Goal: Task Accomplishment & Management: Manage account settings

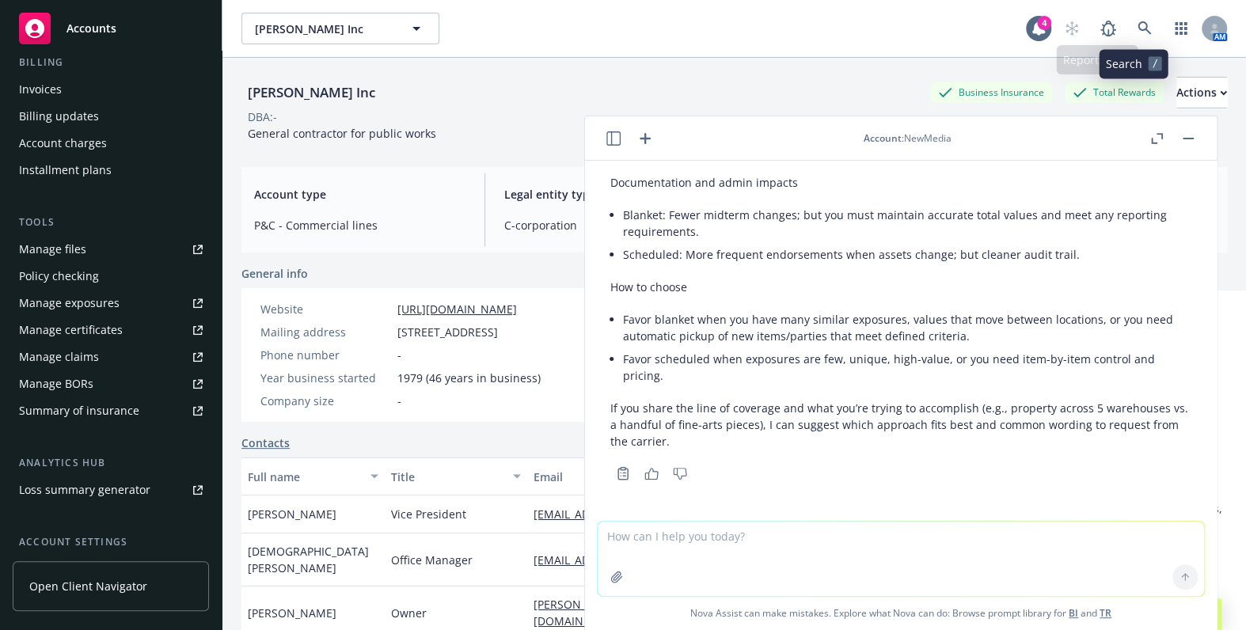
scroll to position [1134, 0]
click at [1138, 23] on icon at bounding box center [1145, 28] width 14 height 14
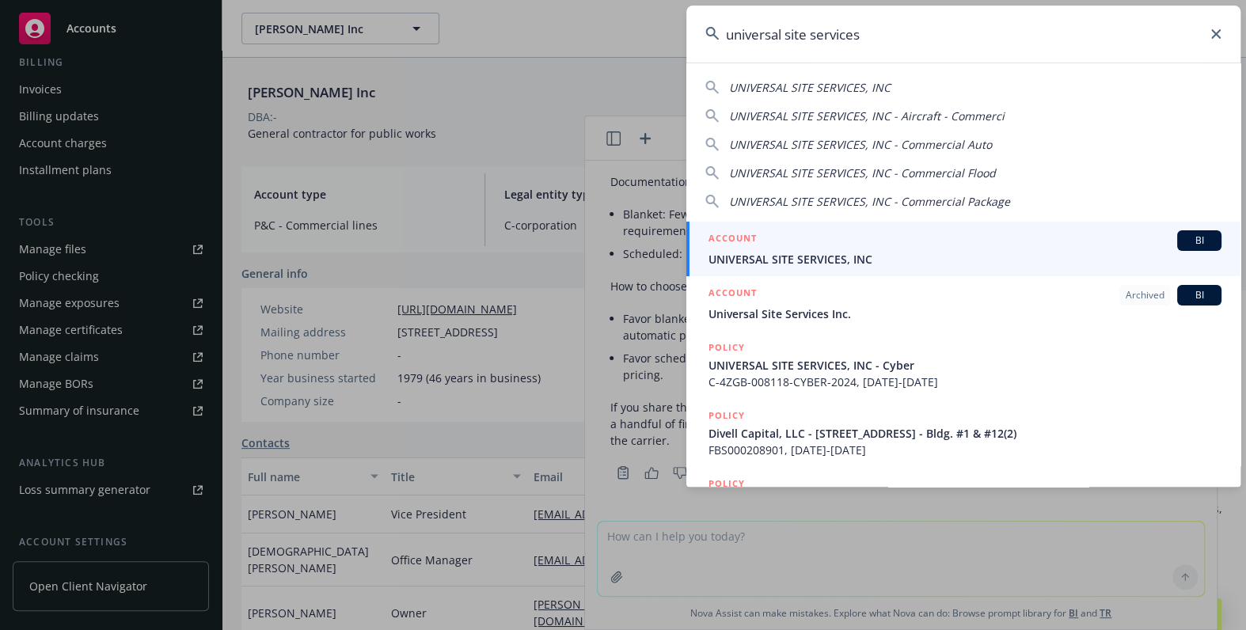
type input "universal site services"
drag, startPoint x: 762, startPoint y: 261, endPoint x: 751, endPoint y: 261, distance: 10.3
click at [762, 261] on span "UNIVERSAL SITE SERVICES, INC" at bounding box center [965, 259] width 513 height 17
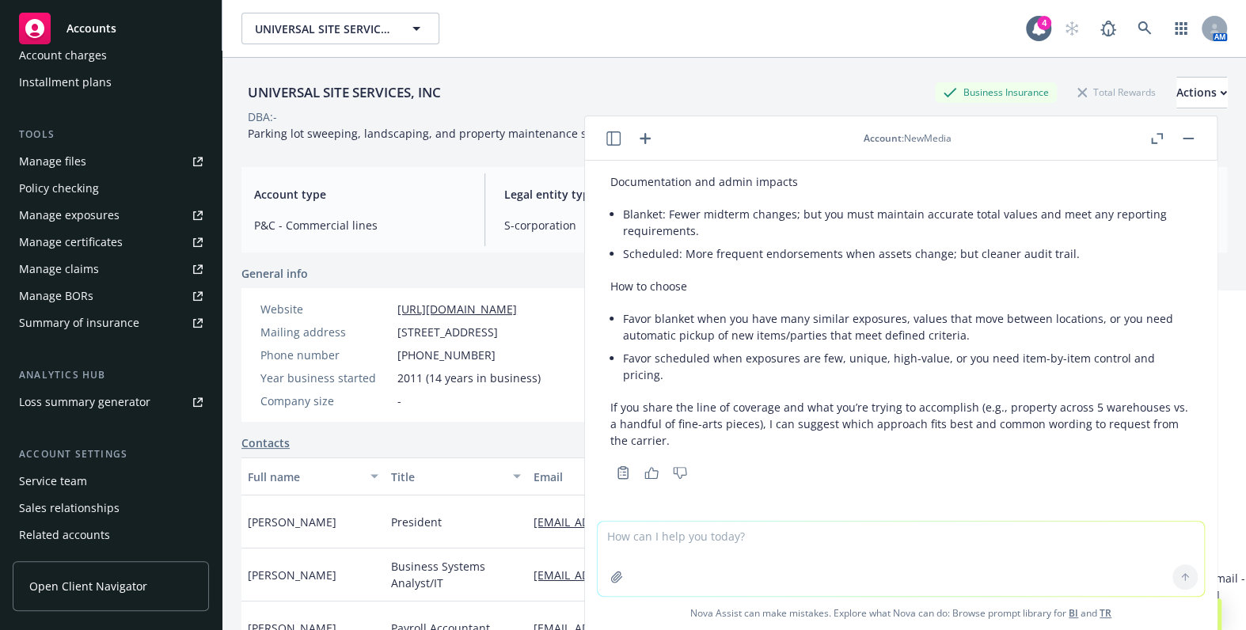
scroll to position [454, 0]
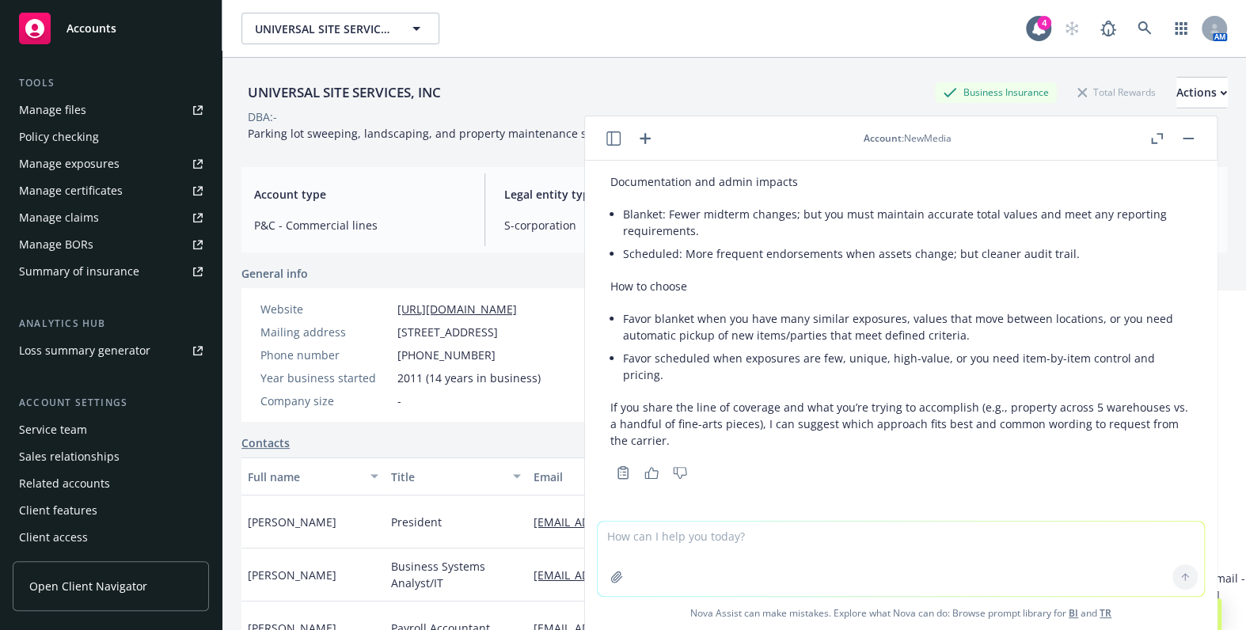
click at [100, 179] on div "Manage certificates" at bounding box center [71, 190] width 104 height 25
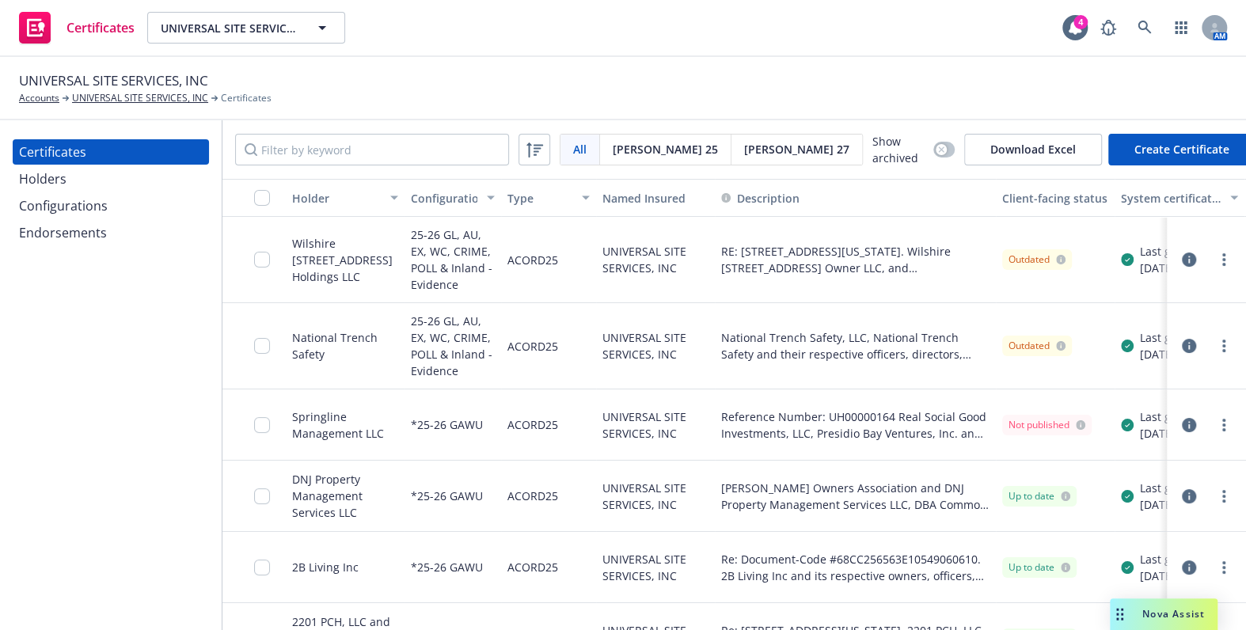
scroll to position [0, 207]
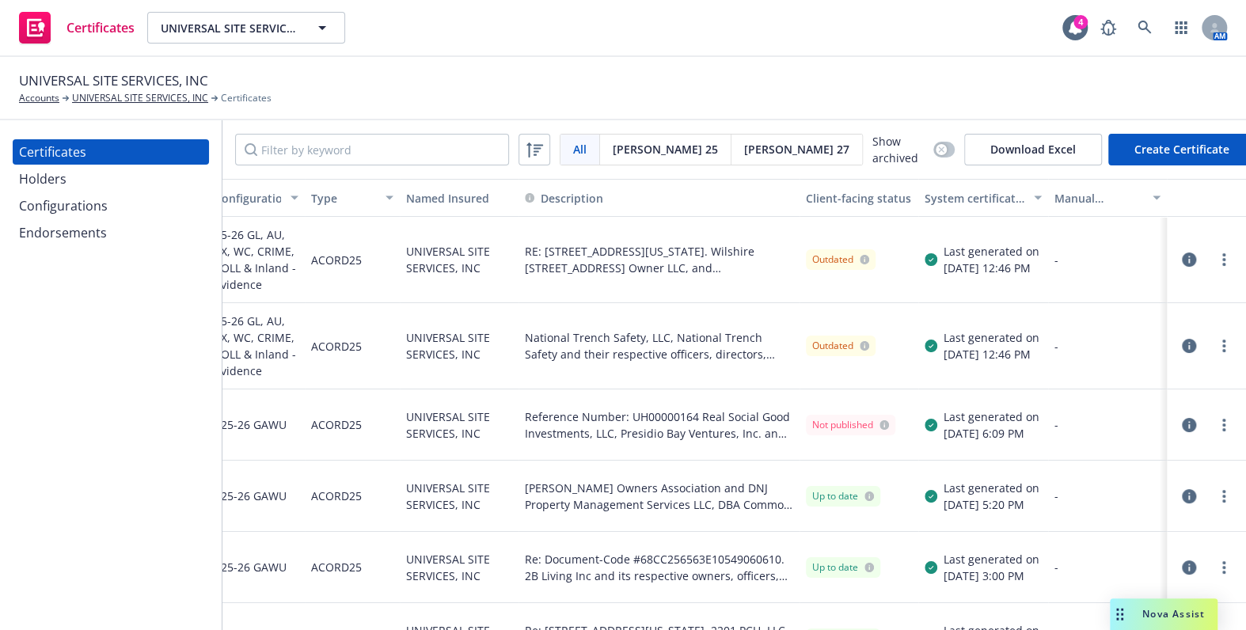
drag, startPoint x: 804, startPoint y: 328, endPoint x: 823, endPoint y: 326, distance: 18.3
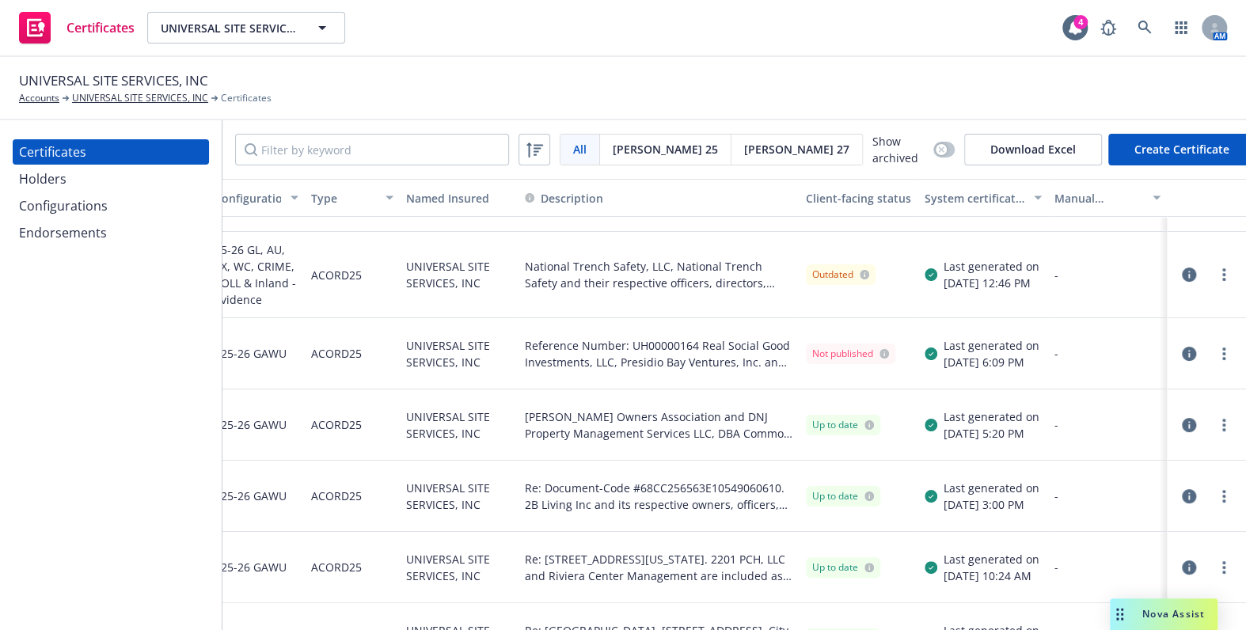
scroll to position [71, 115]
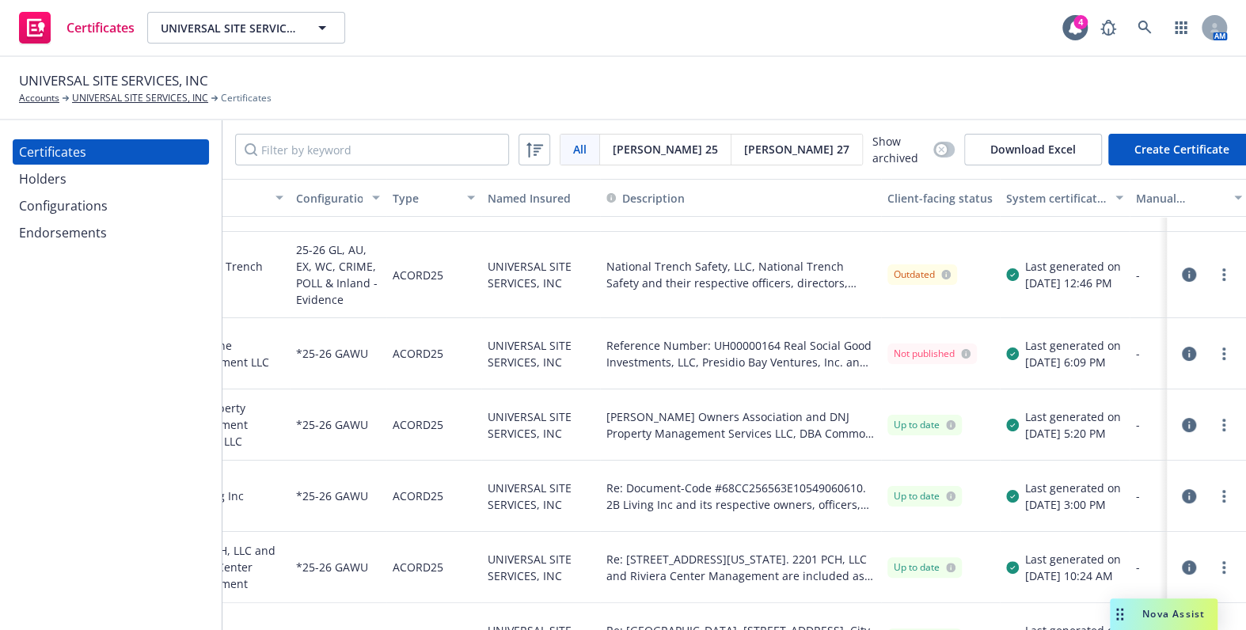
drag, startPoint x: 582, startPoint y: 334, endPoint x: 463, endPoint y: 306, distance: 121.9
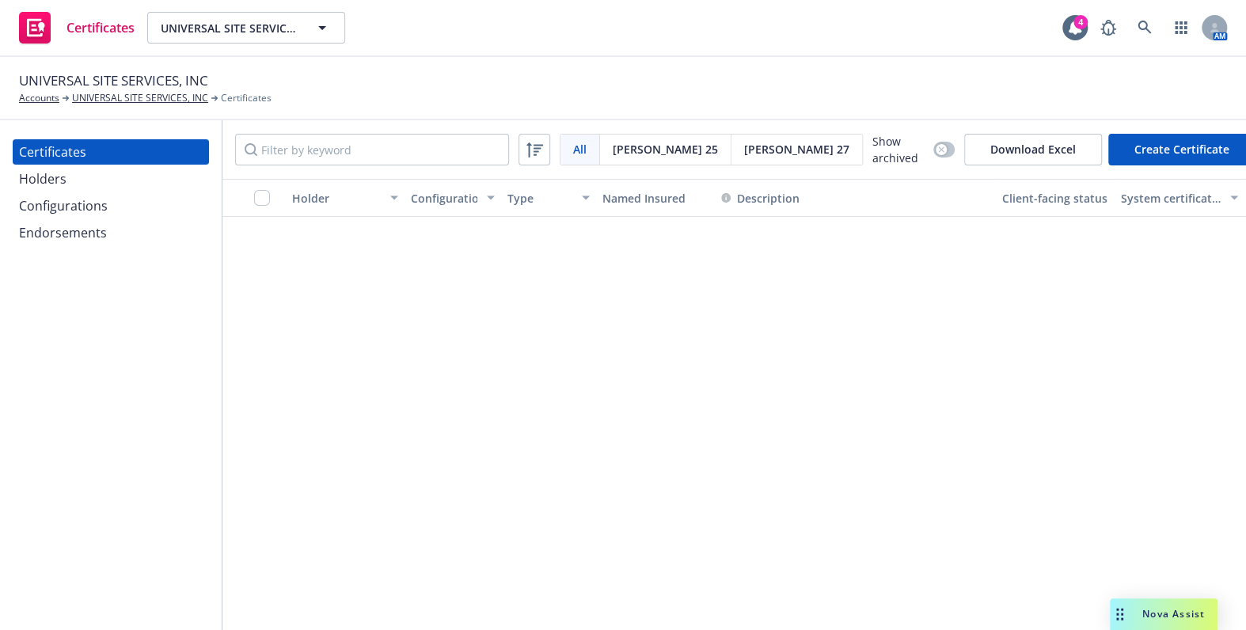
scroll to position [572, 0]
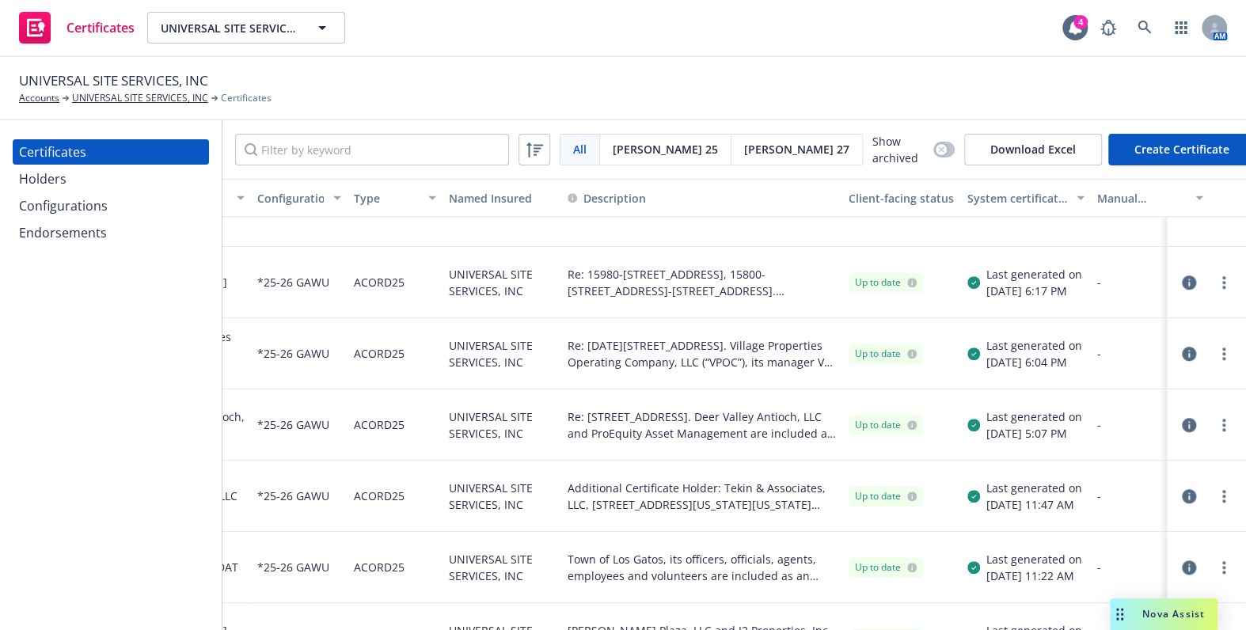
drag, startPoint x: 616, startPoint y: 416, endPoint x: 673, endPoint y: 403, distance: 58.6
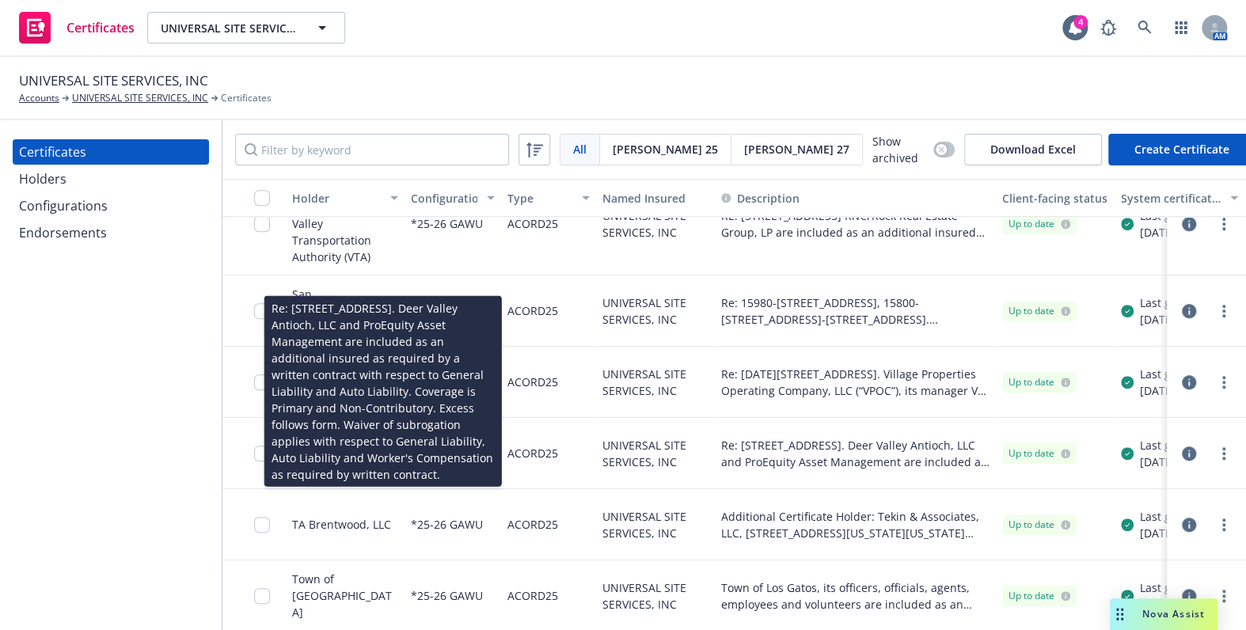
drag, startPoint x: 573, startPoint y: 391, endPoint x: 138, endPoint y: 238, distance: 461.7
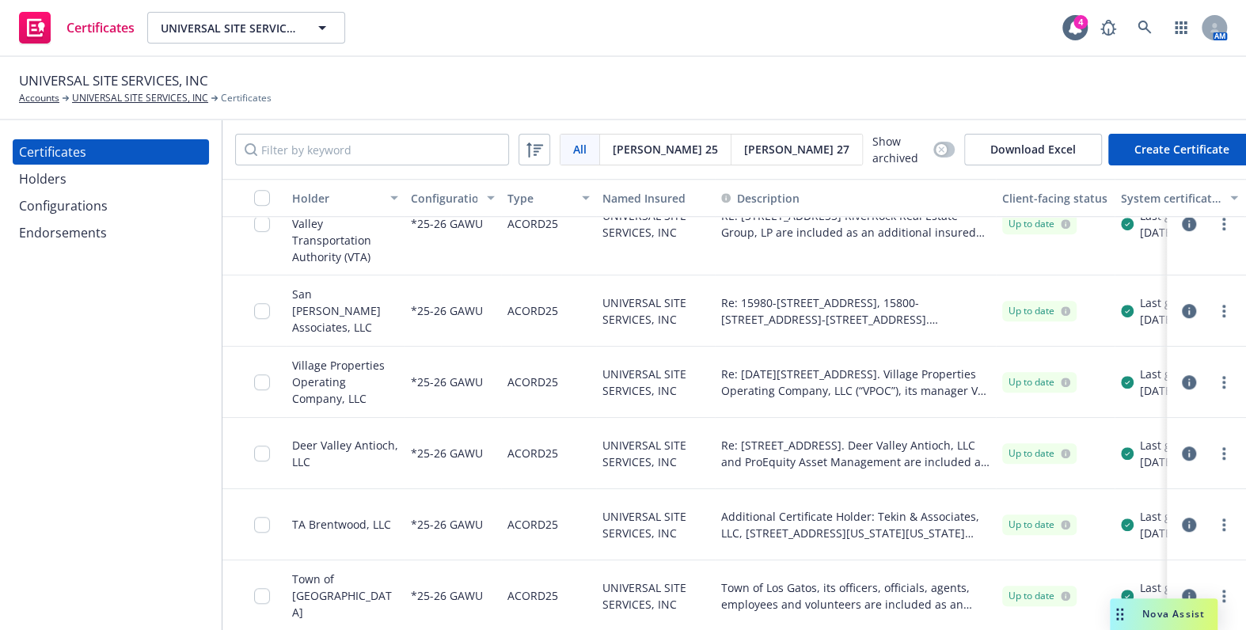
scroll to position [461, 0]
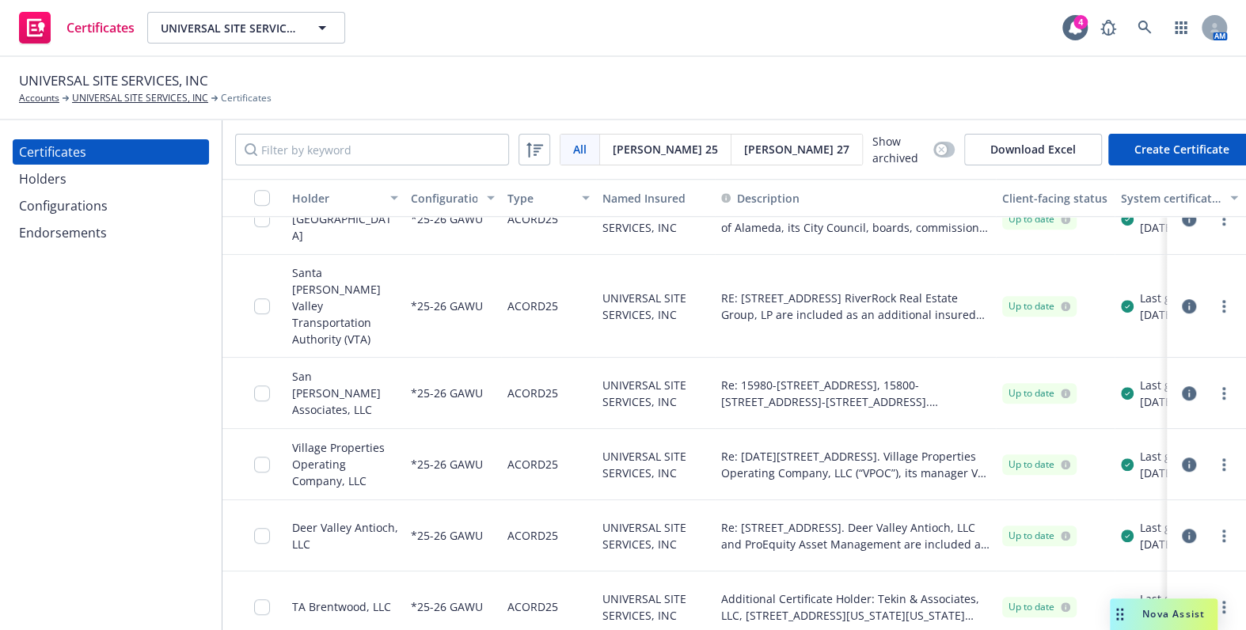
click at [77, 199] on div "Configurations" at bounding box center [63, 205] width 89 height 25
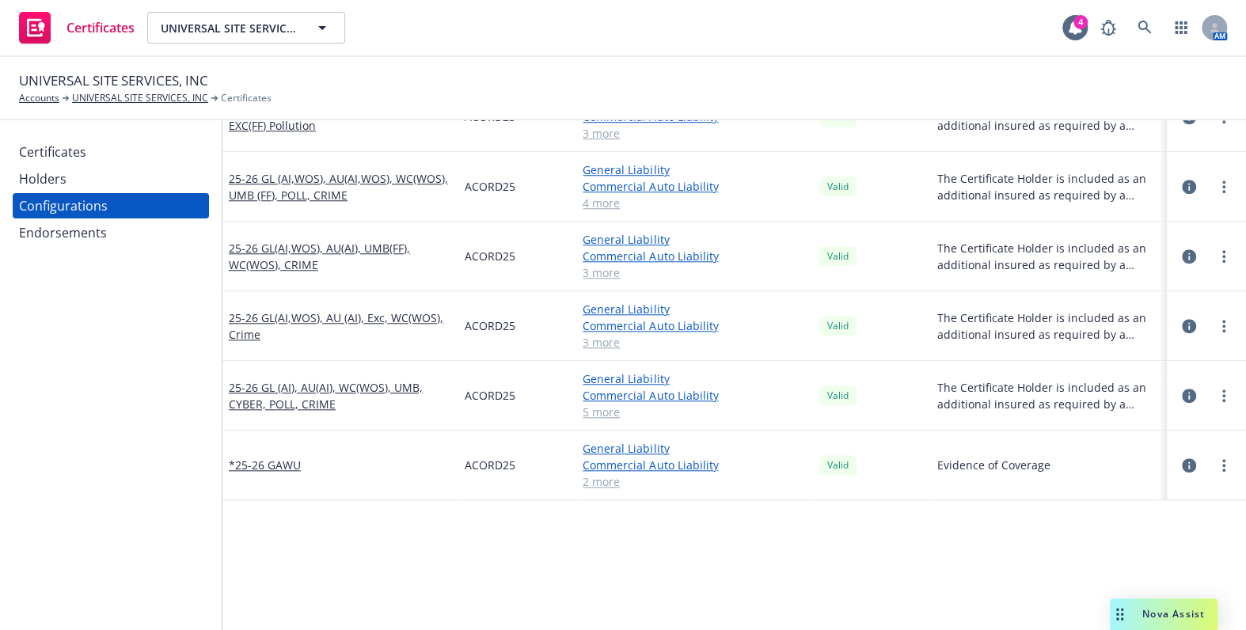
scroll to position [900, 0]
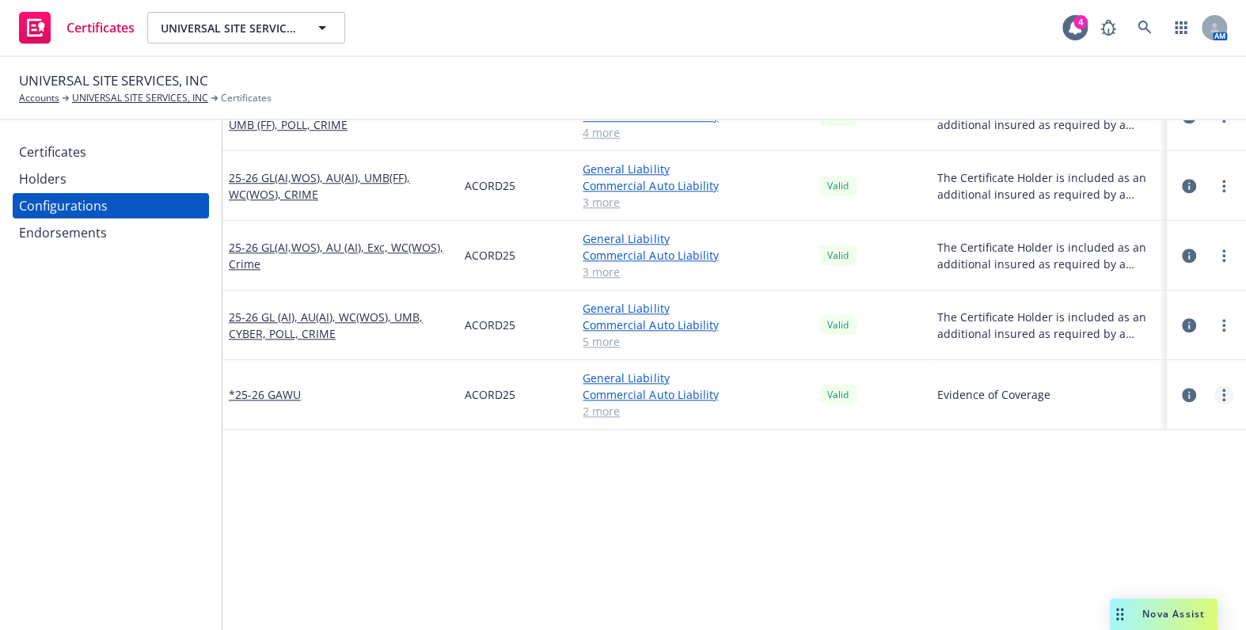
click at [1203, 393] on div at bounding box center [1207, 395] width 54 height 19
click at [1222, 393] on circle "more" at bounding box center [1223, 394] width 3 height 3
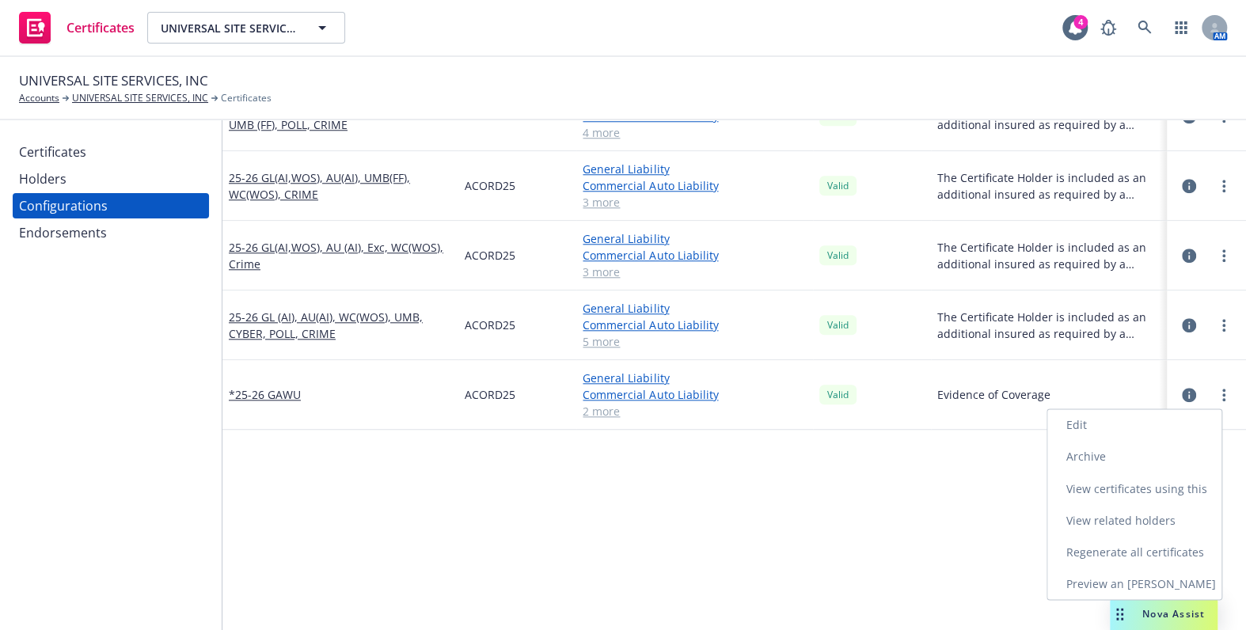
click at [1095, 553] on link "Regenerate all certificates" at bounding box center [1134, 552] width 174 height 32
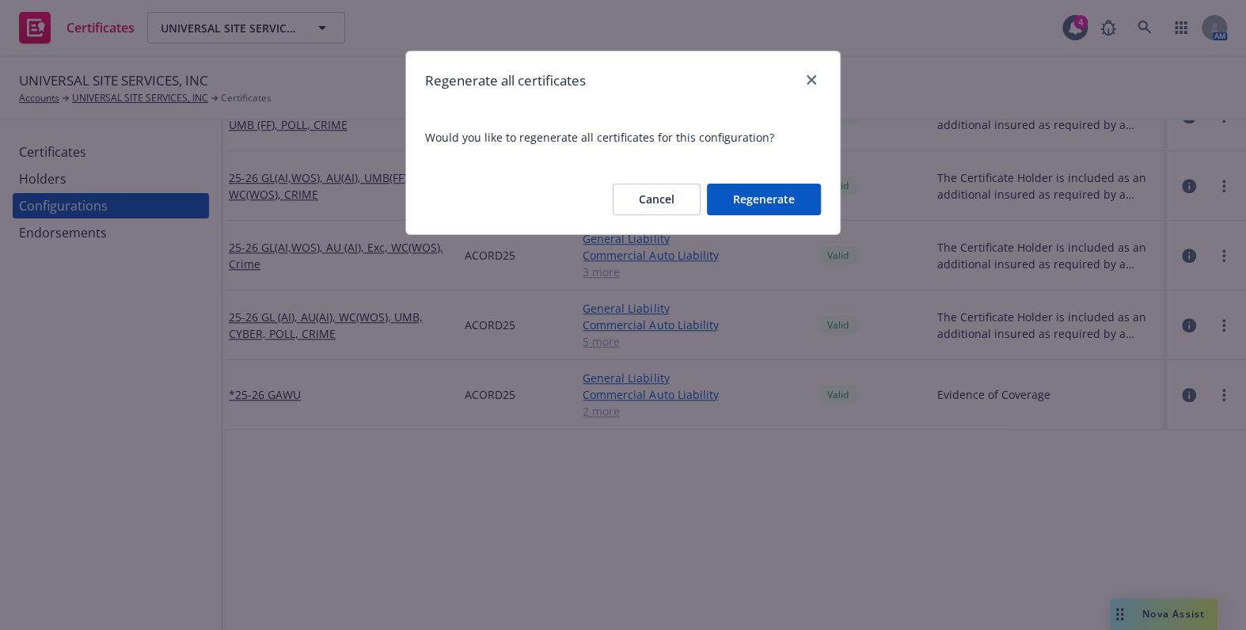
click at [781, 202] on button "Regenerate" at bounding box center [764, 200] width 114 height 32
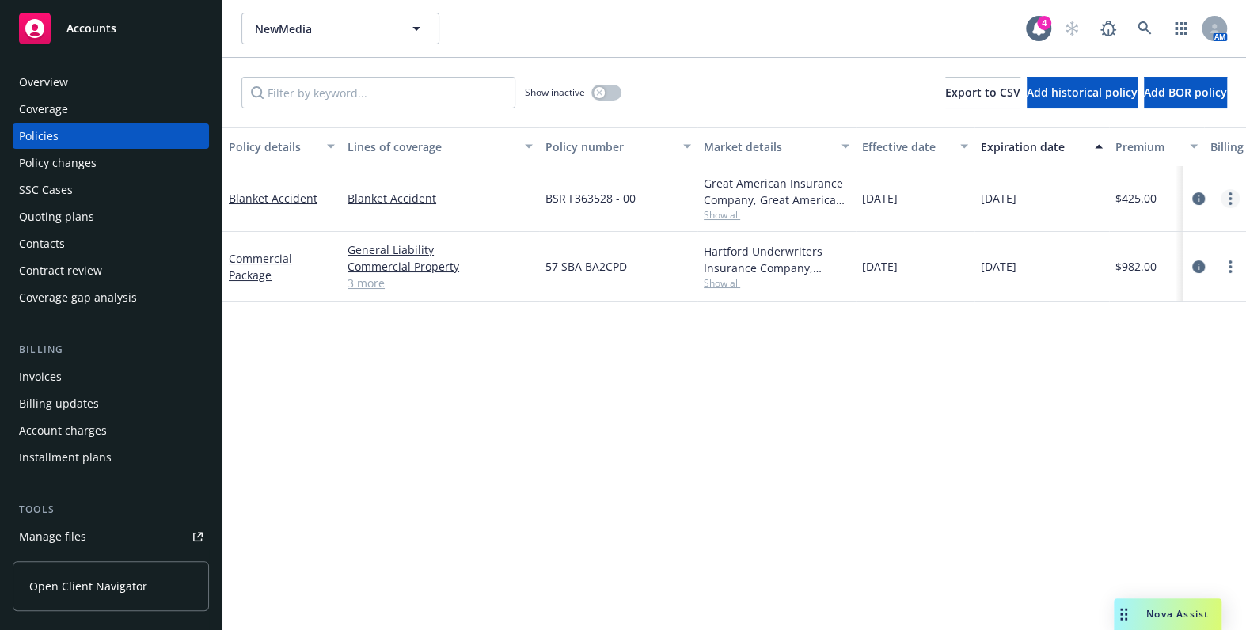
click at [1226, 197] on link "more" at bounding box center [1230, 198] width 19 height 19
click at [277, 205] on link "Blanket Accident" at bounding box center [273, 198] width 89 height 15
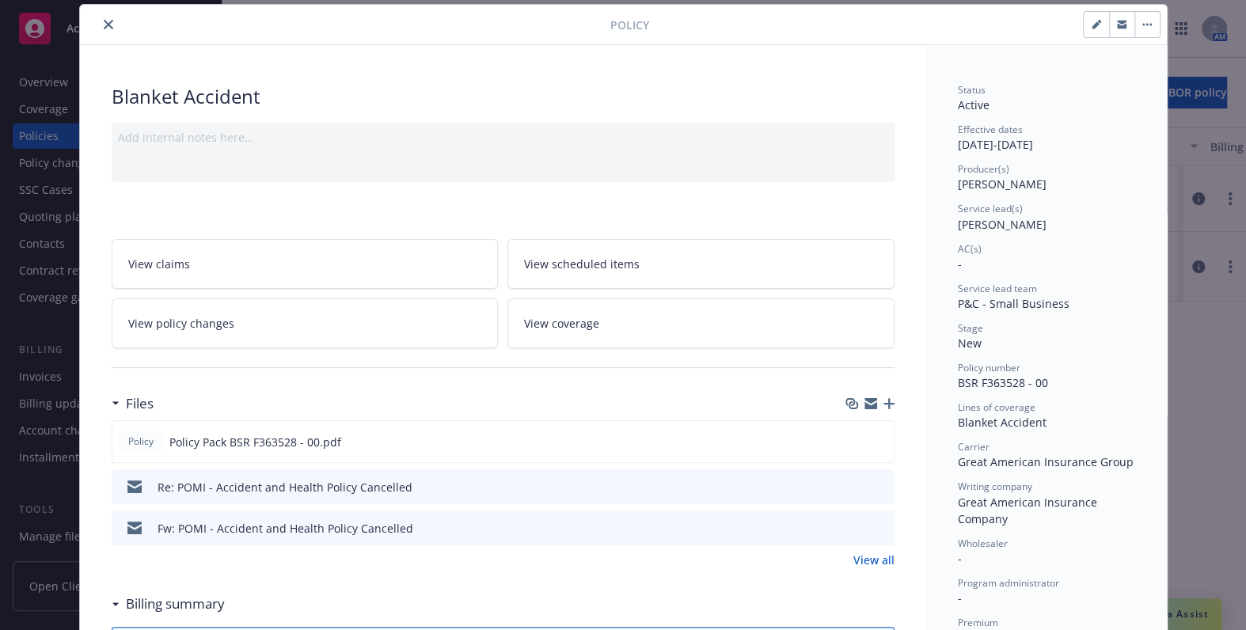
scroll to position [71, 0]
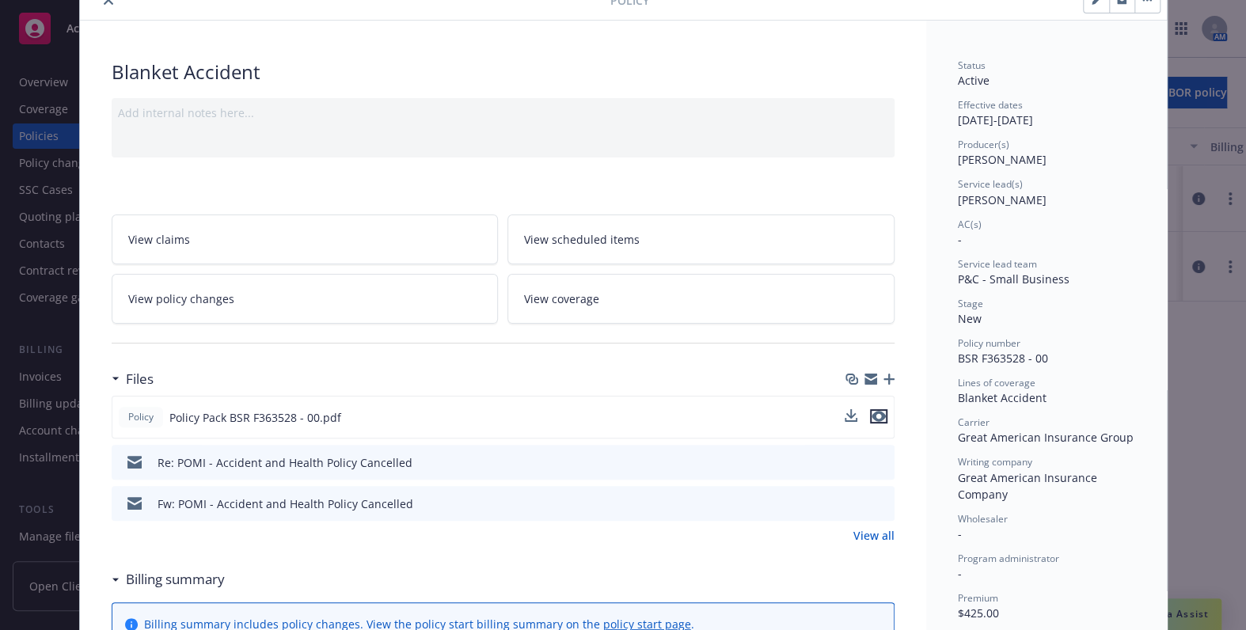
click at [872, 418] on icon "preview file" at bounding box center [879, 416] width 14 height 11
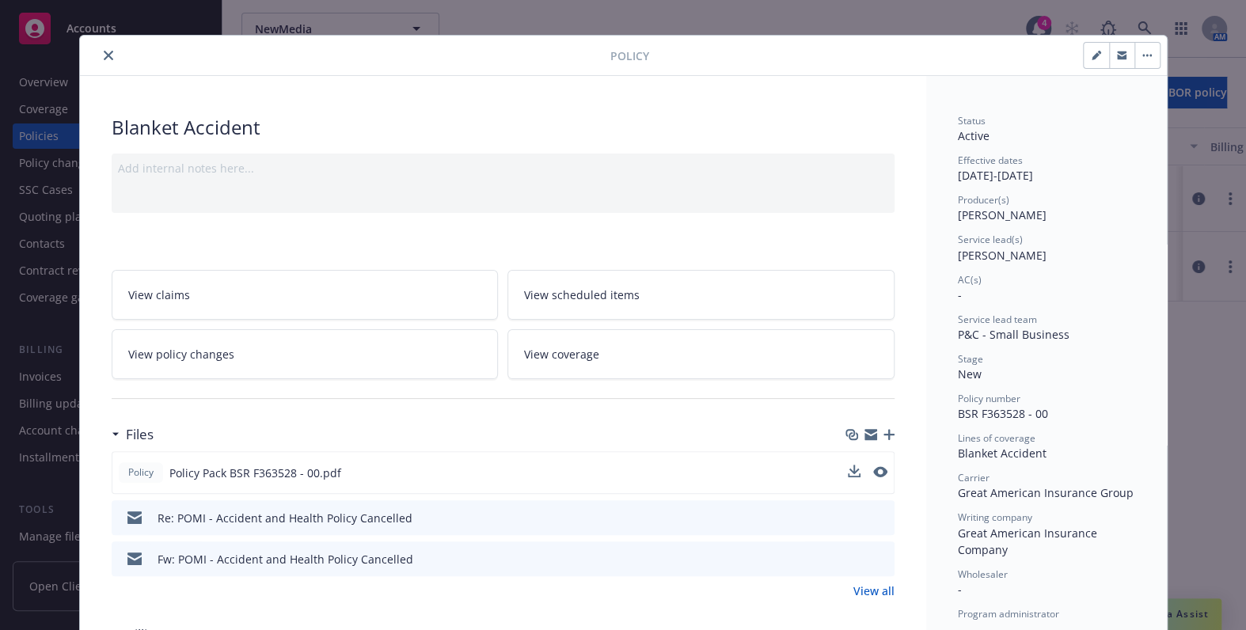
scroll to position [0, 0]
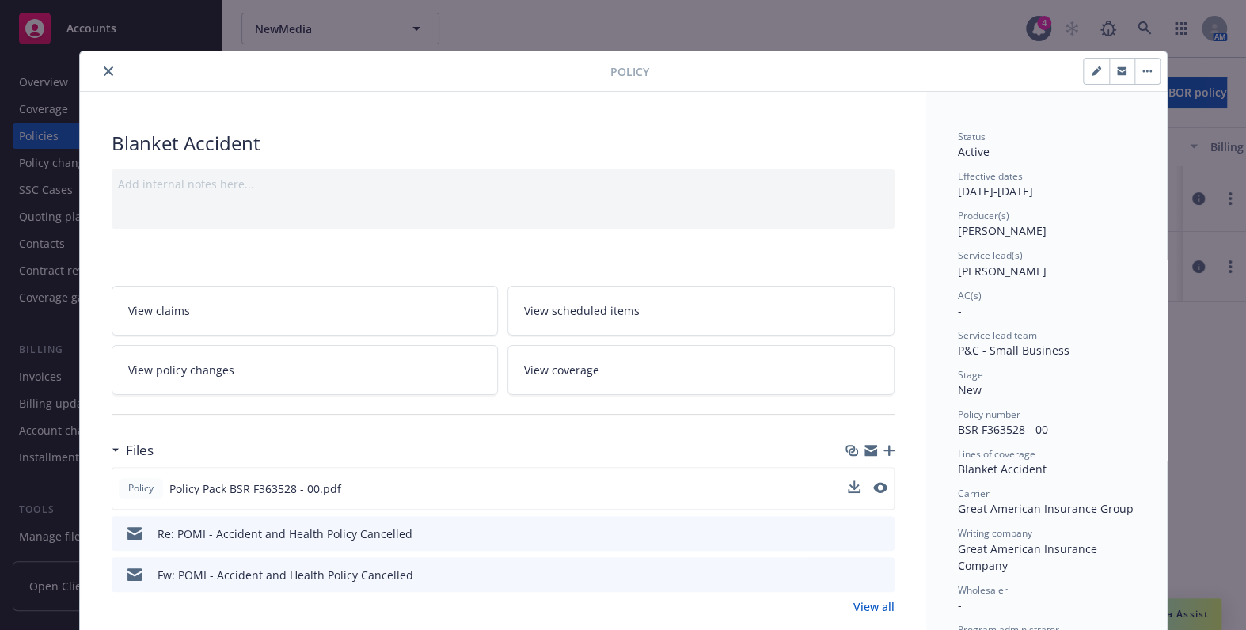
click at [102, 82] on div "Policy" at bounding box center [623, 71] width 1087 height 40
click at [104, 71] on icon "close" at bounding box center [109, 72] width 10 height 10
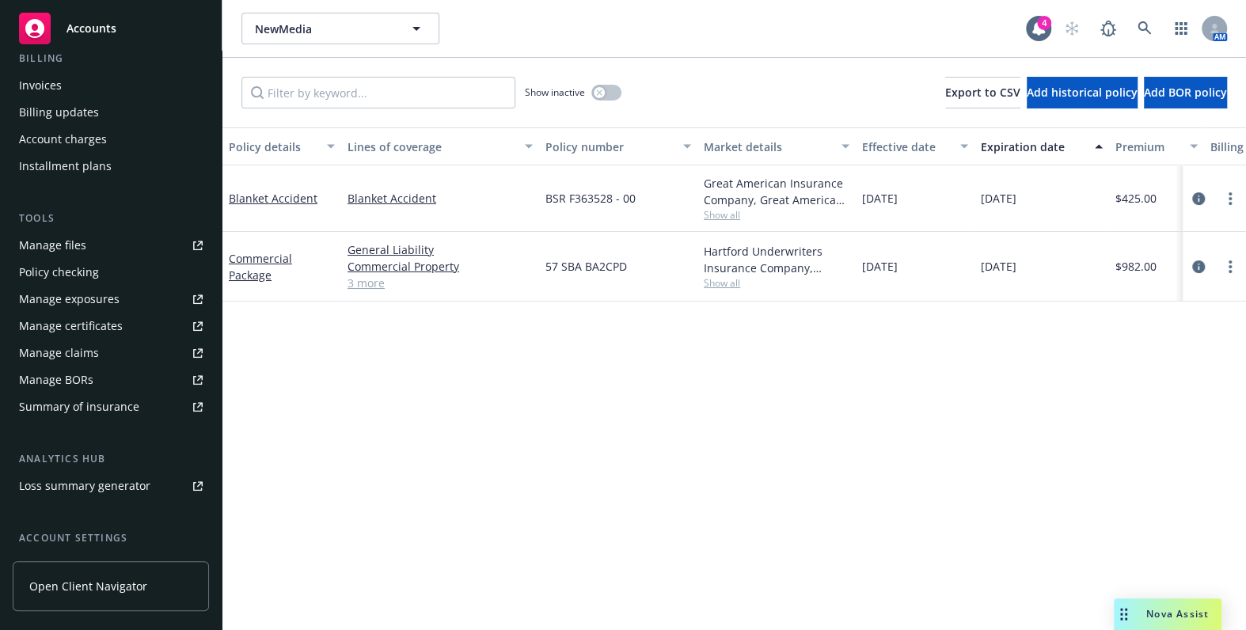
scroll to position [428, 0]
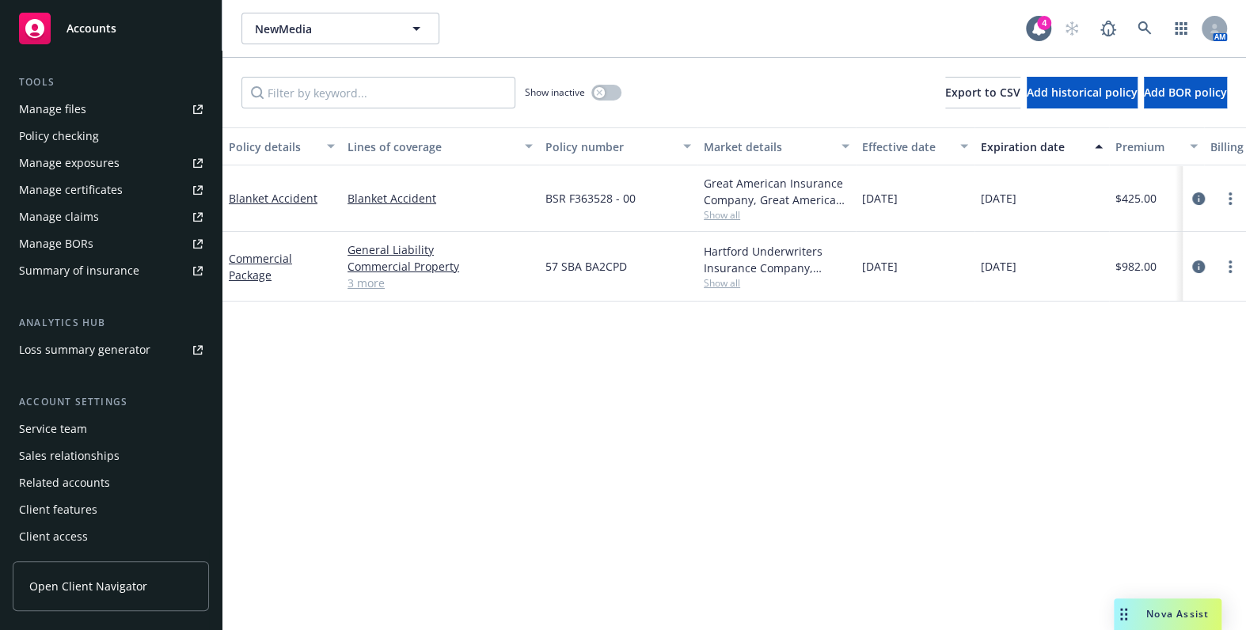
click at [74, 197] on div "Manage certificates" at bounding box center [71, 189] width 104 height 25
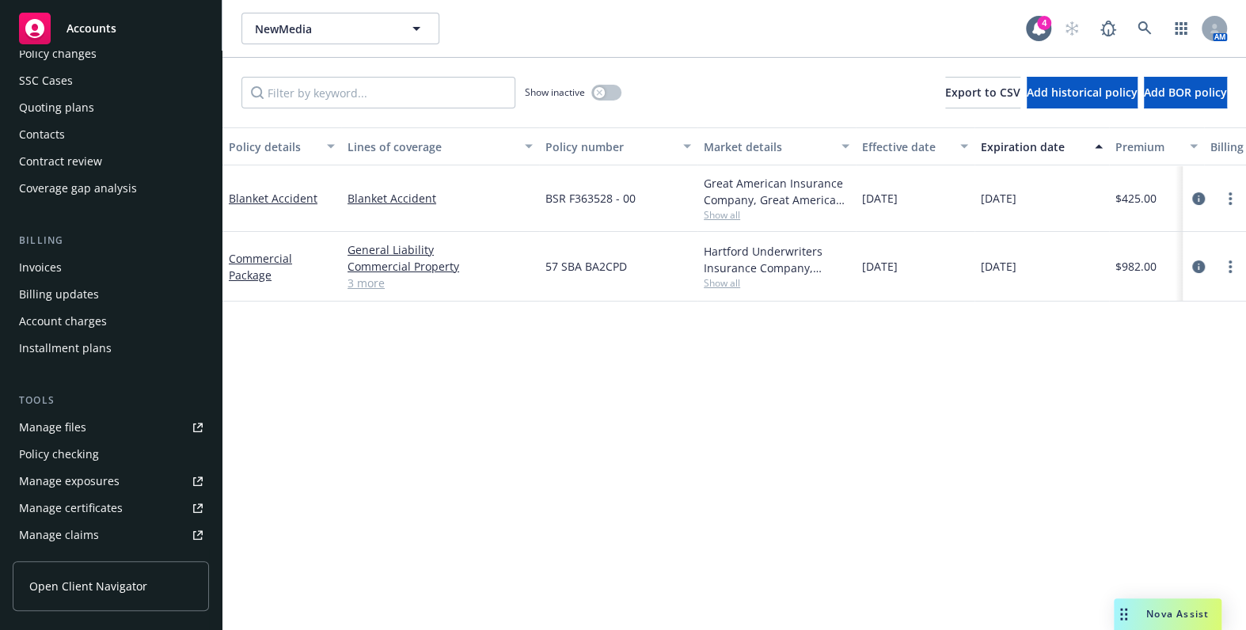
scroll to position [0, 0]
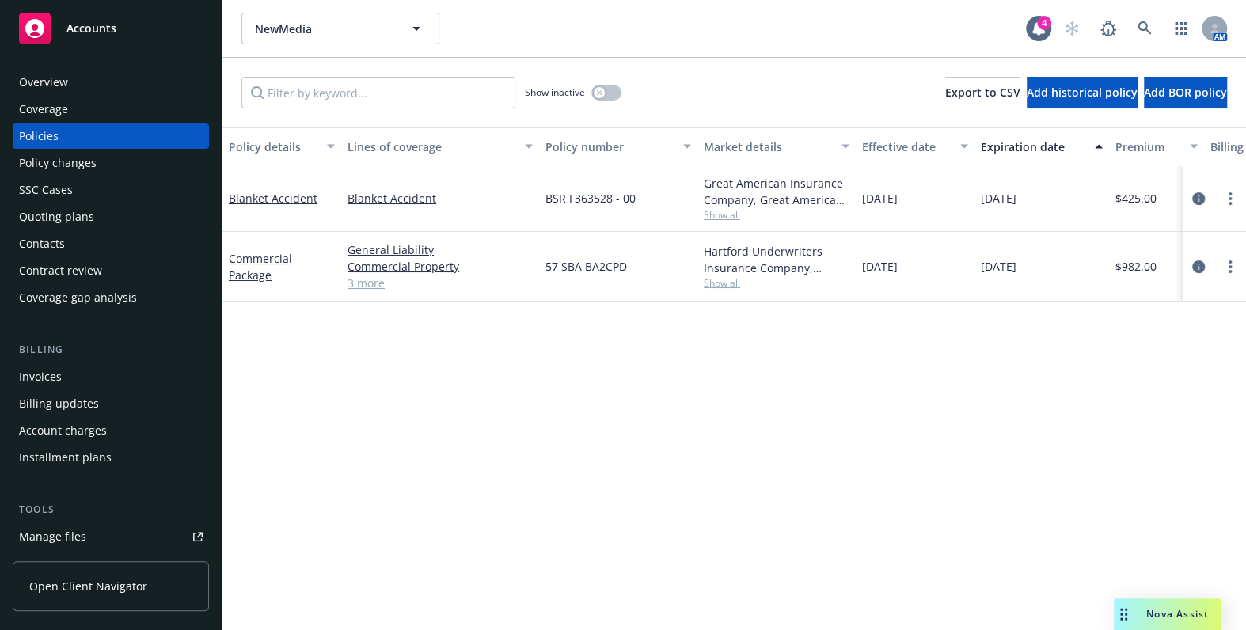
click at [371, 286] on link "3 more" at bounding box center [440, 283] width 185 height 17
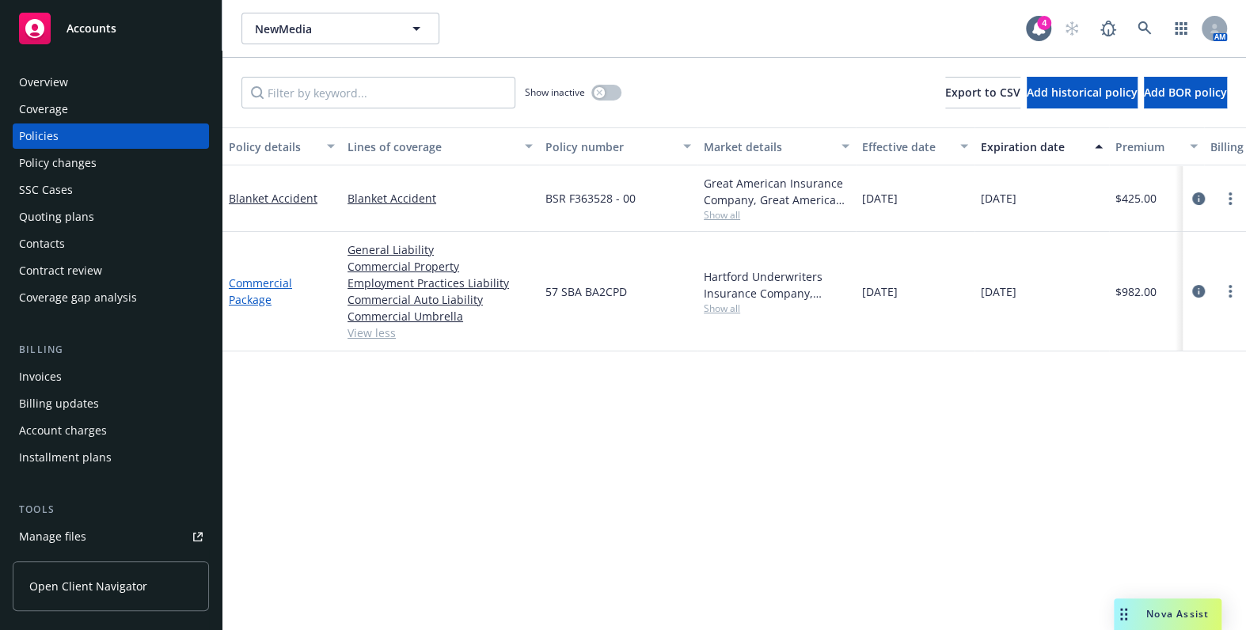
click at [256, 296] on link "Commercial Package" at bounding box center [260, 292] width 63 height 32
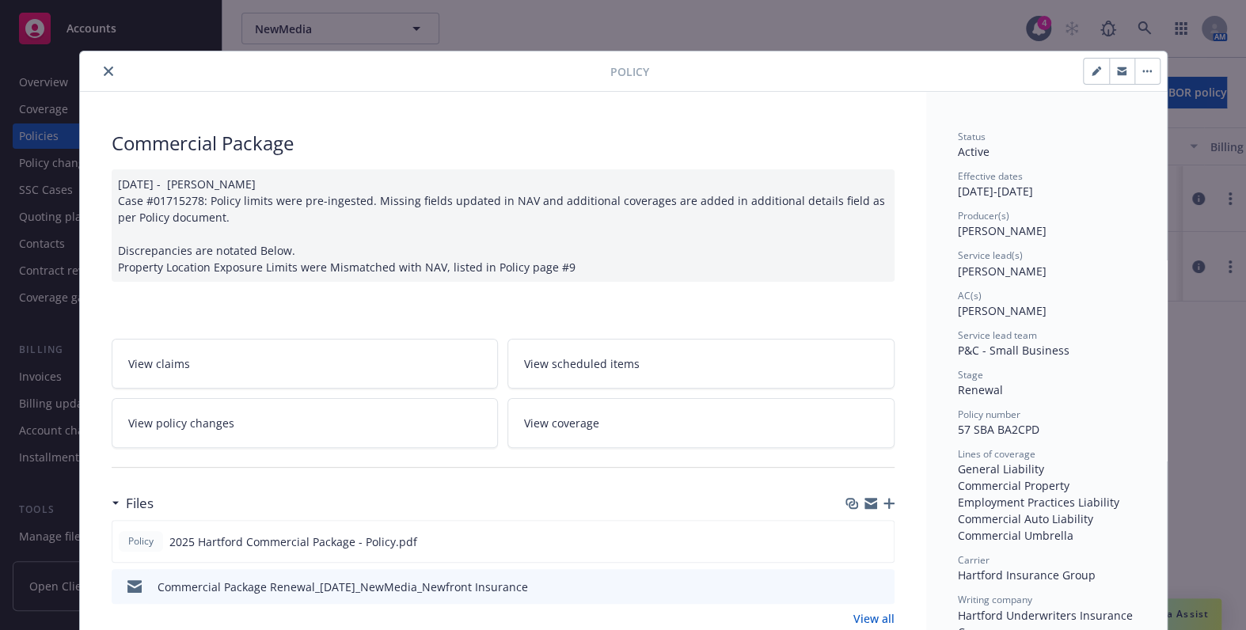
scroll to position [359, 0]
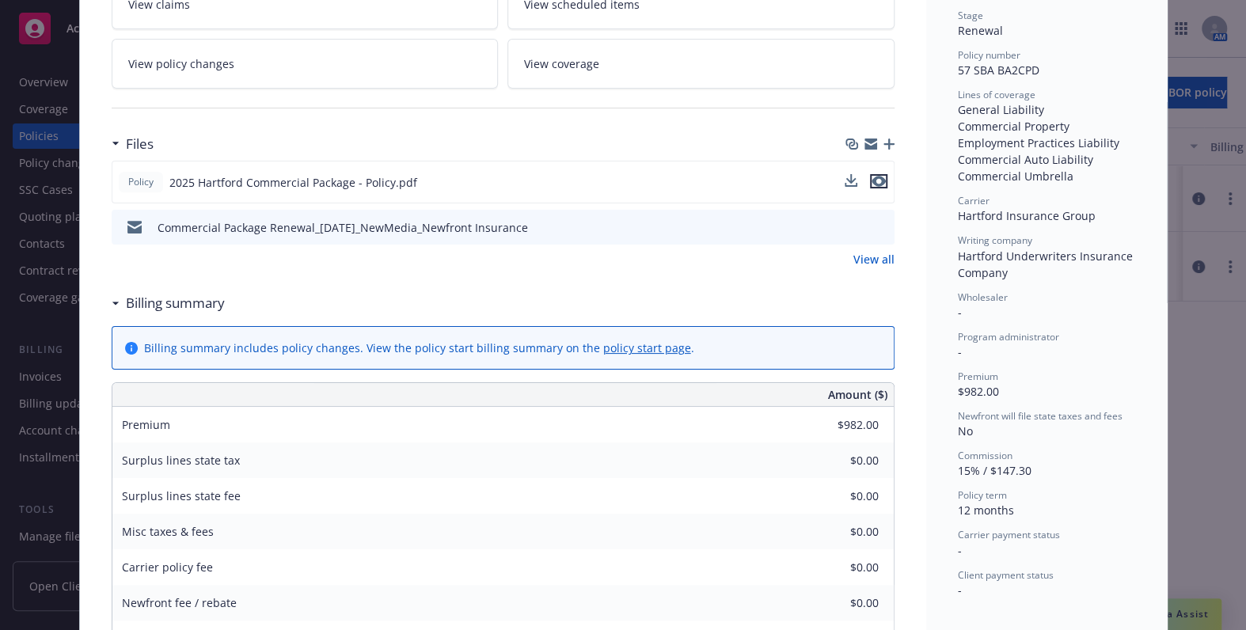
click at [875, 179] on icon "preview file" at bounding box center [879, 181] width 14 height 11
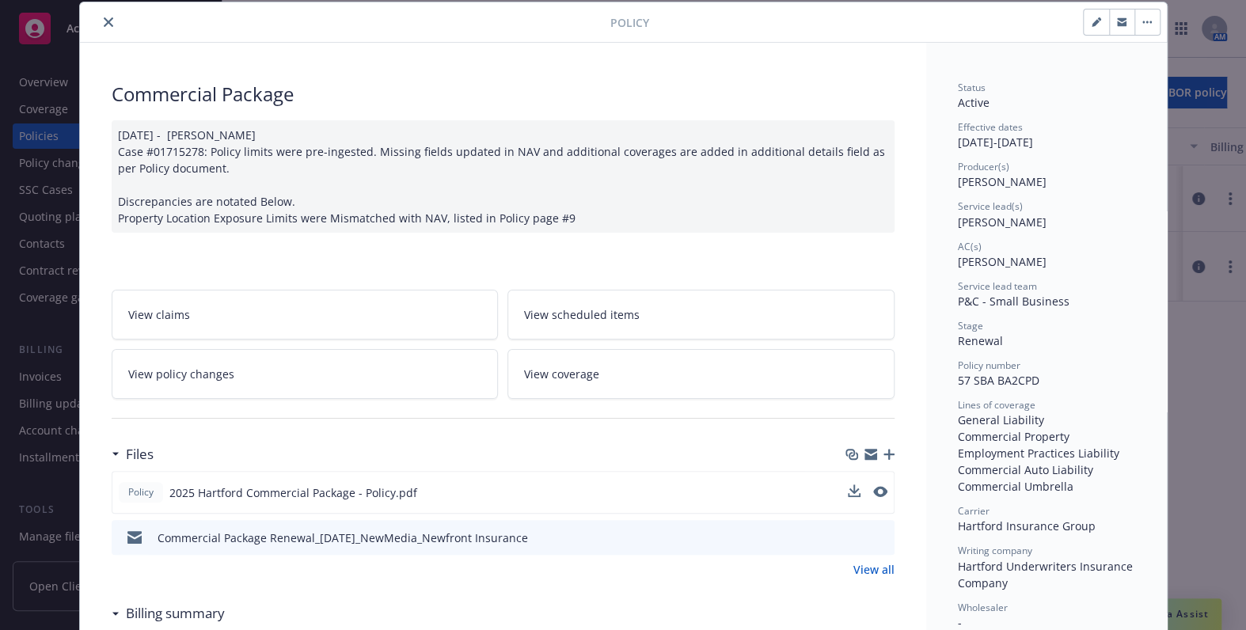
scroll to position [0, 0]
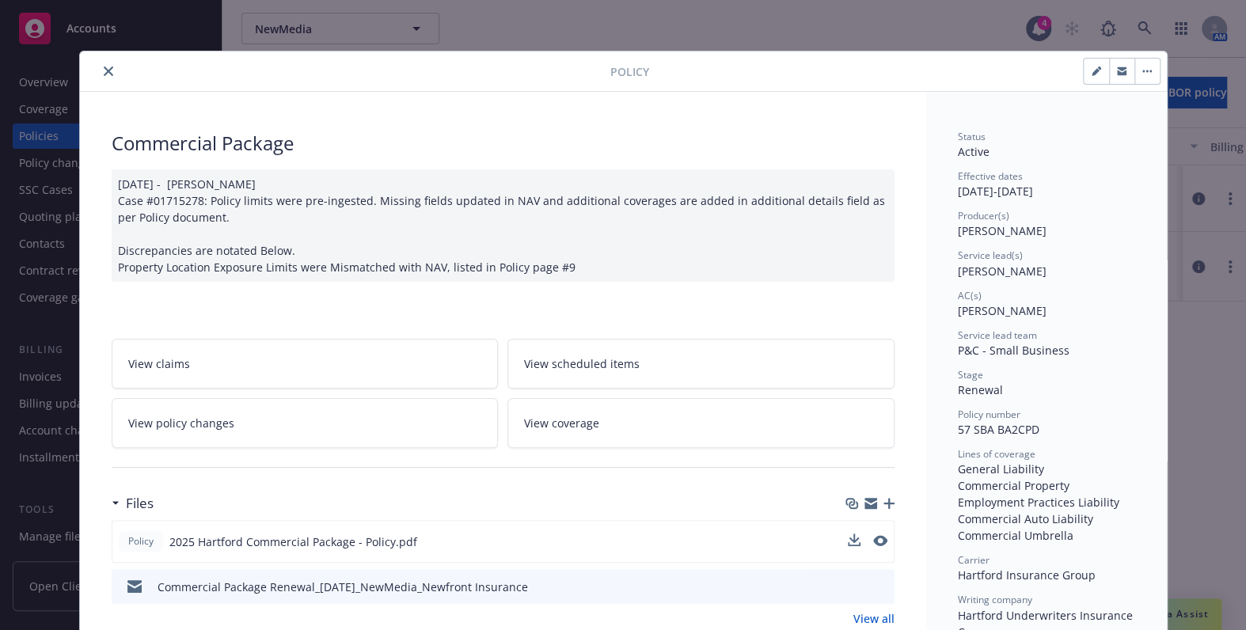
click at [103, 63] on button "close" at bounding box center [108, 71] width 19 height 19
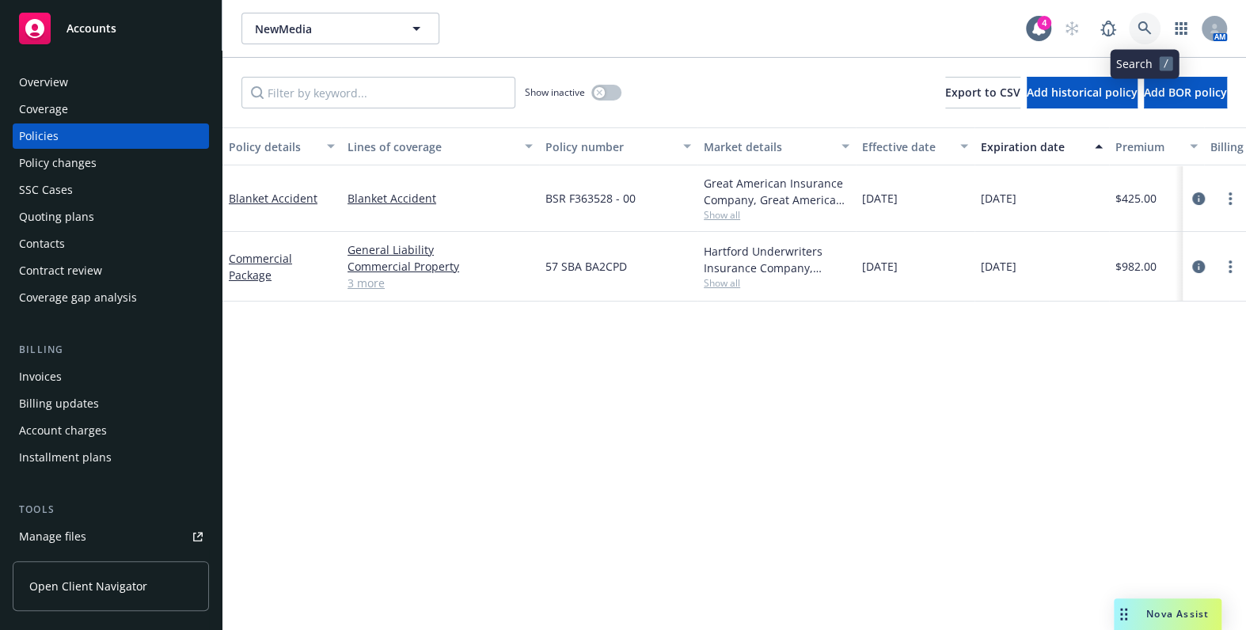
click at [1138, 26] on icon at bounding box center [1144, 27] width 13 height 13
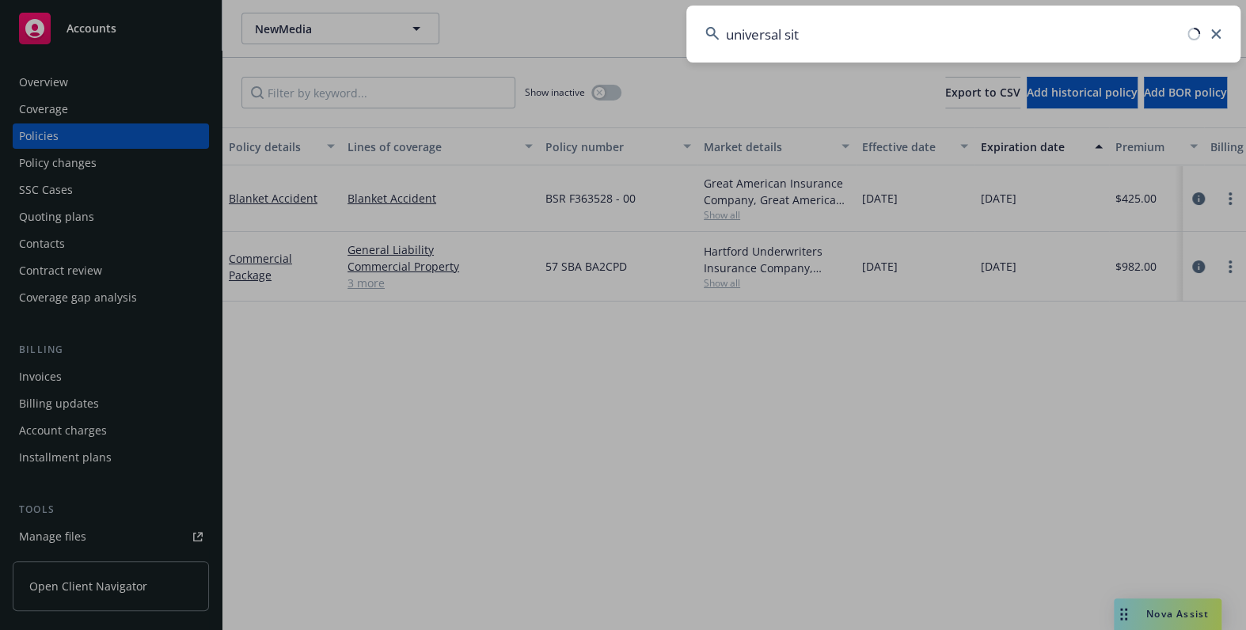
type input "universal site"
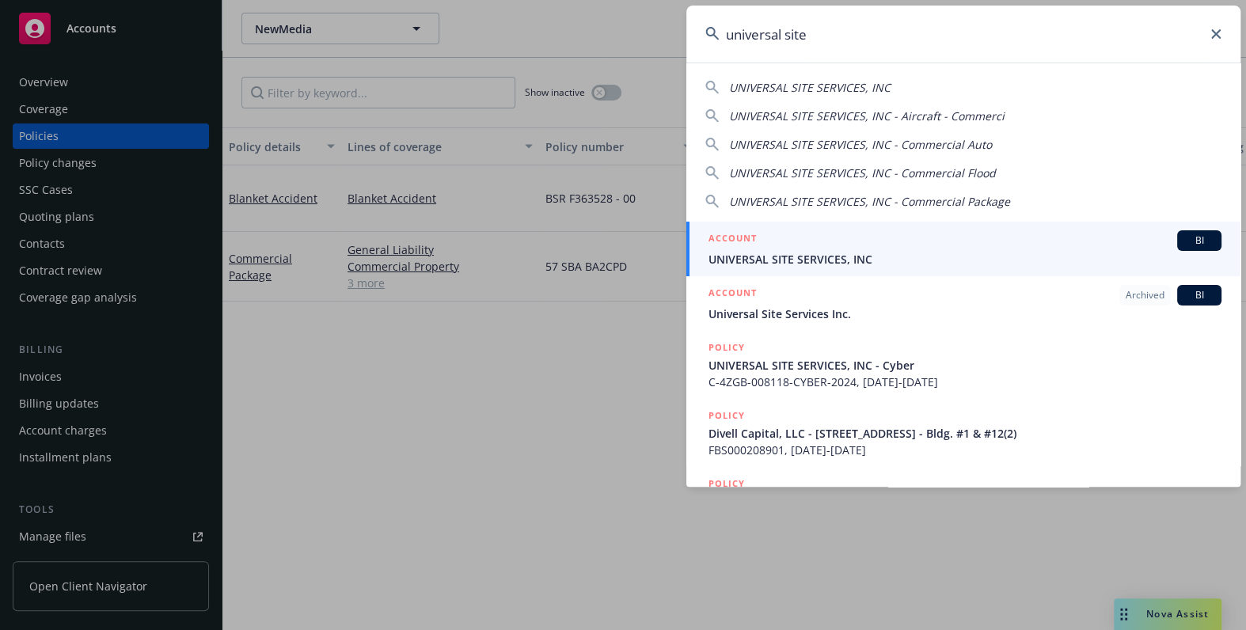
click at [799, 258] on span "UNIVERSAL SITE SERVICES, INC" at bounding box center [965, 259] width 513 height 17
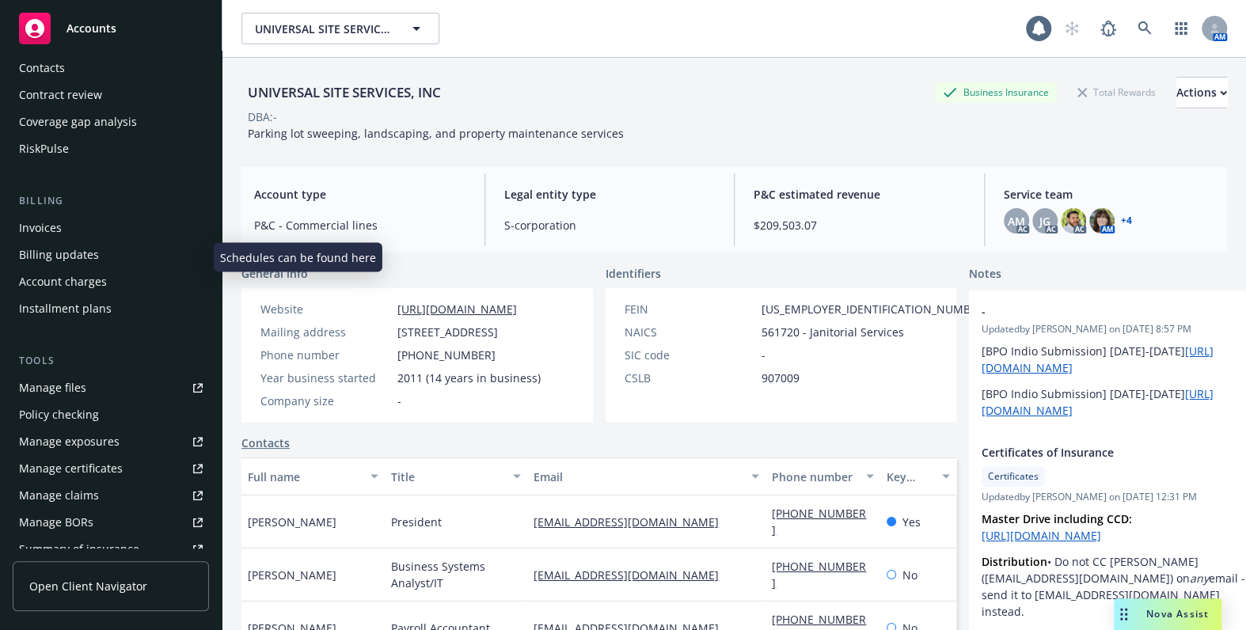
scroll to position [359, 0]
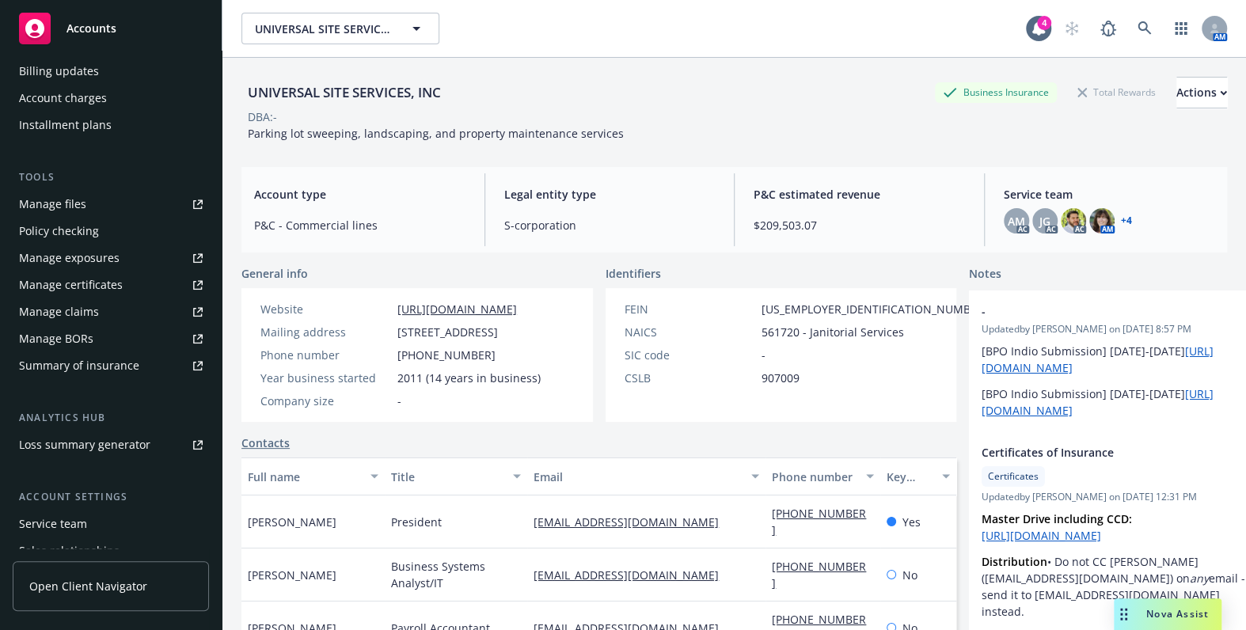
click at [77, 284] on div "Manage certificates" at bounding box center [71, 284] width 104 height 25
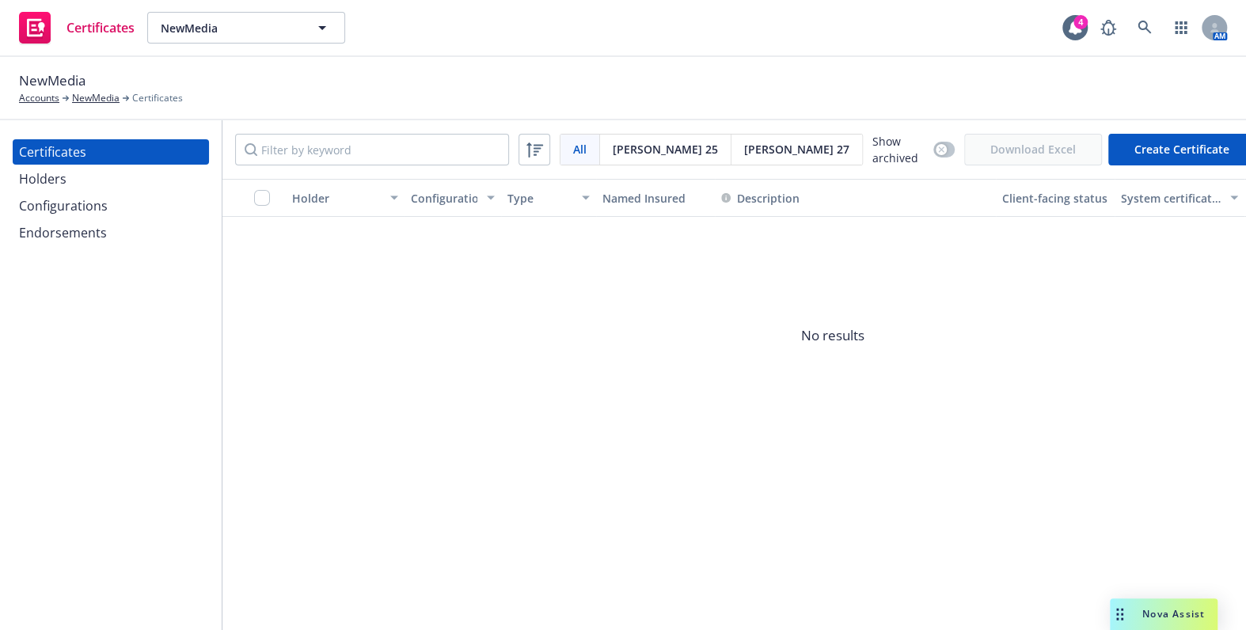
click at [120, 212] on div "Configurations" at bounding box center [111, 205] width 184 height 25
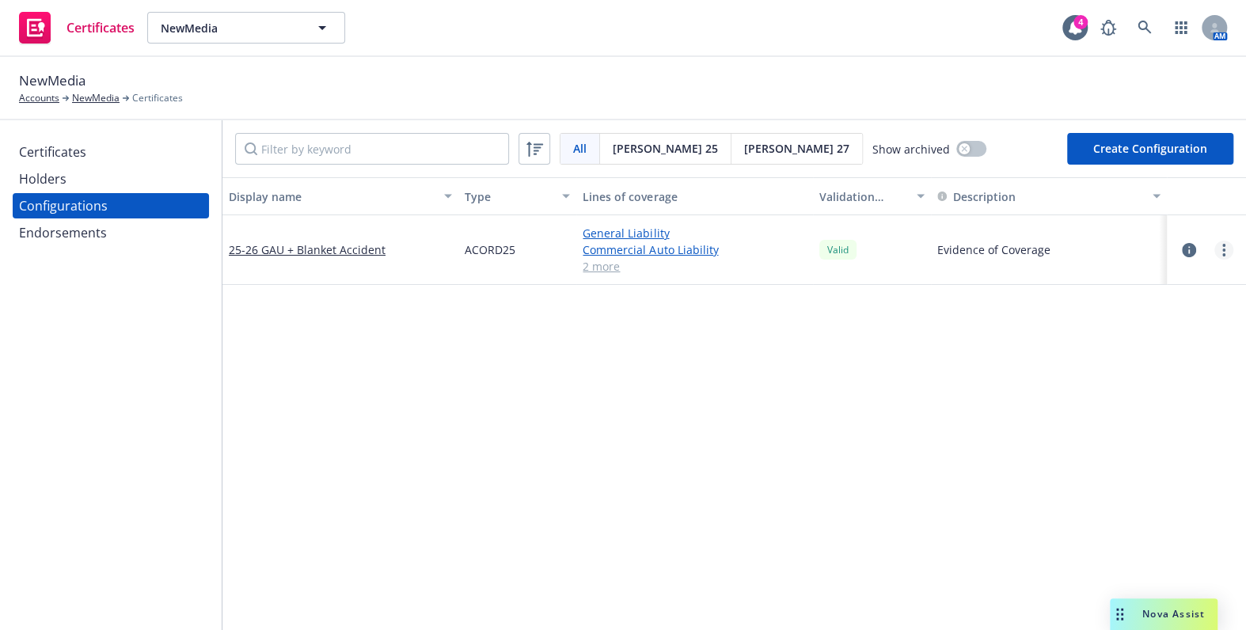
click at [1219, 245] on link "more" at bounding box center [1223, 250] width 19 height 19
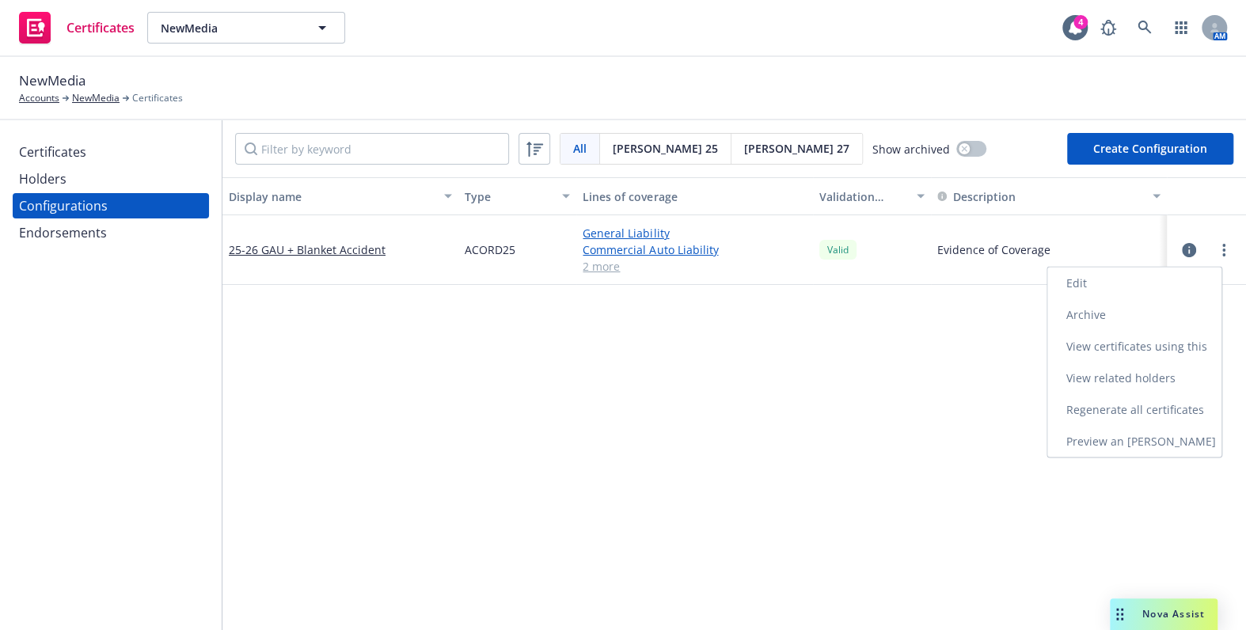
click at [1098, 278] on link "Edit" at bounding box center [1134, 283] width 174 height 32
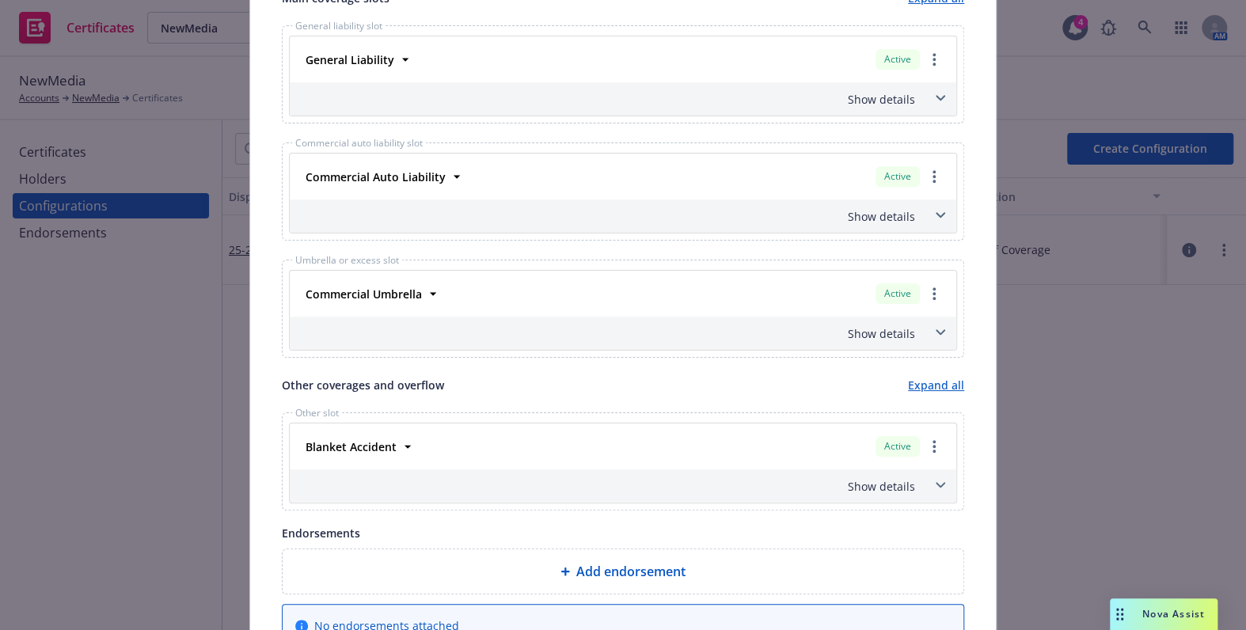
scroll to position [682, 0]
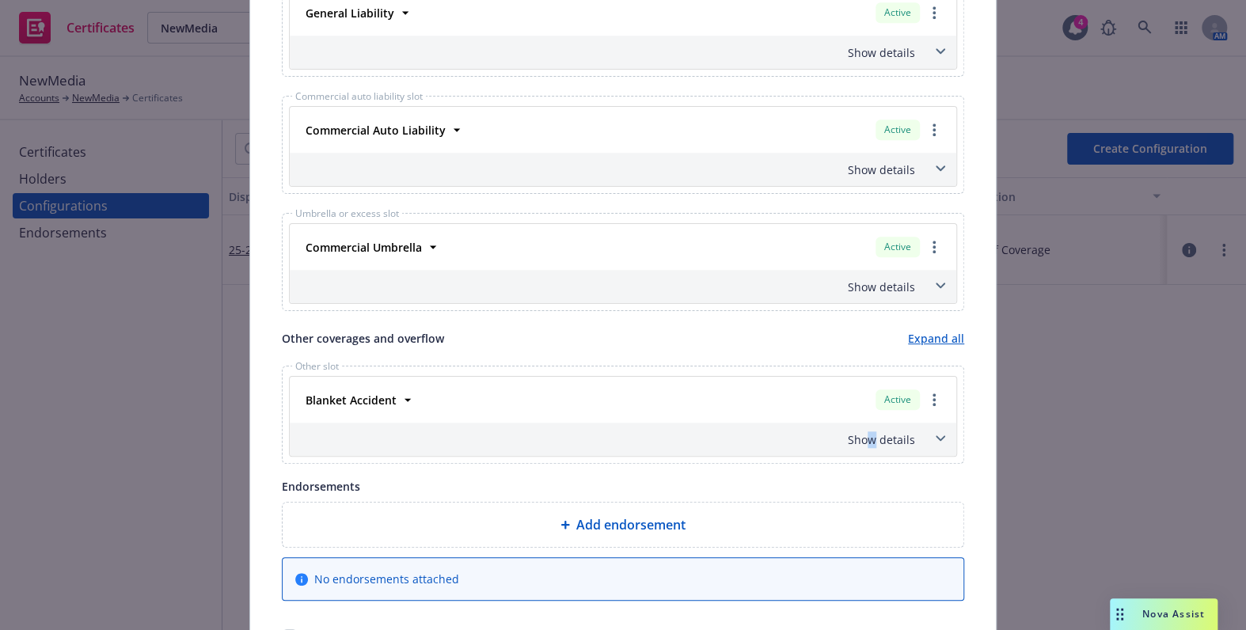
click at [870, 445] on div "Show details" at bounding box center [623, 439] width 667 height 33
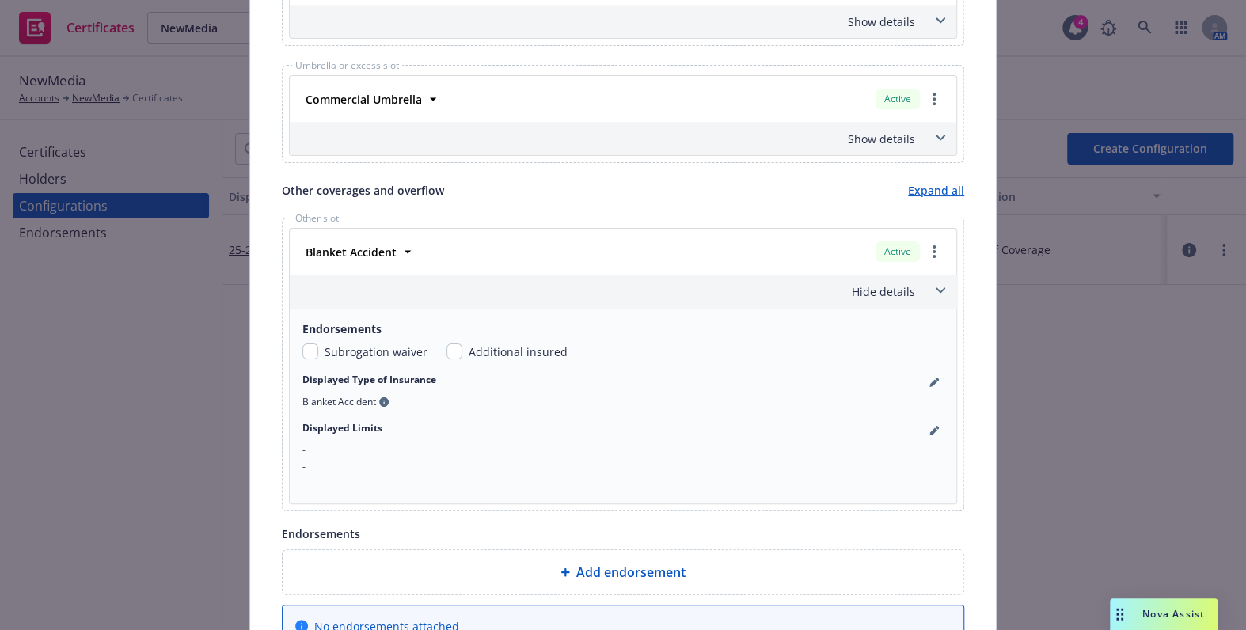
scroll to position [971, 0]
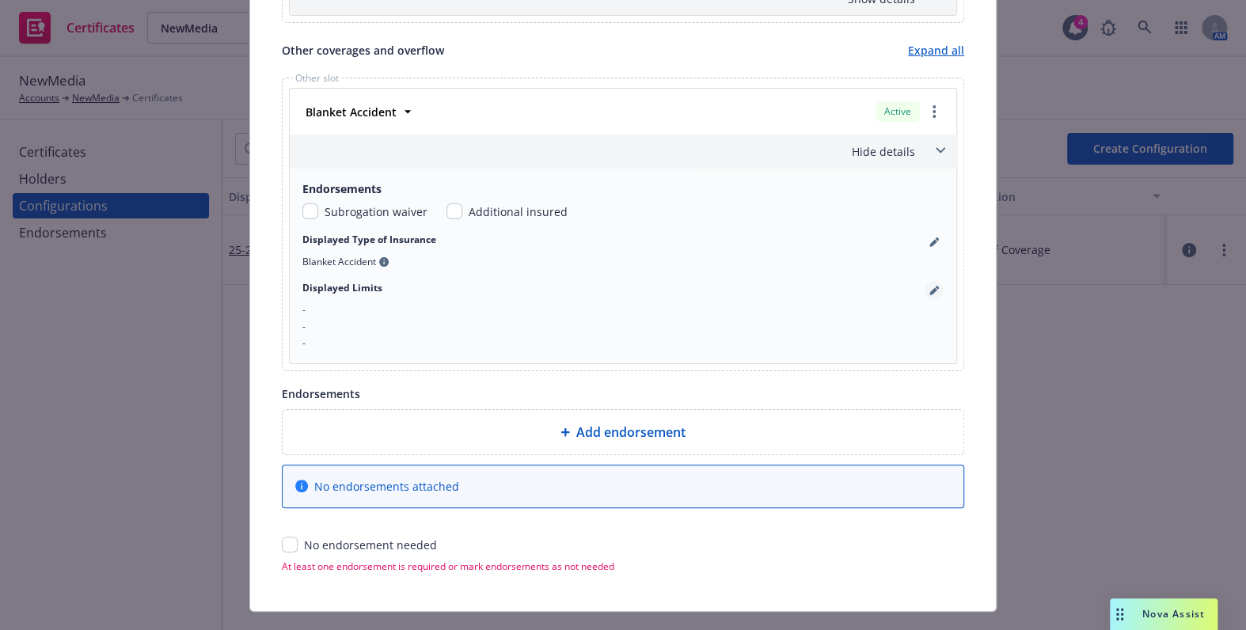
click at [933, 292] on link "pencil" at bounding box center [934, 290] width 19 height 19
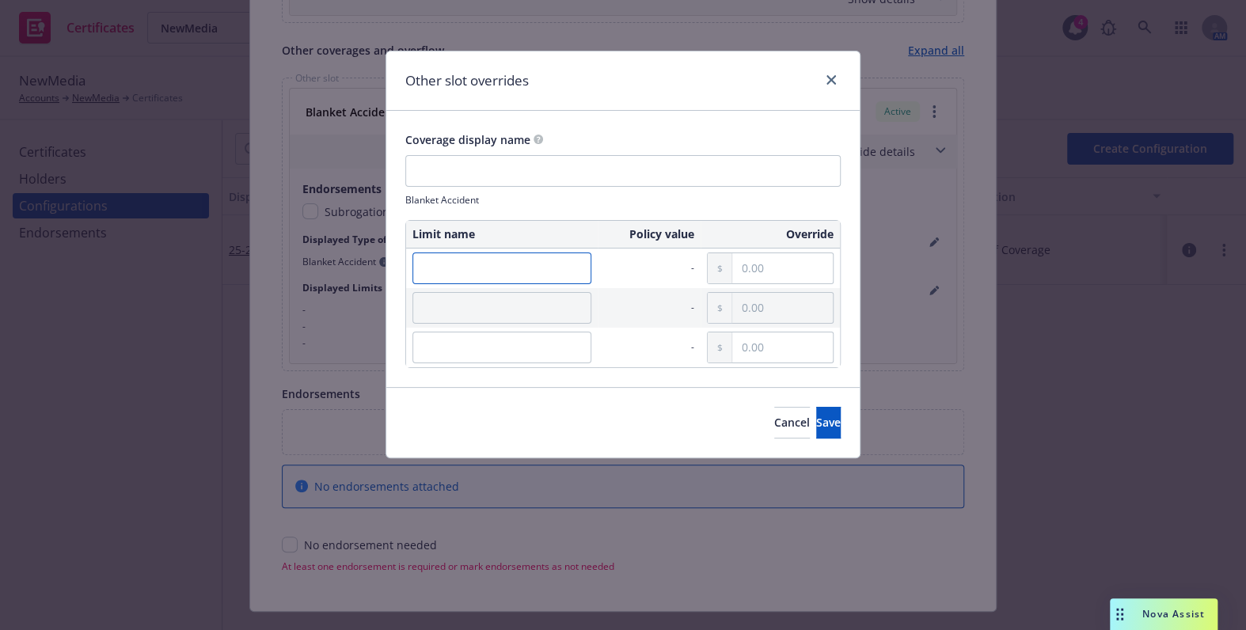
click at [489, 273] on input "text" at bounding box center [501, 269] width 179 height 32
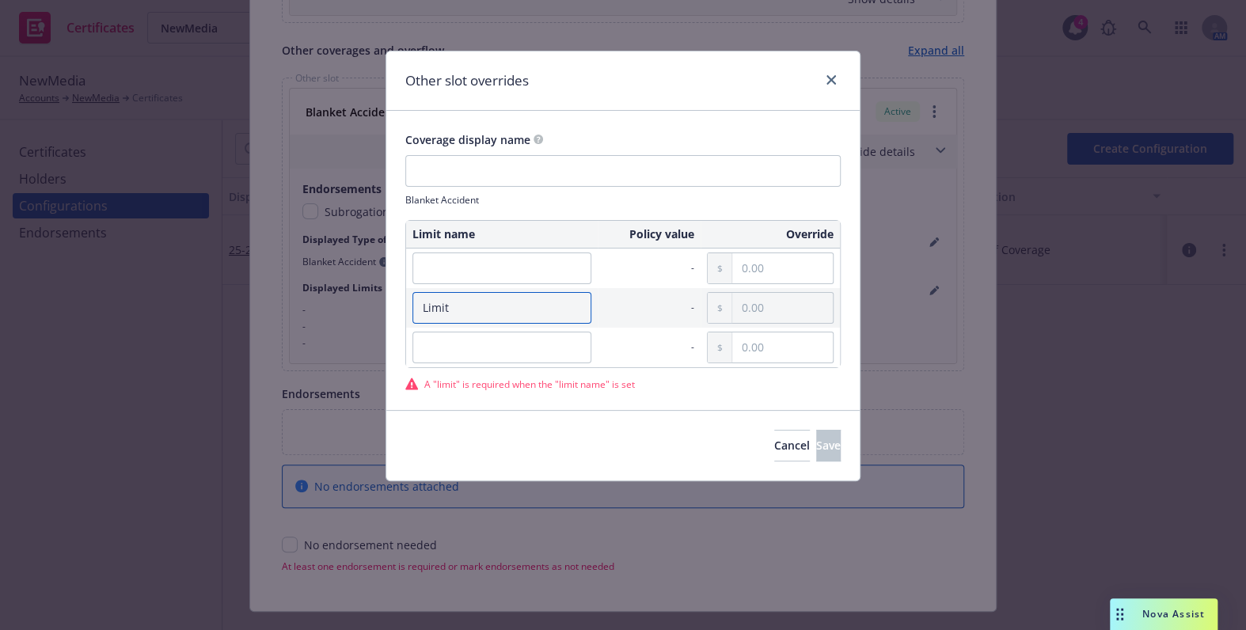
type input "Limit"
paste input "250,000.00"
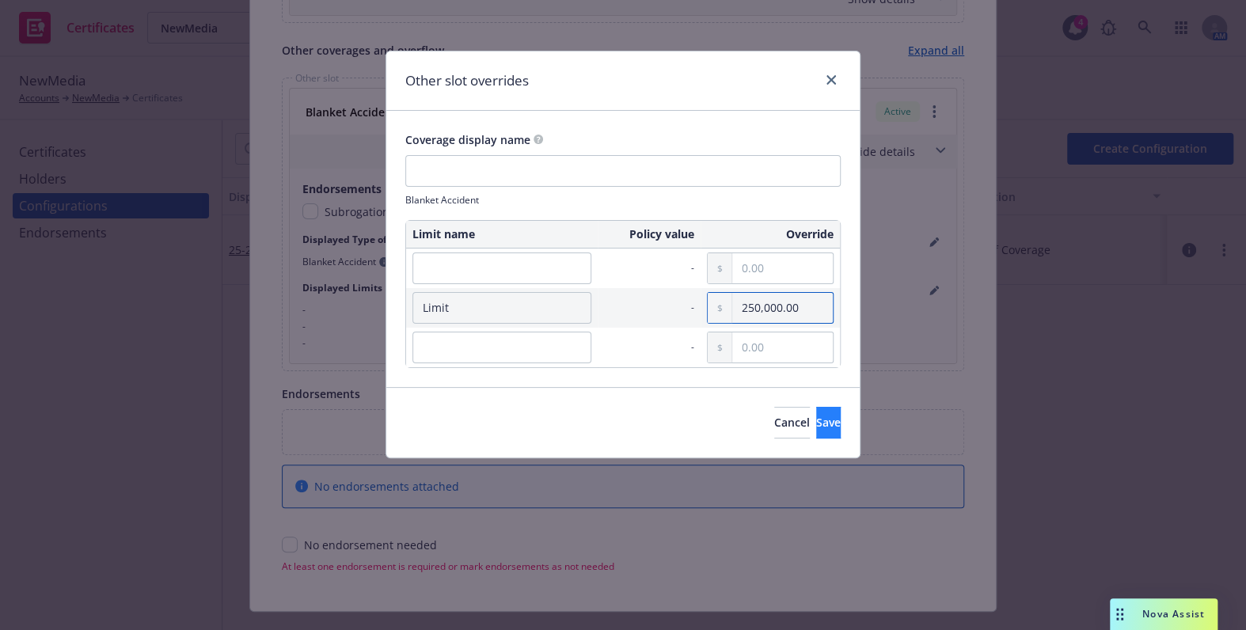
type input "250,000.00"
click at [827, 423] on button "Save" at bounding box center [828, 423] width 25 height 32
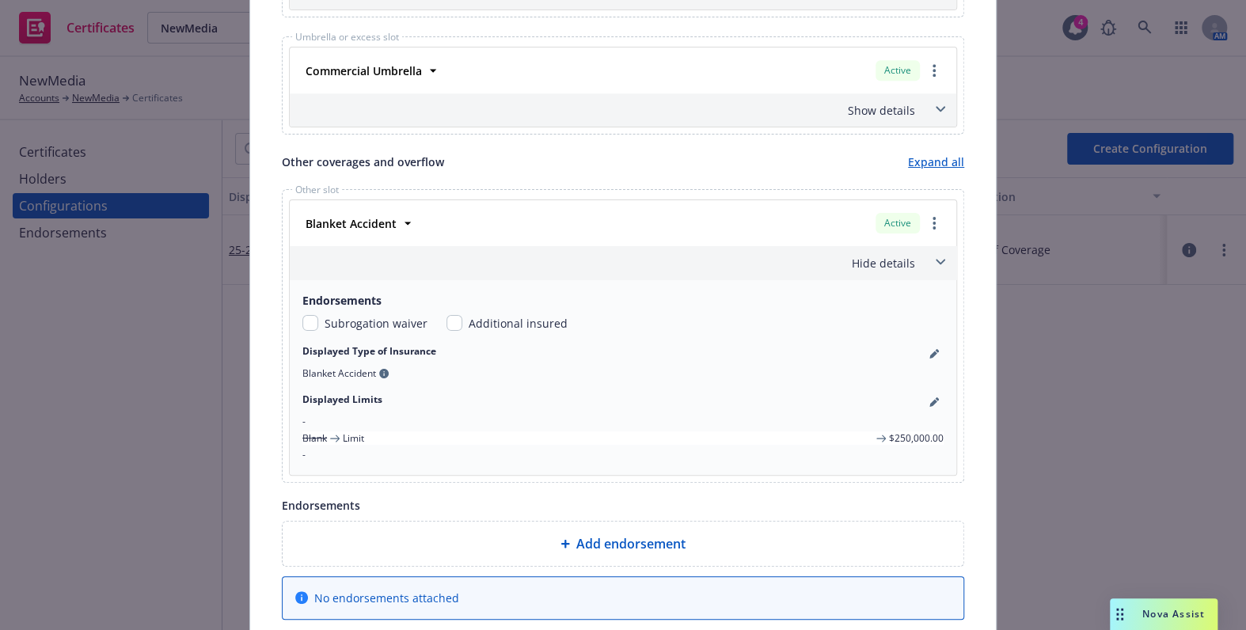
scroll to position [0, 0]
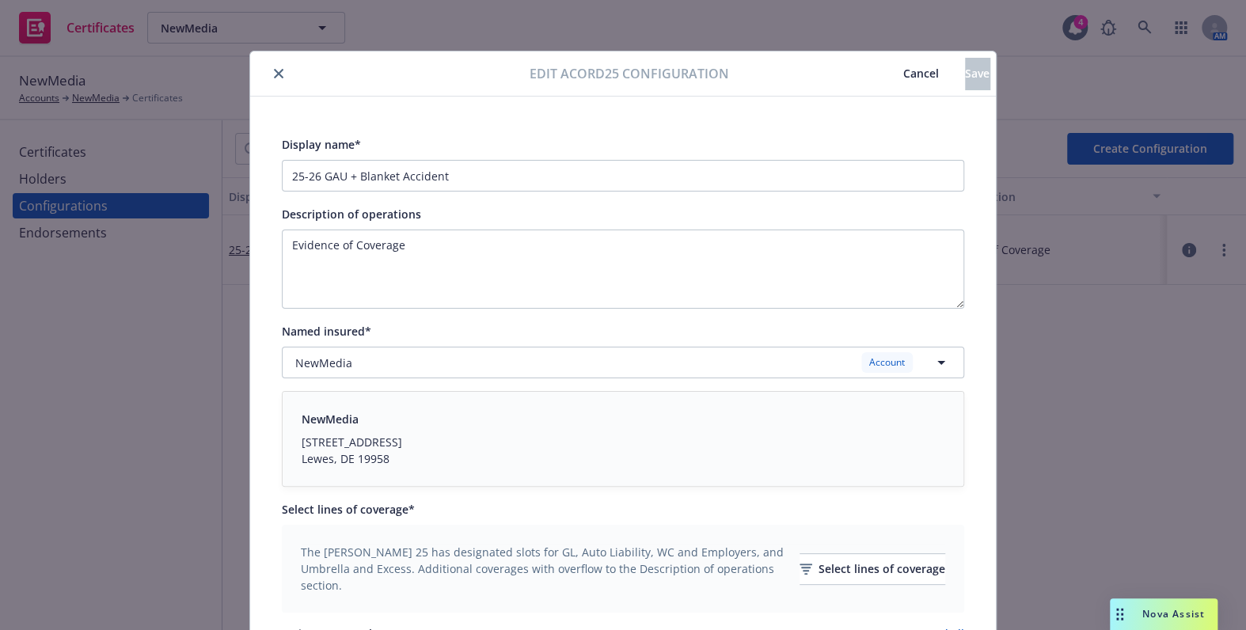
drag, startPoint x: 685, startPoint y: 376, endPoint x: 707, endPoint y: 171, distance: 206.2
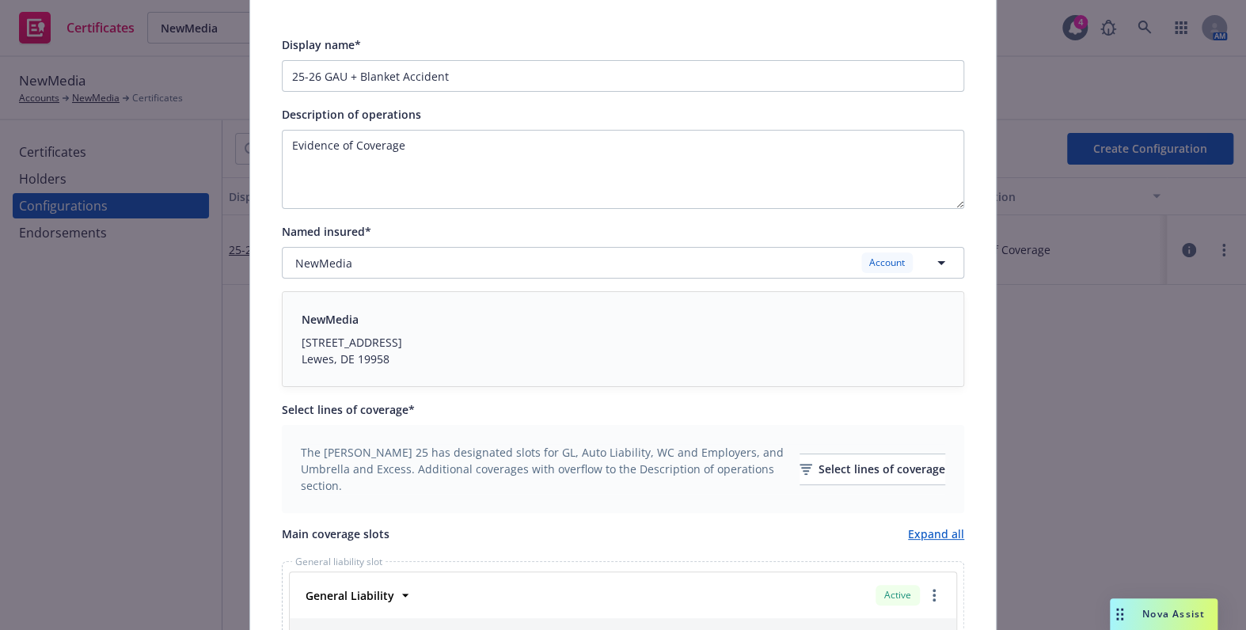
drag, startPoint x: 686, startPoint y: 323, endPoint x: 431, endPoint y: 514, distance: 317.8
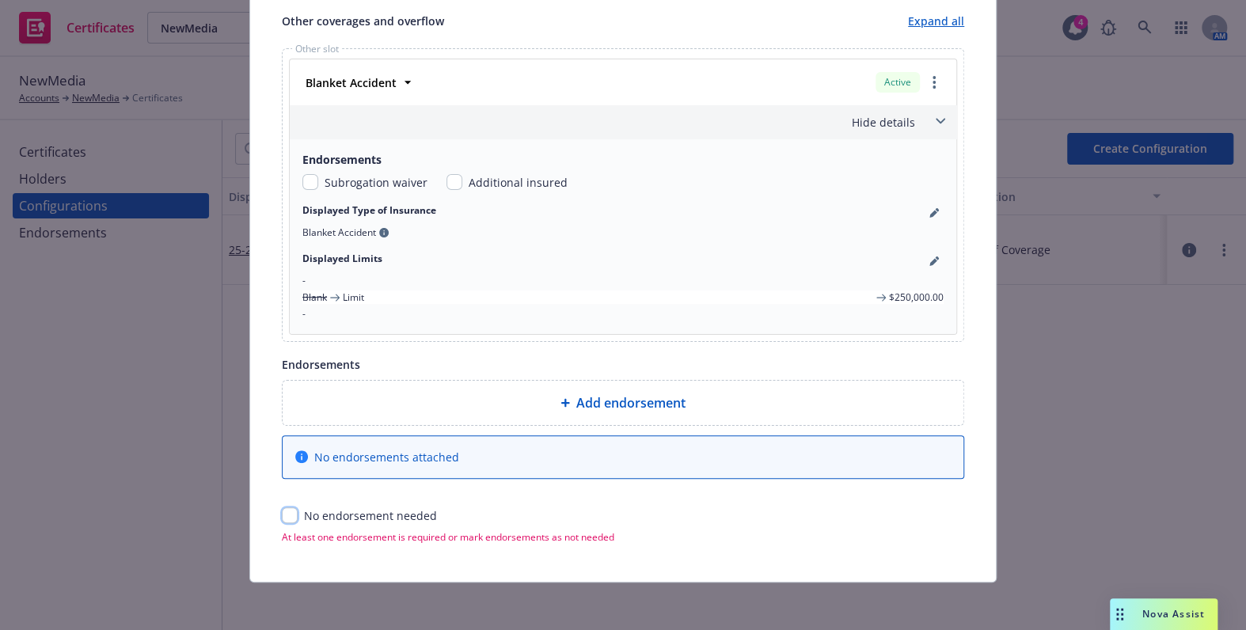
click at [283, 508] on input "checkbox" at bounding box center [290, 515] width 16 height 16
checkbox input "true"
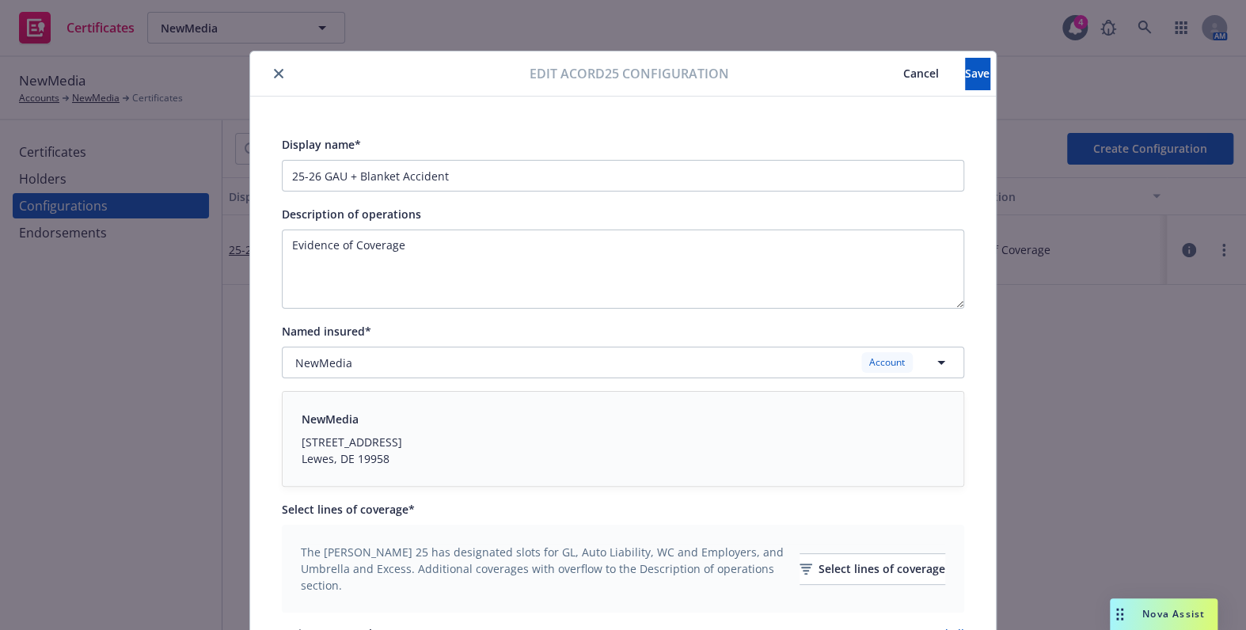
drag, startPoint x: 557, startPoint y: 236, endPoint x: 705, endPoint y: 119, distance: 188.8
click at [965, 78] on span "Save" at bounding box center [977, 73] width 25 height 15
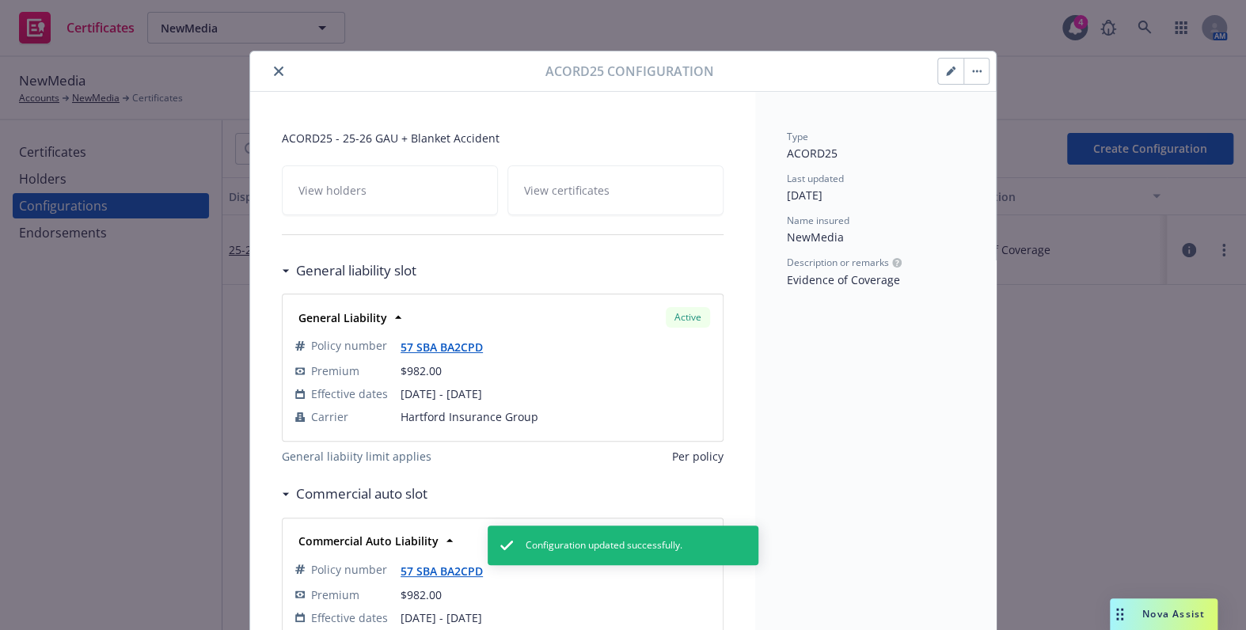
click at [274, 72] on icon "close" at bounding box center [279, 72] width 10 height 10
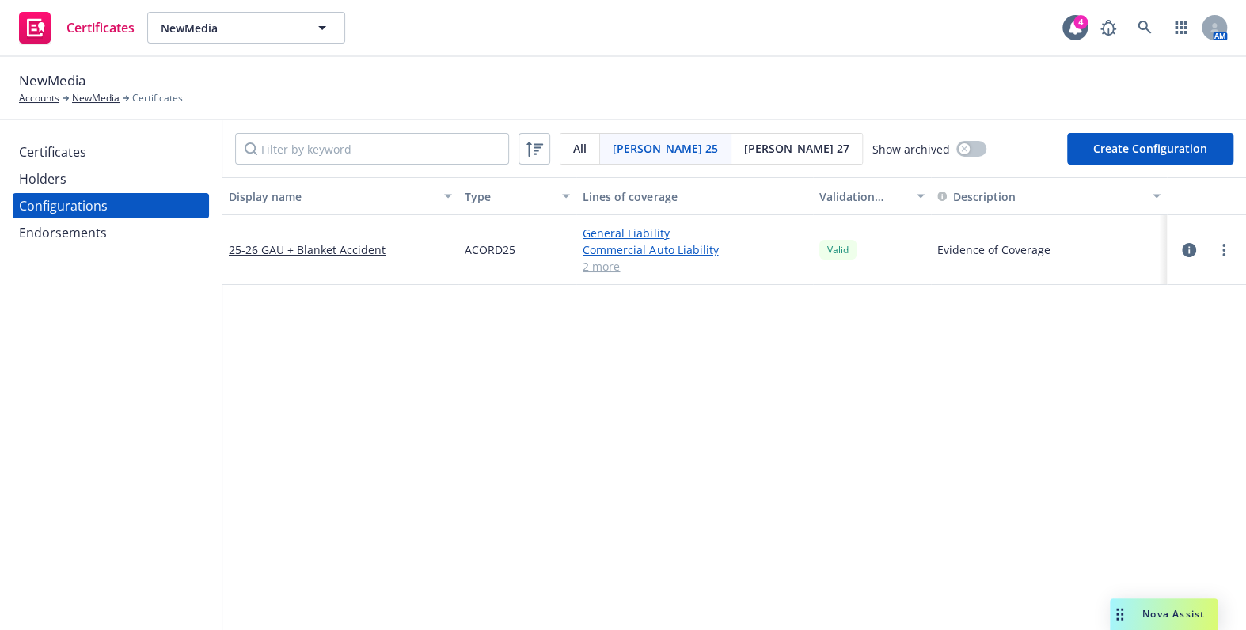
click at [132, 180] on div "Holders" at bounding box center [111, 178] width 184 height 25
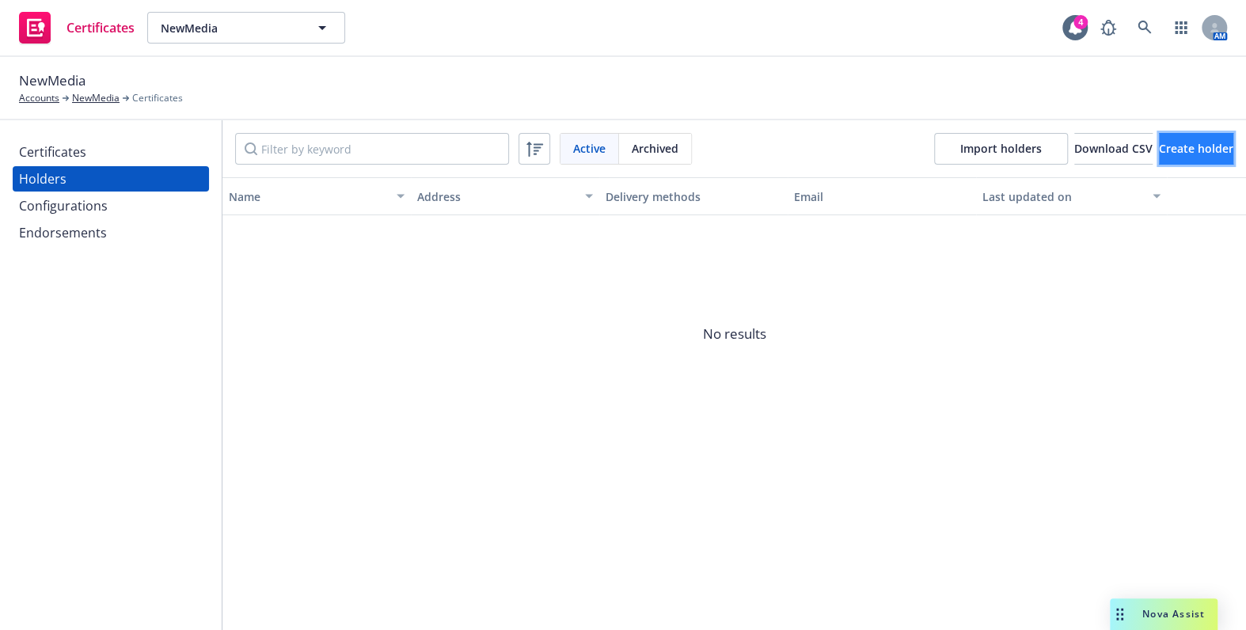
click at [1159, 150] on span "Create holder" at bounding box center [1196, 148] width 74 height 15
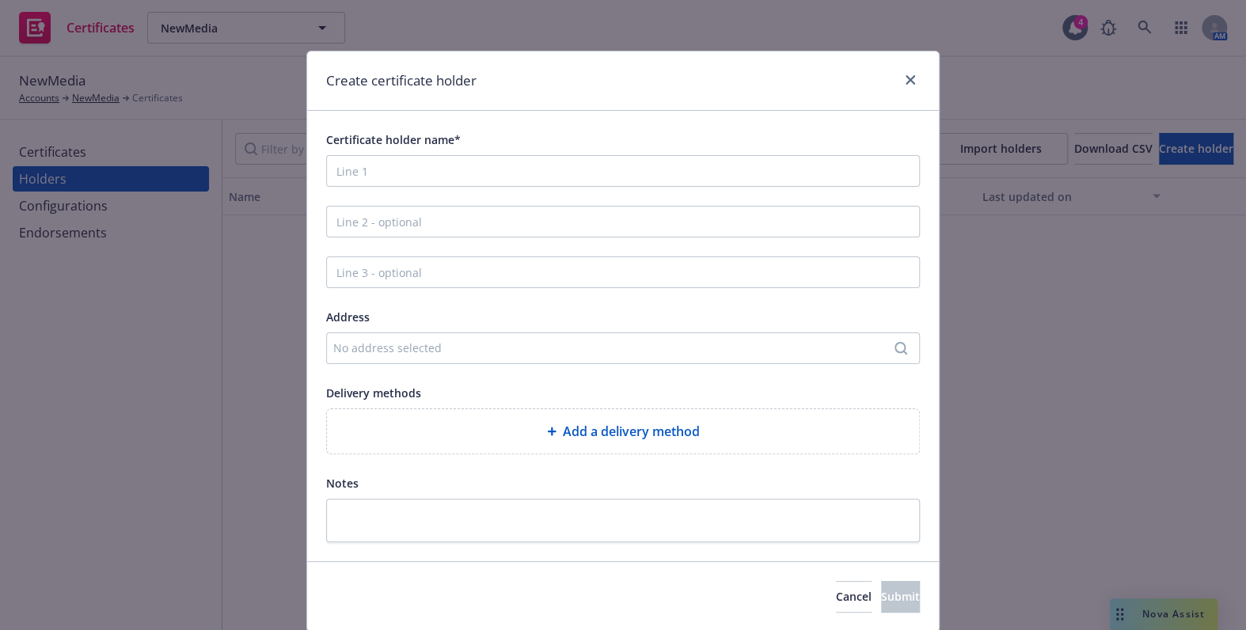
drag, startPoint x: 320, startPoint y: 169, endPoint x: 334, endPoint y: 167, distance: 14.3
click at [328, 168] on div "Certificate holder name* Address No address selected Delivery methods Add a del…" at bounding box center [623, 336] width 632 height 450
click at [334, 167] on input "Certificate holder name*" at bounding box center [623, 171] width 594 height 32
paste input "Global Experience Specialists, Inc."
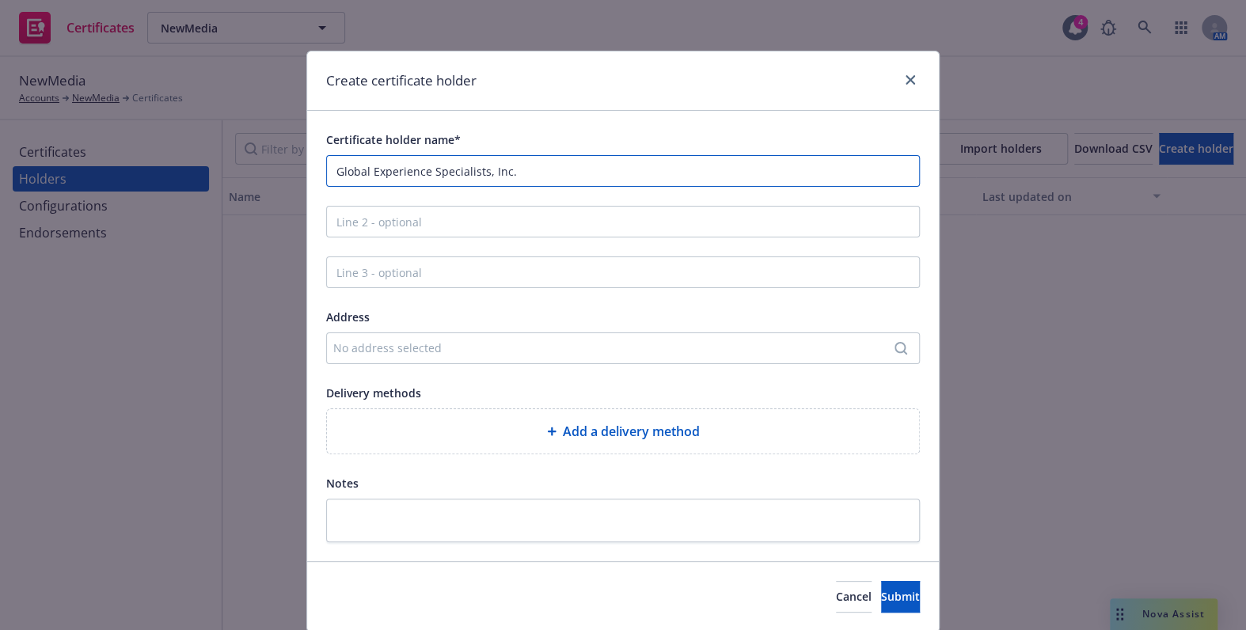
click at [720, 186] on input "Global Experience Specialists, Inc." at bounding box center [623, 171] width 594 height 32
drag, startPoint x: 705, startPoint y: 171, endPoint x: 116, endPoint y: 120, distance: 591.2
click at [119, 121] on div "Create certificate holder Certificate holder name* Global Experience Specialist…" at bounding box center [623, 315] width 1246 height 630
paste input "(GES)"
type input "Global Experience Specialists, Inc. (GES)"
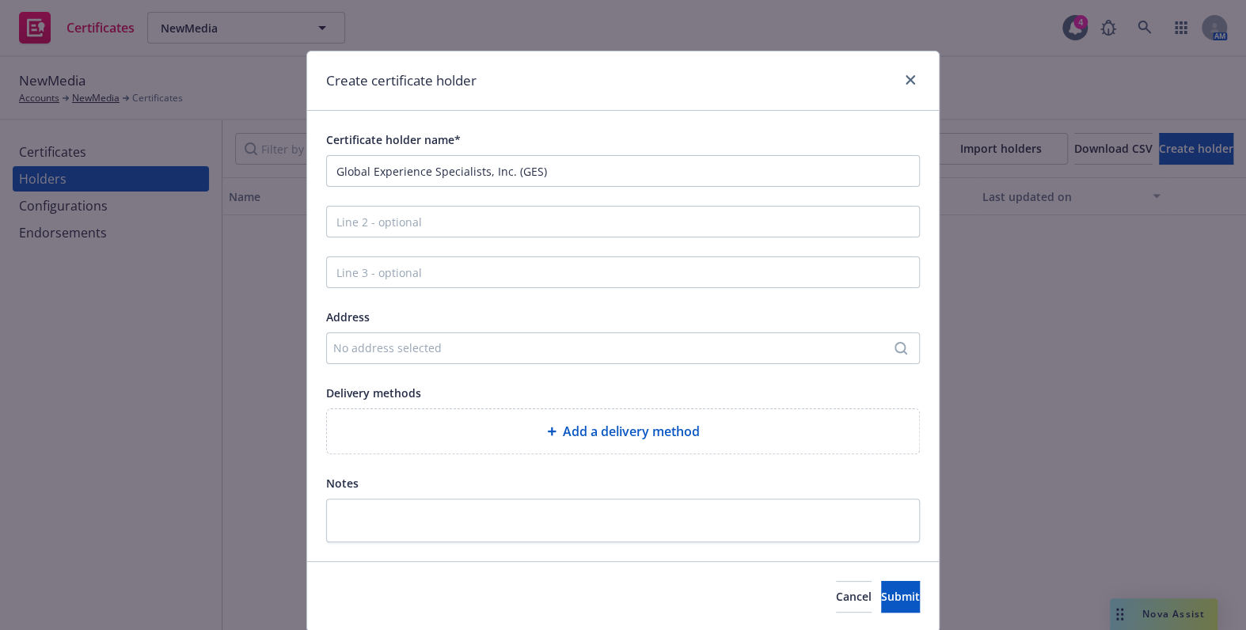
click at [360, 343] on div "No address selected" at bounding box center [615, 348] width 564 height 17
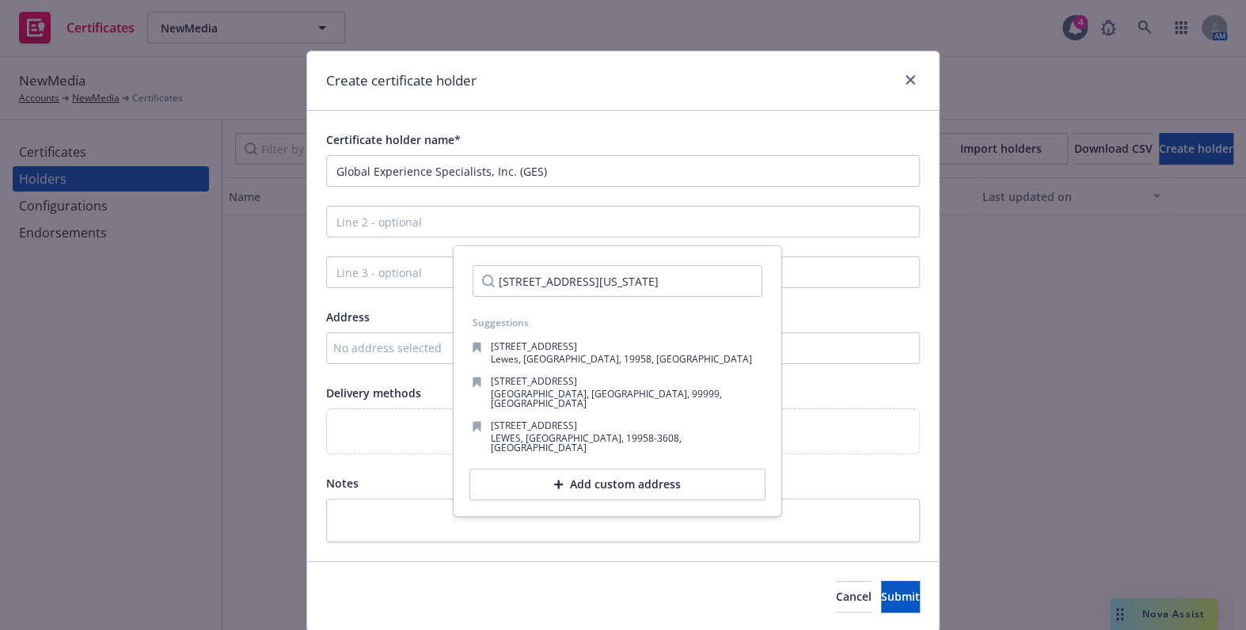
scroll to position [0, 39]
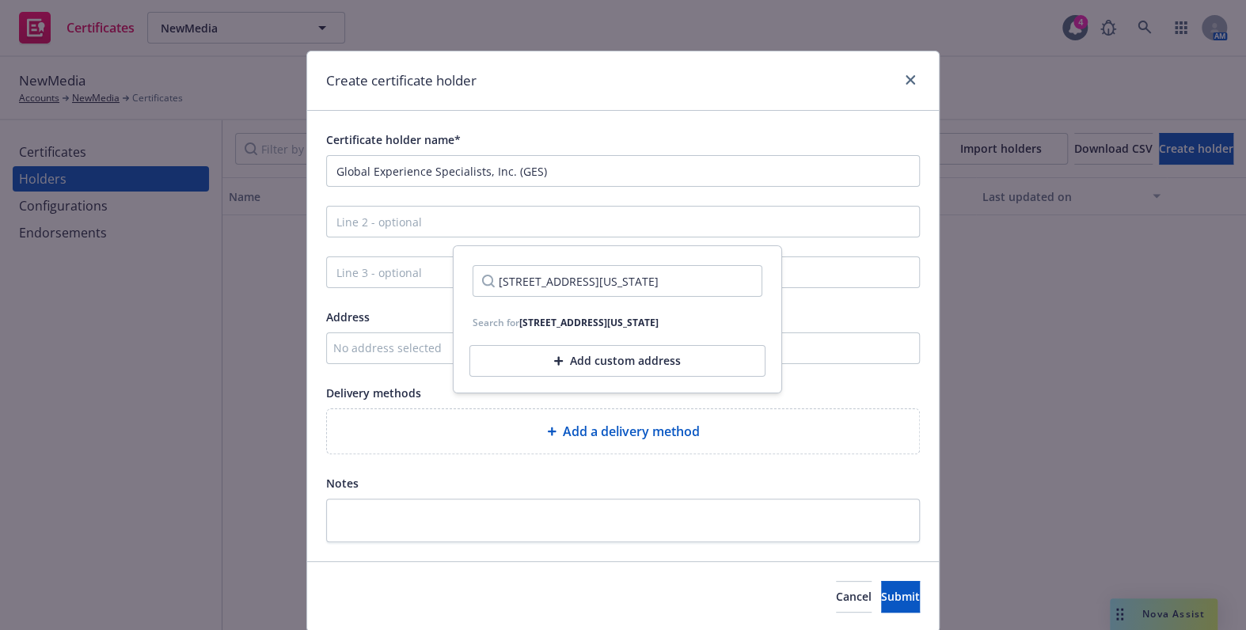
type input "1001 E 101st Terrace Ste 235, Kansas City, MO 64131"
click at [585, 324] on div "1001 E 101st Terrace Ste 235, Kansas City, MO 64131" at bounding box center [588, 322] width 139 height 13
click at [733, 273] on input "1001 E 101st Terrace Ste 235, Kansas City, MO 64131" at bounding box center [618, 281] width 290 height 32
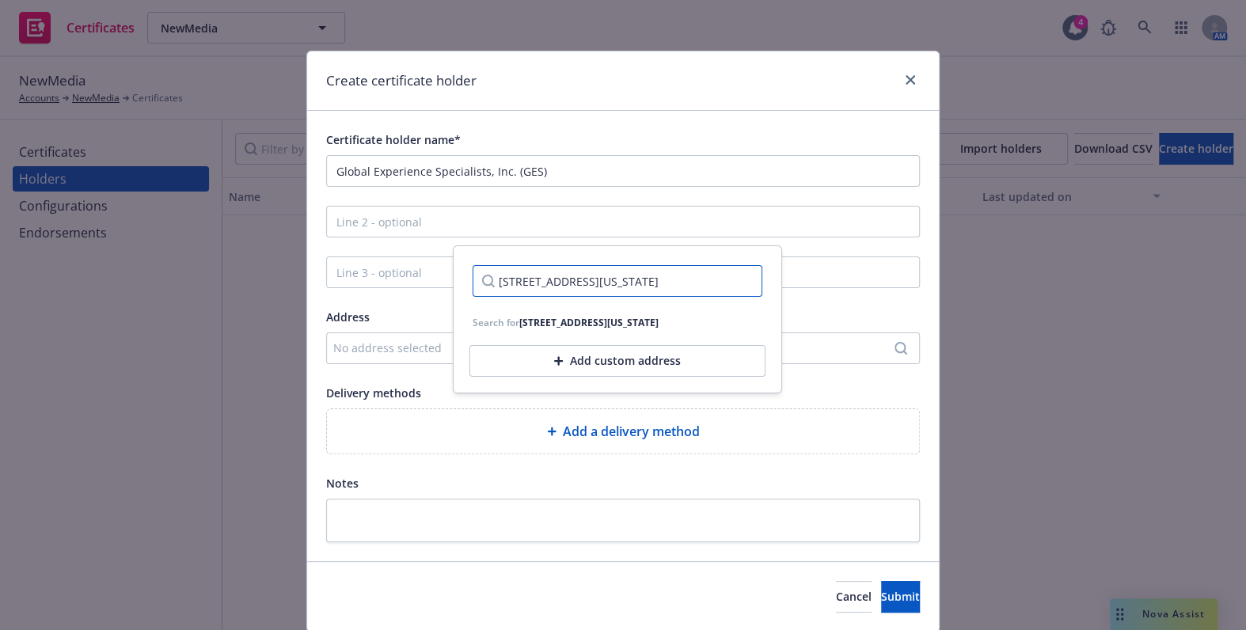
click at [736, 272] on input "1001 E 101st Terrace Ste 235, Kansas City, MO 64131" at bounding box center [618, 281] width 290 height 32
click at [735, 285] on input "1001 E 101st Terrace Ste 235, Kansas City, MO 64131" at bounding box center [618, 281] width 290 height 32
click at [735, 283] on input "1001 E 101st Terrace Ste 235, Kansas City, MO 64131" at bounding box center [618, 281] width 290 height 32
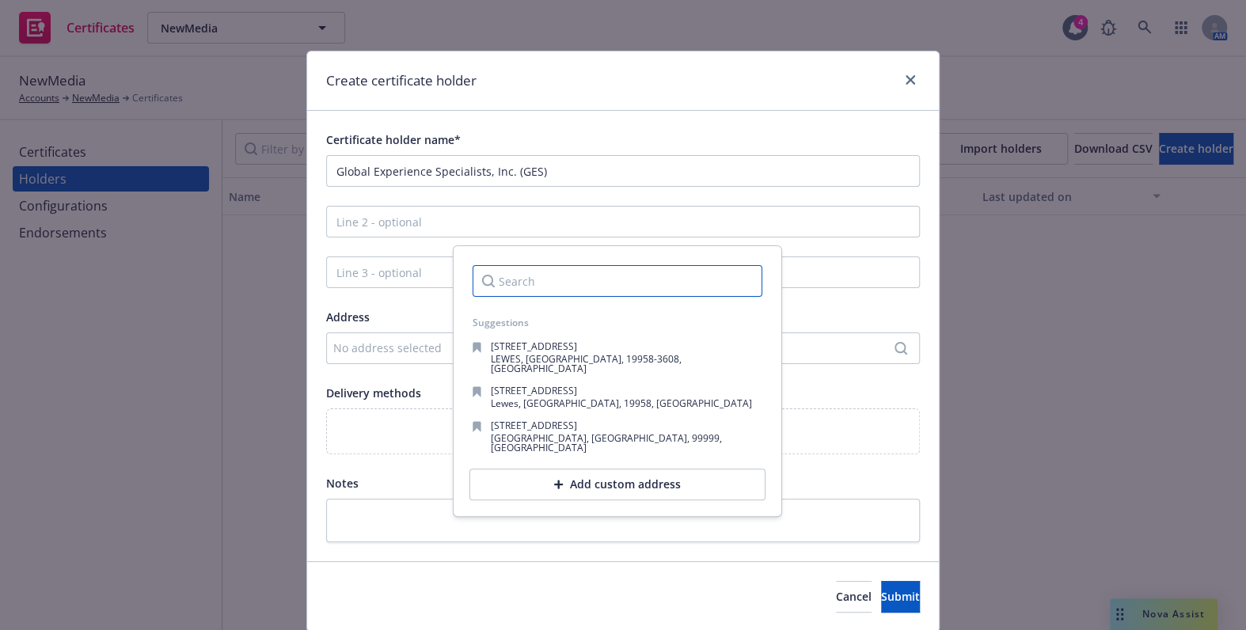
paste input "1001 E 101st Terrace Suite #235Kansas City, MO 64131"
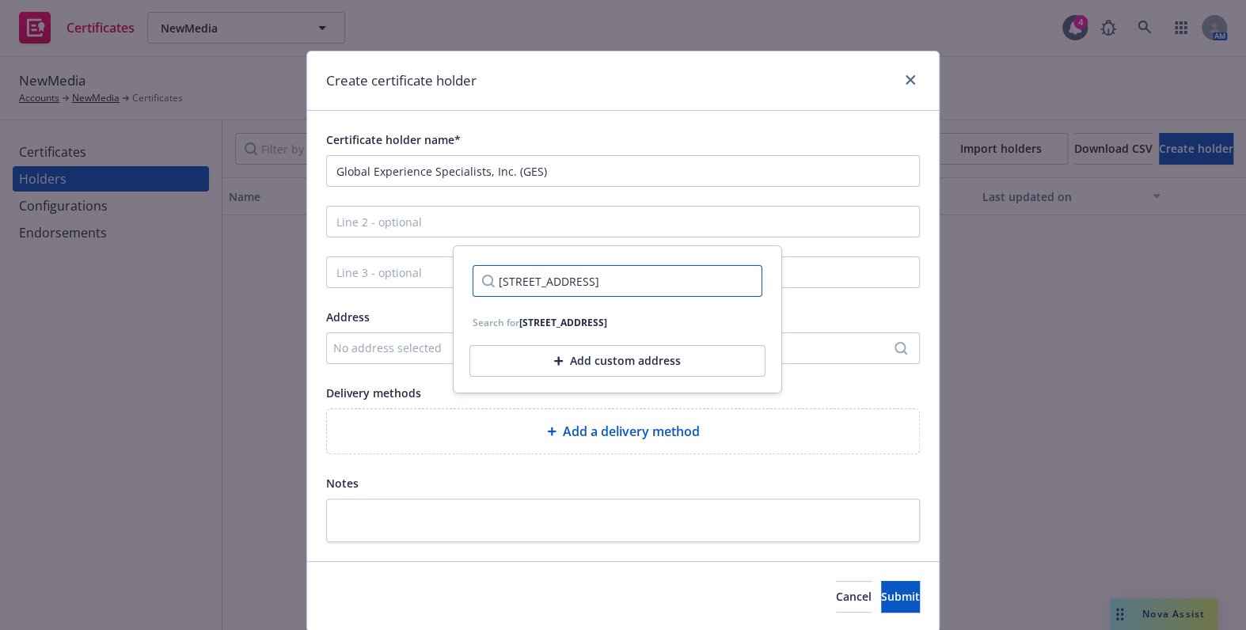
drag, startPoint x: 459, startPoint y: 261, endPoint x: 265, endPoint y: 260, distance: 194.0
click at [265, 260] on body "Certificates NewMedia NewMedia 4 AM NewMedia Accounts NewMedia Certificates Cer…" at bounding box center [623, 315] width 1246 height 630
click at [603, 281] on input "1001 E 101st Terrace Suite #235Kansas City, MO 64131" at bounding box center [618, 281] width 290 height 32
drag, startPoint x: 626, startPoint y: 277, endPoint x: 792, endPoint y: 280, distance: 166.3
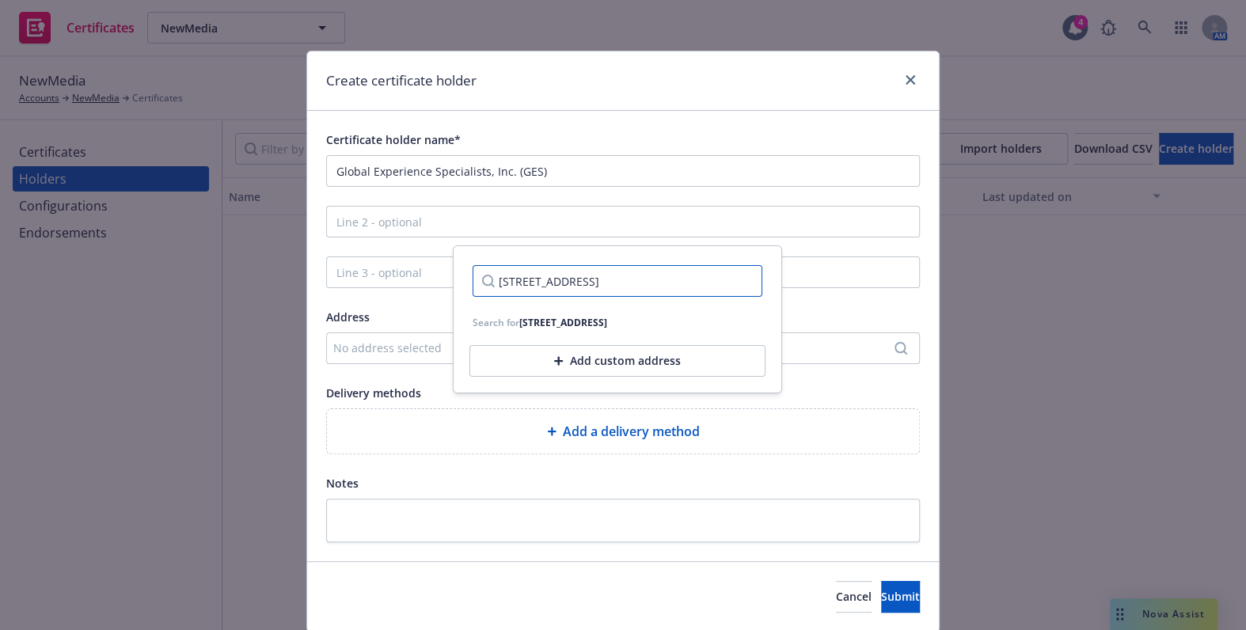
click at [792, 280] on body "Certificates NewMedia NewMedia 4 AM NewMedia Accounts NewMedia Certificates Cer…" at bounding box center [623, 315] width 1246 height 630
click at [598, 291] on input "1001 E 101st Terrace Suite #235Kansas City, MO 64131" at bounding box center [618, 281] width 290 height 32
click at [614, 280] on input "1001 E 101st Terrace Suite #235Kansas City, MO 64131" at bounding box center [618, 281] width 290 height 32
type input "1001 E 101st Terrace Suite #235, Kansas City, MO 64131"
click at [732, 280] on input "1001 E 101st Terrace Suite #235, Kansas City, MO 64131" at bounding box center [618, 281] width 290 height 32
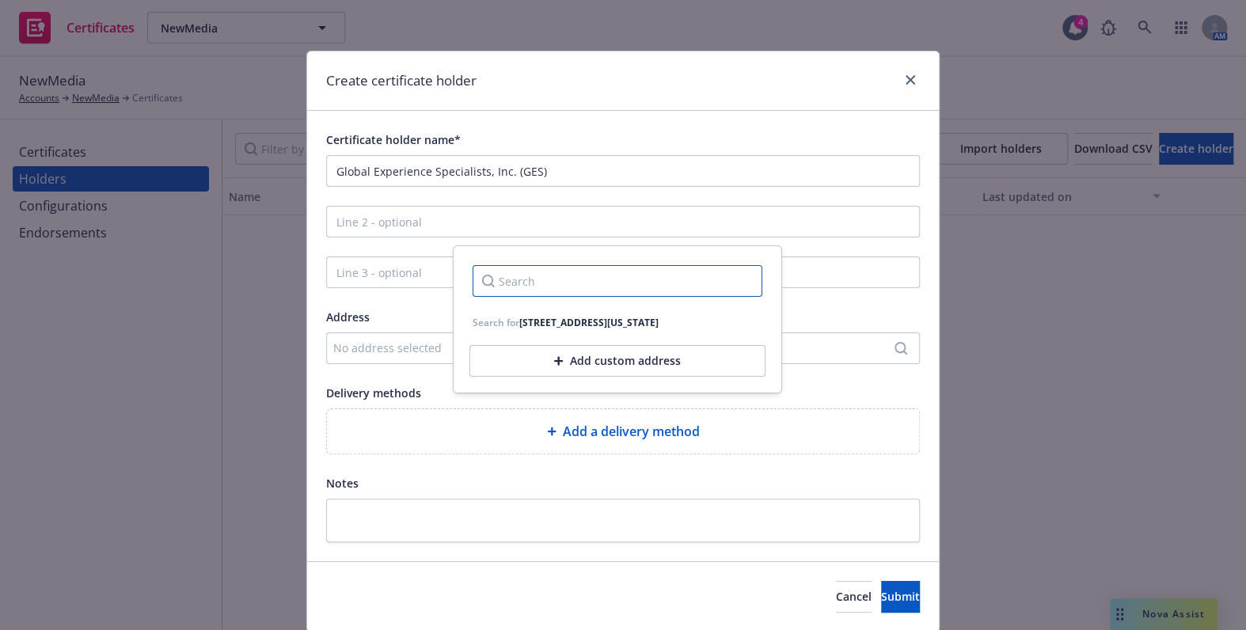
scroll to position [0, 0]
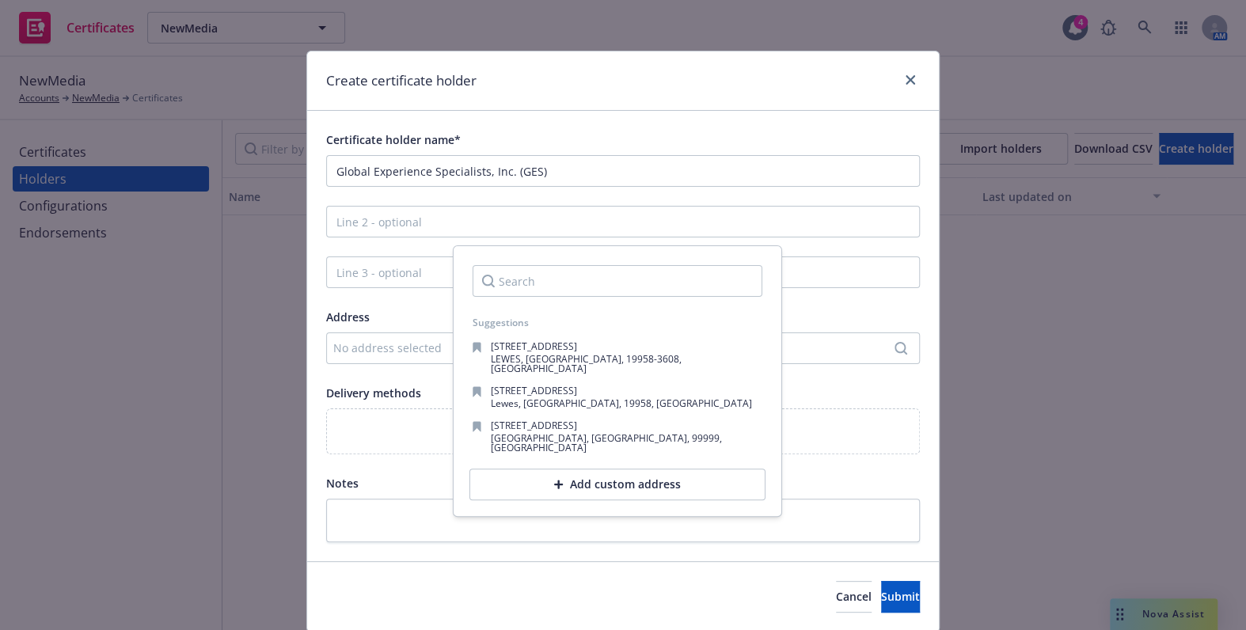
drag, startPoint x: 432, startPoint y: 324, endPoint x: 424, endPoint y: 340, distance: 18.4
click at [432, 323] on div "Address" at bounding box center [623, 316] width 594 height 19
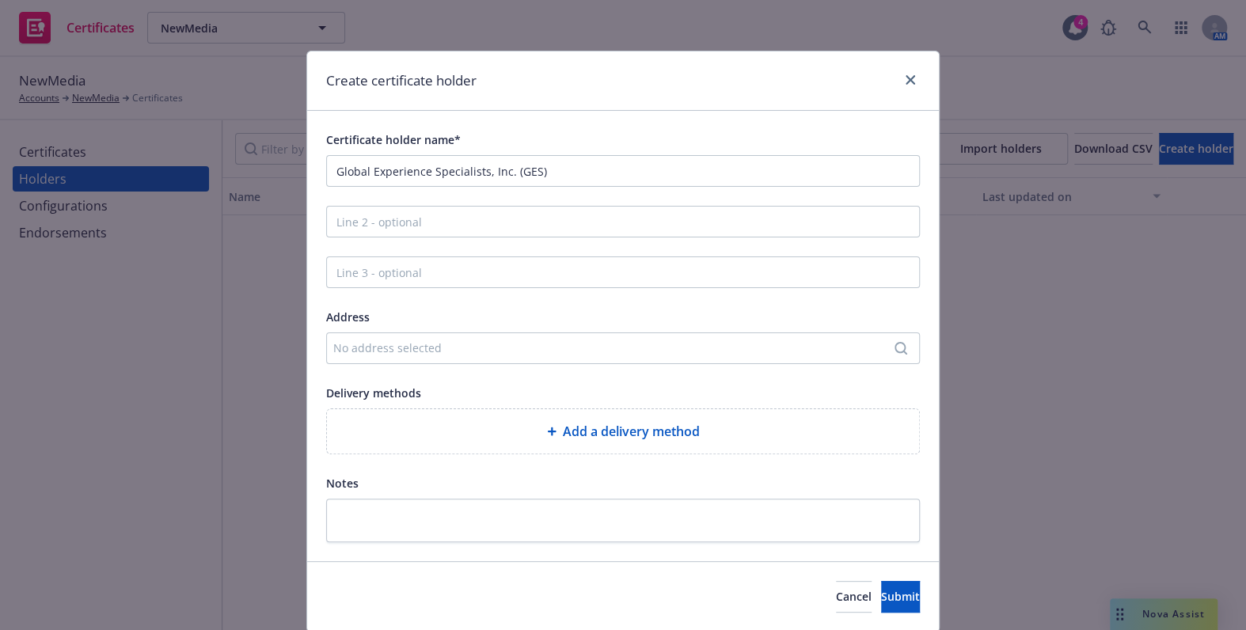
click at [439, 344] on div "No address selected" at bounding box center [615, 348] width 564 height 17
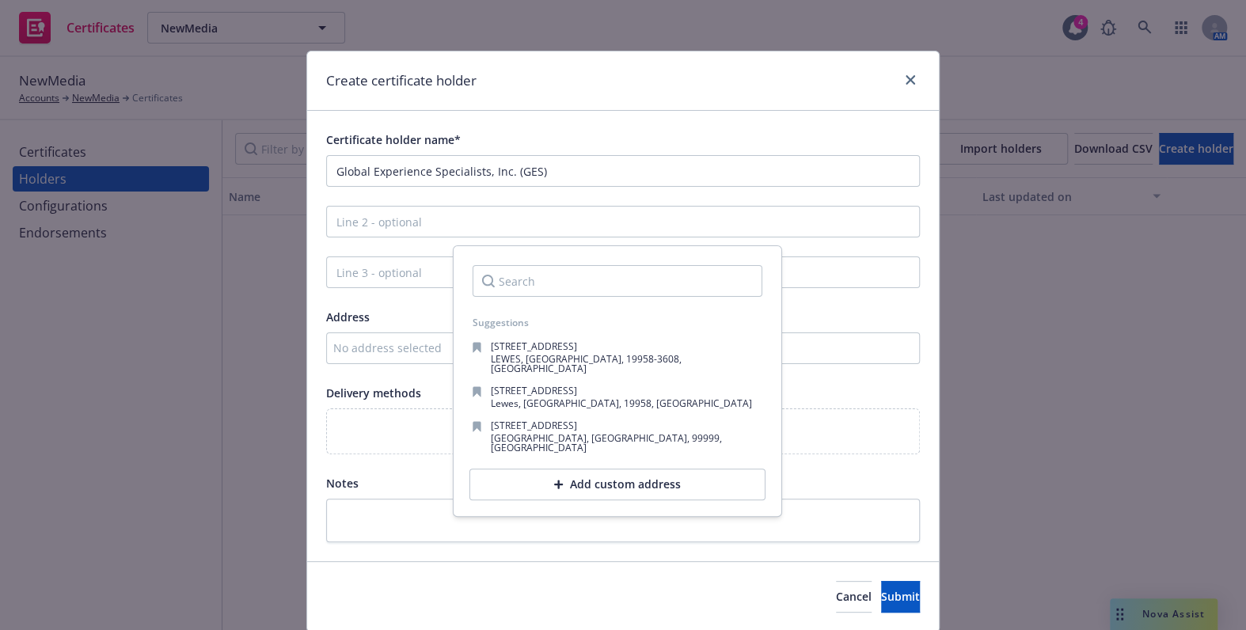
click at [532, 477] on div "Add custom address" at bounding box center [617, 485] width 296 height 32
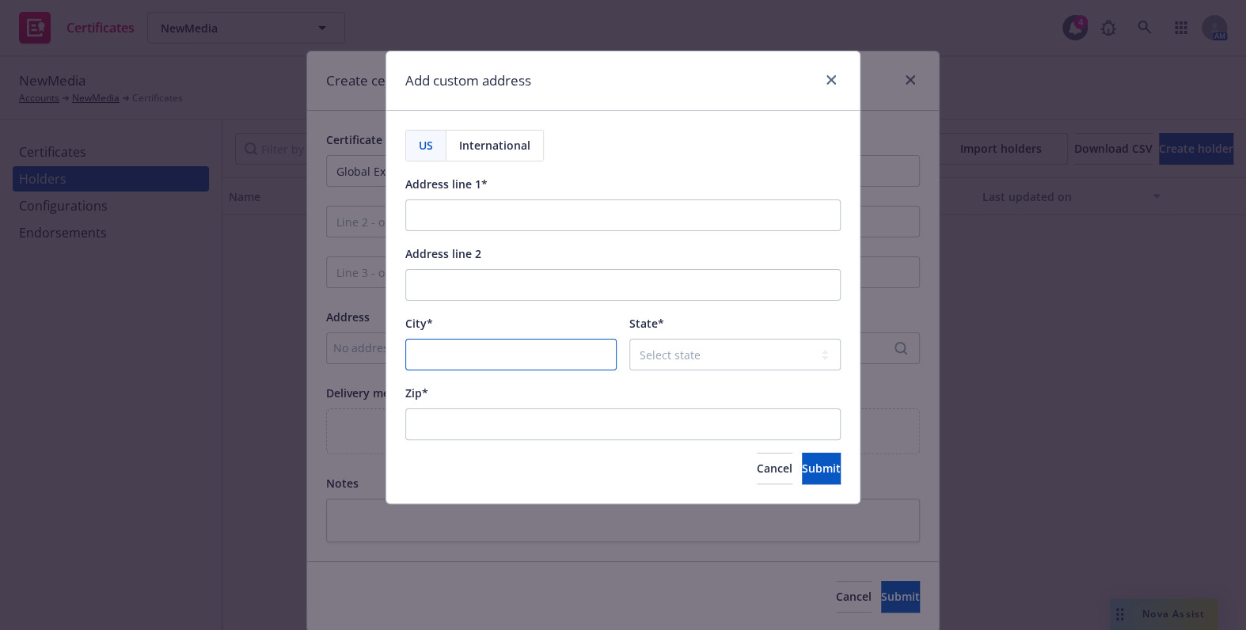
click at [485, 368] on input "City*" at bounding box center [510, 355] width 211 height 32
drag, startPoint x: 459, startPoint y: 344, endPoint x: 472, endPoint y: 344, distance: 12.7
click at [459, 344] on input "City*" at bounding box center [510, 355] width 211 height 32
paste input "Kansas City"
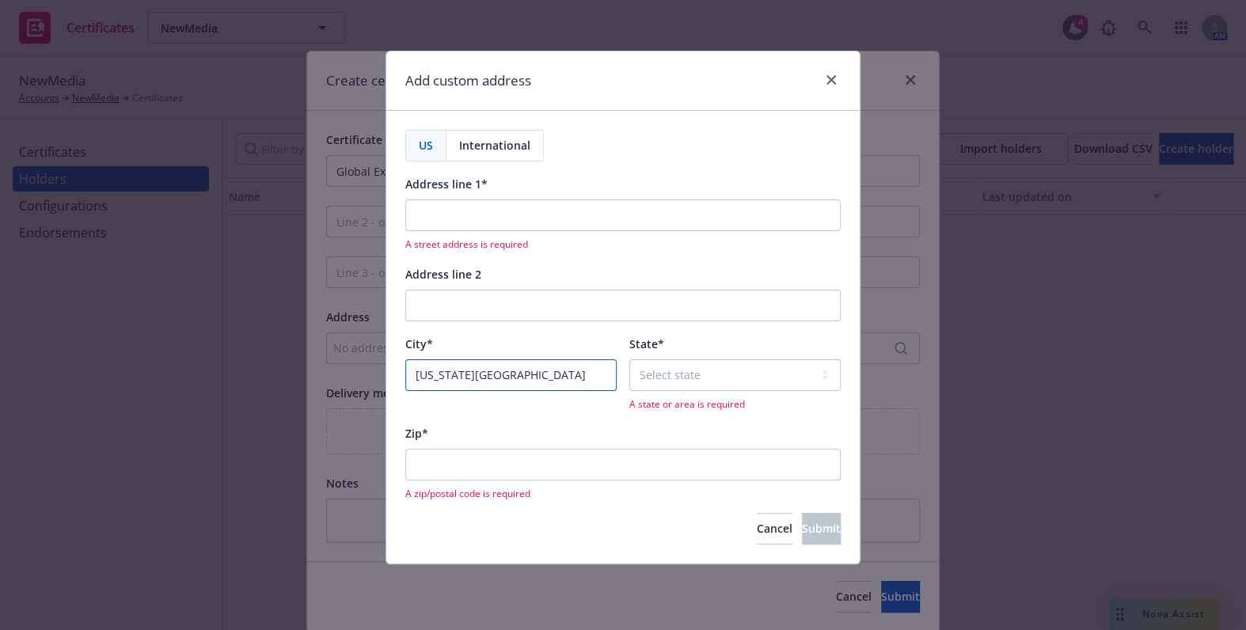
type input "Kansas City"
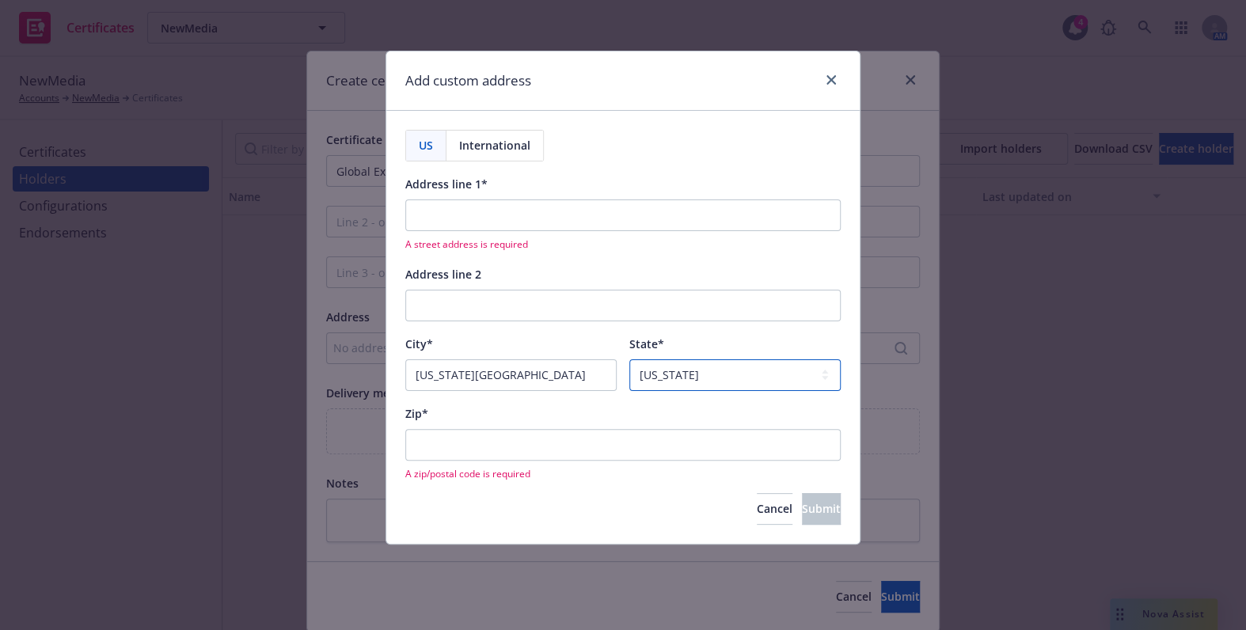
click at [701, 363] on select "Select state Alabama Alaska American Samoa Arizona Arkansas Baker Island Califo…" at bounding box center [734, 375] width 211 height 32
click at [629, 359] on select "Select state Alabama Alaska American Samoa Arizona Arkansas Baker Island Califo…" at bounding box center [734, 375] width 211 height 32
click at [725, 365] on select "Select state Alabama Alaska American Samoa Arizona Arkansas Baker Island Califo…" at bounding box center [734, 375] width 211 height 32
select select "MO"
click at [629, 359] on select "Select state Alabama Alaska American Samoa Arizona Arkansas Baker Island Califo…" at bounding box center [734, 375] width 211 height 32
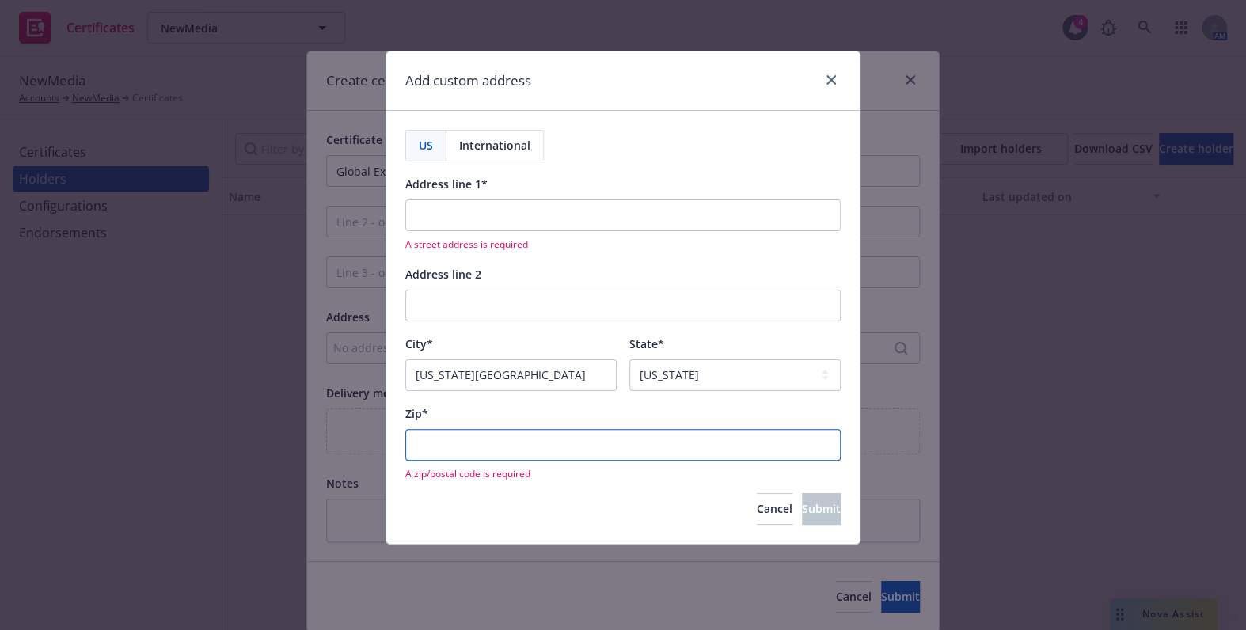
click at [450, 448] on input "Zip*" at bounding box center [622, 445] width 435 height 32
paste input "64131"
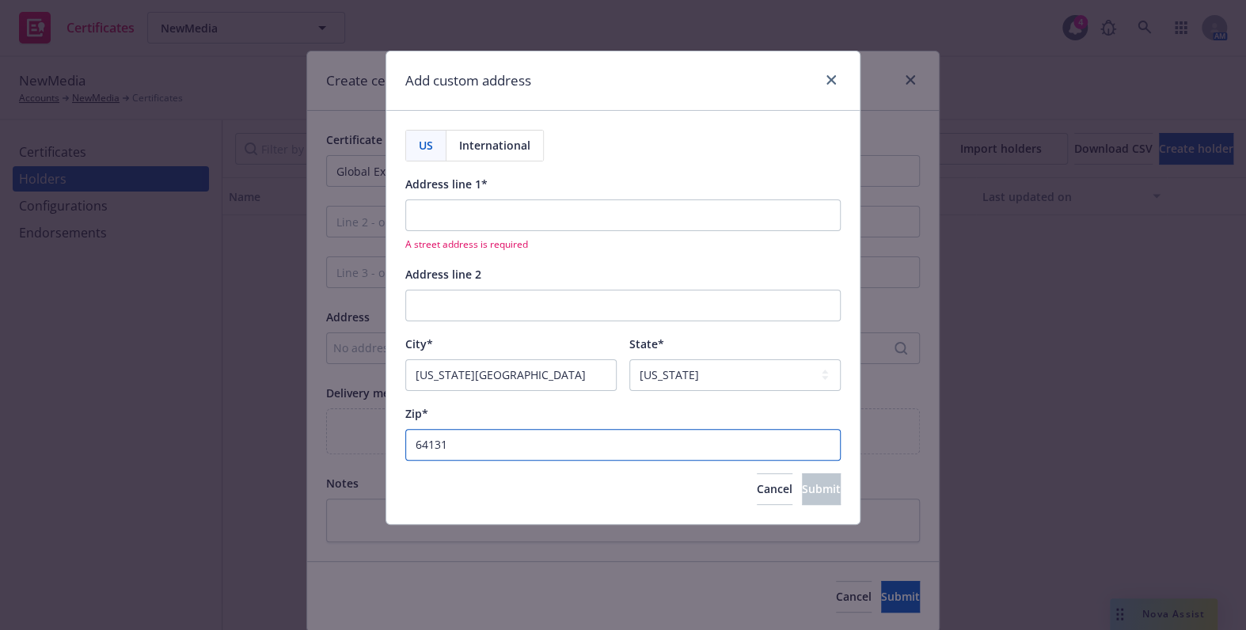
type input "64131"
click at [435, 284] on div "Address line 2" at bounding box center [622, 292] width 435 height 57
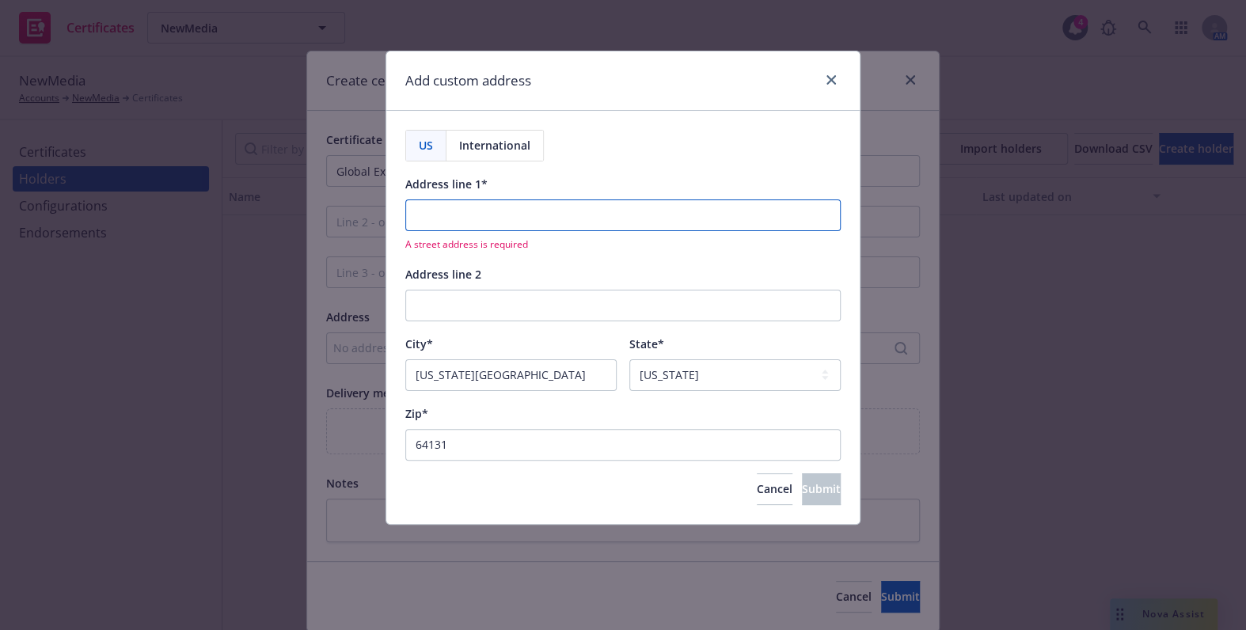
click at [447, 203] on input "Address line 1*" at bounding box center [622, 216] width 435 height 32
paste input "1001 E 101st Terrace Suite #235"
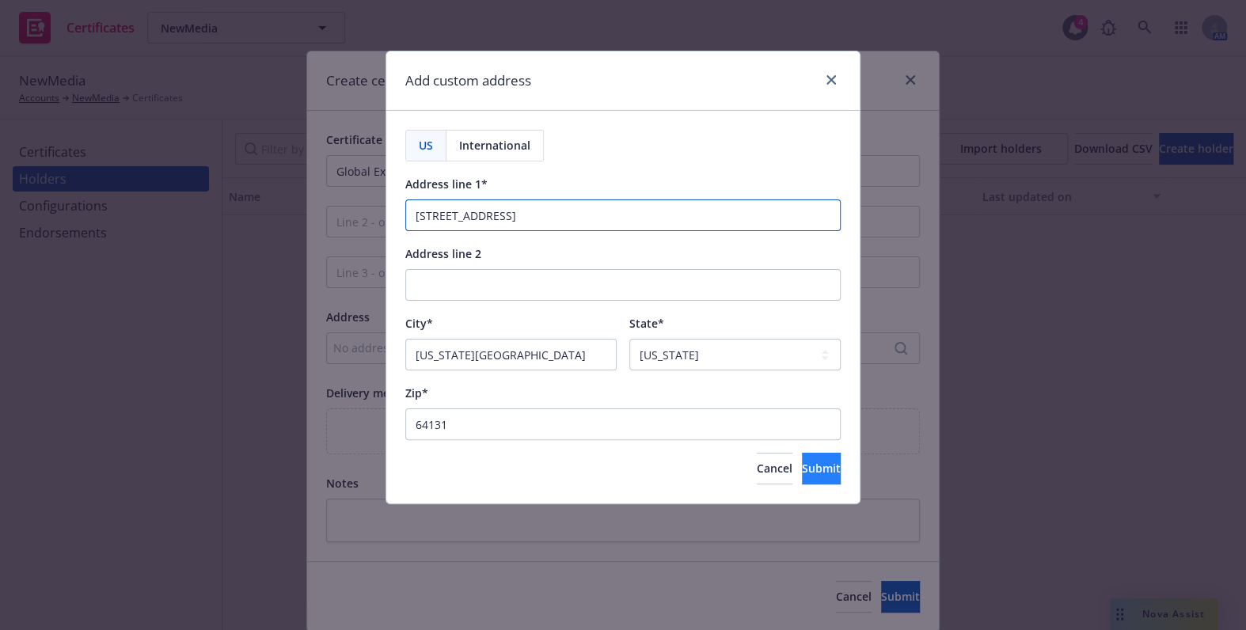
type input "1001 E 101st Terrace Suite #235"
click at [802, 475] on span "Submit" at bounding box center [821, 468] width 39 height 15
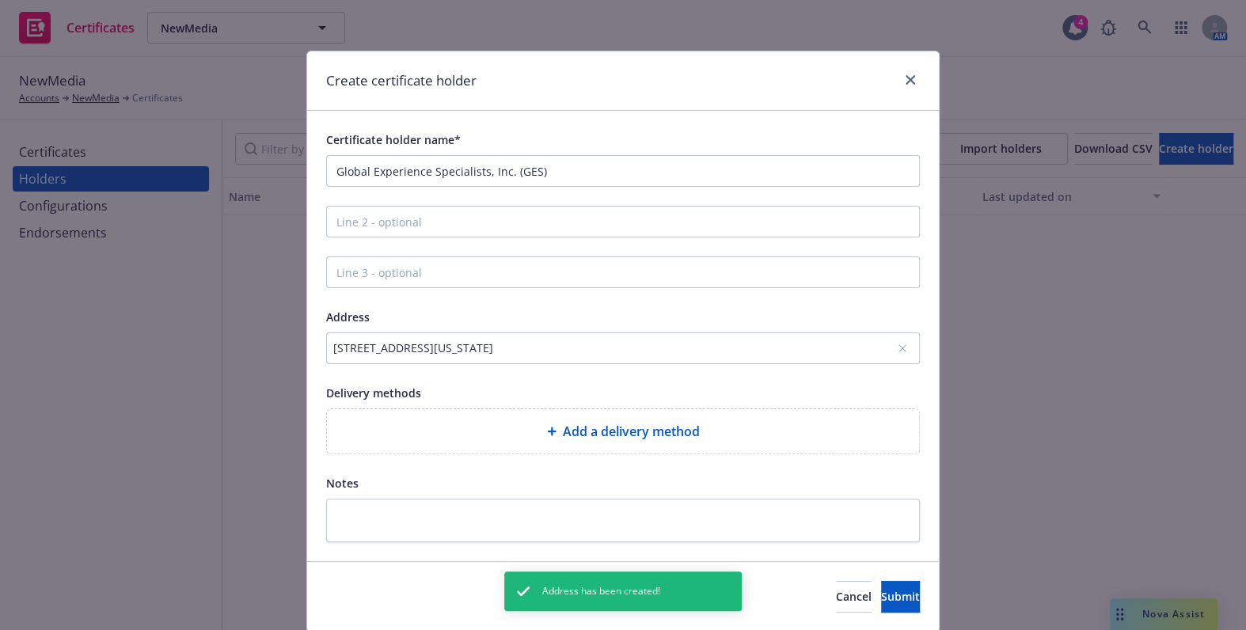
click at [477, 422] on div "Add a delivery method" at bounding box center [623, 431] width 567 height 19
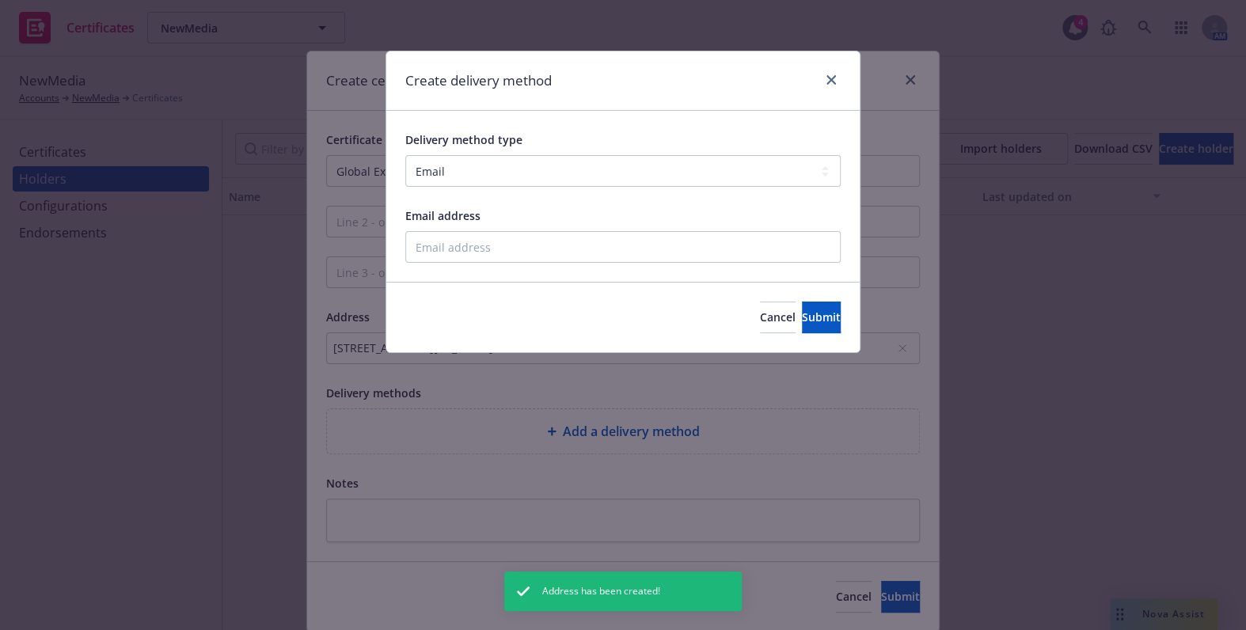
click at [477, 196] on div "Delivery method type Select delivery method type Email Mail Fax Upload to Compl…" at bounding box center [622, 196] width 435 height 133
drag, startPoint x: 466, startPoint y: 177, endPoint x: 466, endPoint y: 186, distance: 8.7
click at [466, 177] on select "Select delivery method type Email Mail Fax Upload to Compliance Website" at bounding box center [622, 171] width 435 height 32
select select "UPLOAD_TO_COMPLIANCE_WEBSITE"
click at [405, 155] on select "Select delivery method type Email Mail Fax Upload to Compliance Website" at bounding box center [622, 171] width 435 height 32
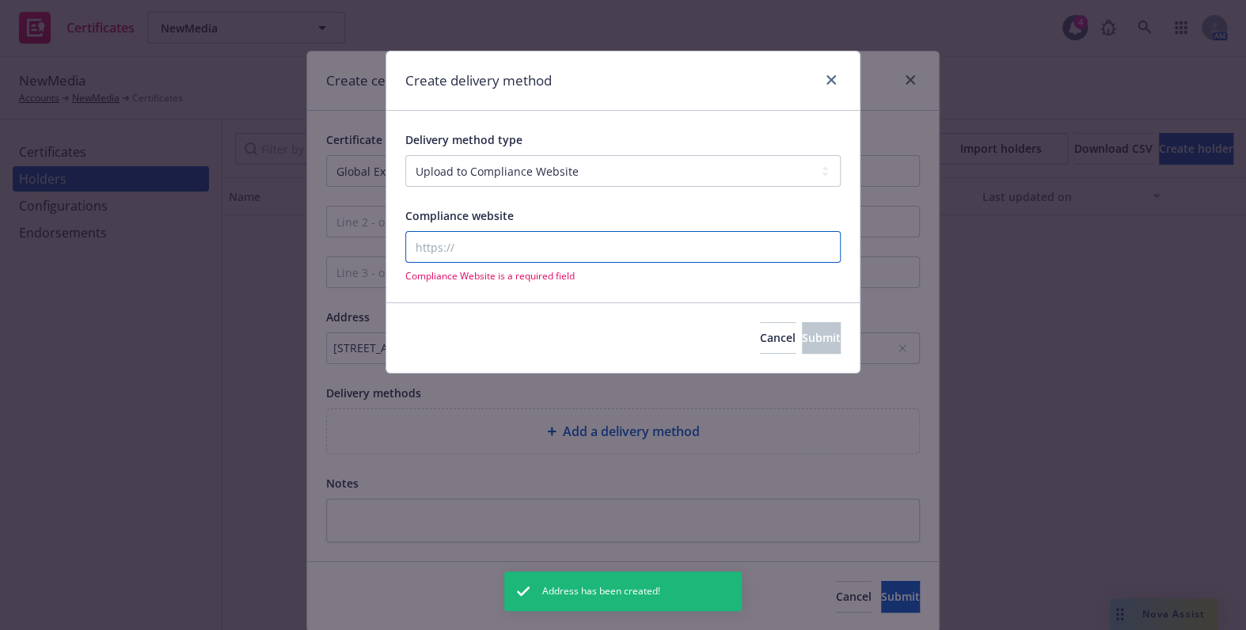
click at [469, 249] on input "Compliance website" at bounding box center [622, 247] width 435 height 32
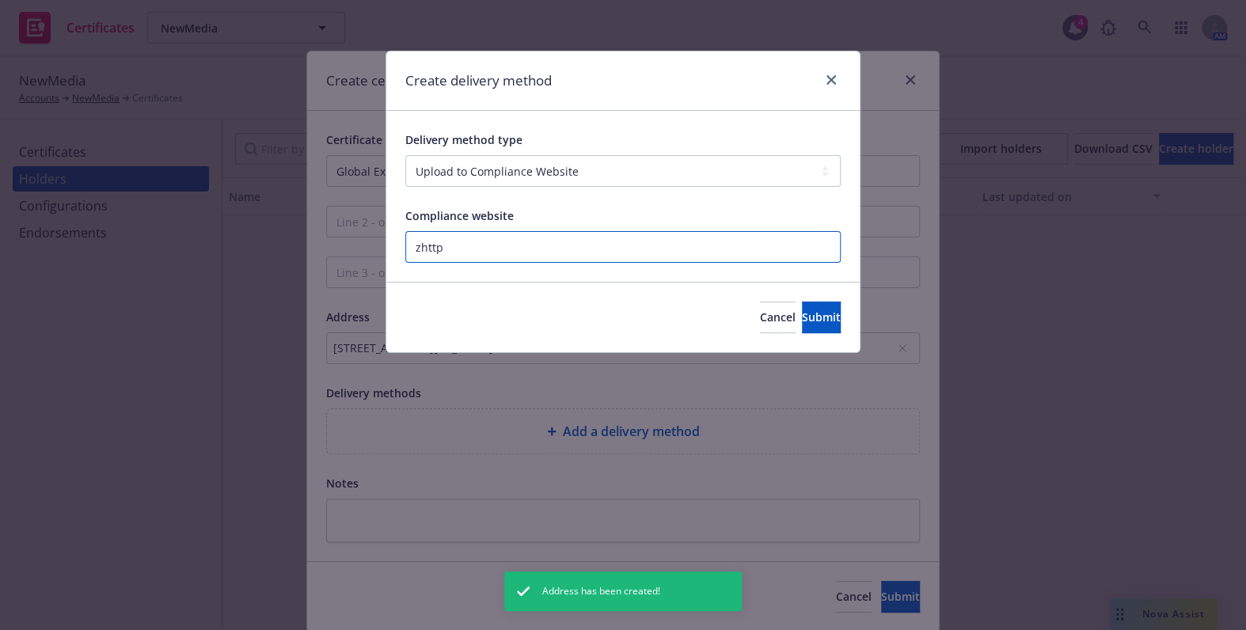
paste input "https://www.newfront.com"
type input "https://www.newfront.com"
click at [802, 320] on button "Submit" at bounding box center [821, 318] width 39 height 32
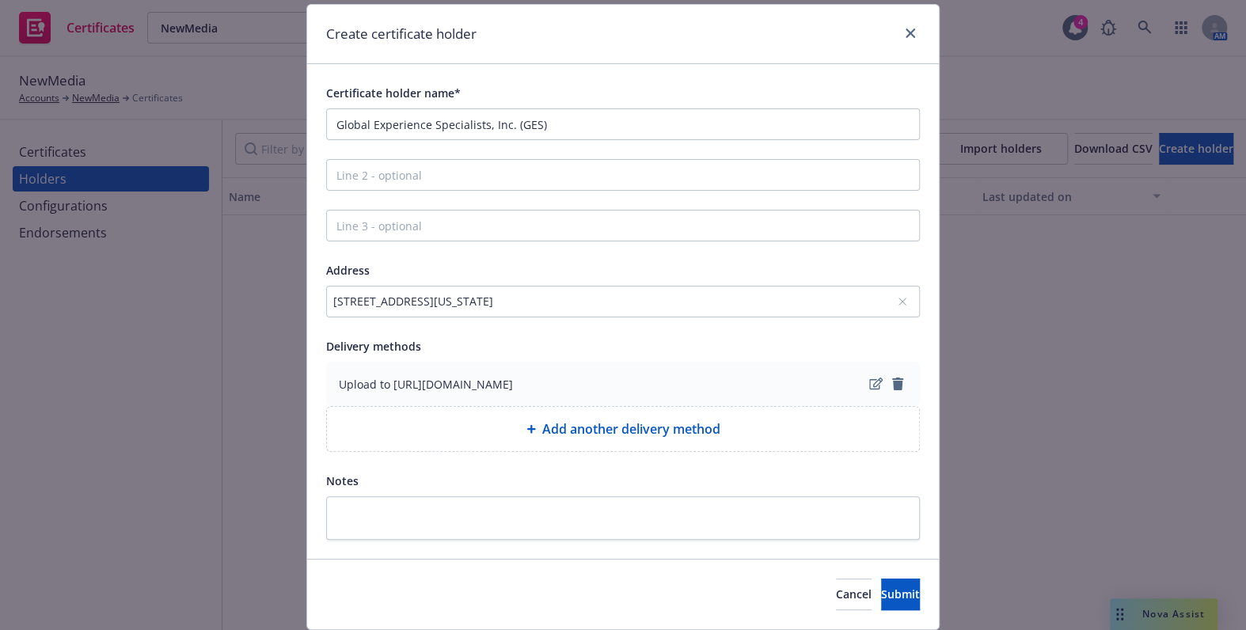
scroll to position [96, 0]
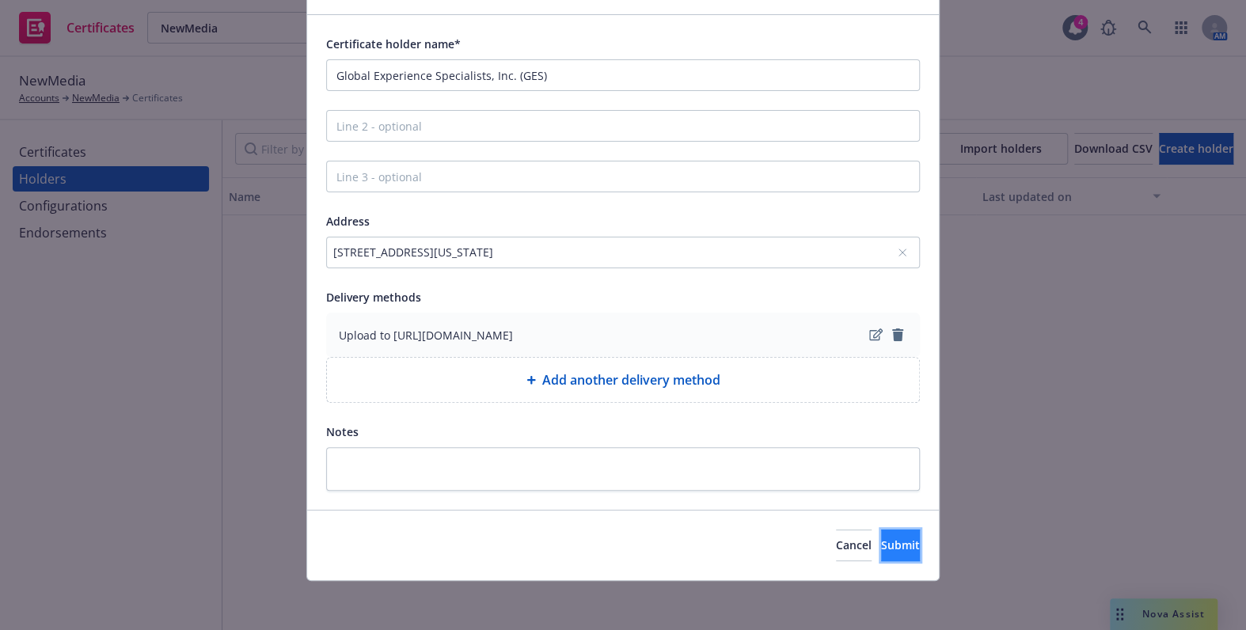
click at [881, 551] on span "Submit" at bounding box center [900, 545] width 39 height 15
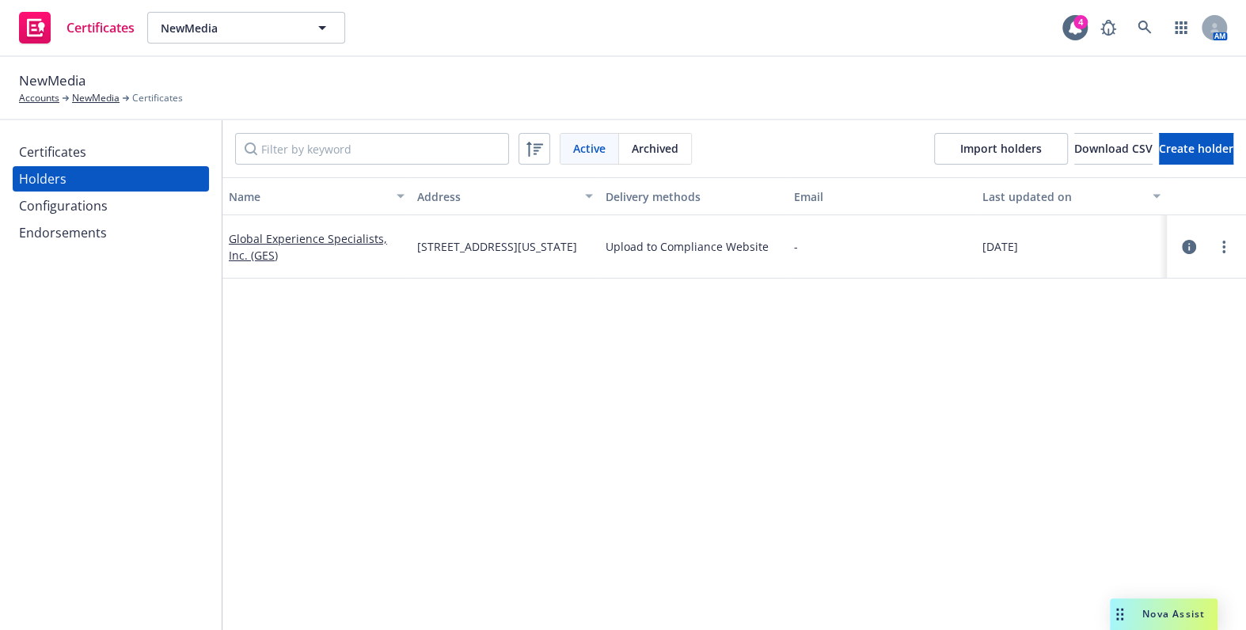
click at [61, 151] on div "Certificates" at bounding box center [52, 151] width 67 height 25
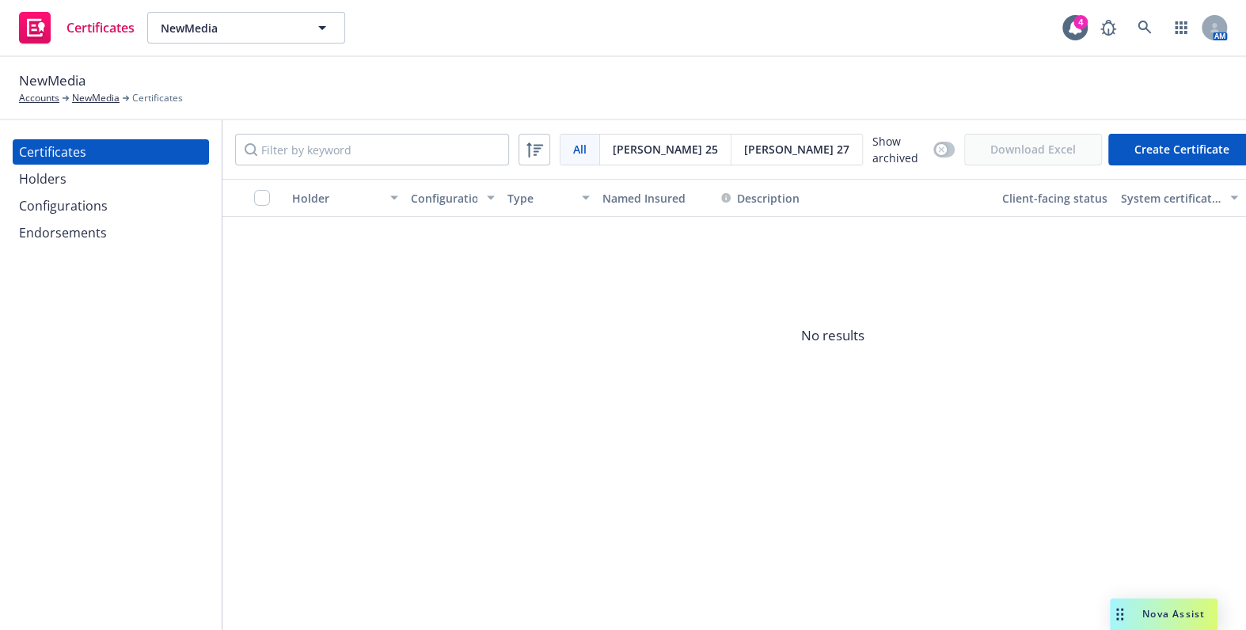
click at [1202, 149] on button "Create Certificate" at bounding box center [1181, 150] width 147 height 32
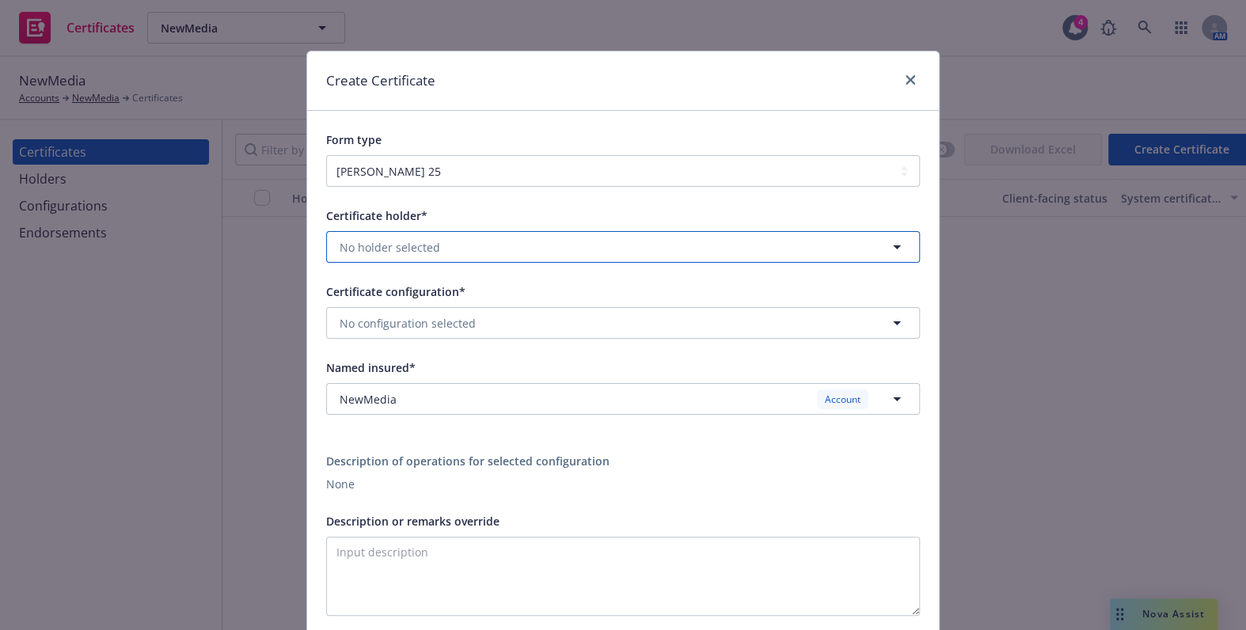
click at [423, 241] on span "No holder selected" at bounding box center [390, 247] width 101 height 17
click at [384, 288] on strong "Global Experience Specialists, Inc. (GES)" at bounding box center [450, 292] width 213 height 15
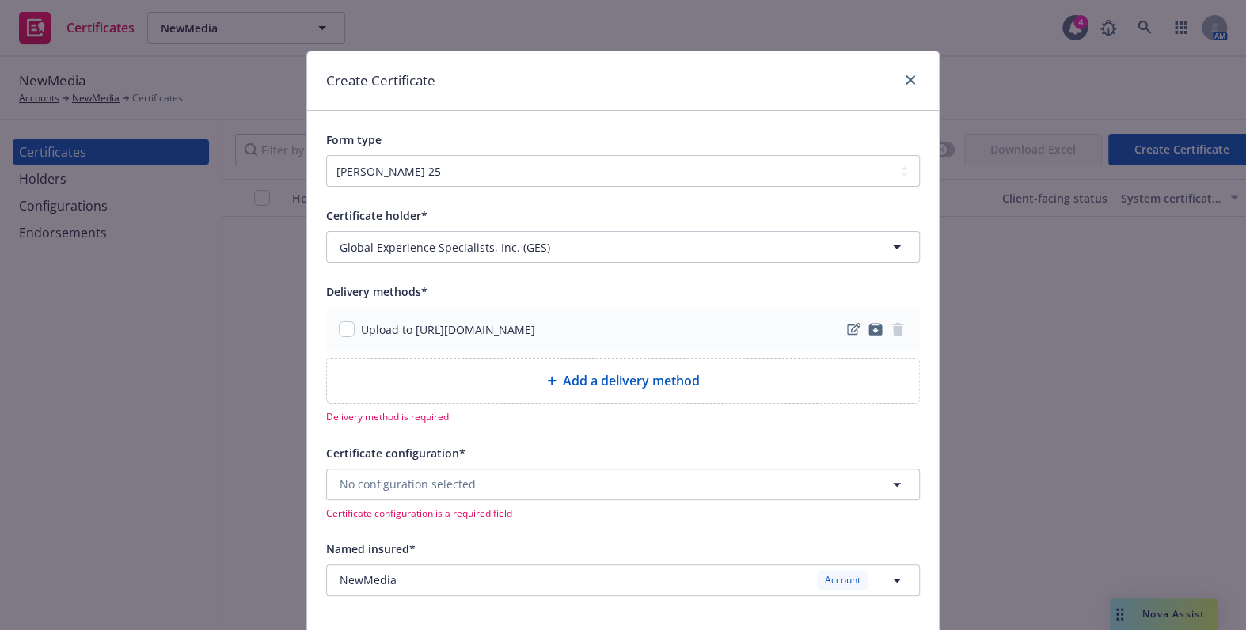
click at [331, 339] on div "Upload to https://www.newfront.com" at bounding box center [623, 329] width 594 height 44
click at [340, 329] on input "checkbox" at bounding box center [347, 329] width 16 height 16
checkbox input "true"
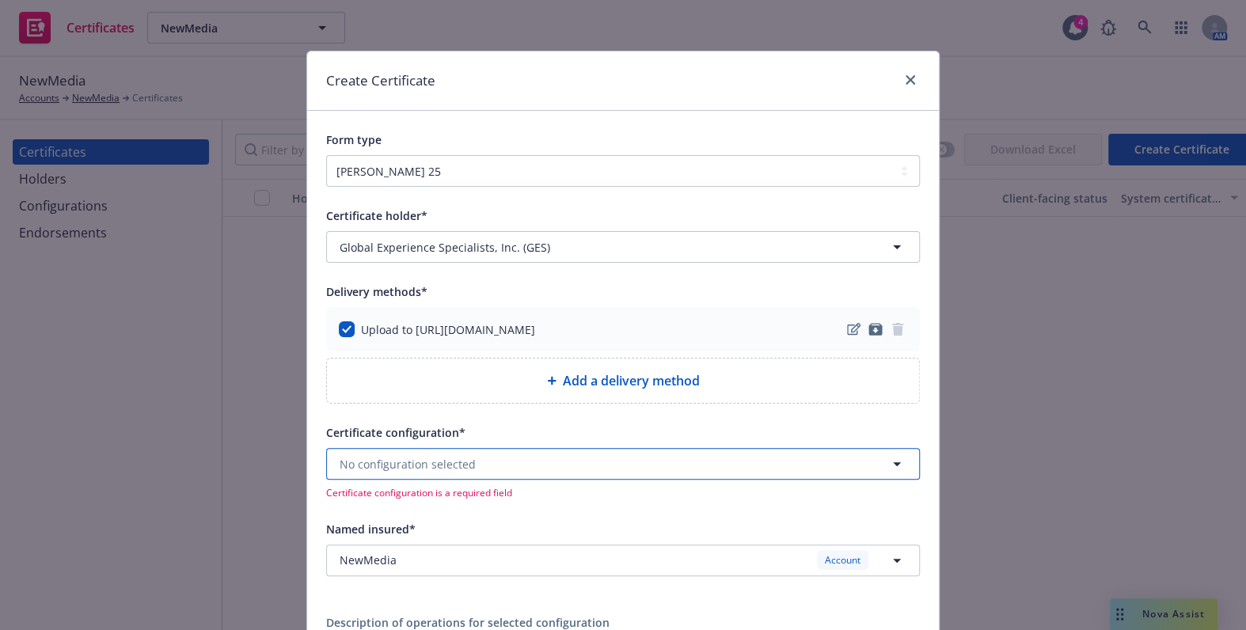
click at [375, 462] on span "No configuration selected" at bounding box center [408, 464] width 136 height 17
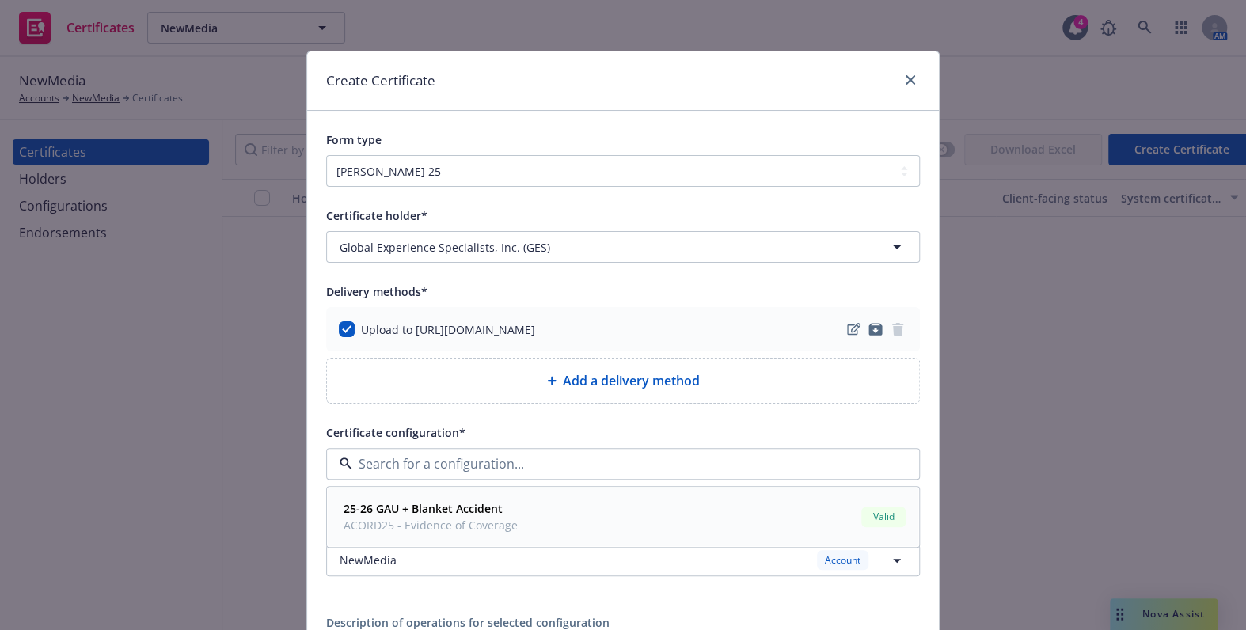
click at [399, 507] on strong "25-26 GAU + Blanket Accident" at bounding box center [423, 509] width 159 height 15
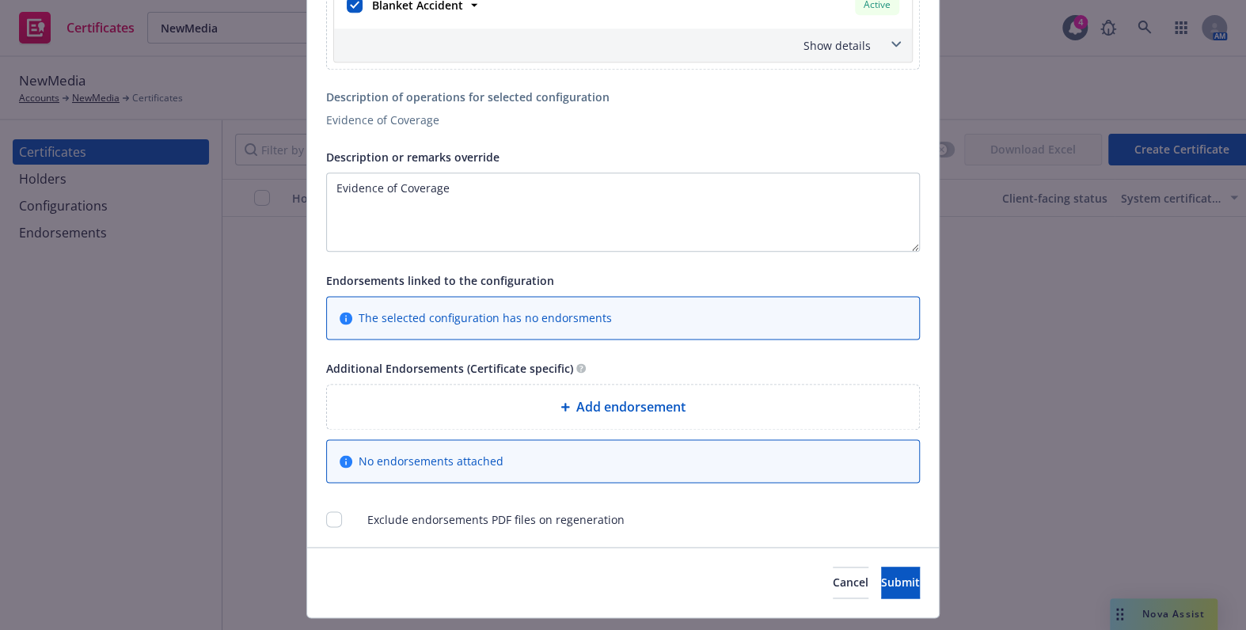
scroll to position [1037, 0]
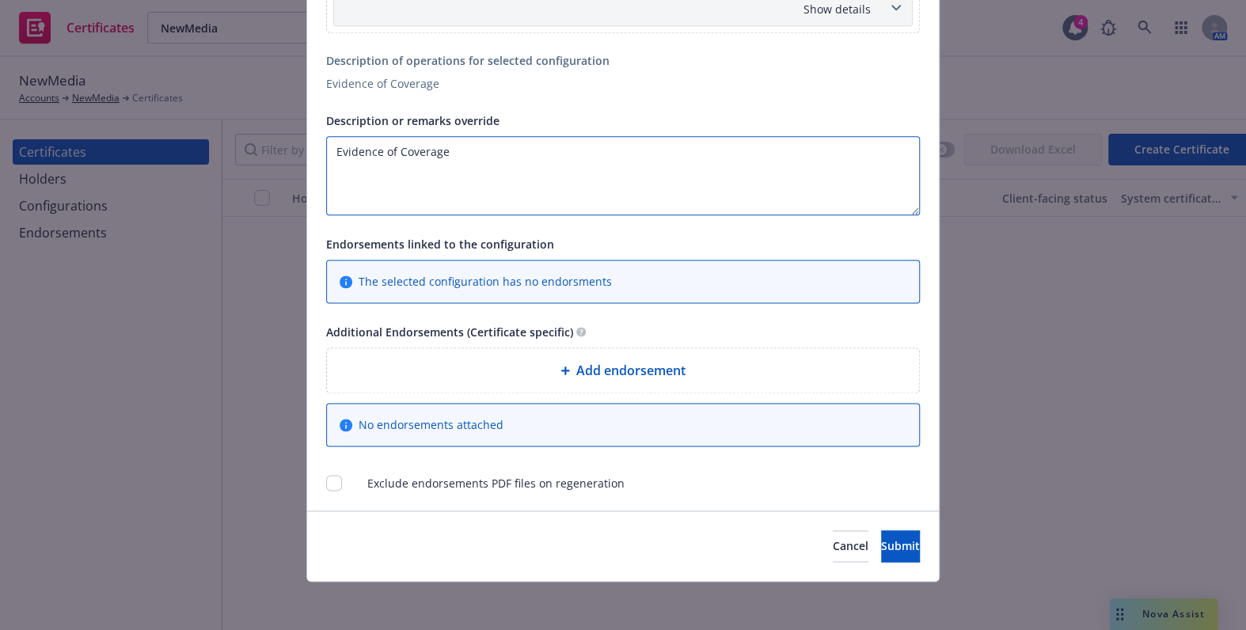
drag, startPoint x: 559, startPoint y: 150, endPoint x: 161, endPoint y: 107, distance: 400.6
click at [176, 89] on div "Create Certificate Form type ACORD 25 ACORD 27 ACORD 28 Certificate holder* No …" at bounding box center [623, 315] width 1246 height 630
paste textarea "RE: NewMedia CreativeTechnology Studio LLC - Visit Toronto - D3231 - October 7-…"
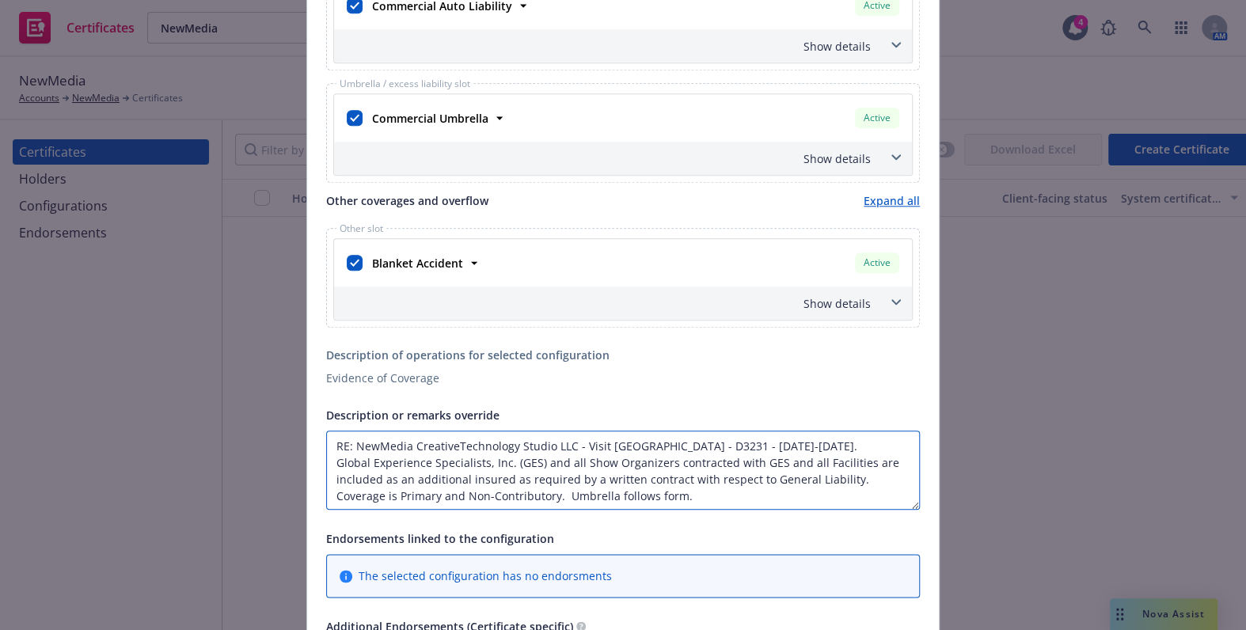
scroll to position [605, 0]
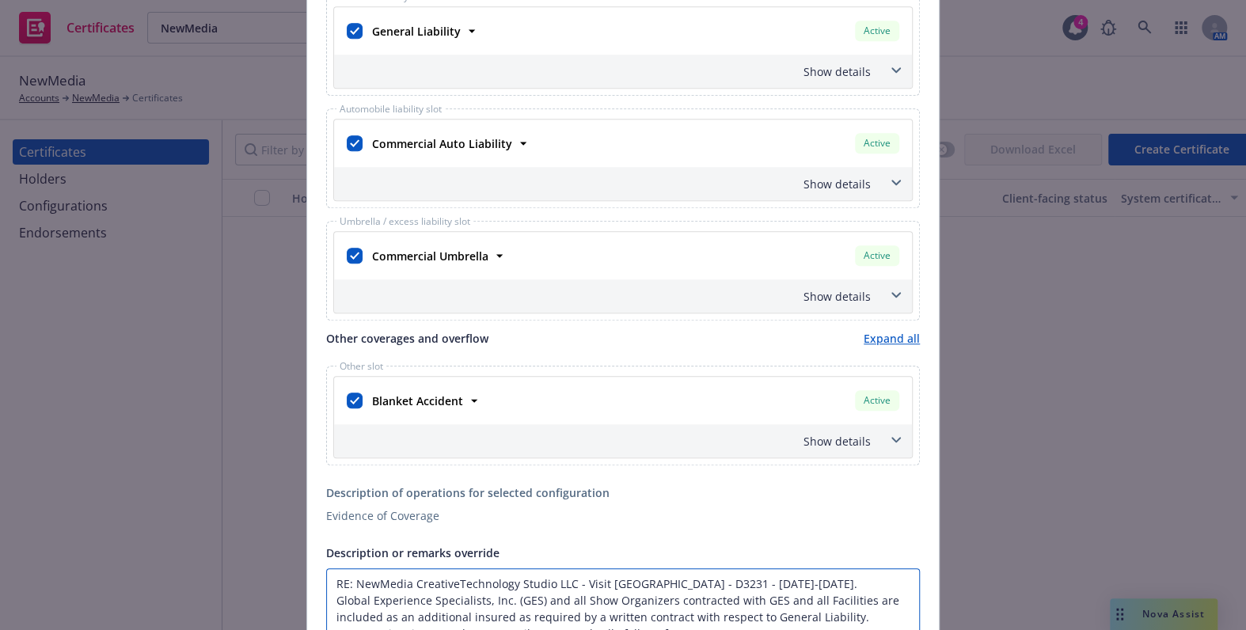
type textarea "RE: NewMedia CreativeTechnology Studio LLC - Visit Toronto - D3231 - October 7-…"
click at [827, 284] on div "Show details" at bounding box center [623, 295] width 578 height 33
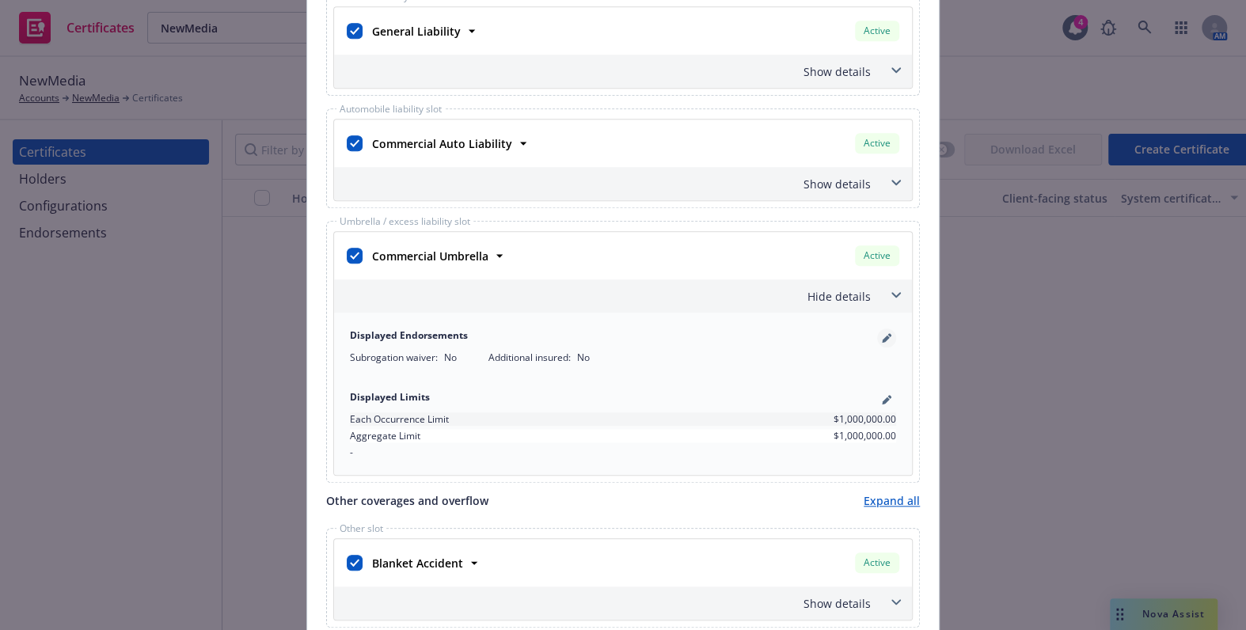
click at [881, 343] on link "pencil" at bounding box center [886, 338] width 19 height 19
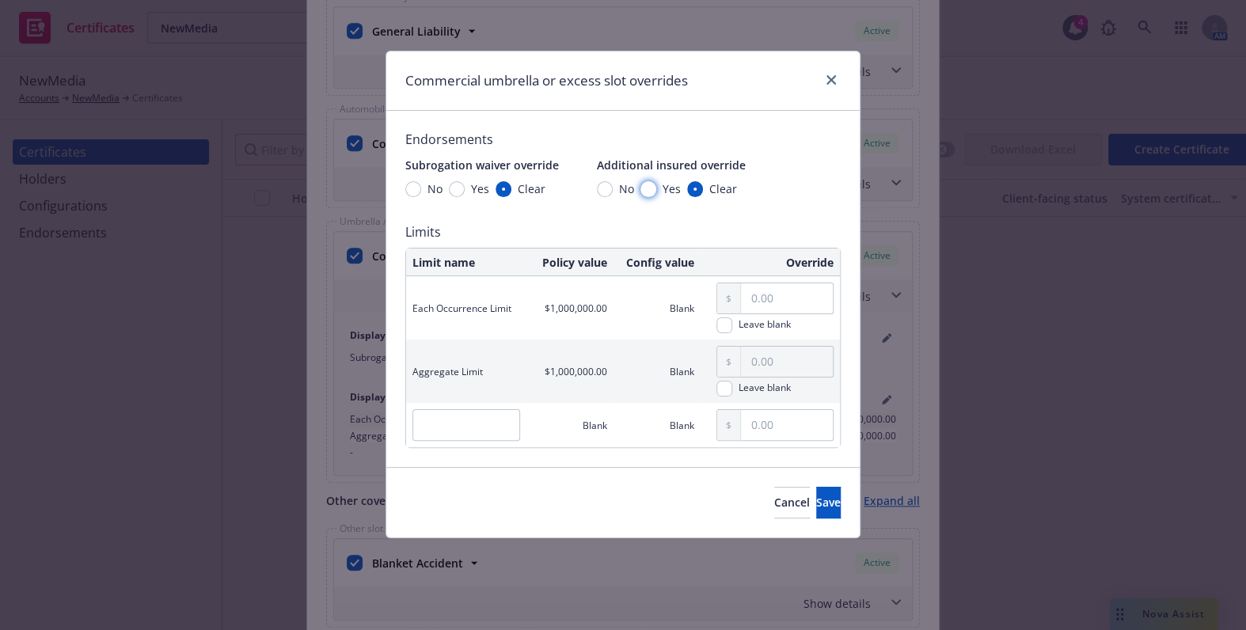
click at [652, 189] on input "Yes" at bounding box center [648, 189] width 16 height 16
radio input "true"
click at [816, 489] on button "Save" at bounding box center [828, 503] width 25 height 32
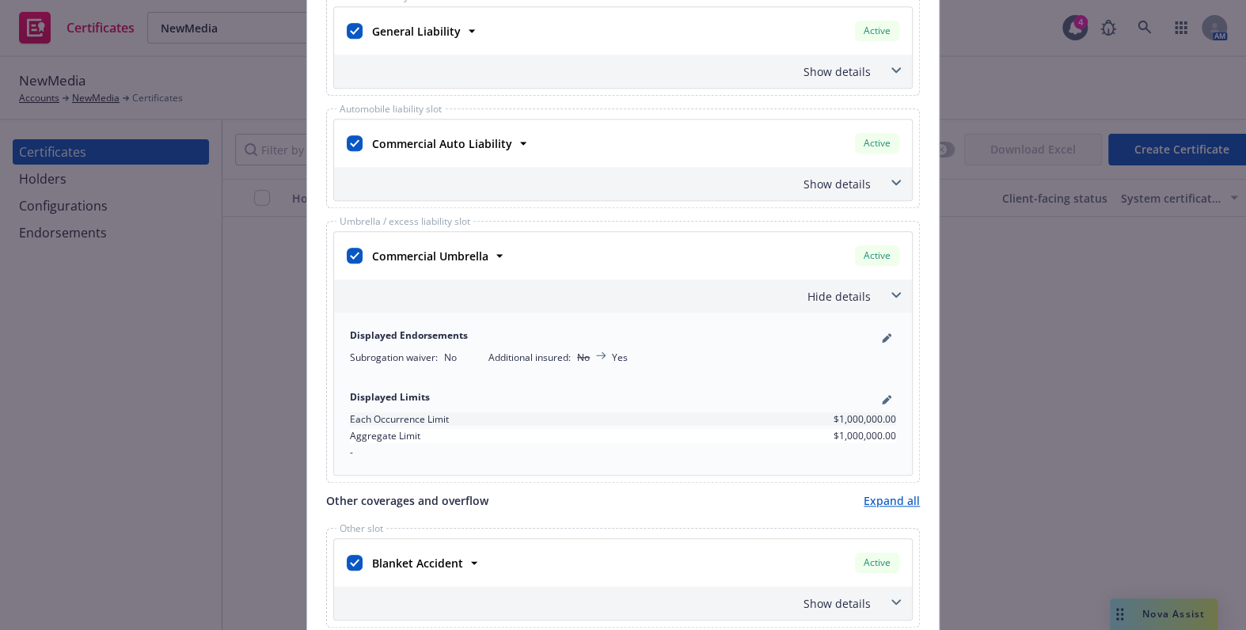
click at [842, 177] on div "Show details" at bounding box center [604, 184] width 534 height 17
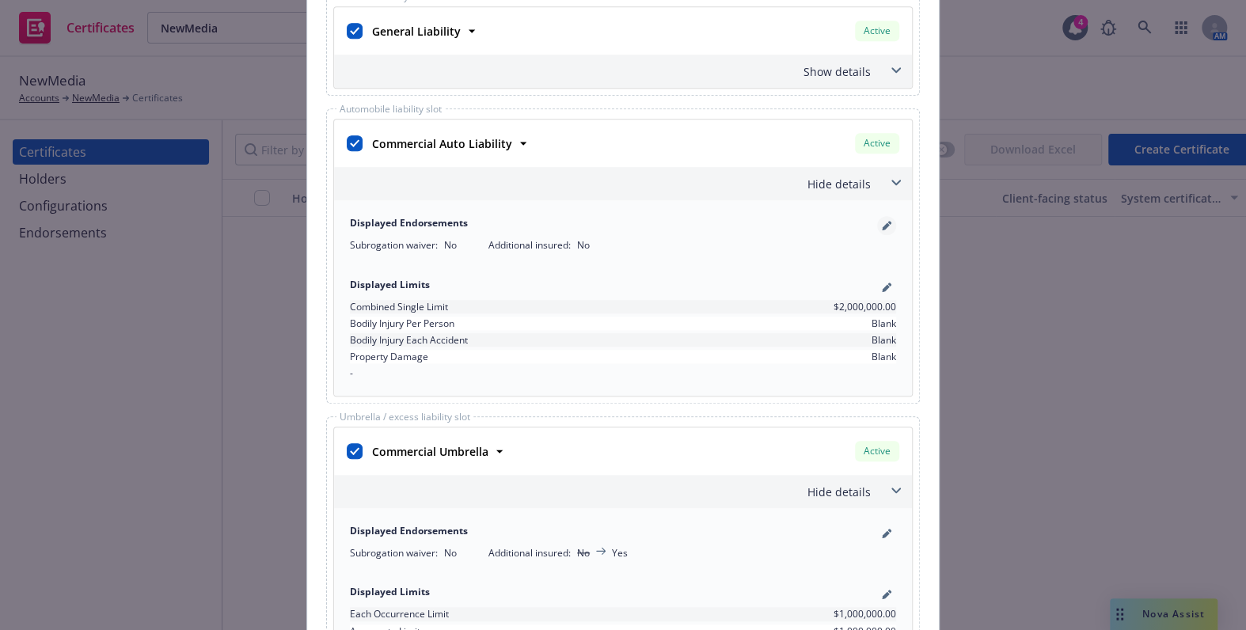
click at [882, 225] on icon "pencil" at bounding box center [887, 226] width 10 height 10
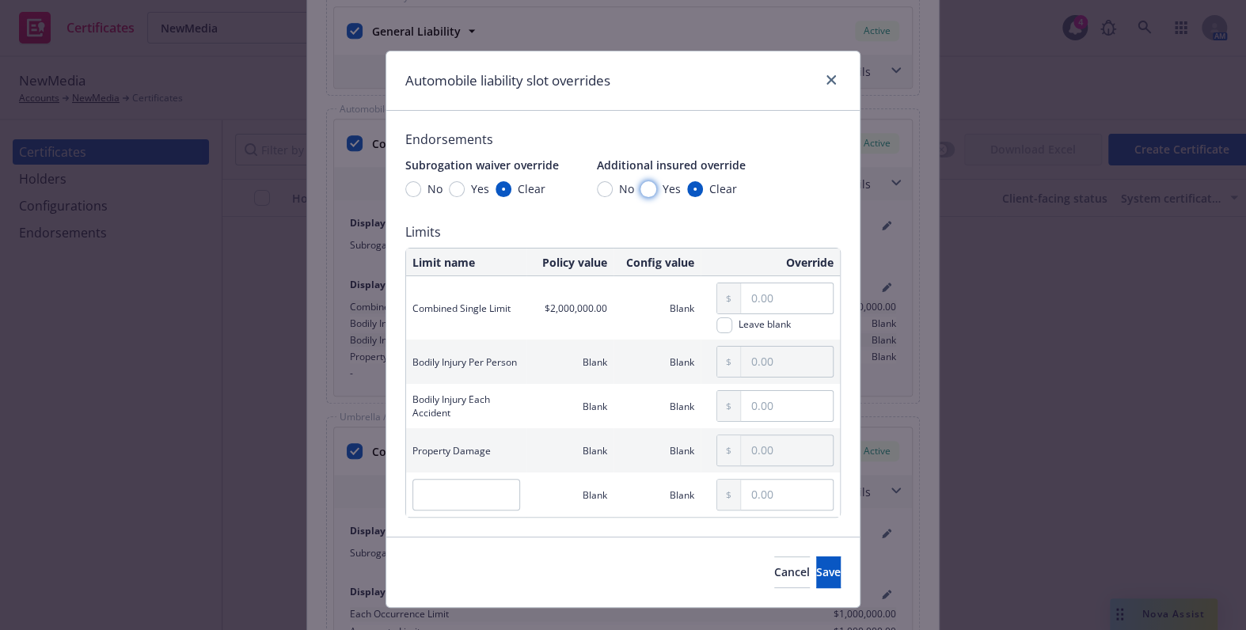
click at [647, 186] on input "Yes" at bounding box center [648, 189] width 16 height 16
radio input "true"
click at [816, 564] on span "Save" at bounding box center [828, 571] width 25 height 15
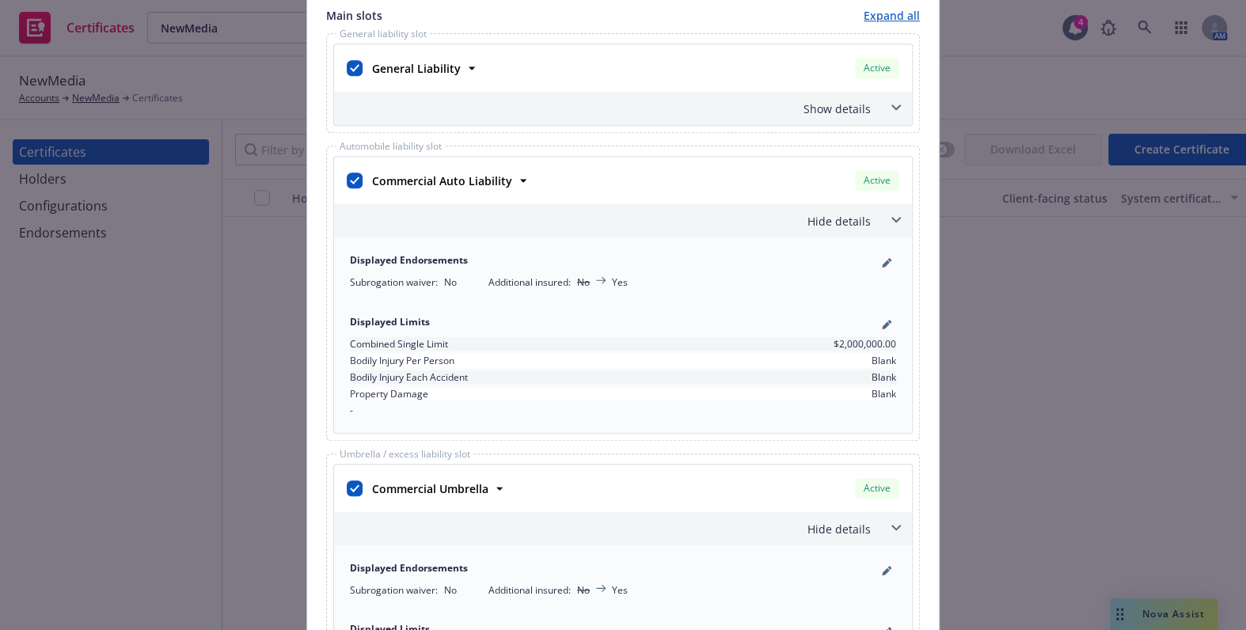
scroll to position [533, 0]
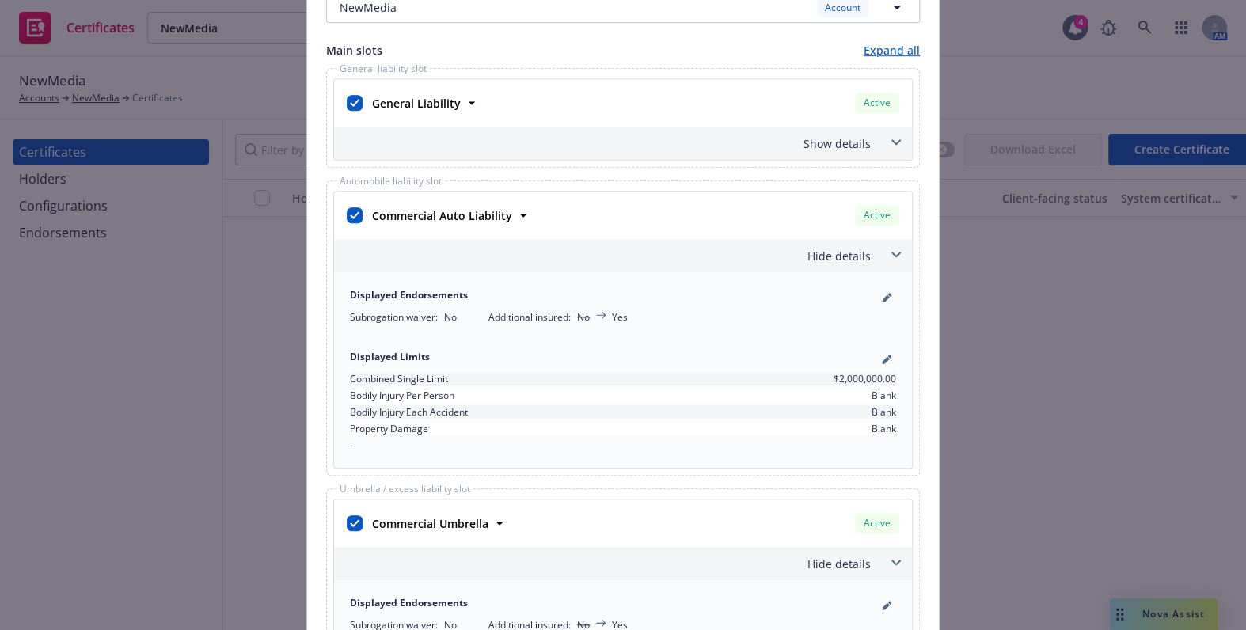
click at [842, 135] on div "Show details" at bounding box center [604, 143] width 534 height 17
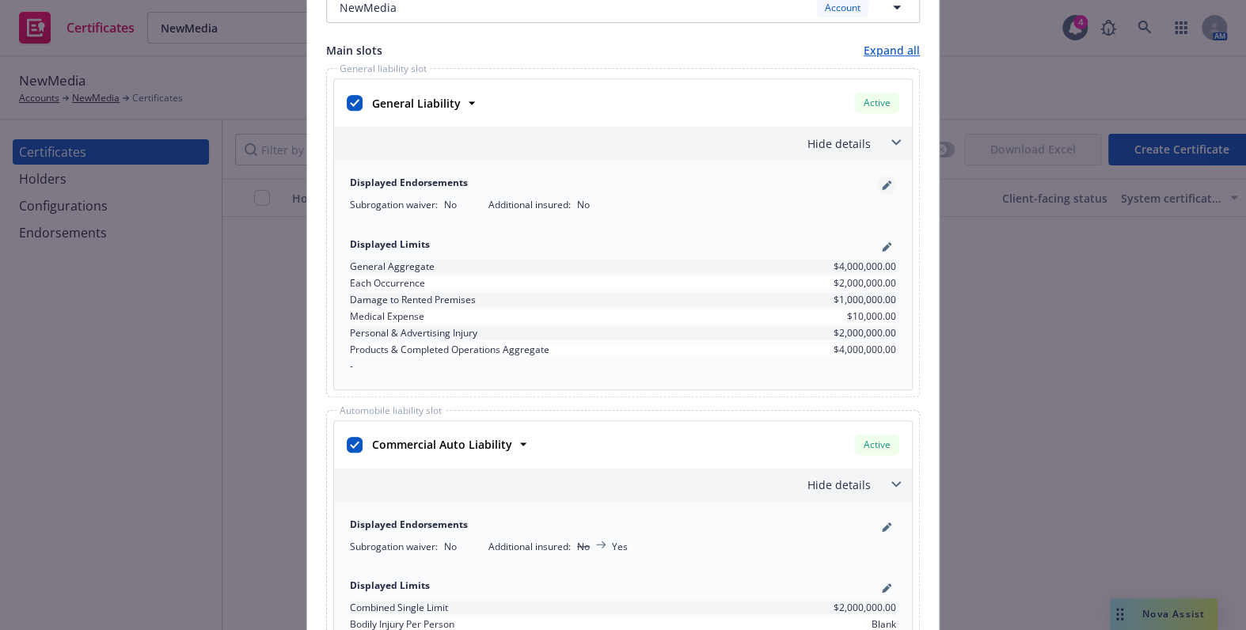
click at [877, 187] on link "pencil" at bounding box center [886, 185] width 19 height 19
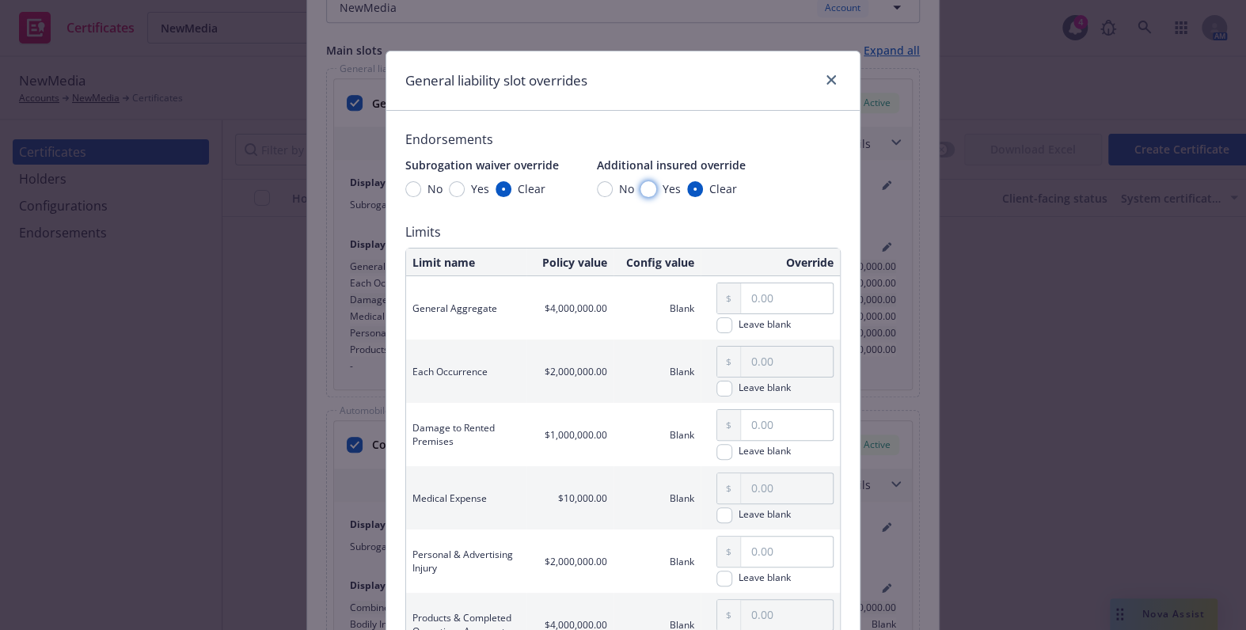
click at [641, 189] on input "Yes" at bounding box center [648, 189] width 16 height 16
radio input "true"
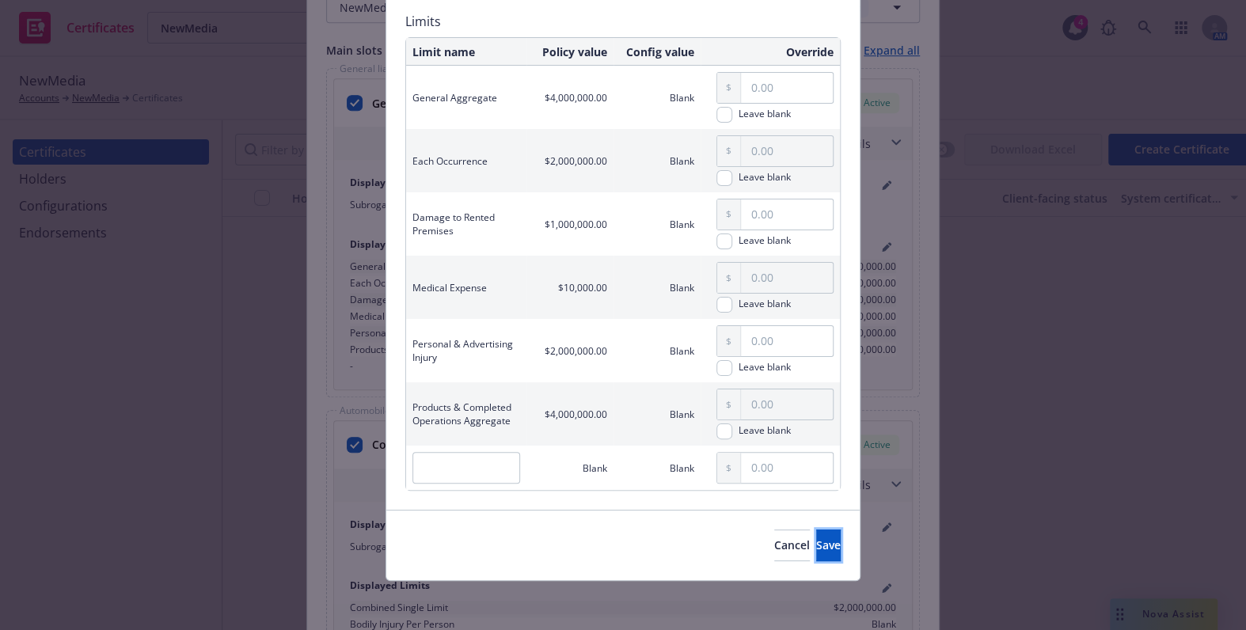
click at [816, 542] on span "Save" at bounding box center [828, 545] width 25 height 15
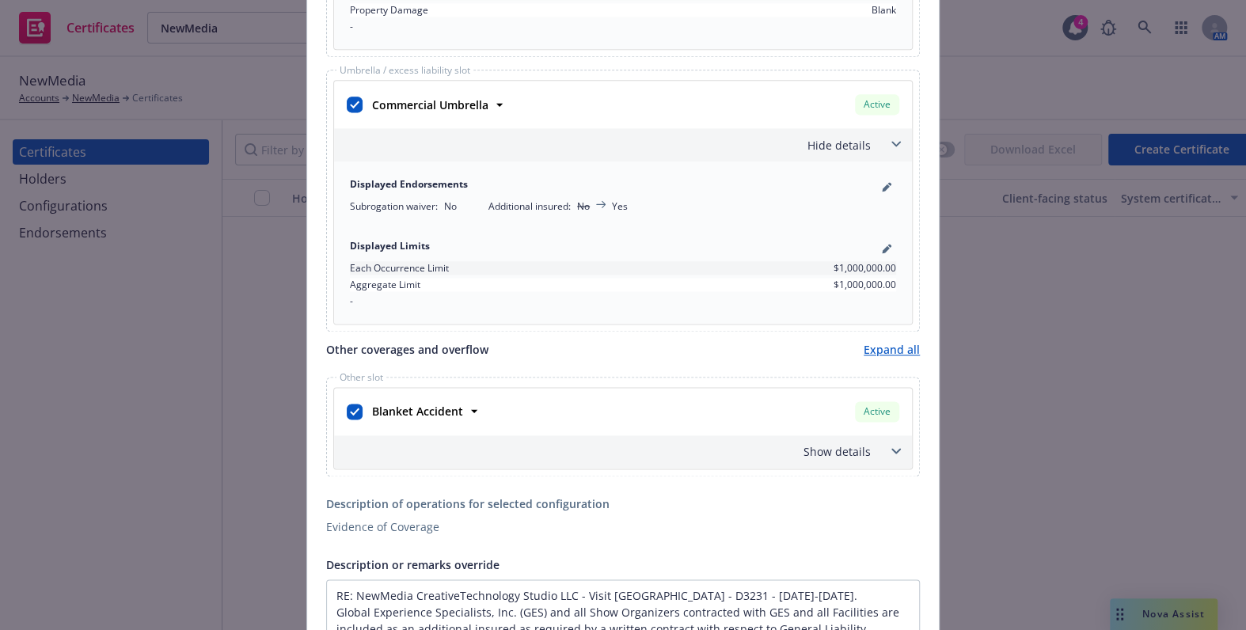
scroll to position [1623, 0]
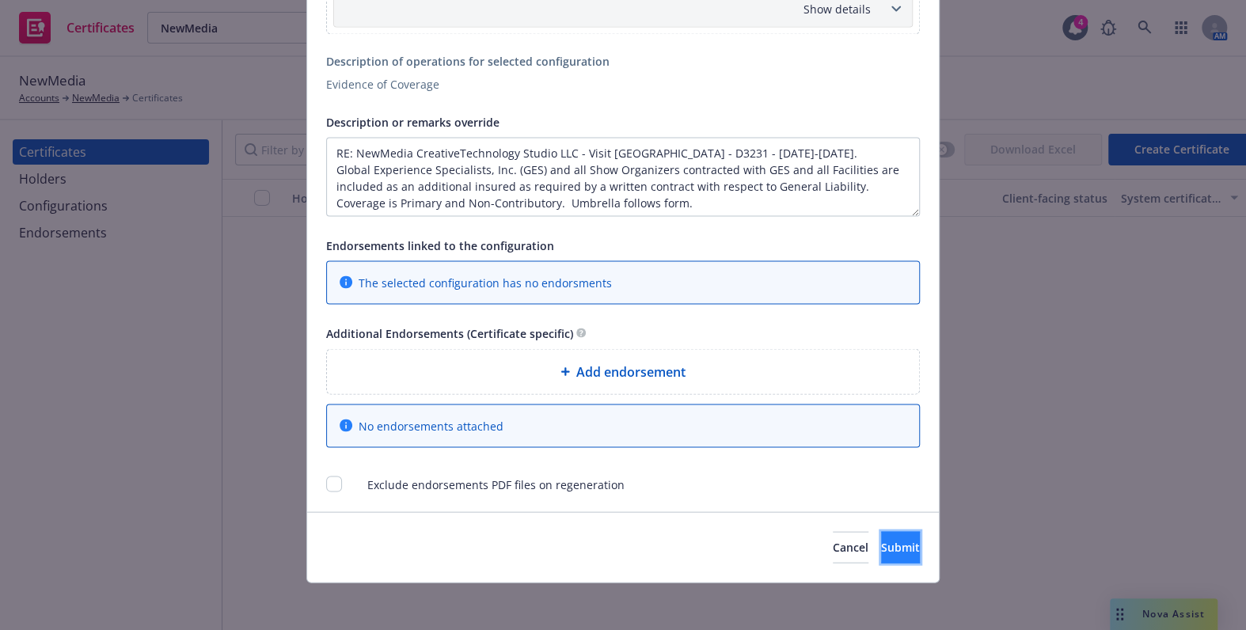
click at [881, 539] on span "Submit" at bounding box center [900, 546] width 39 height 15
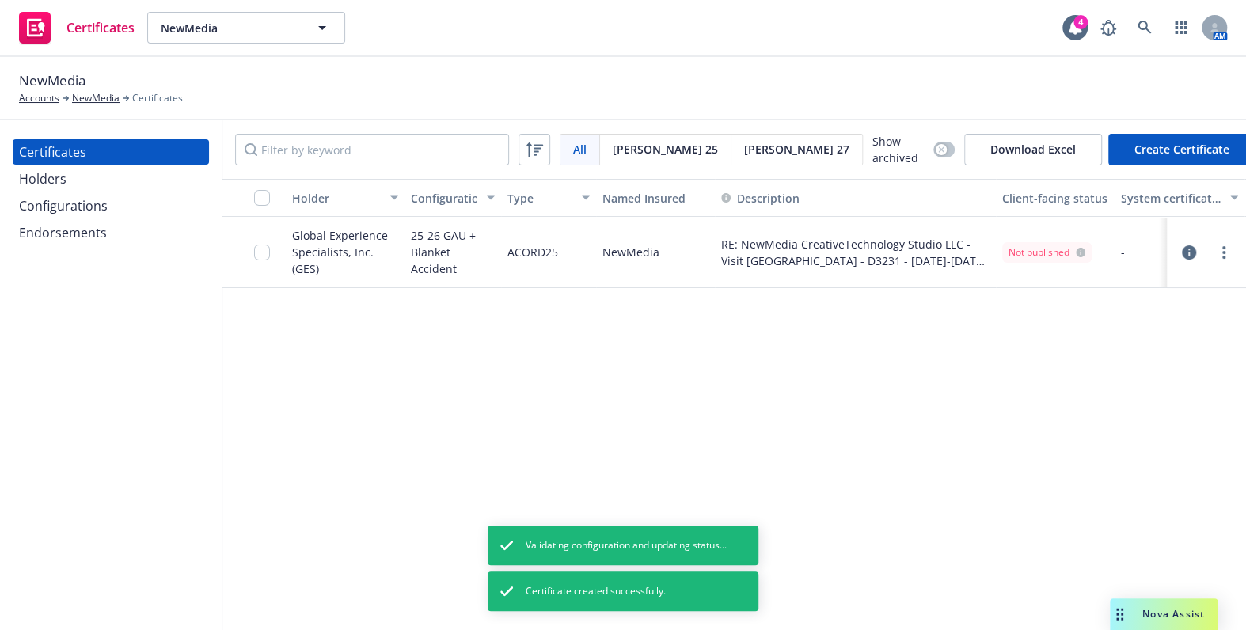
click at [1212, 248] on div at bounding box center [1207, 252] width 54 height 19
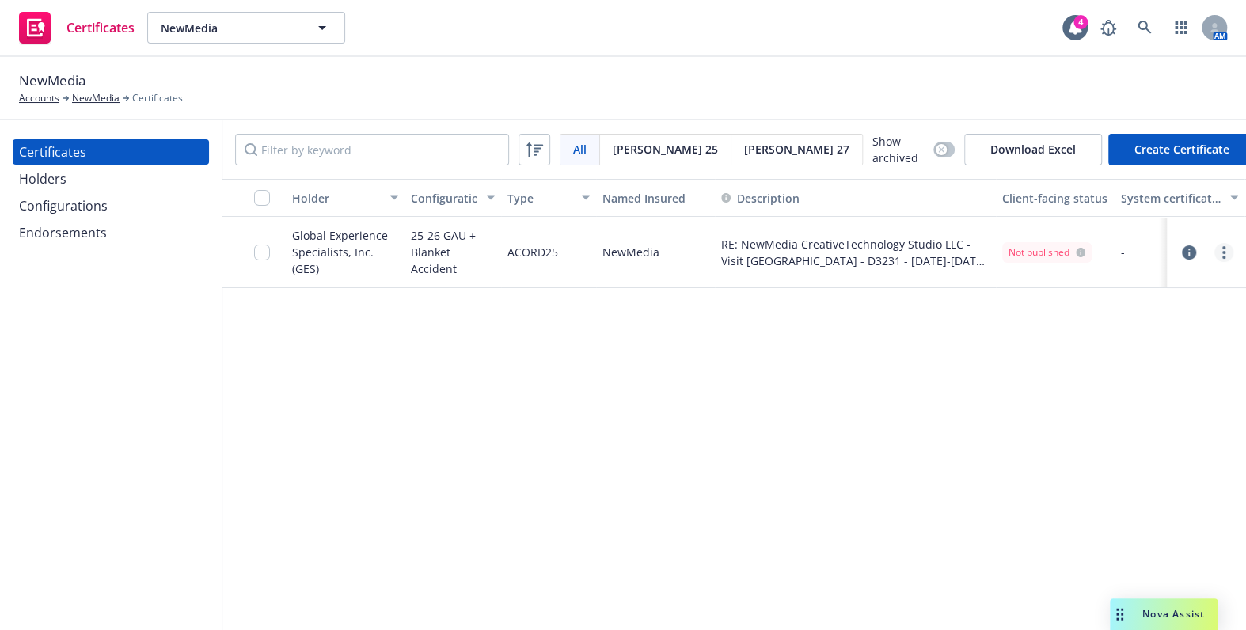
click at [1219, 245] on link "more" at bounding box center [1223, 252] width 19 height 19
click at [1079, 276] on link "Edit" at bounding box center [1105, 283] width 253 height 32
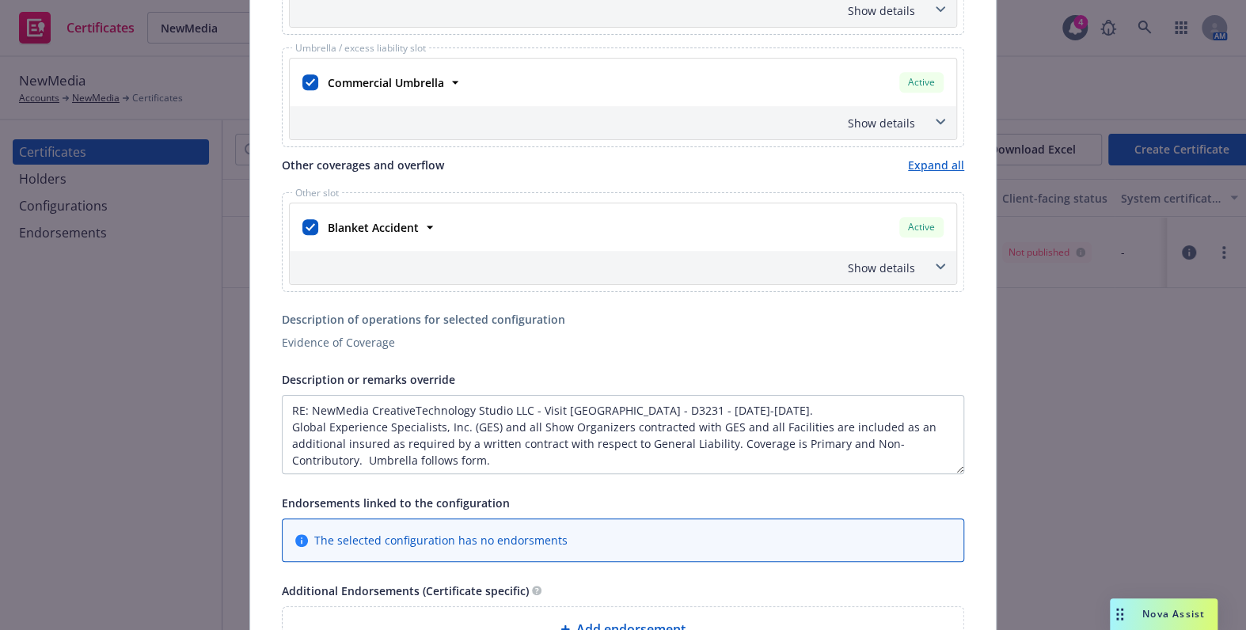
scroll to position [648, 0]
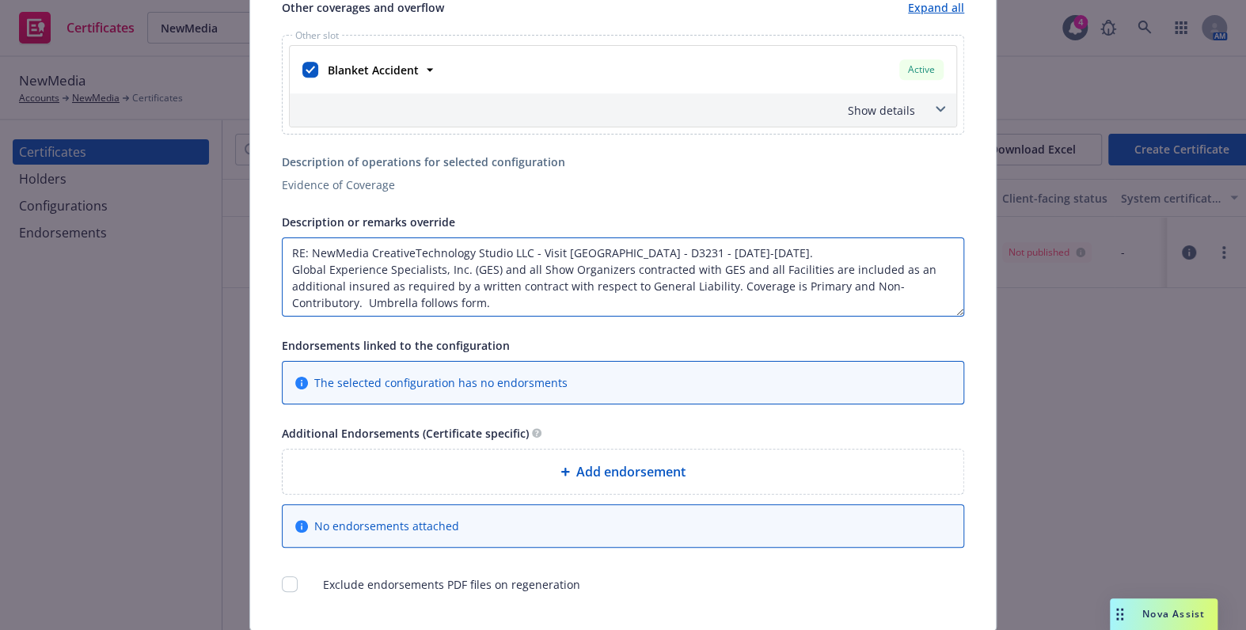
click at [400, 257] on textarea "RE: NewMedia CreativeTechnology Studio LLC - Visit Toronto - D3231 - October 7-…" at bounding box center [623, 277] width 682 height 79
click at [405, 255] on textarea "RE: NewMedia CreativeTechnology Studio LLC - Visit Toronto - D3231 - October 7-…" at bounding box center [623, 277] width 682 height 79
type textarea "RE: NewMedia Creative Technology Studio LLC - Visit Toronto - D3231 - October 7…"
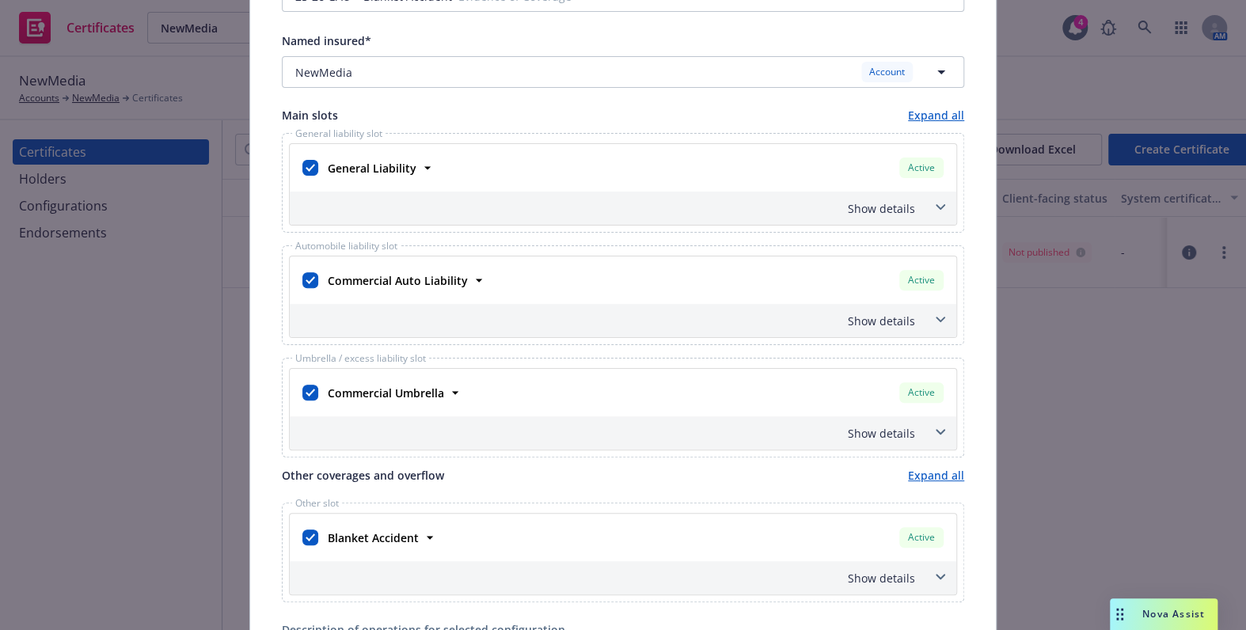
scroll to position [0, 0]
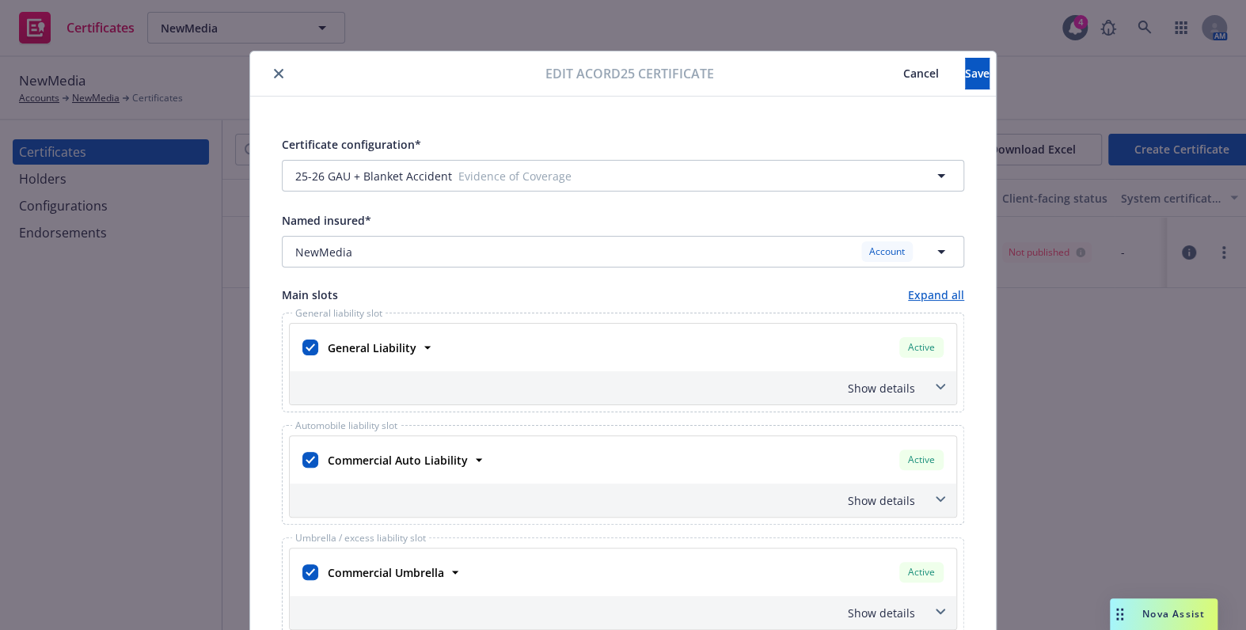
drag, startPoint x: 851, startPoint y: 418, endPoint x: 853, endPoint y: 104, distance: 314.3
click at [965, 74] on button "Save" at bounding box center [977, 74] width 25 height 32
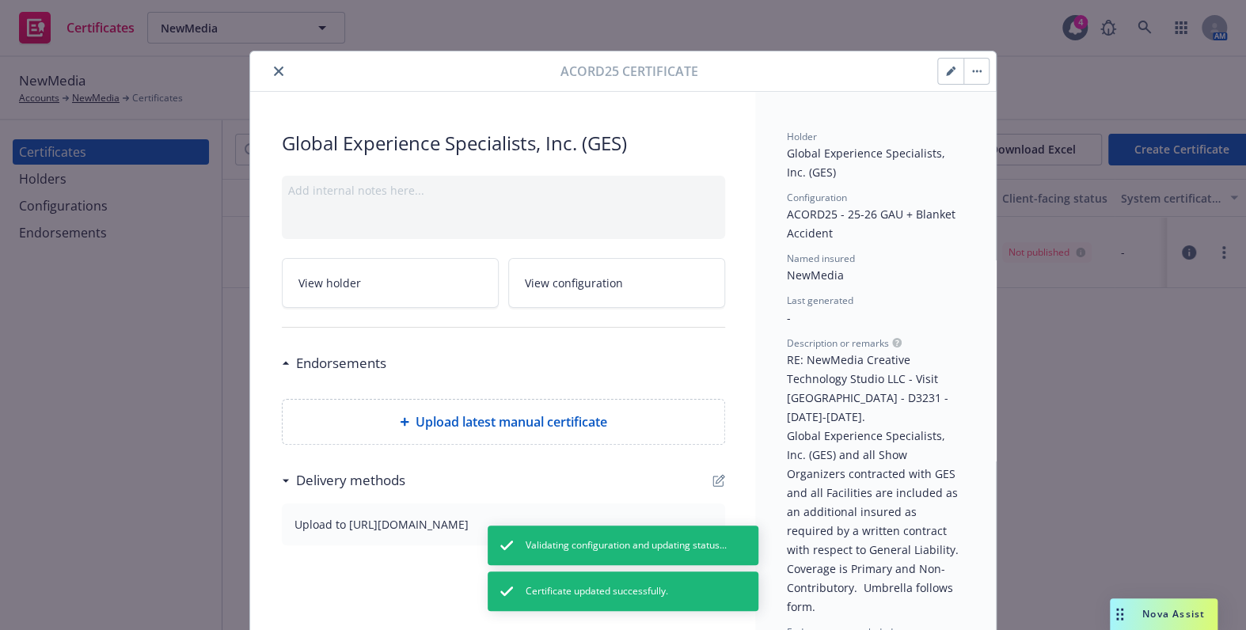
click at [274, 70] on icon "close" at bounding box center [279, 72] width 10 height 10
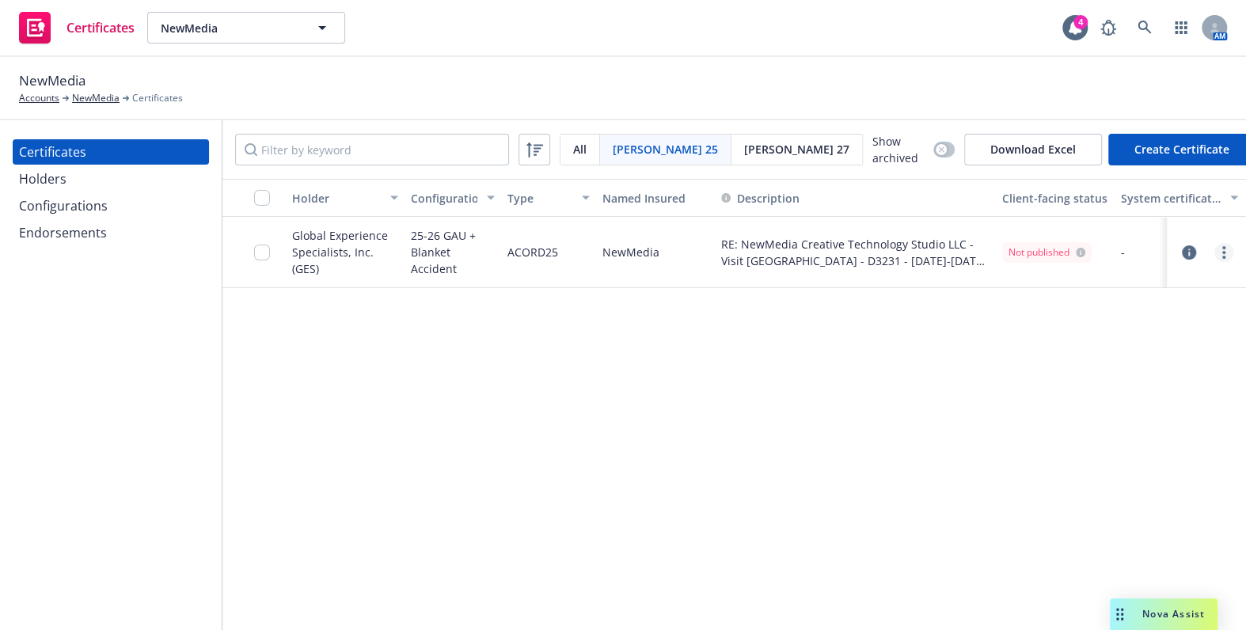
drag, startPoint x: 1213, startPoint y: 245, endPoint x: 1225, endPoint y: 245, distance: 11.9
click at [1214, 245] on div at bounding box center [1207, 252] width 54 height 19
click at [1227, 245] on link "more" at bounding box center [1223, 252] width 19 height 19
click at [1045, 348] on link "Regenerate" at bounding box center [1105, 346] width 253 height 32
click at [1192, 249] on icon "button" at bounding box center [1189, 252] width 14 height 14
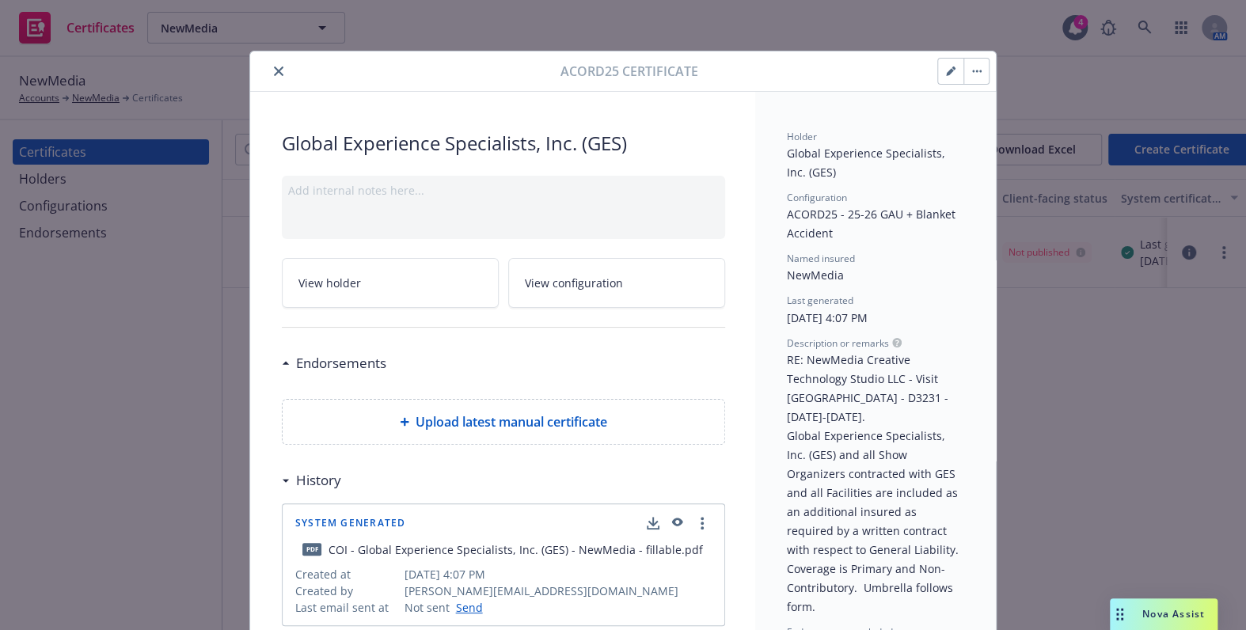
click at [277, 71] on button "close" at bounding box center [278, 71] width 19 height 19
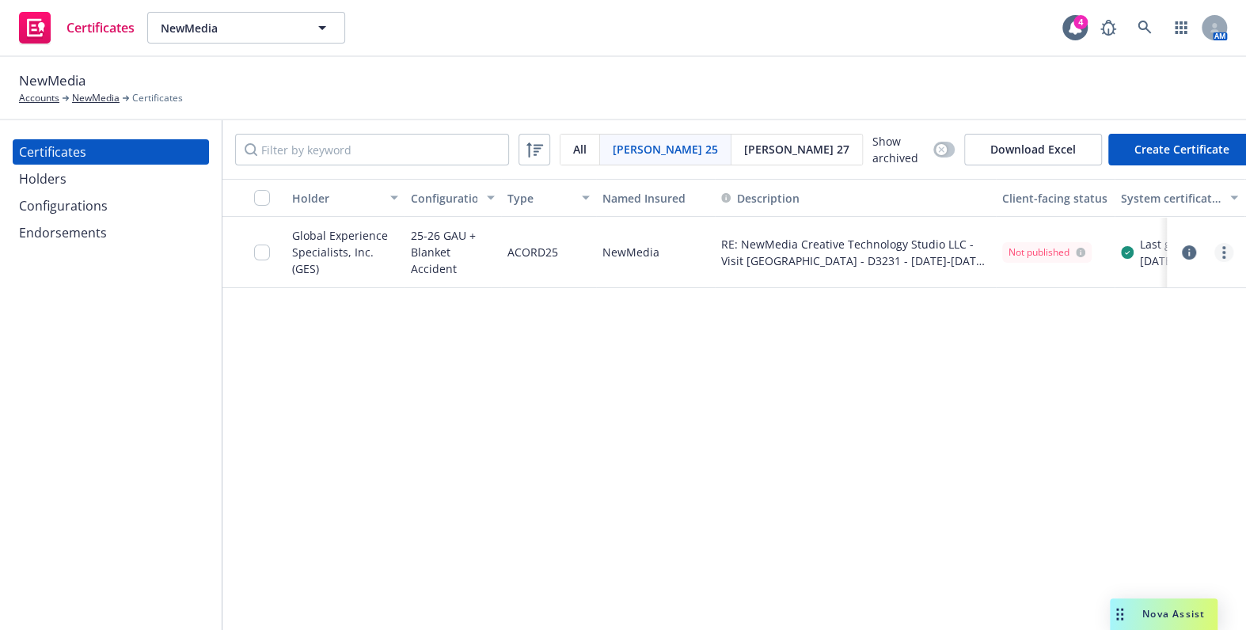
click at [1220, 251] on link "more" at bounding box center [1223, 252] width 19 height 19
click at [1045, 465] on link "Download uneditable generated certificate" at bounding box center [1105, 473] width 253 height 32
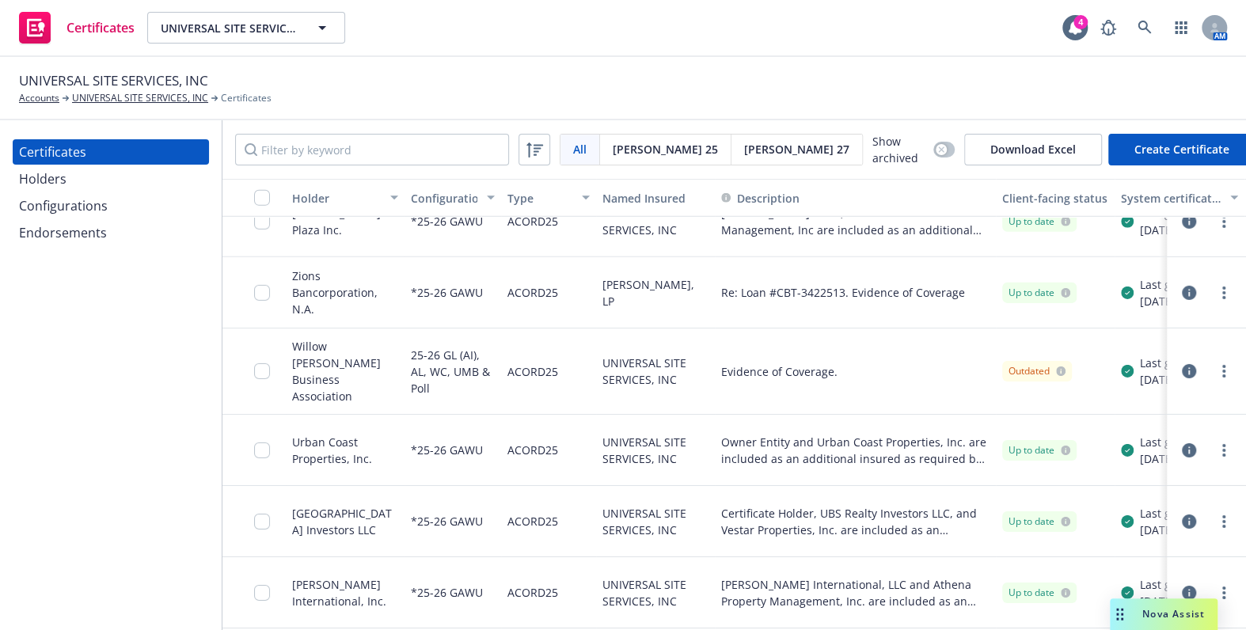
scroll to position [6325, 0]
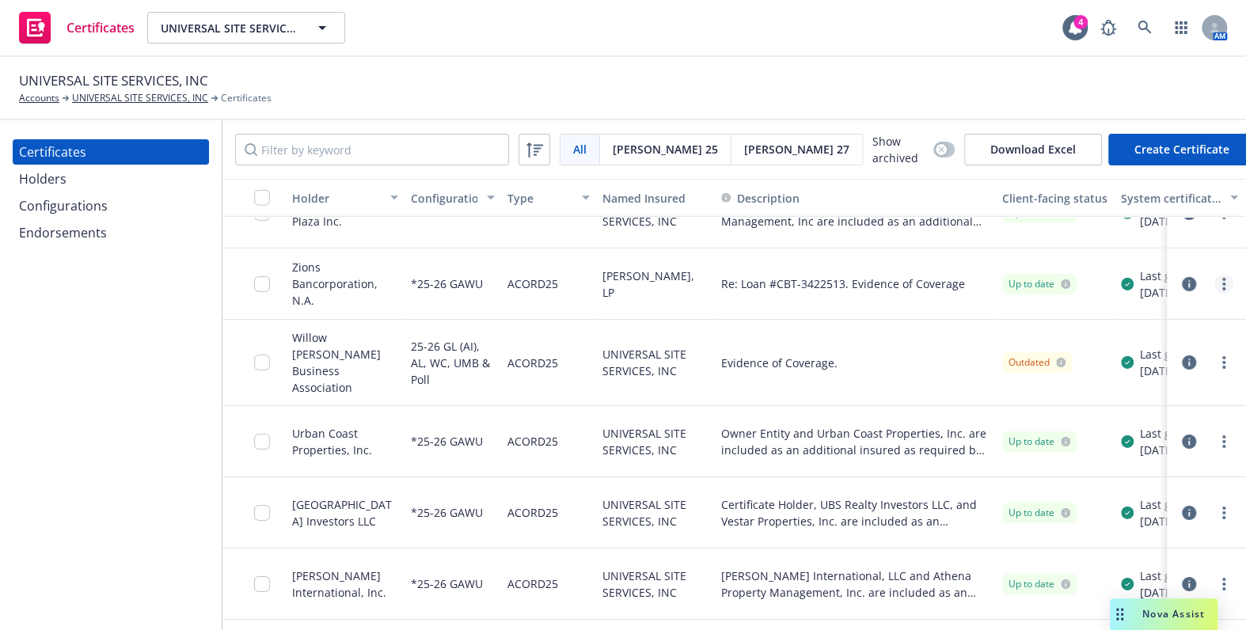
click at [1214, 275] on link "more" at bounding box center [1223, 284] width 19 height 19
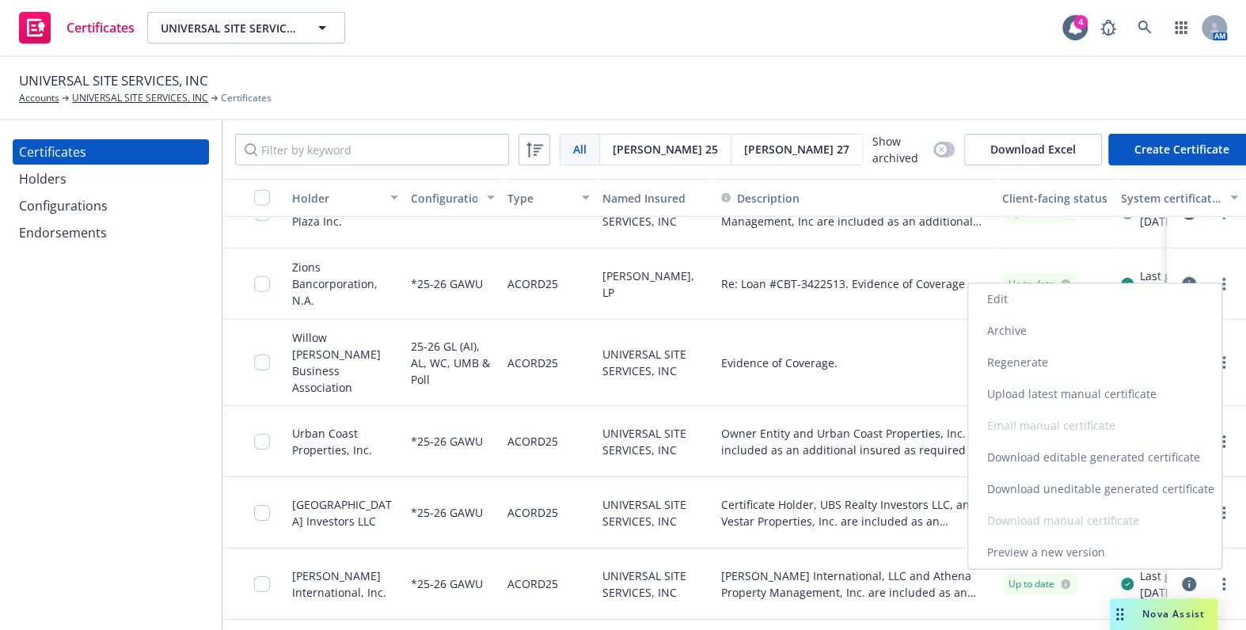
click at [1043, 364] on link "Regenerate" at bounding box center [1094, 363] width 253 height 32
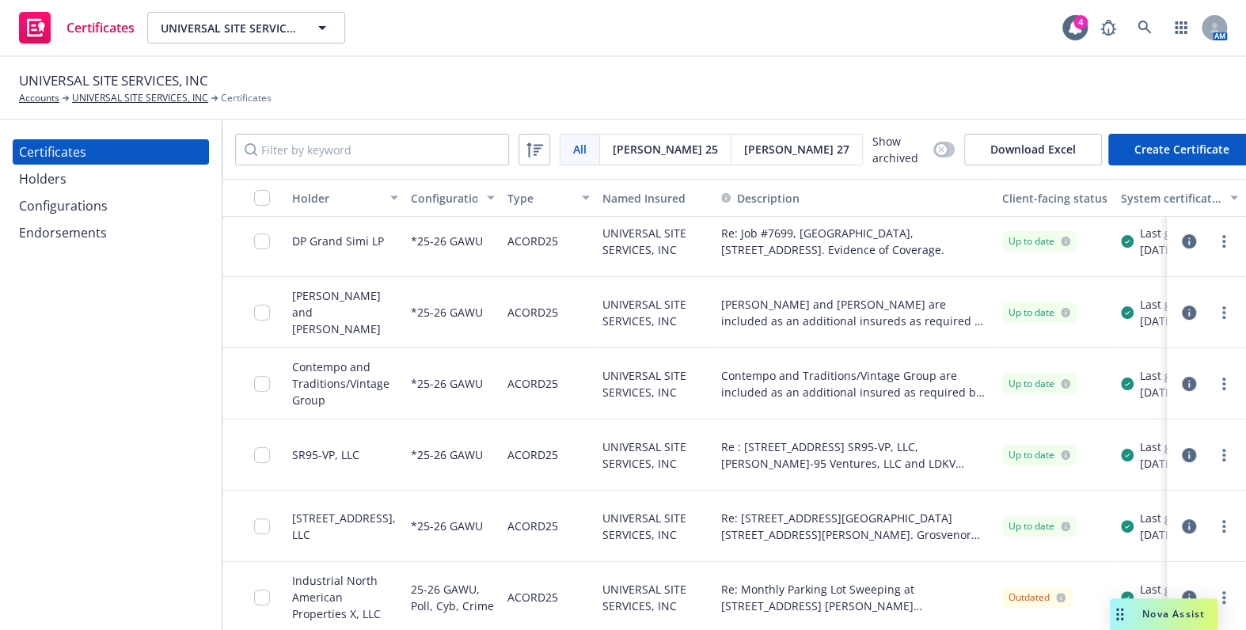
scroll to position [10427, 0]
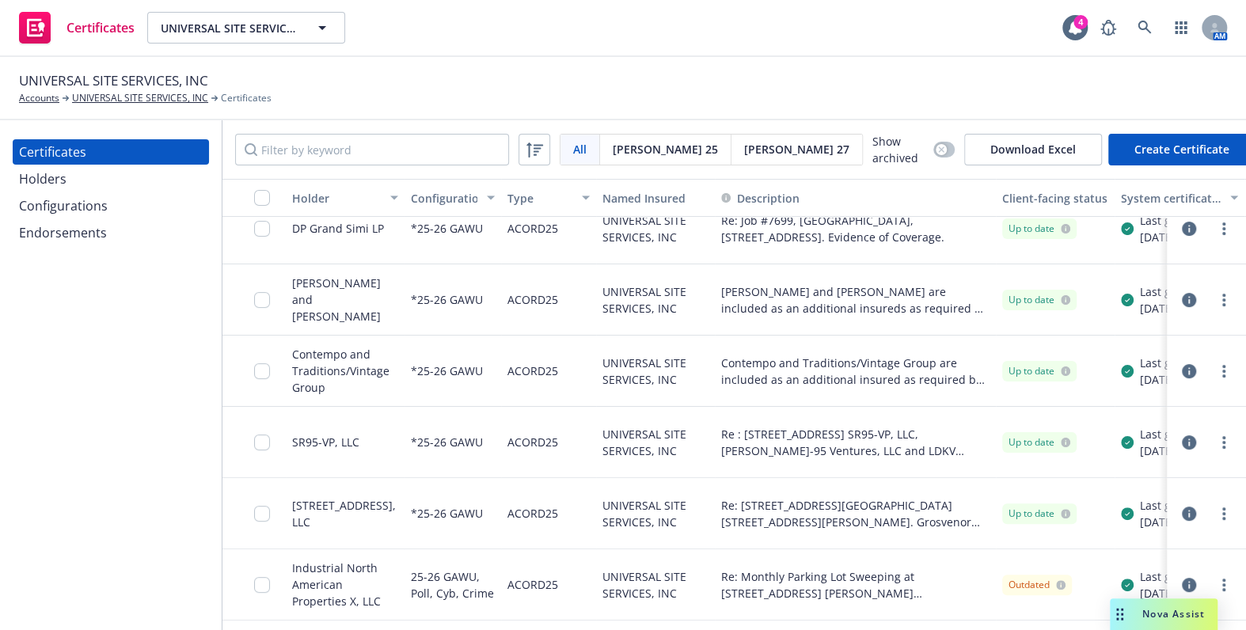
click at [69, 181] on div "Holders" at bounding box center [111, 178] width 184 height 25
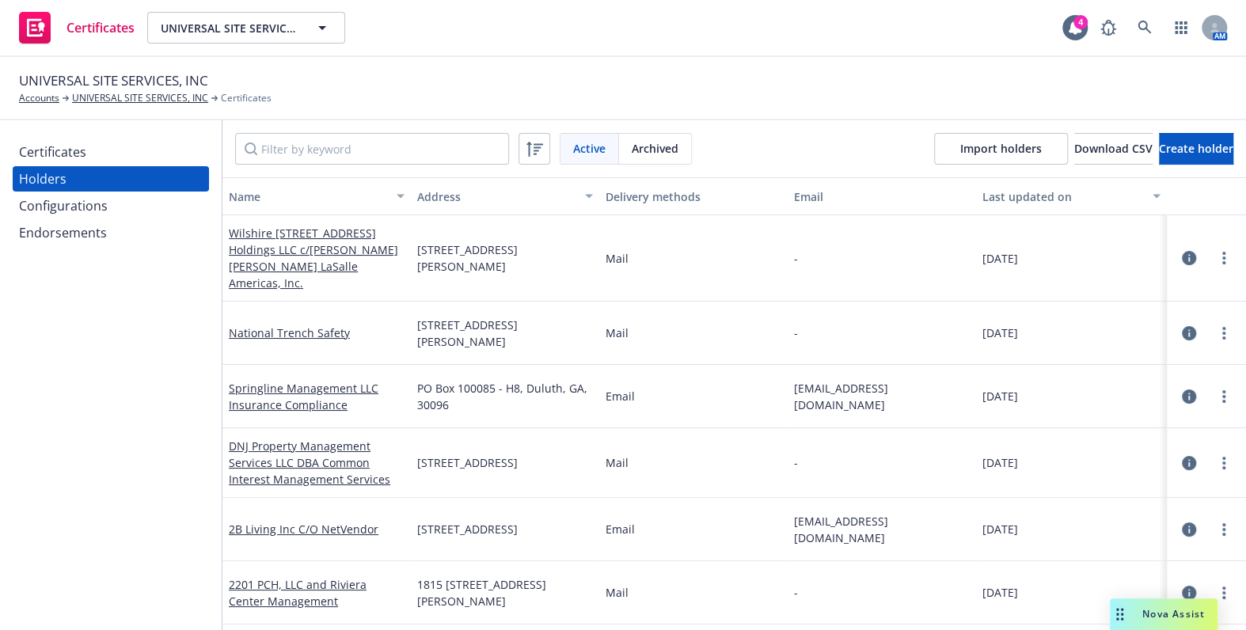
click at [111, 214] on div "Configurations" at bounding box center [111, 205] width 184 height 25
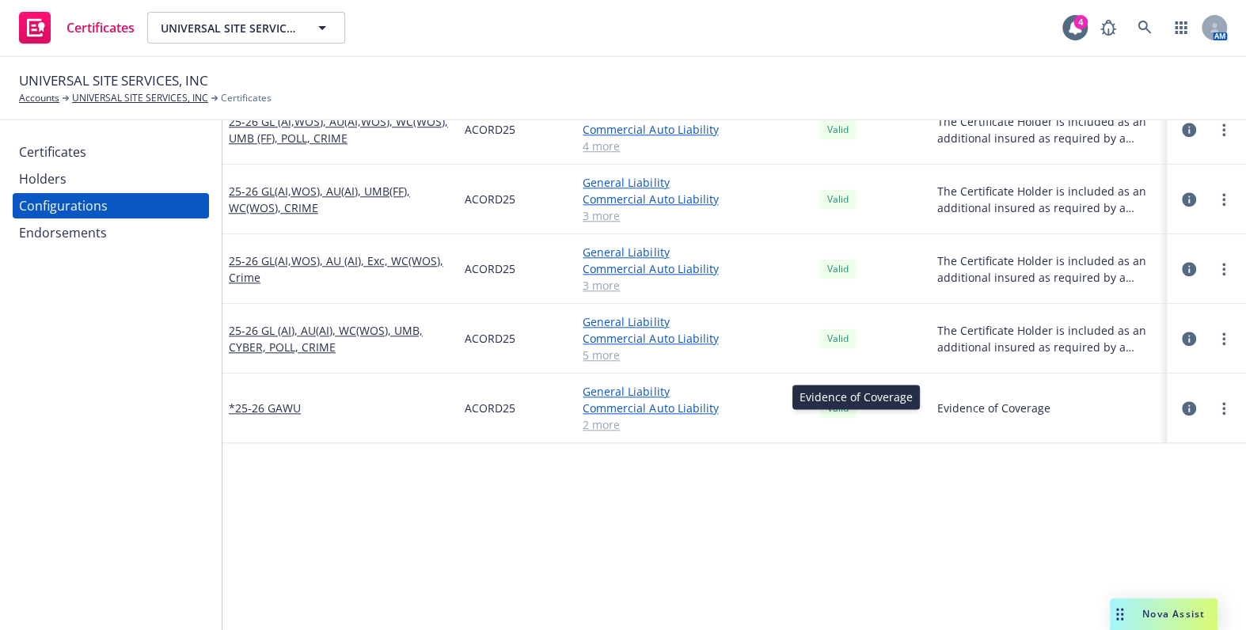
scroll to position [900, 0]
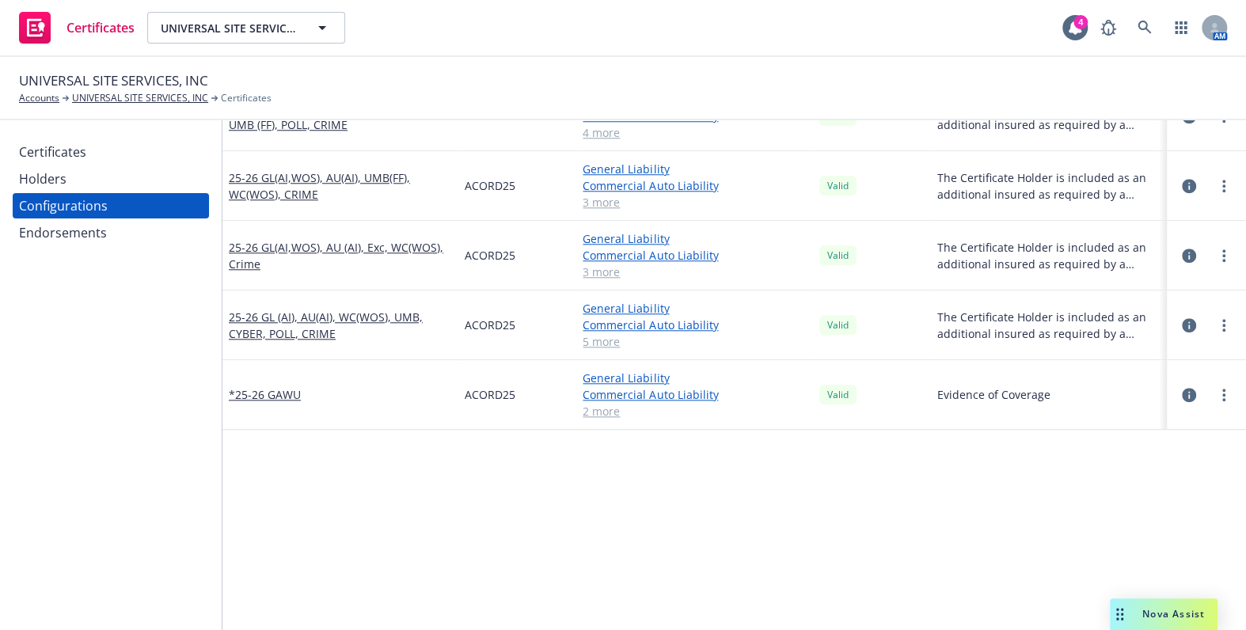
click at [1222, 393] on div at bounding box center [1223, 395] width 19 height 19
click at [1216, 394] on link "more" at bounding box center [1223, 395] width 19 height 19
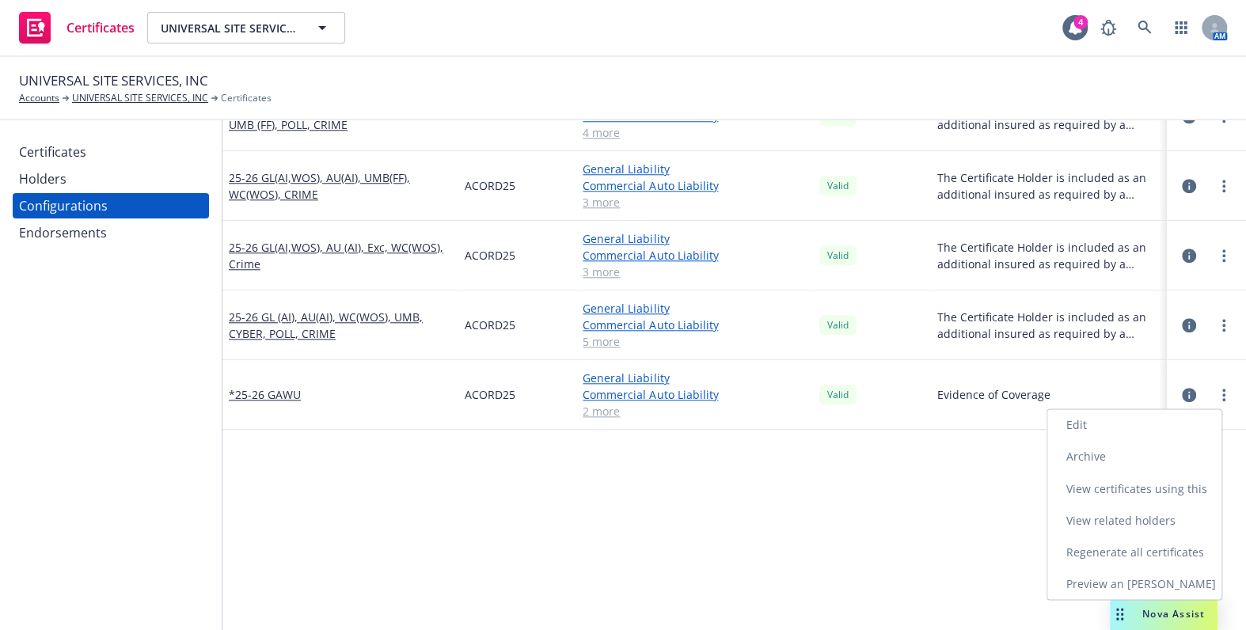
click at [1080, 552] on link "Regenerate all certificates" at bounding box center [1134, 552] width 174 height 32
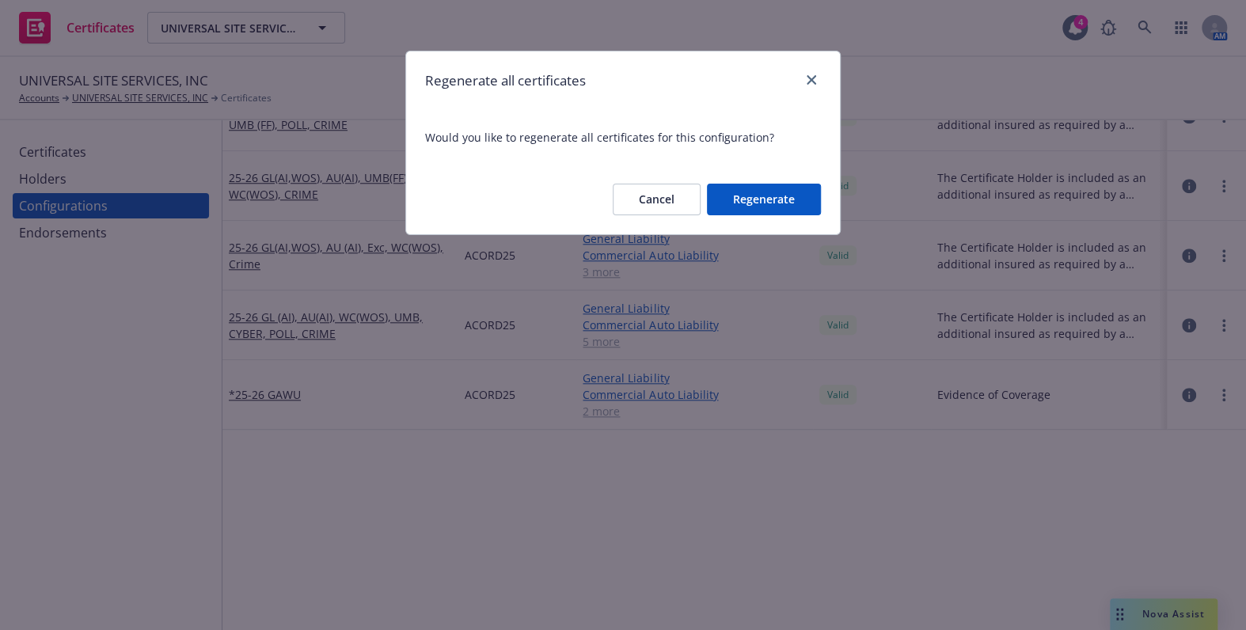
click at [788, 197] on button "Regenerate" at bounding box center [764, 200] width 114 height 32
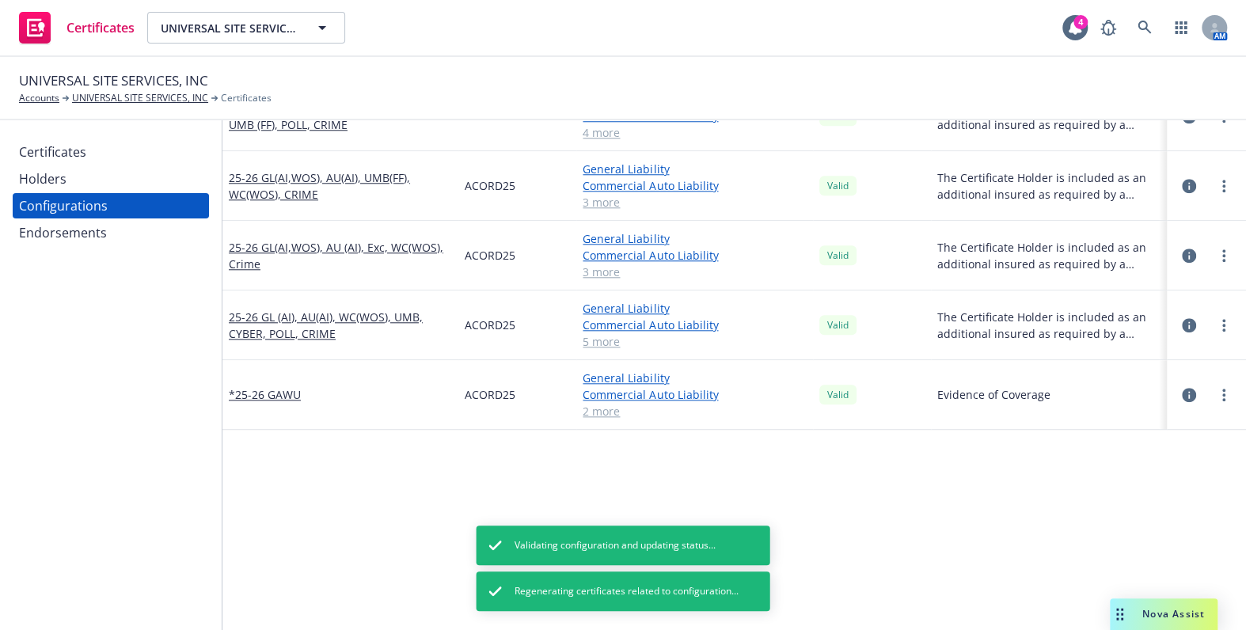
click at [82, 162] on div "Certificates" at bounding box center [52, 151] width 67 height 25
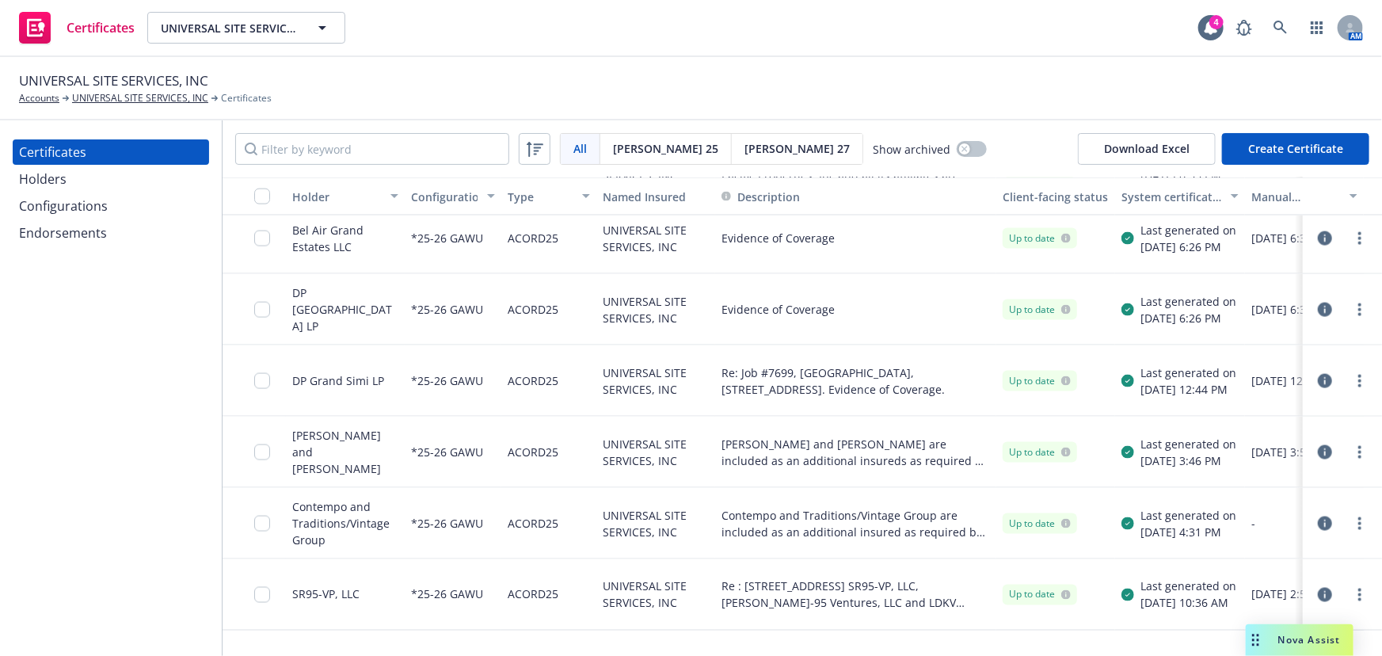
scroll to position [9851, 0]
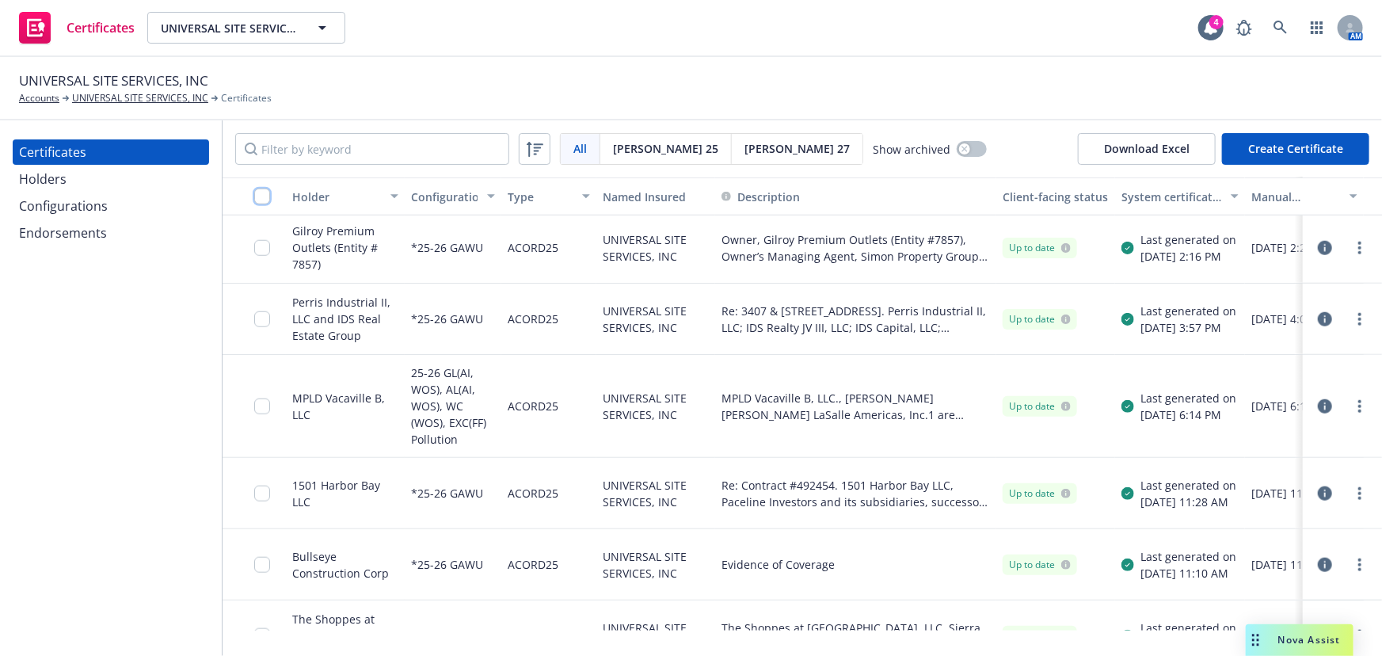
click at [262, 194] on input "checkbox" at bounding box center [262, 196] width 16 height 16
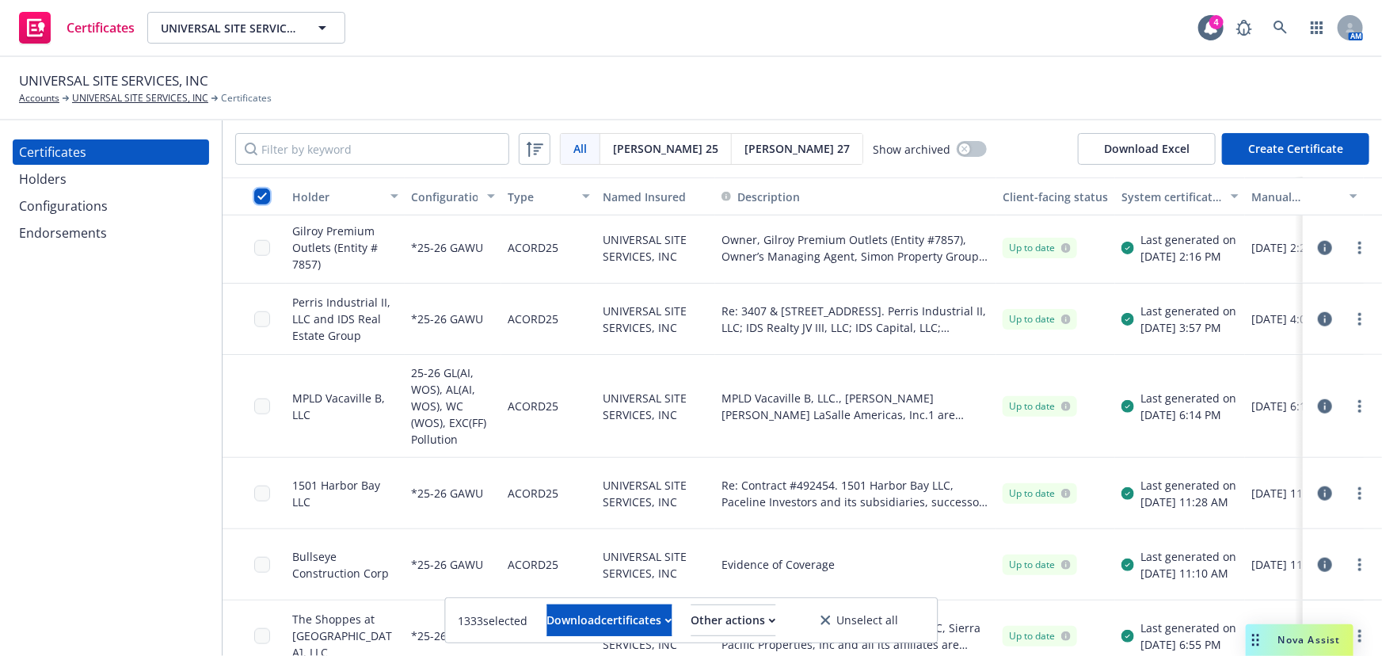
click at [262, 194] on input "checkbox" at bounding box center [262, 196] width 16 height 16
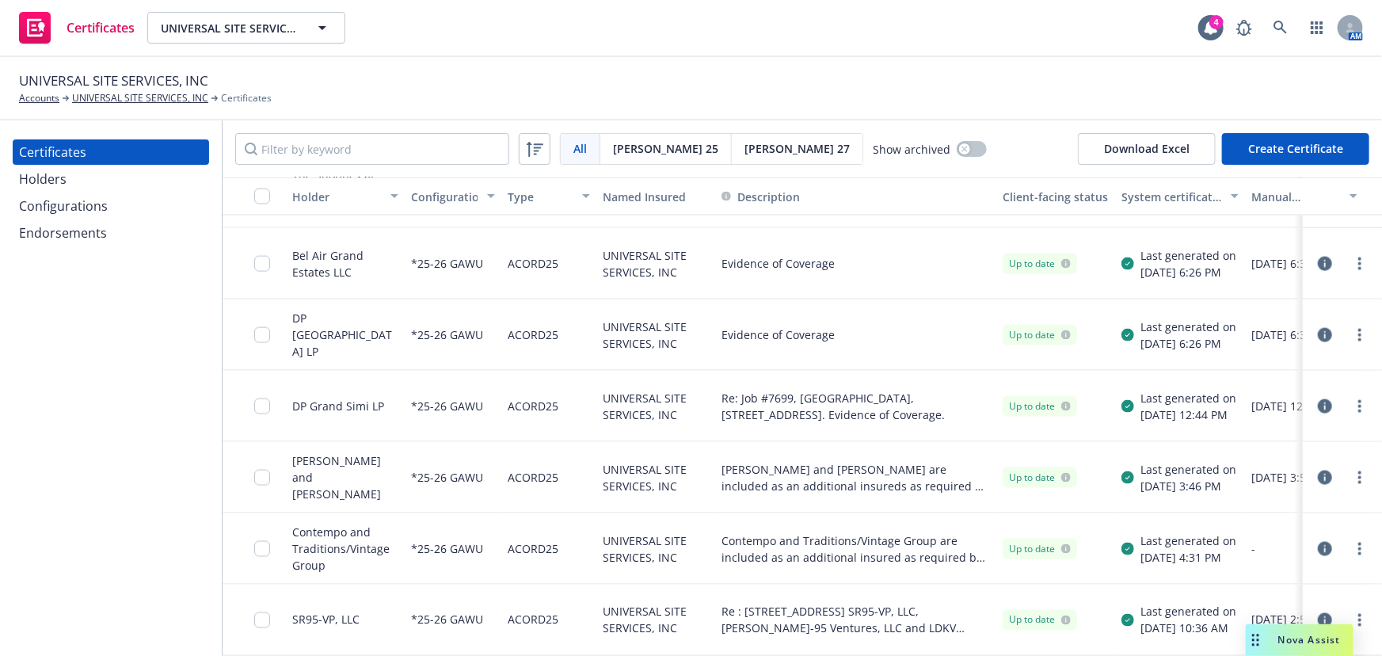
scroll to position [10258, 2]
drag, startPoint x: 576, startPoint y: 452, endPoint x: 576, endPoint y: 534, distance: 81.5
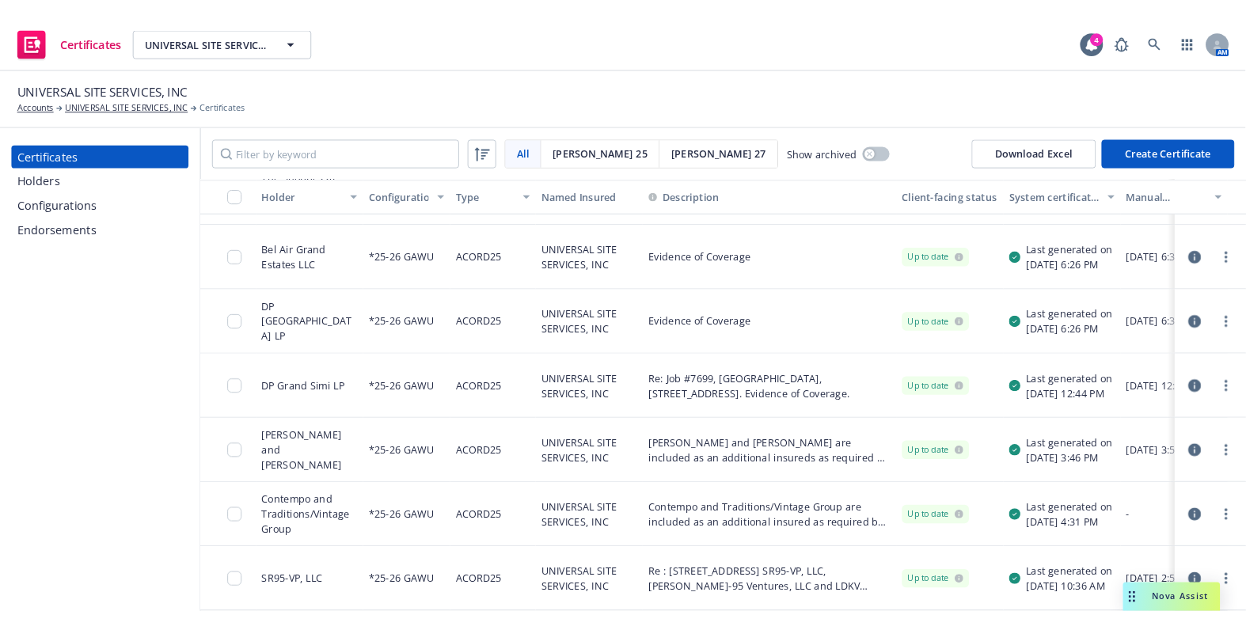
scroll to position [10258, 0]
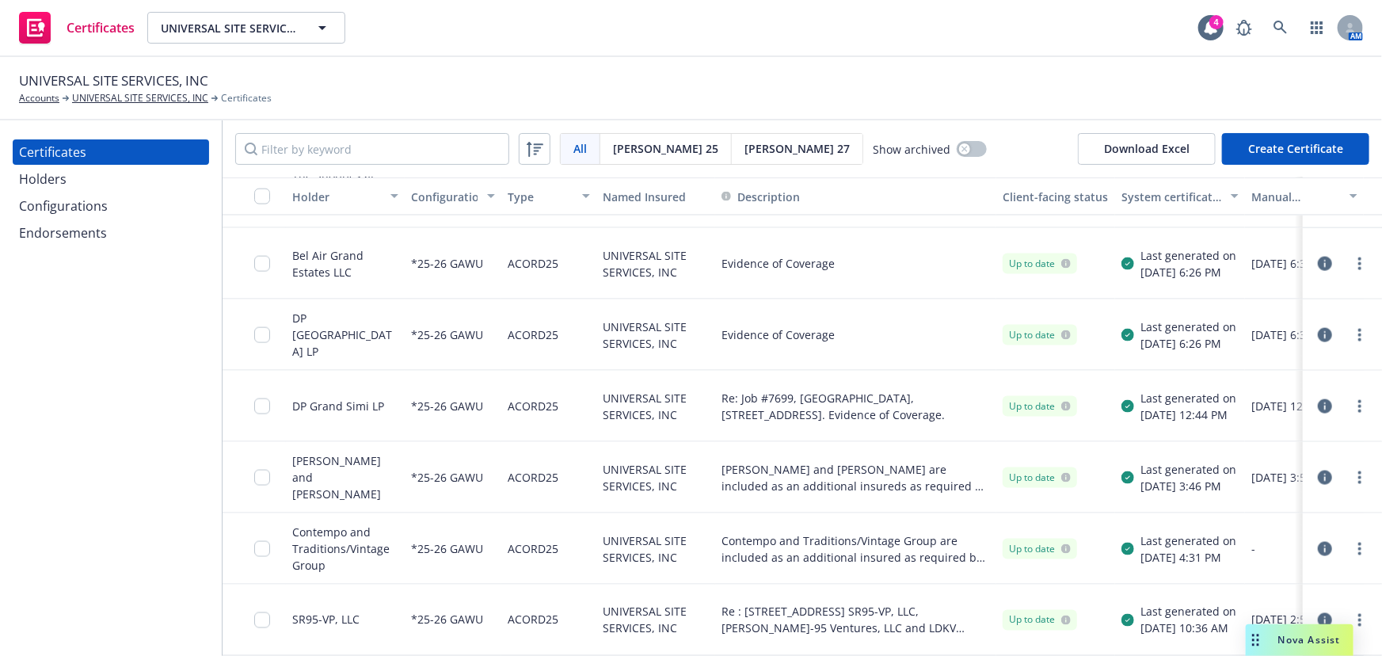
drag, startPoint x: 576, startPoint y: 493, endPoint x: 351, endPoint y: 592, distance: 246.4
click at [115, 211] on div "Configurations" at bounding box center [111, 205] width 184 height 25
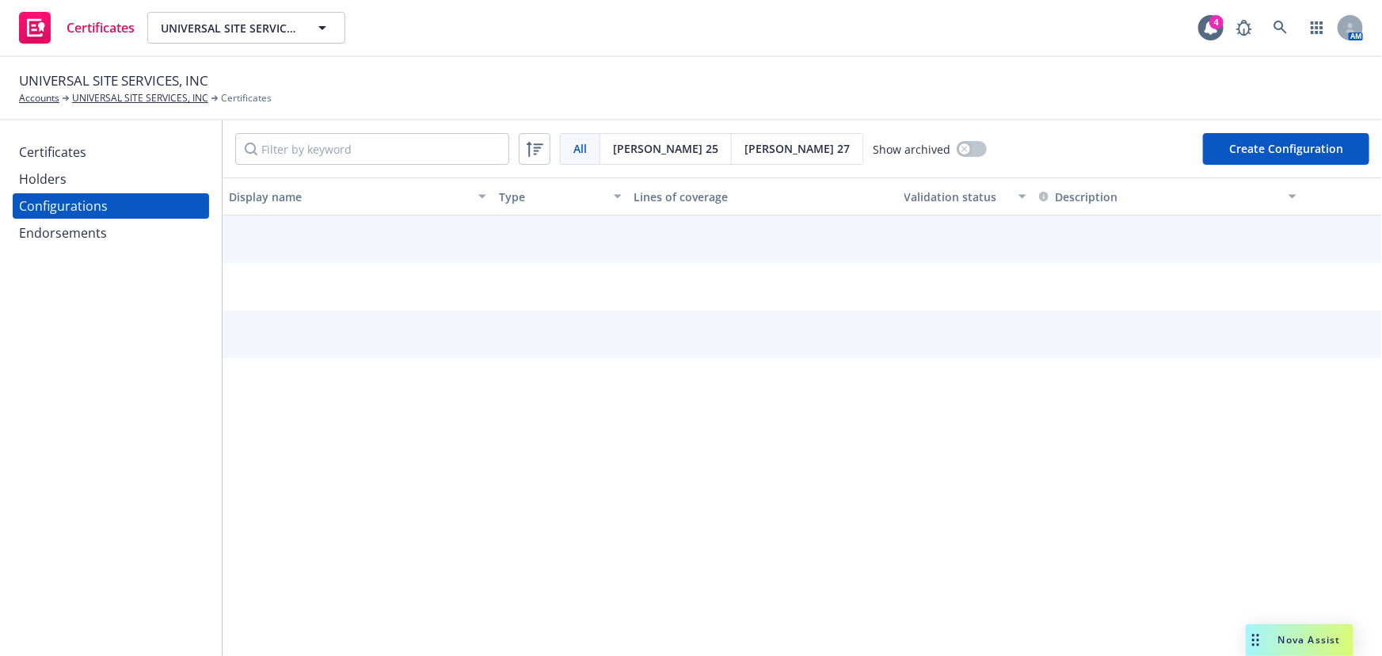
click at [103, 227] on div "Endorsements" at bounding box center [63, 232] width 88 height 25
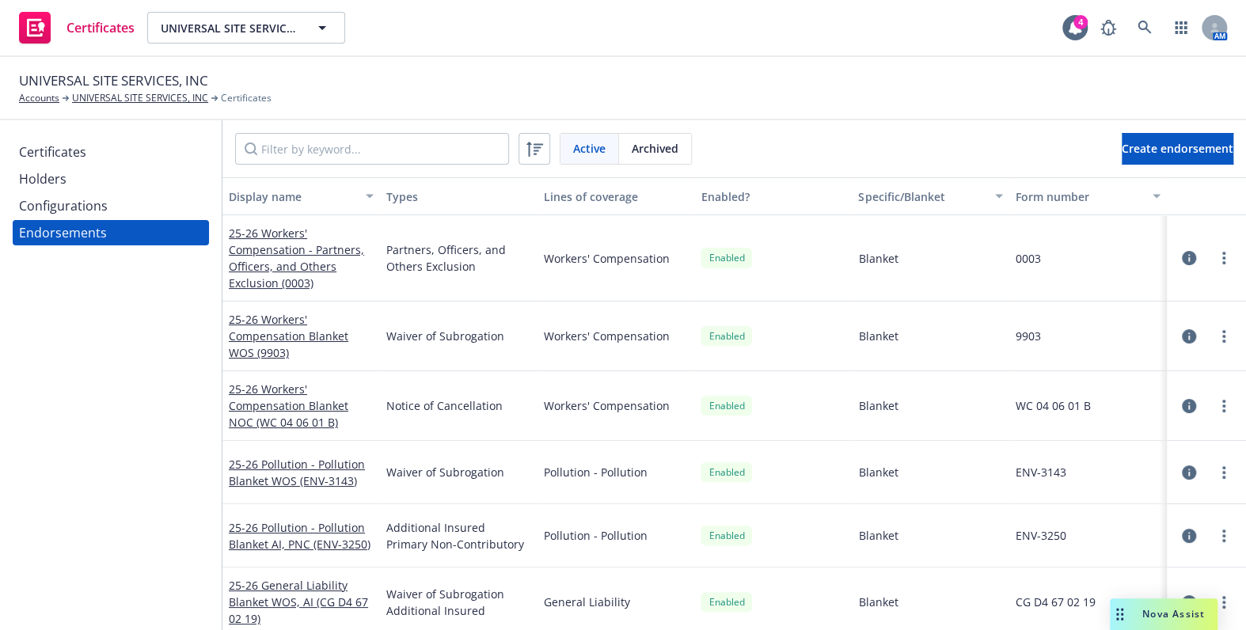
click at [95, 144] on div "Certificates" at bounding box center [111, 151] width 184 height 25
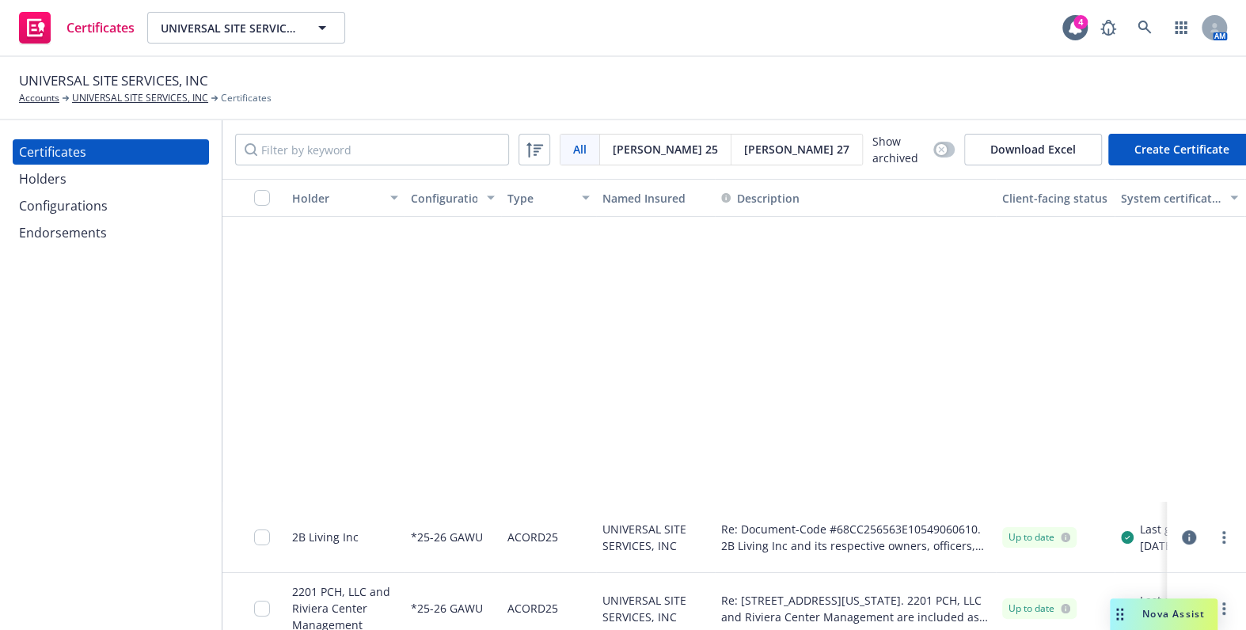
scroll to position [431, 0]
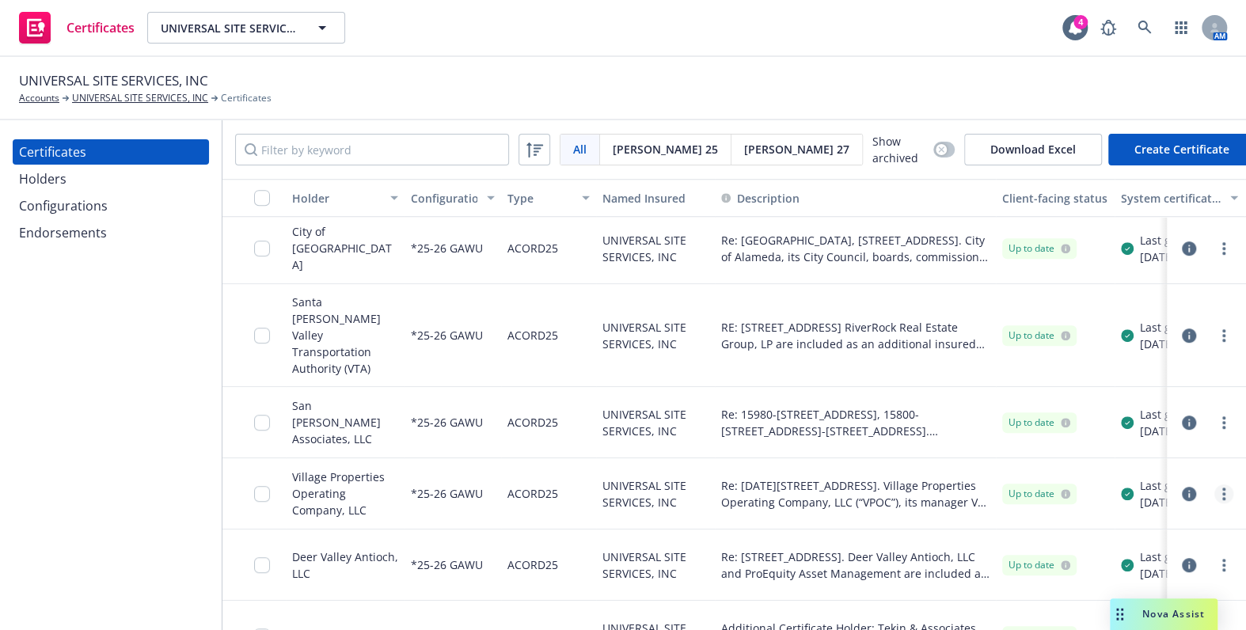
click at [1214, 485] on link "more" at bounding box center [1223, 494] width 19 height 19
click at [1031, 238] on div "Up to date" at bounding box center [1039, 248] width 74 height 21
click at [1218, 485] on link "more" at bounding box center [1223, 494] width 19 height 19
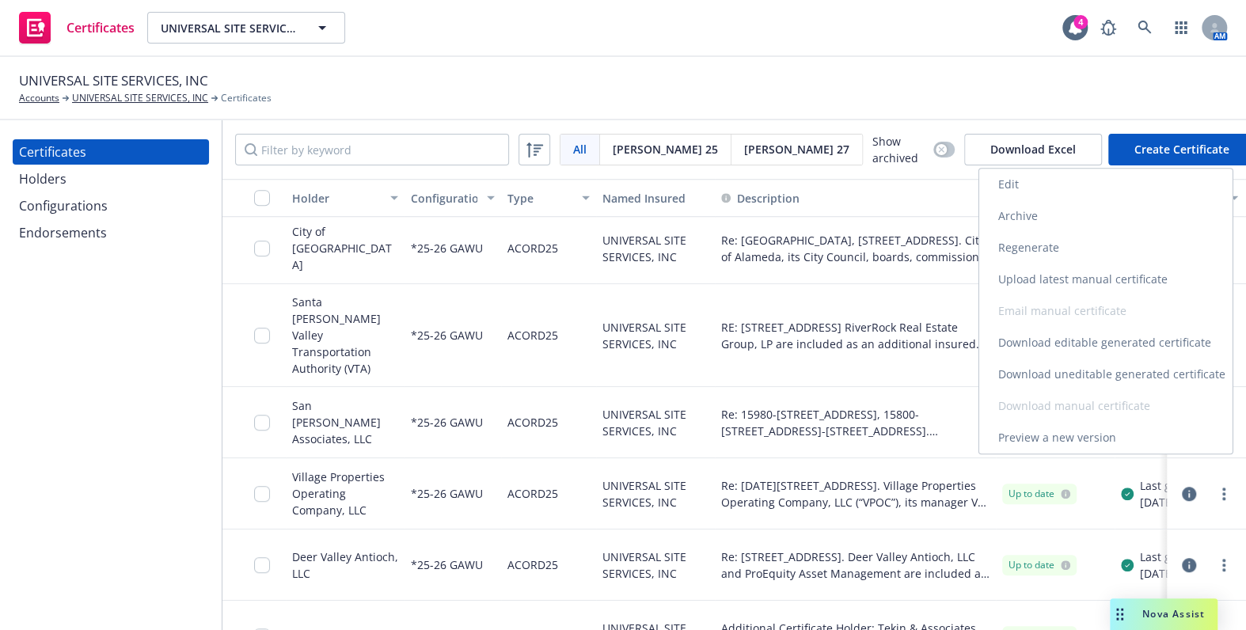
click at [1009, 239] on link "Regenerate" at bounding box center [1105, 248] width 253 height 32
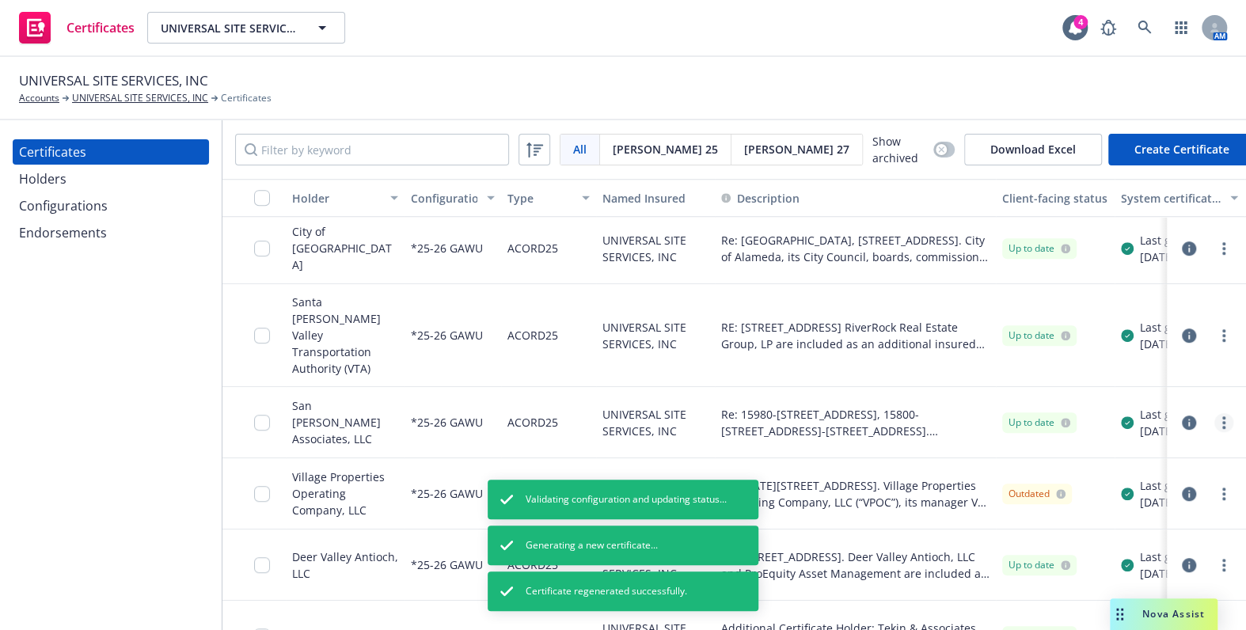
click at [1222, 416] on icon "more" at bounding box center [1223, 422] width 3 height 13
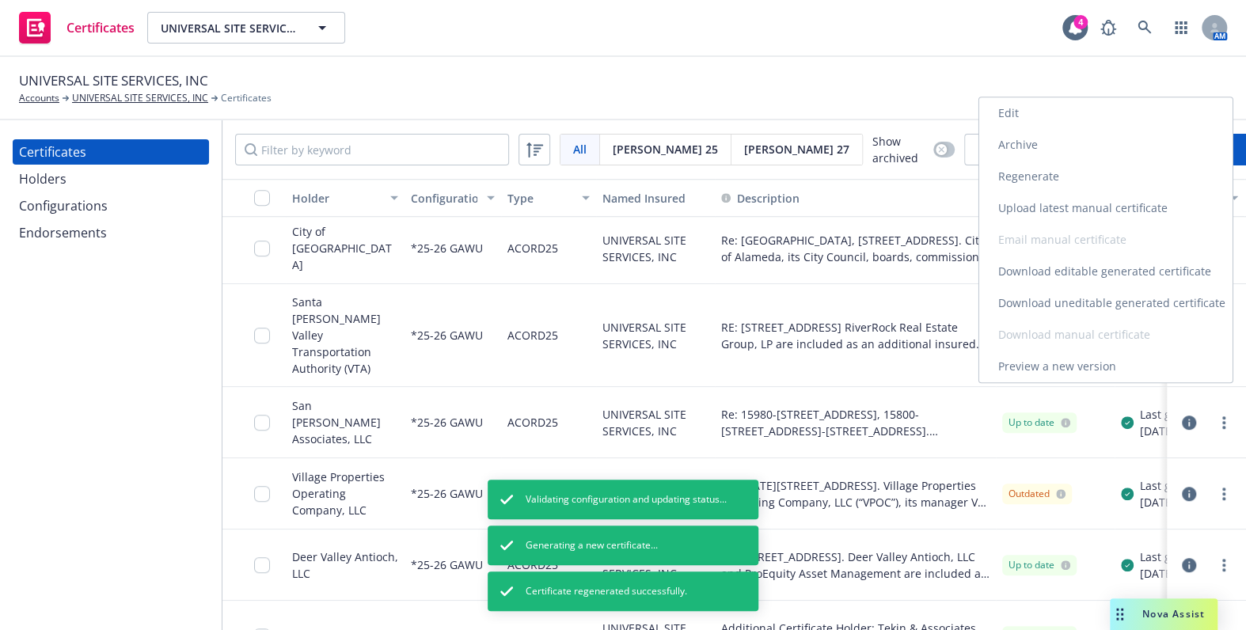
click at [1027, 169] on link "Regenerate" at bounding box center [1105, 177] width 253 height 32
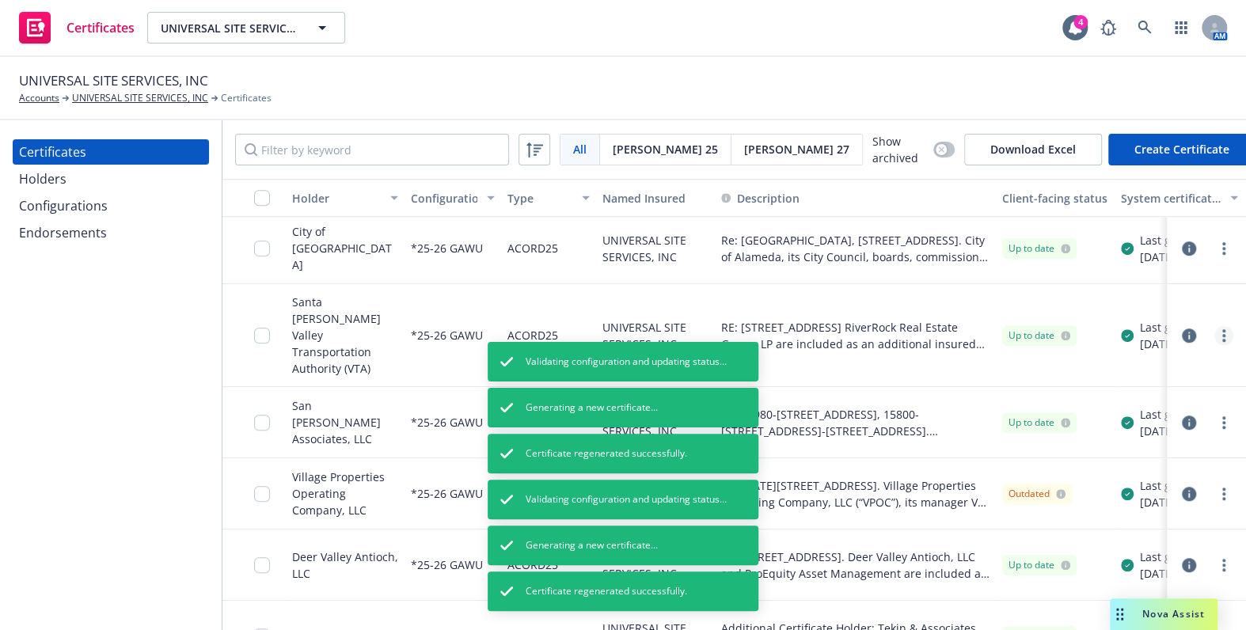
click at [1215, 326] on link "more" at bounding box center [1223, 335] width 19 height 19
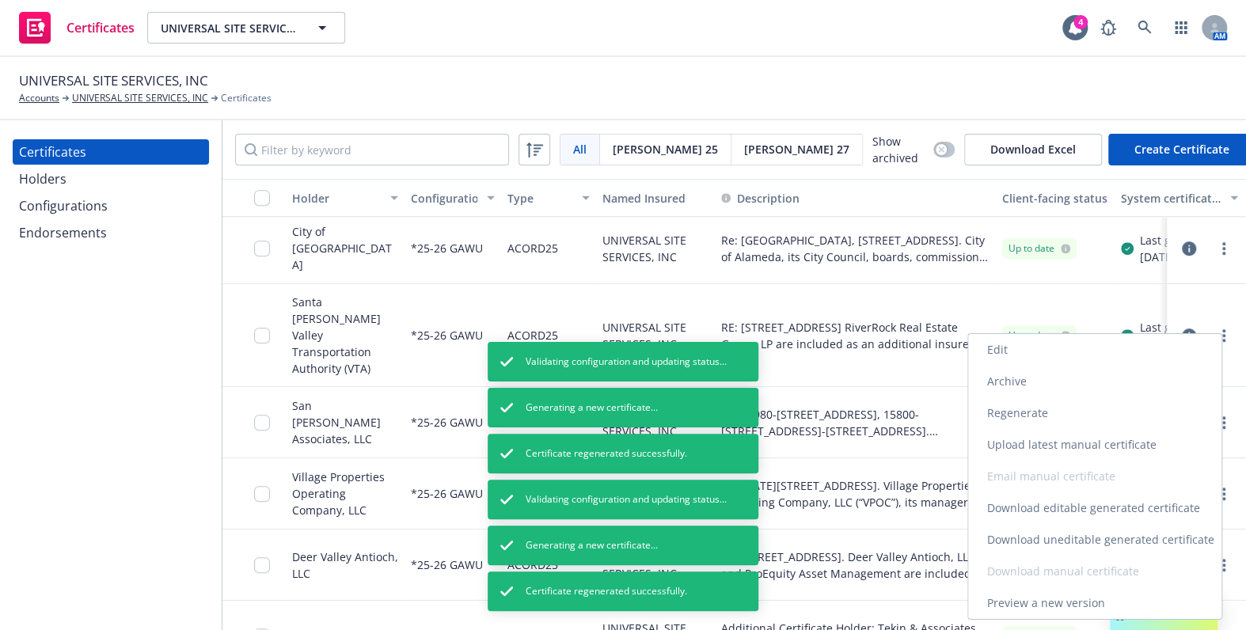
click at [1028, 406] on link "Regenerate" at bounding box center [1094, 413] width 253 height 32
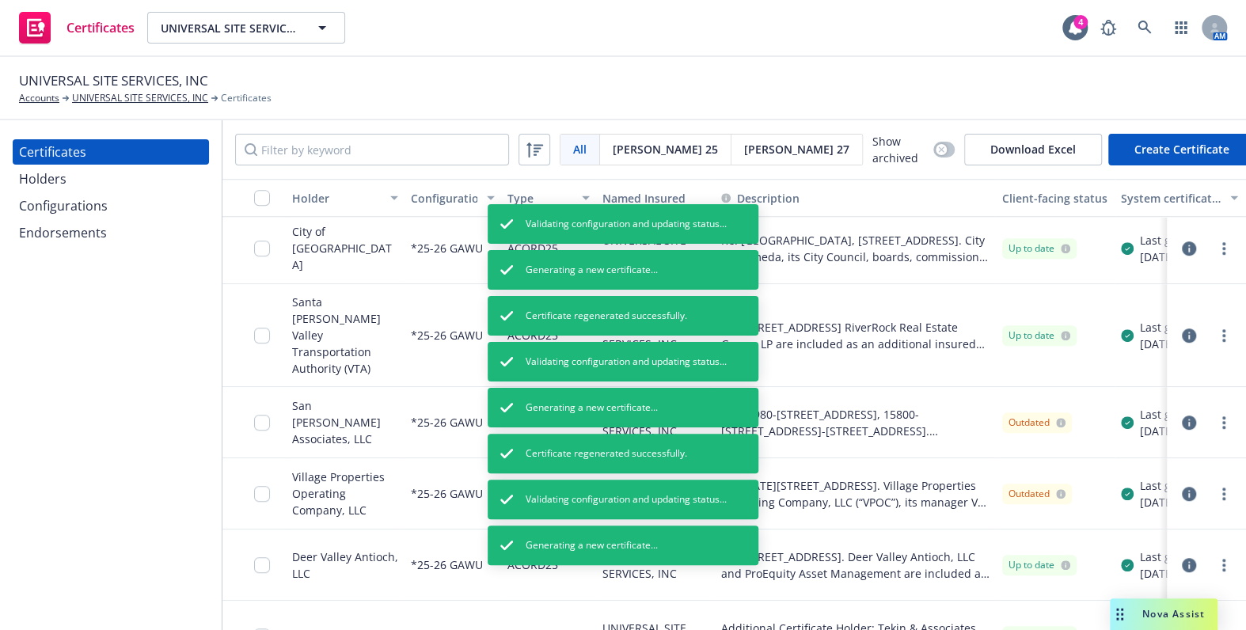
click at [1222, 242] on circle "more" at bounding box center [1223, 243] width 3 height 3
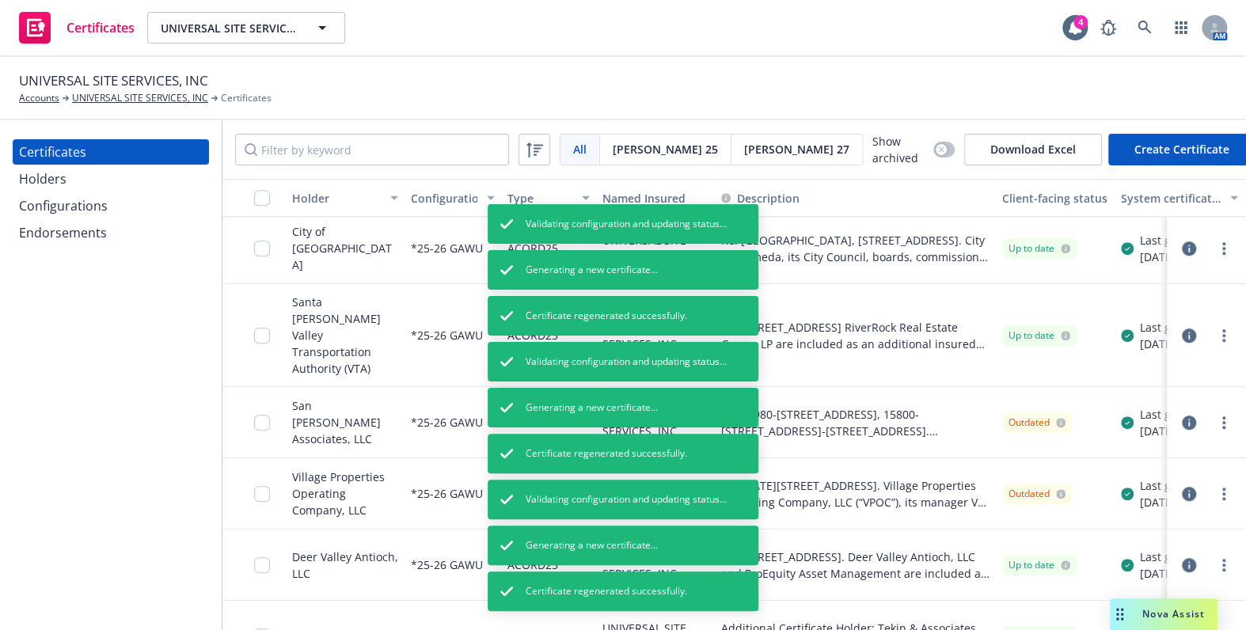
click at [1018, 340] on link "Regenerate" at bounding box center [1094, 342] width 253 height 32
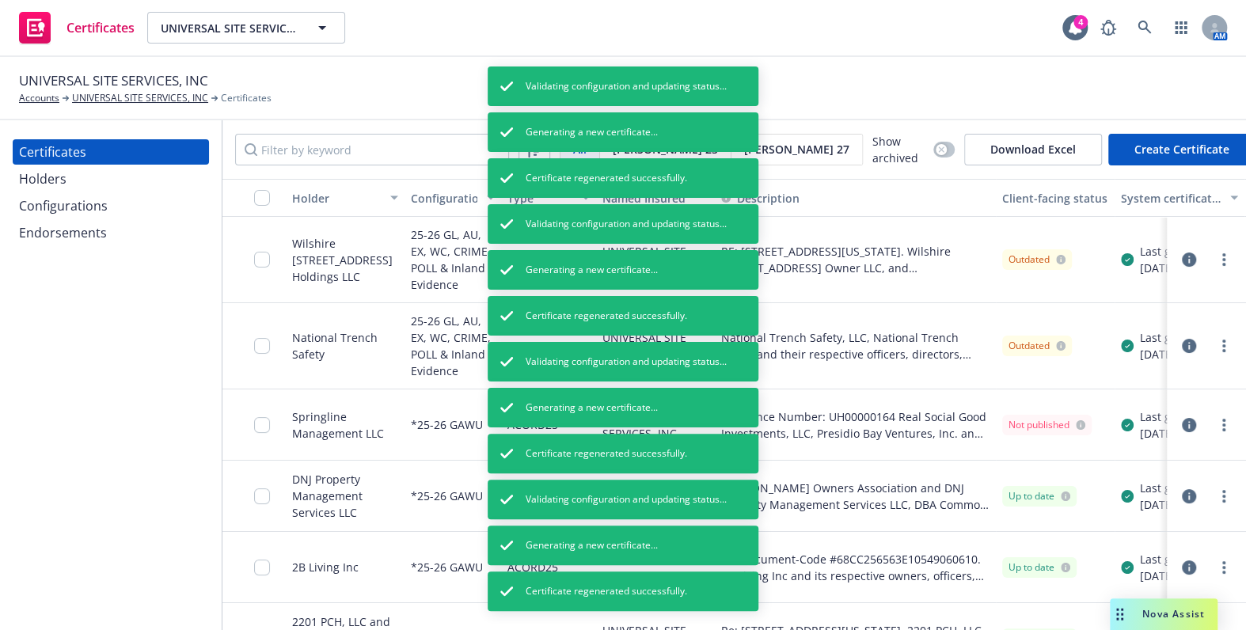
click at [1143, 190] on div "System certificate last generated" at bounding box center [1171, 198] width 100 height 17
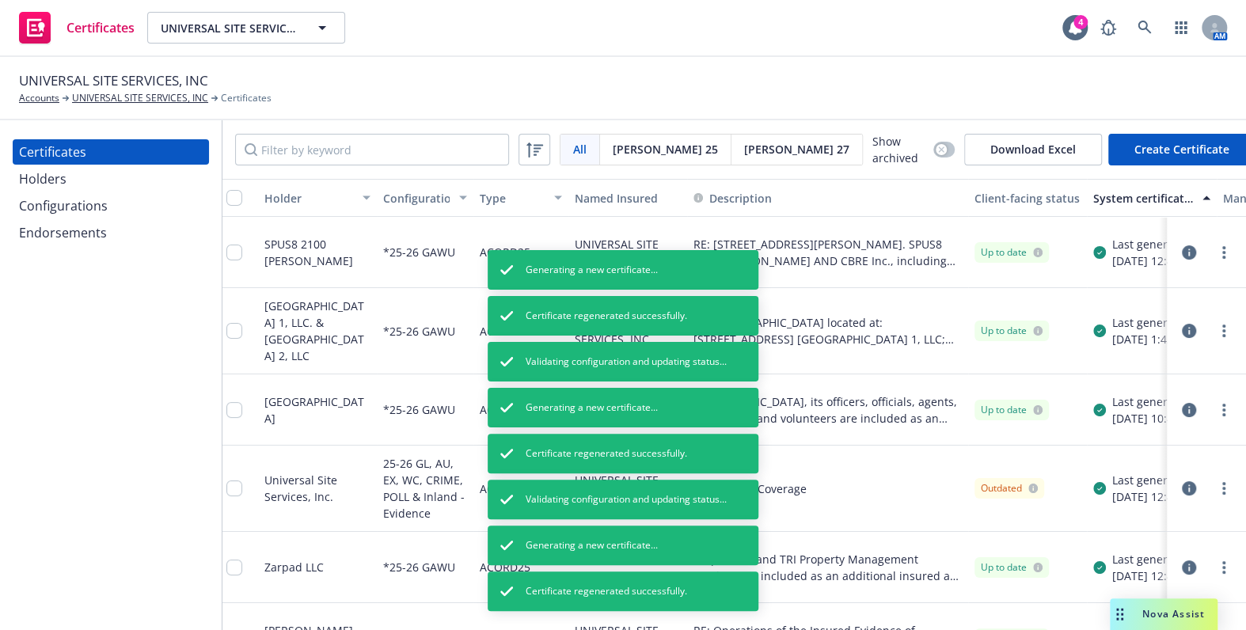
drag, startPoint x: 950, startPoint y: 293, endPoint x: 990, endPoint y: 285, distance: 40.4
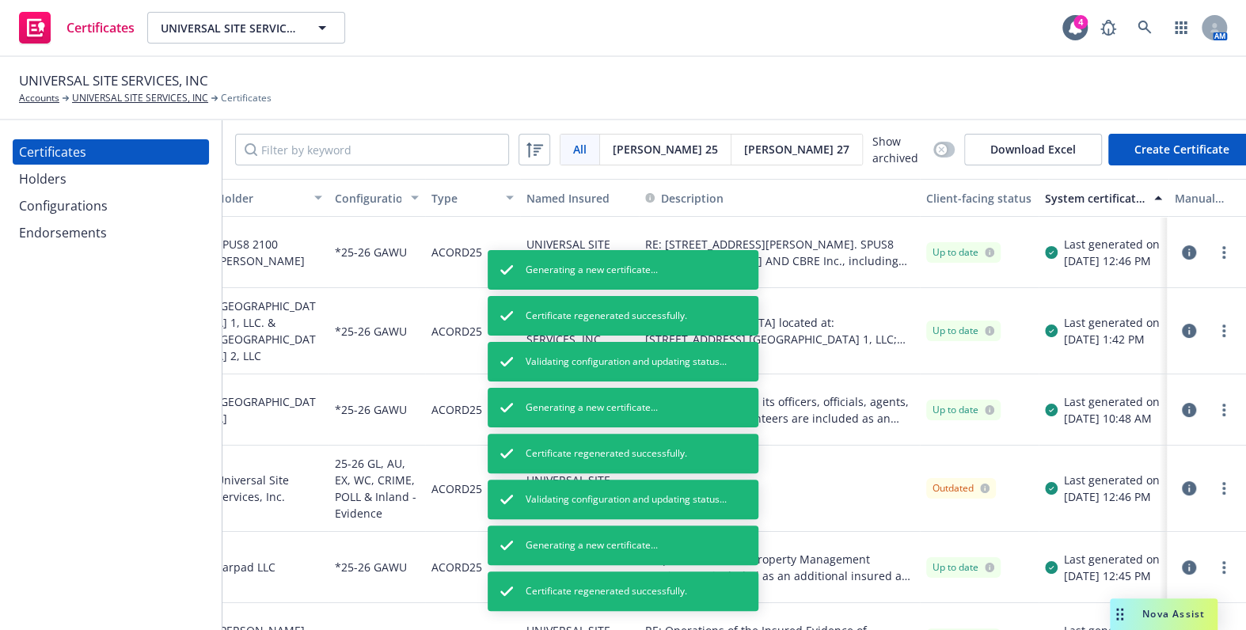
drag, startPoint x: 960, startPoint y: 288, endPoint x: 1041, endPoint y: 292, distance: 80.8
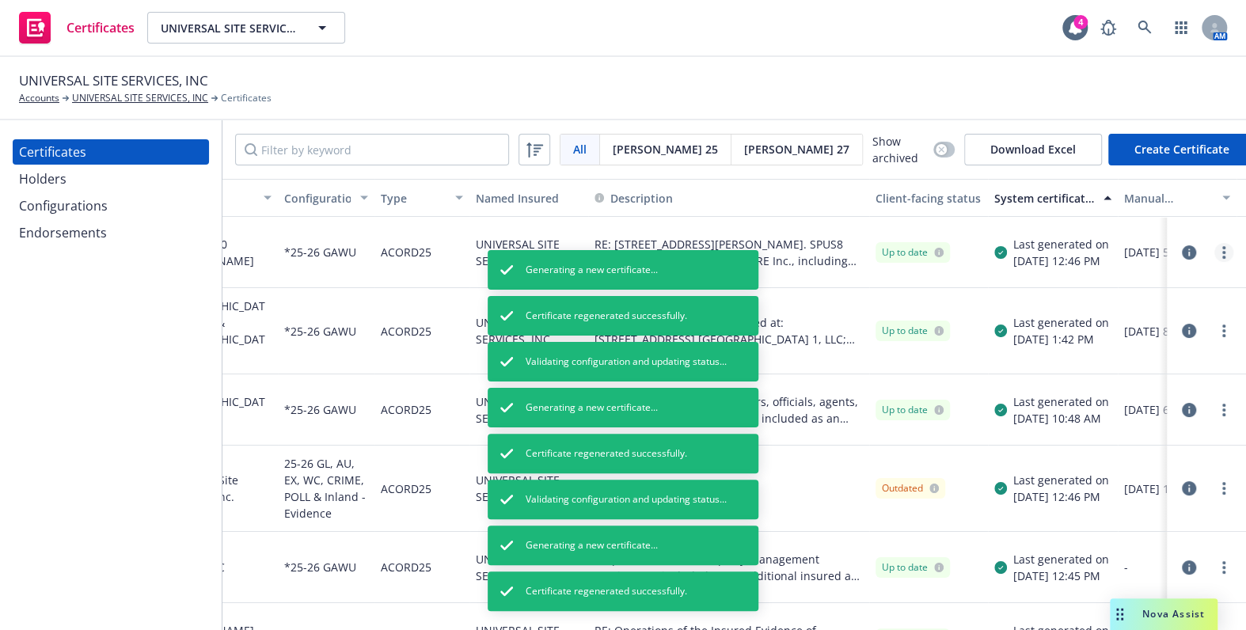
click at [1214, 246] on link "more" at bounding box center [1223, 252] width 19 height 19
click at [1028, 343] on link "Regenerate" at bounding box center [1094, 346] width 253 height 32
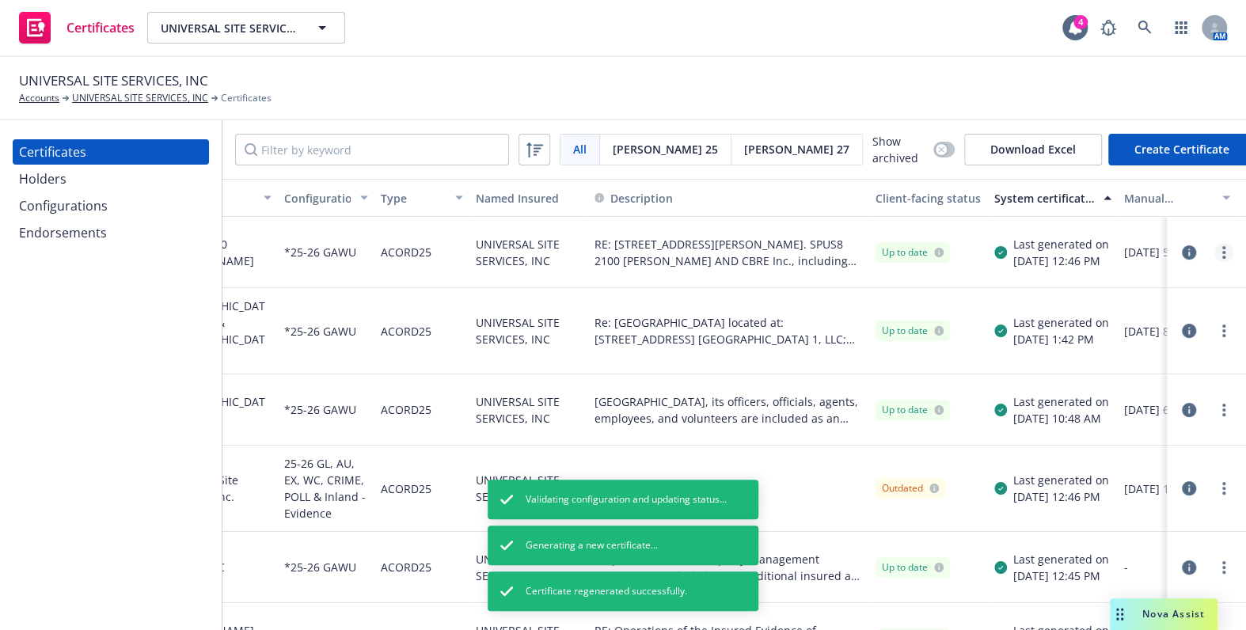
click at [1214, 245] on link "more" at bounding box center [1223, 252] width 19 height 19
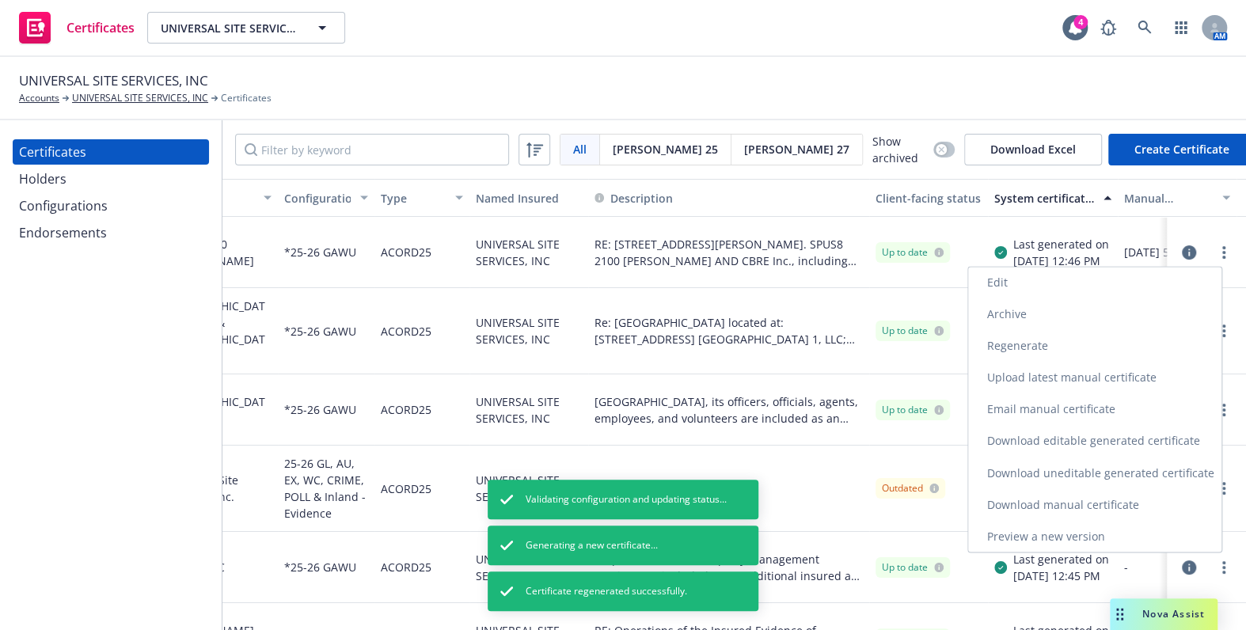
click at [1065, 333] on link "Regenerate" at bounding box center [1094, 346] width 253 height 32
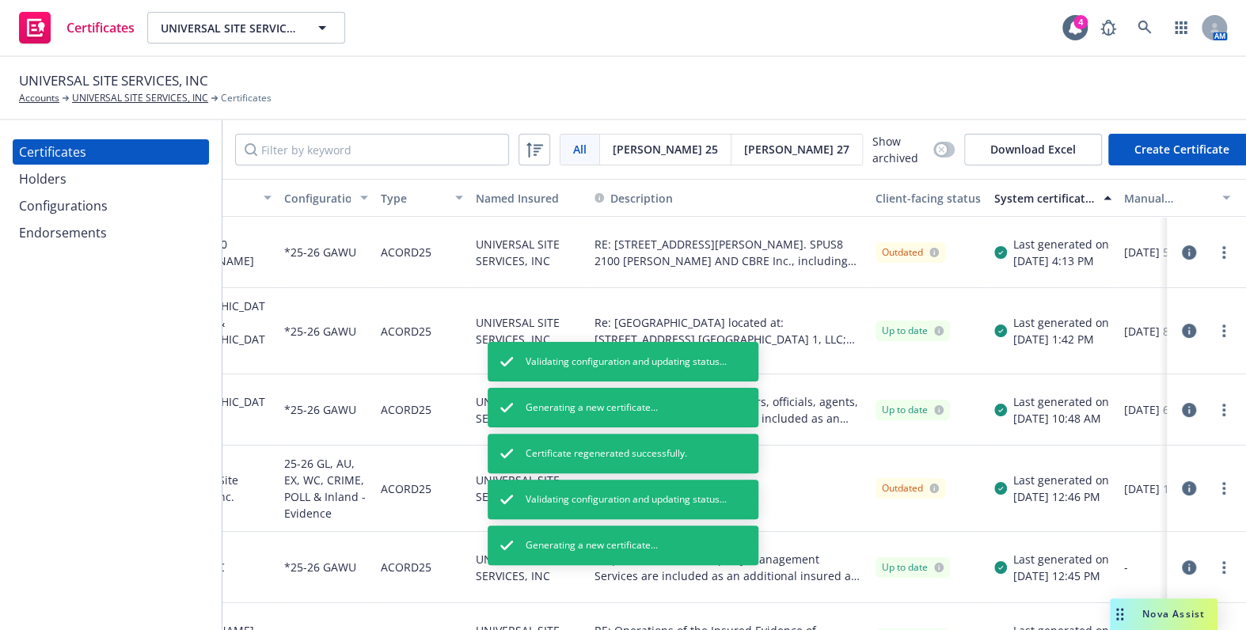
click at [1222, 251] on circle "more" at bounding box center [1223, 252] width 3 height 3
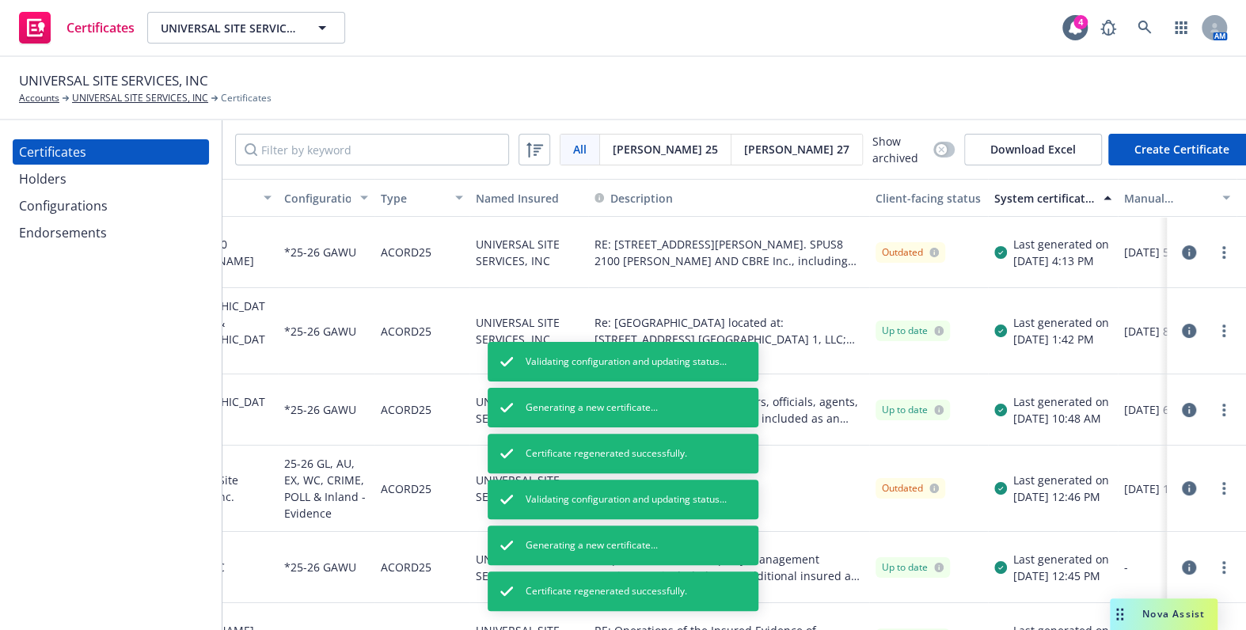
click at [950, 288] on div "Up to date" at bounding box center [928, 331] width 119 height 86
click at [1214, 325] on link "more" at bounding box center [1223, 330] width 19 height 19
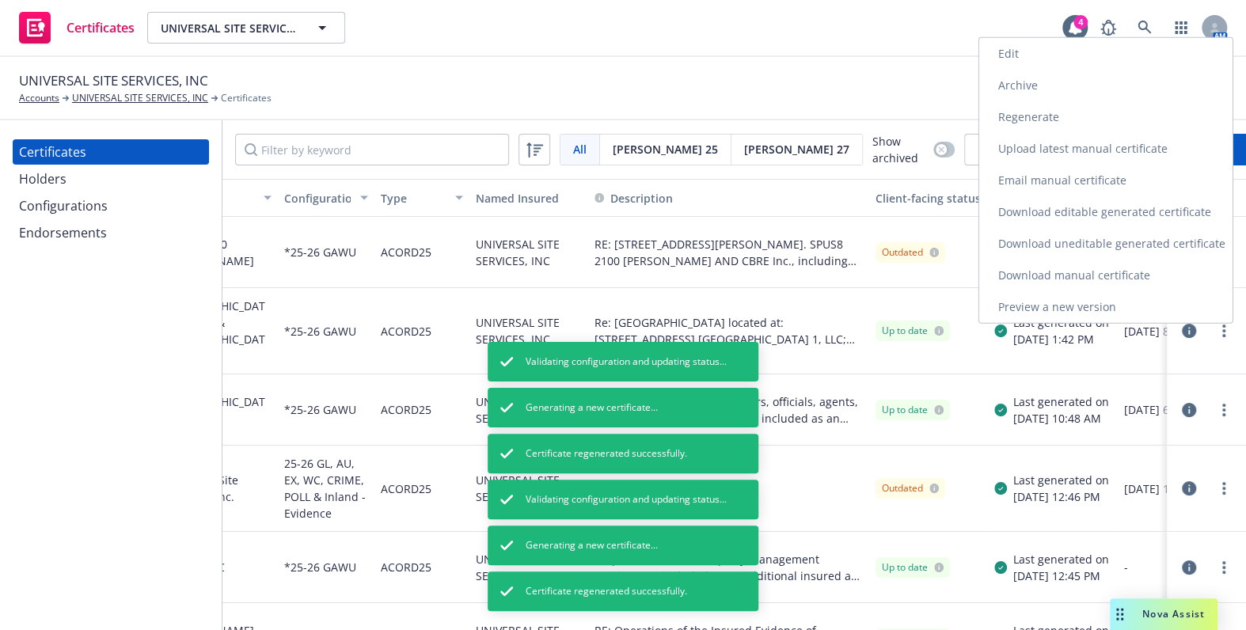
drag, startPoint x: 1039, startPoint y: 120, endPoint x: 1112, endPoint y: 243, distance: 143.1
click at [1039, 120] on link "Regenerate" at bounding box center [1105, 117] width 253 height 32
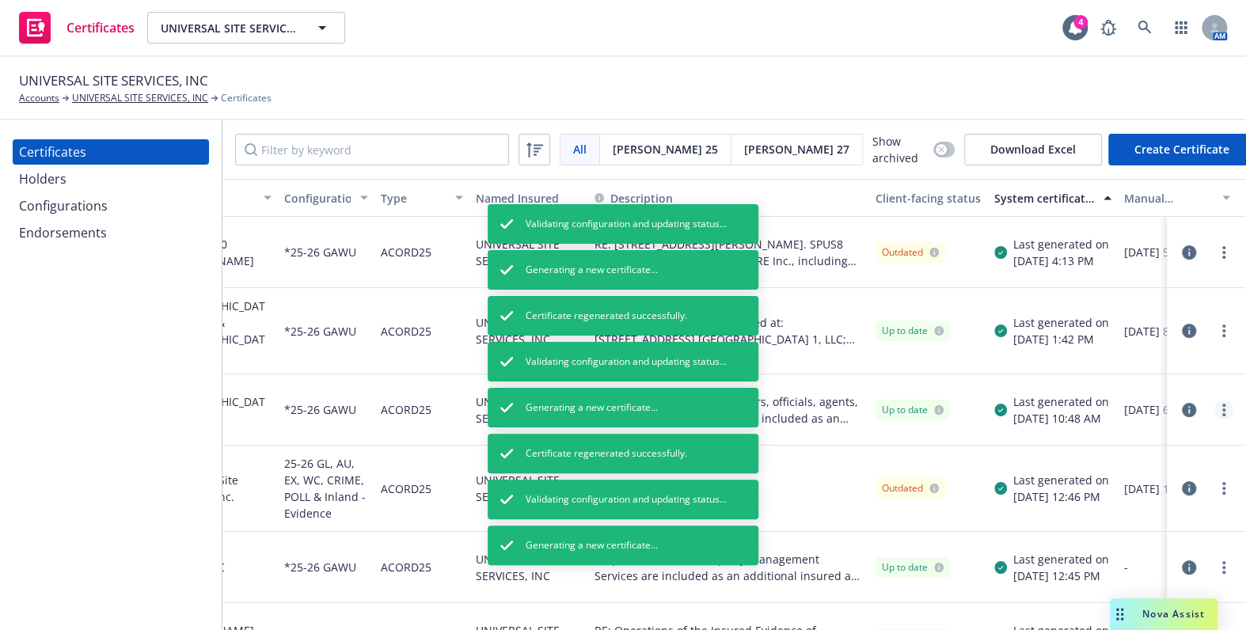
click at [1214, 403] on link "more" at bounding box center [1223, 410] width 19 height 19
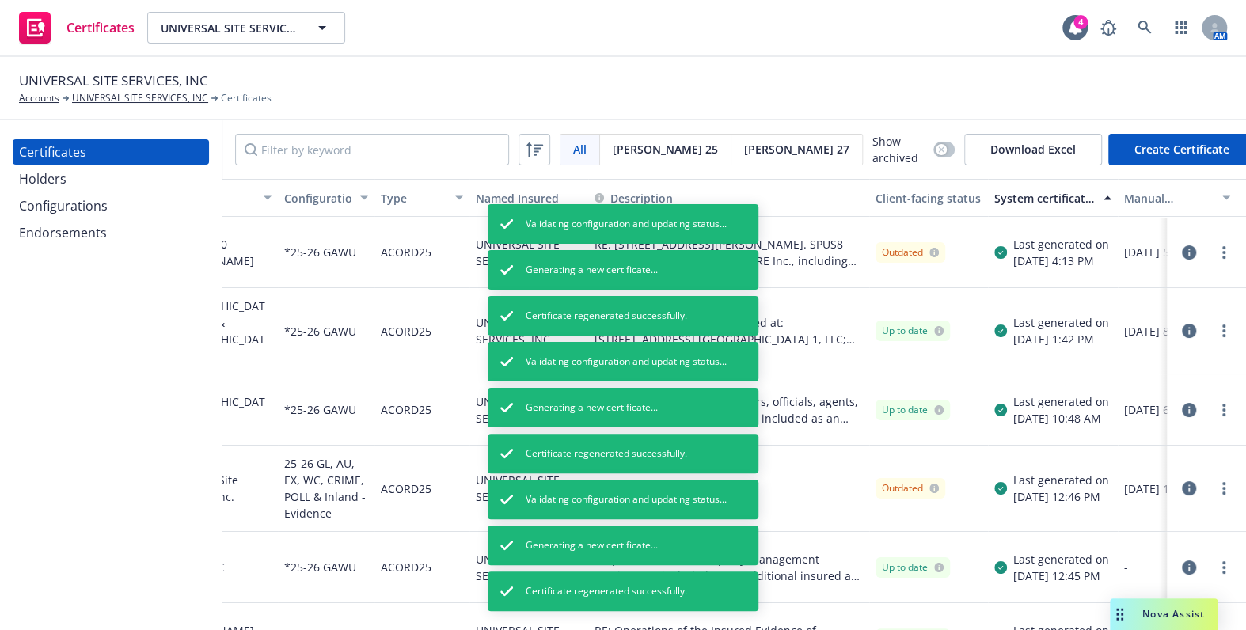
click at [949, 293] on div "Up to date" at bounding box center [928, 331] width 119 height 86
click at [1222, 329] on circle "more" at bounding box center [1223, 330] width 3 height 3
click at [1222, 335] on circle "more" at bounding box center [1223, 335] width 3 height 3
click at [1029, 106] on link "Regenerate" at bounding box center [1105, 117] width 253 height 32
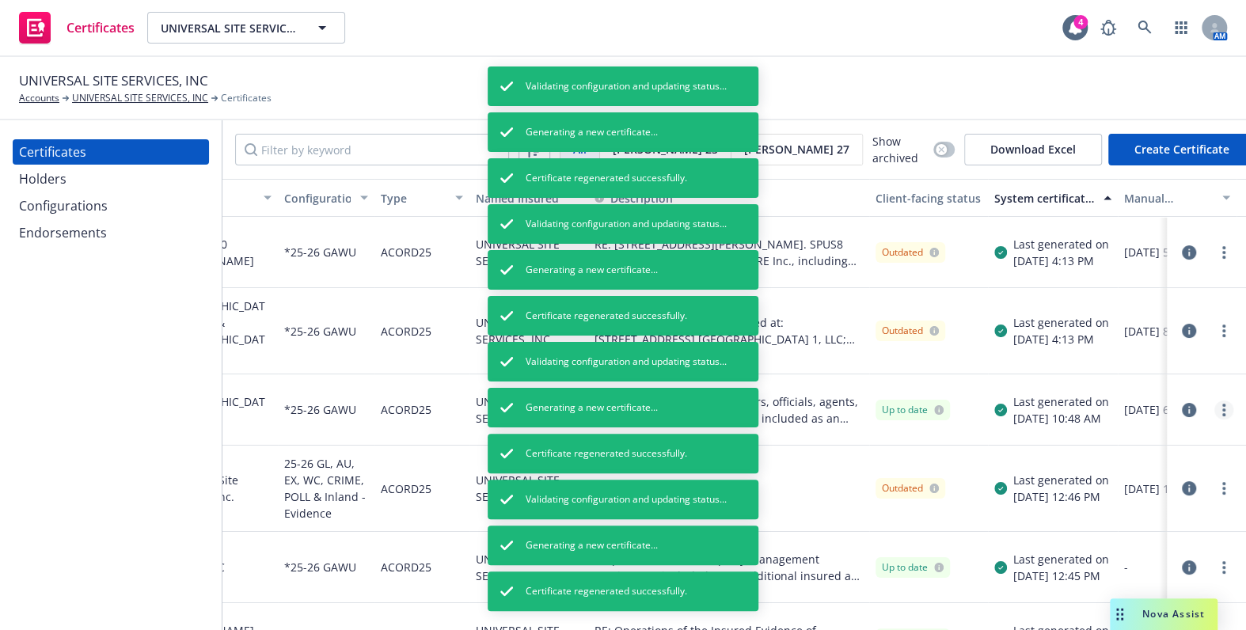
click at [1218, 402] on link "more" at bounding box center [1223, 410] width 19 height 19
click at [1045, 196] on link "Regenerate" at bounding box center [1105, 197] width 253 height 32
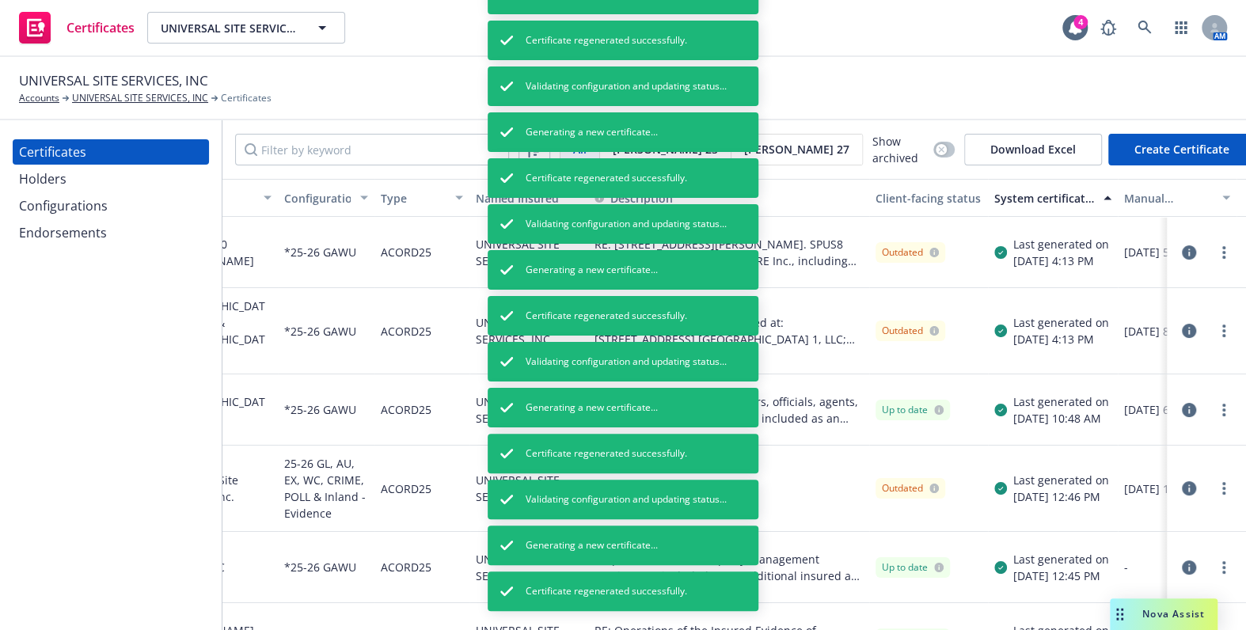
click at [1203, 409] on div at bounding box center [1207, 410] width 54 height 19
click at [1214, 407] on link "more" at bounding box center [1223, 410] width 19 height 19
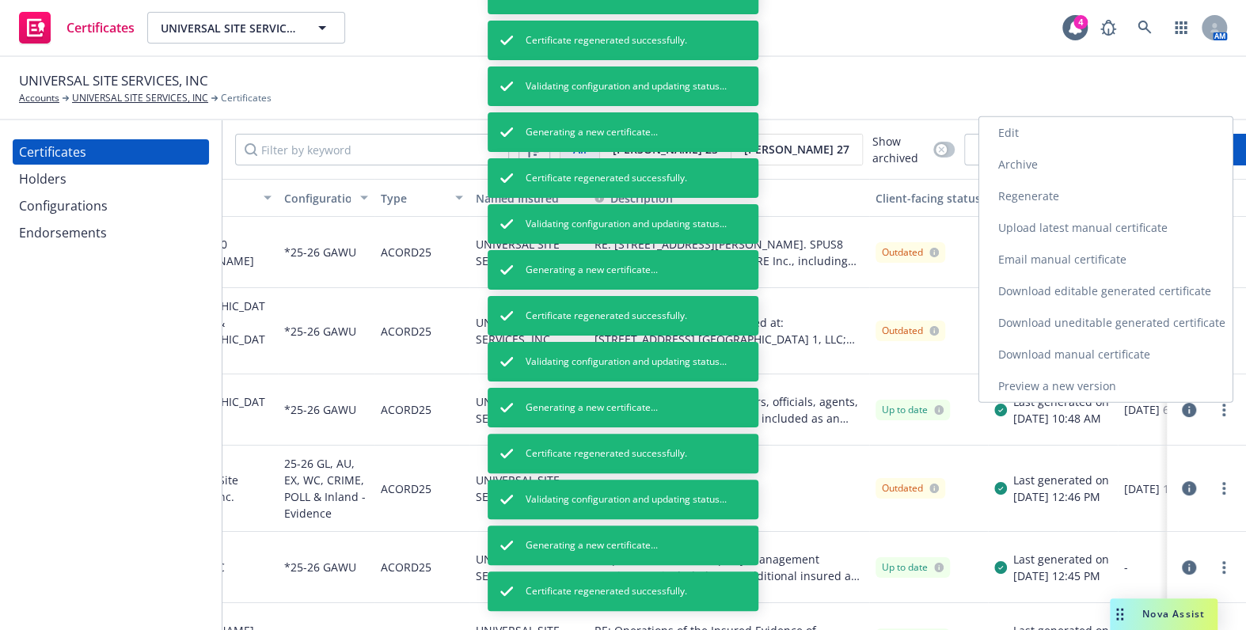
click at [1029, 190] on link "Regenerate" at bounding box center [1105, 197] width 253 height 32
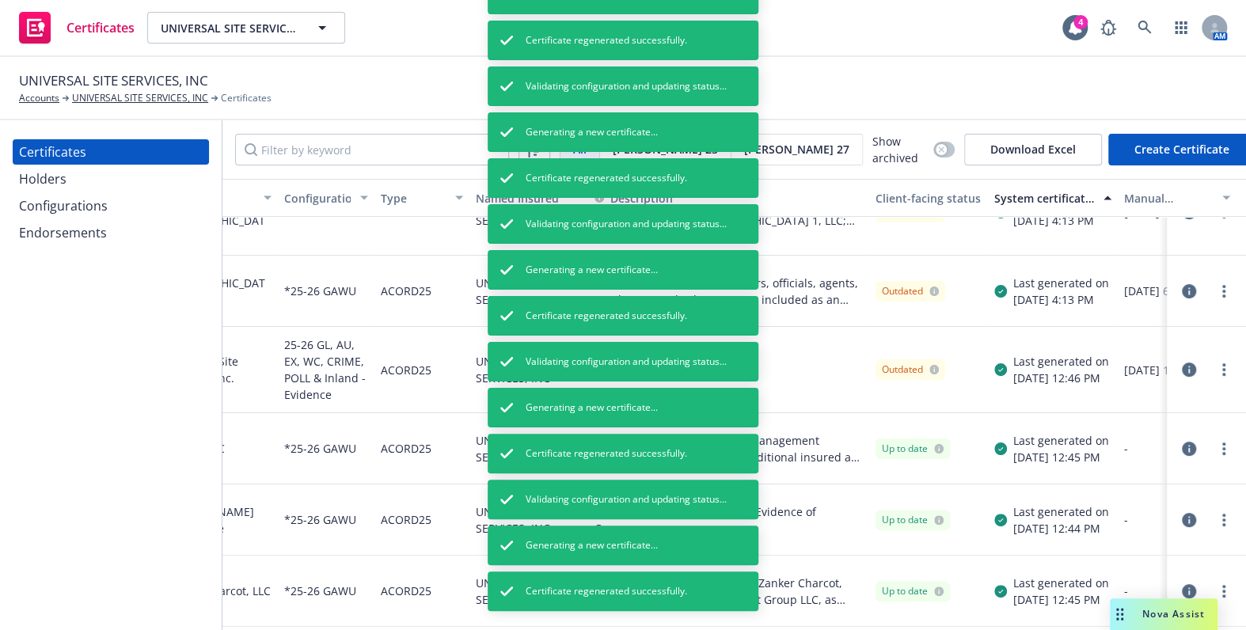
scroll to position [143, 127]
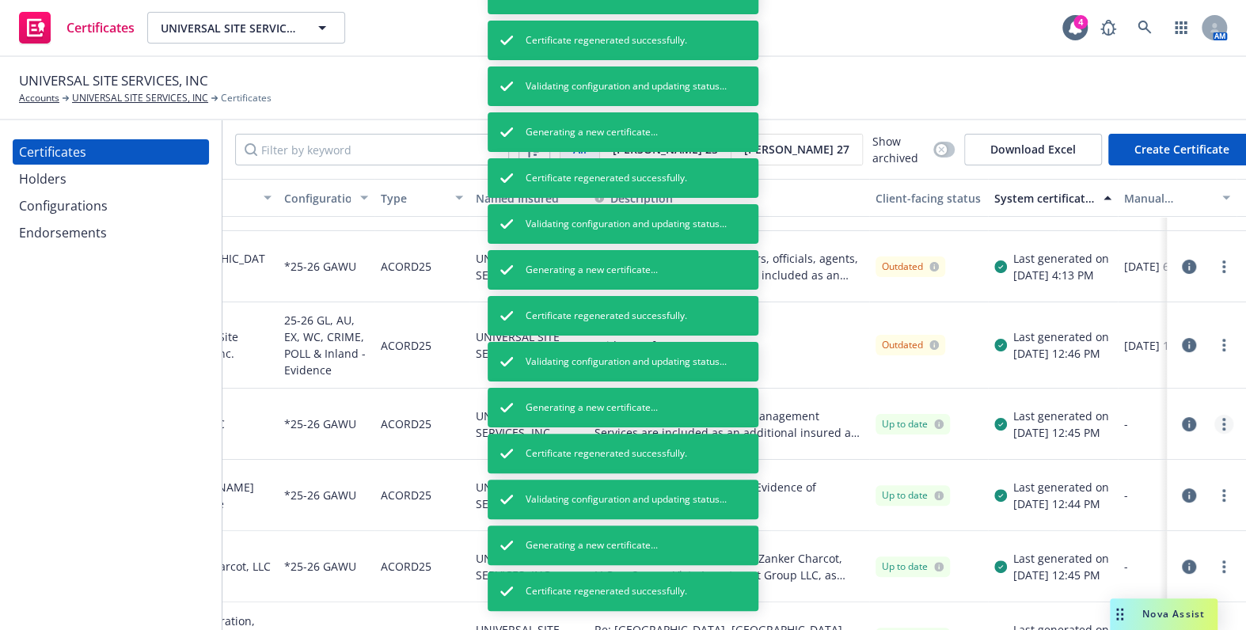
click at [1214, 428] on link "more" at bounding box center [1223, 424] width 19 height 19
click at [1214, 419] on link "more" at bounding box center [1223, 424] width 19 height 19
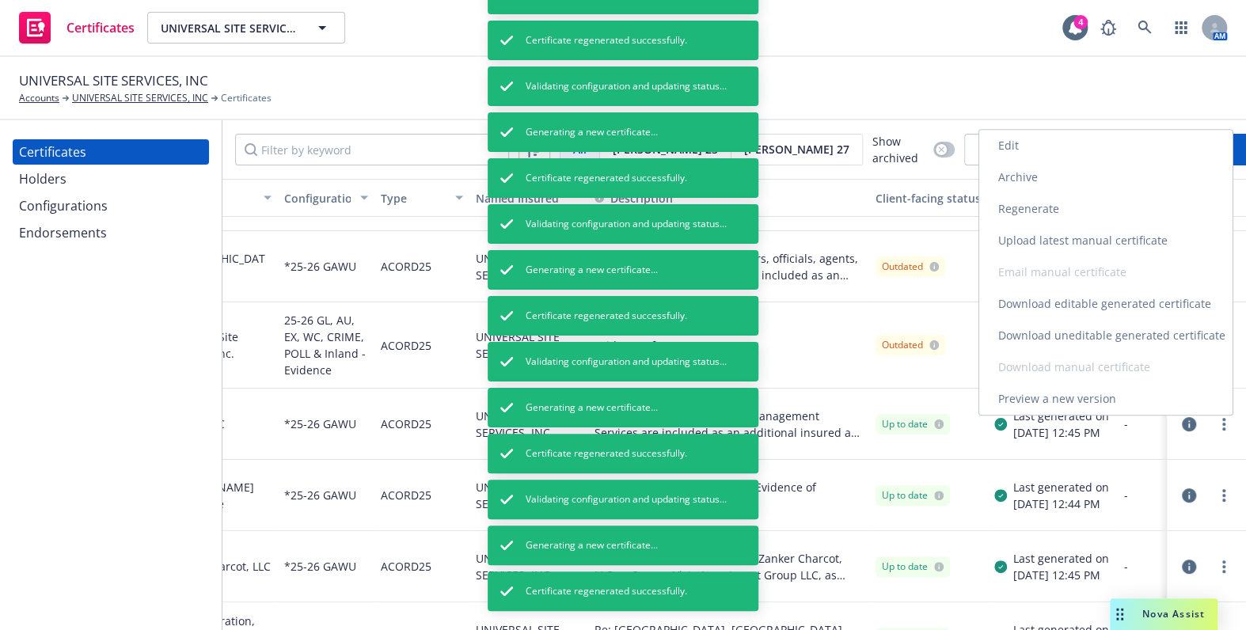
click at [1026, 210] on link "Regenerate" at bounding box center [1105, 209] width 253 height 32
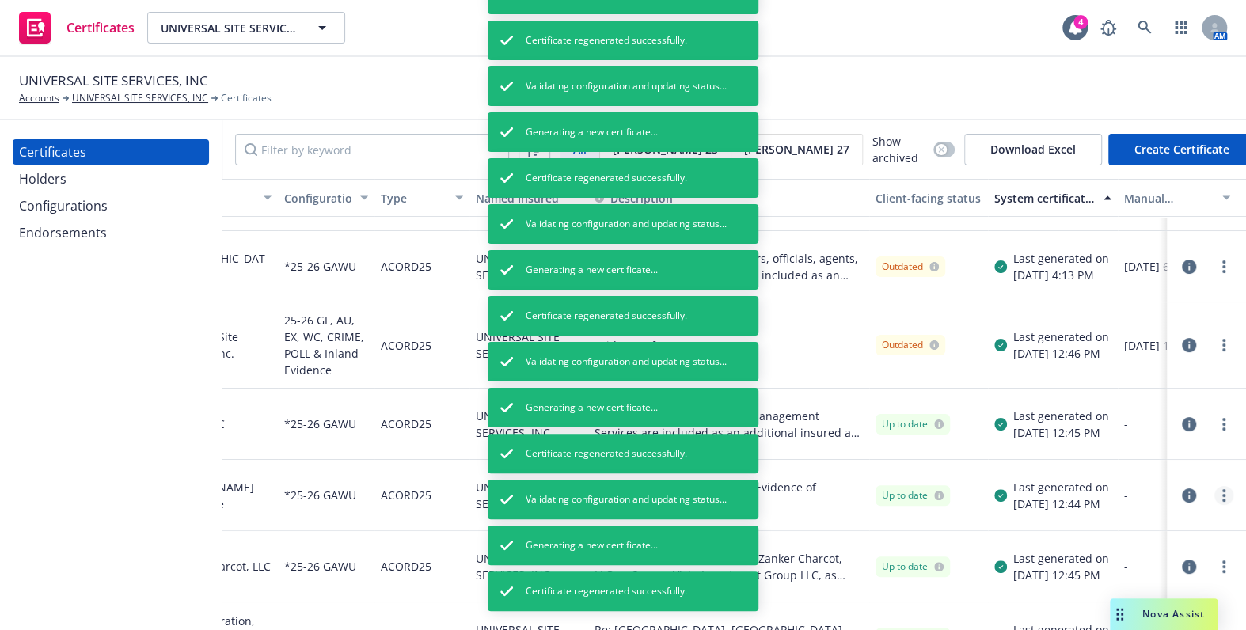
click at [1222, 490] on icon "more" at bounding box center [1223, 495] width 3 height 13
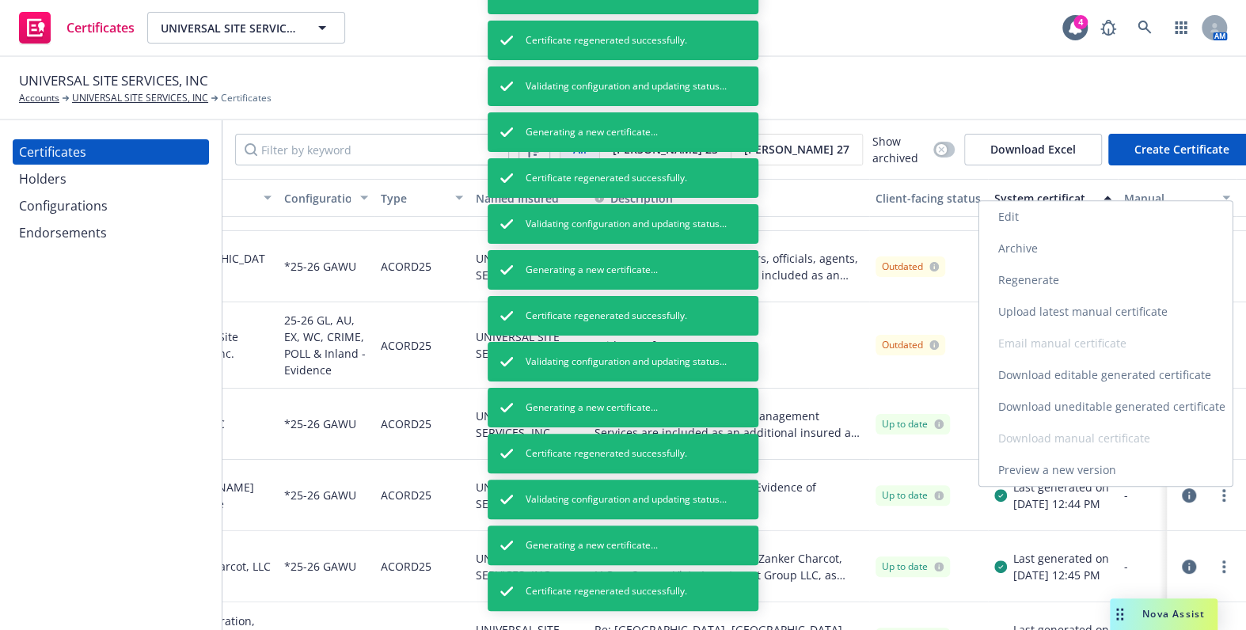
click at [1050, 285] on link "Regenerate" at bounding box center [1105, 280] width 253 height 32
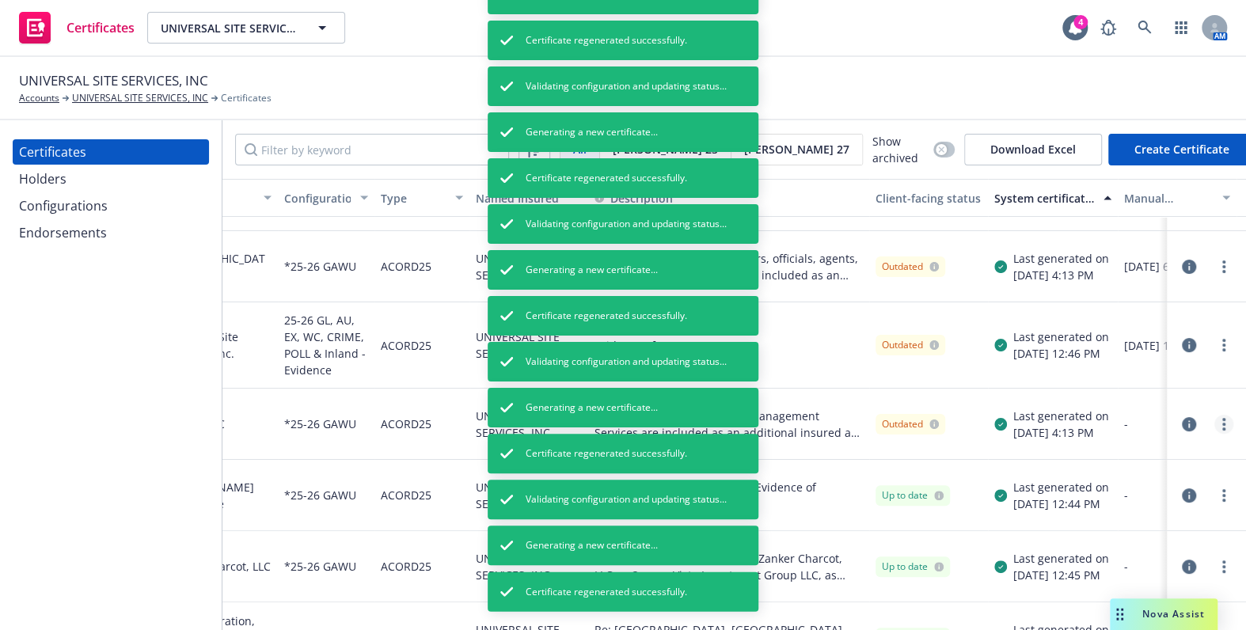
click at [1214, 415] on link "more" at bounding box center [1223, 424] width 19 height 19
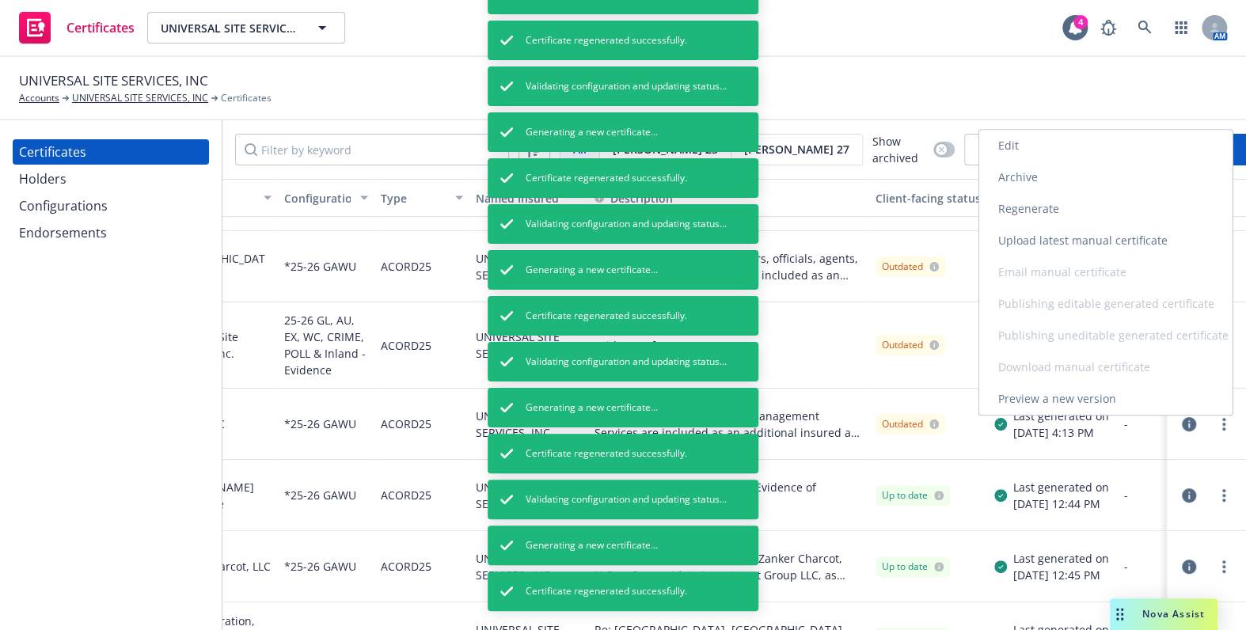
click at [1211, 415] on div "Edit Archive Regenerate Upload latest manual certificate Email manual certifica…" at bounding box center [1106, 272] width 255 height 287
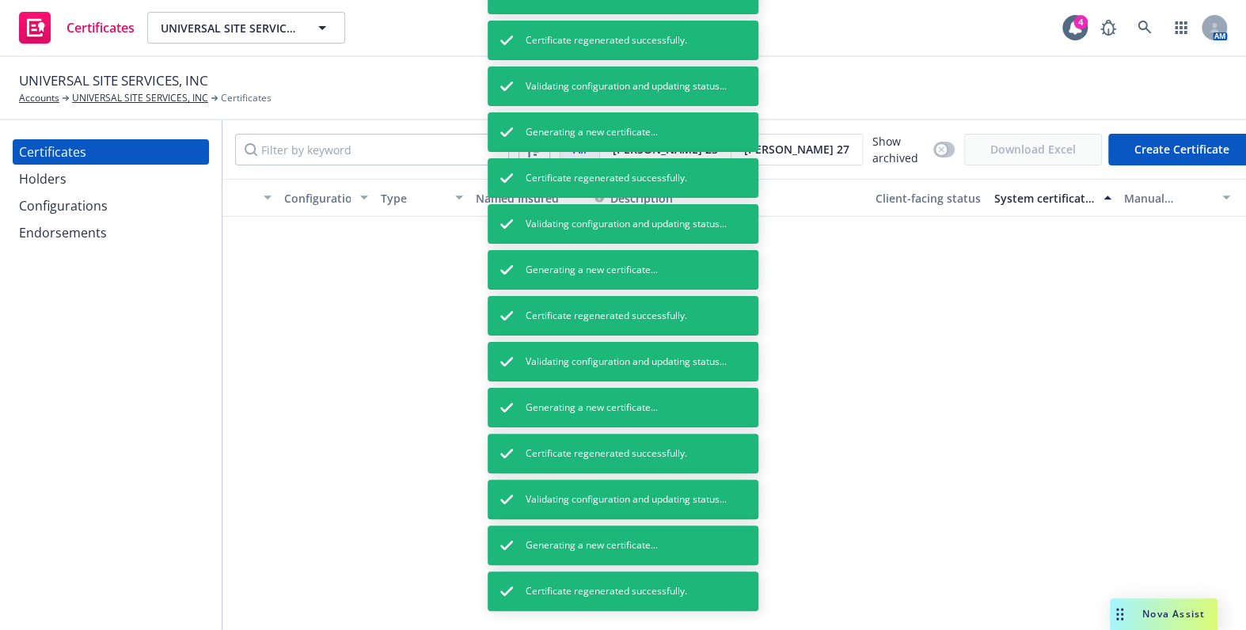
scroll to position [3158, 127]
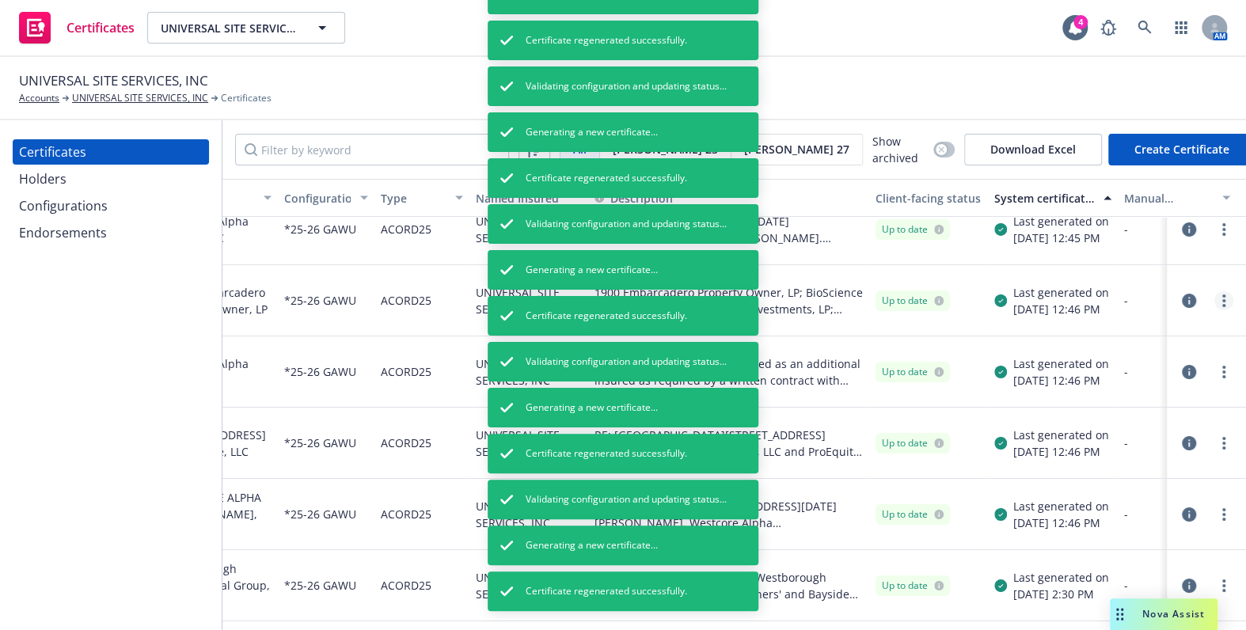
click at [1222, 296] on icon "more" at bounding box center [1223, 301] width 3 height 13
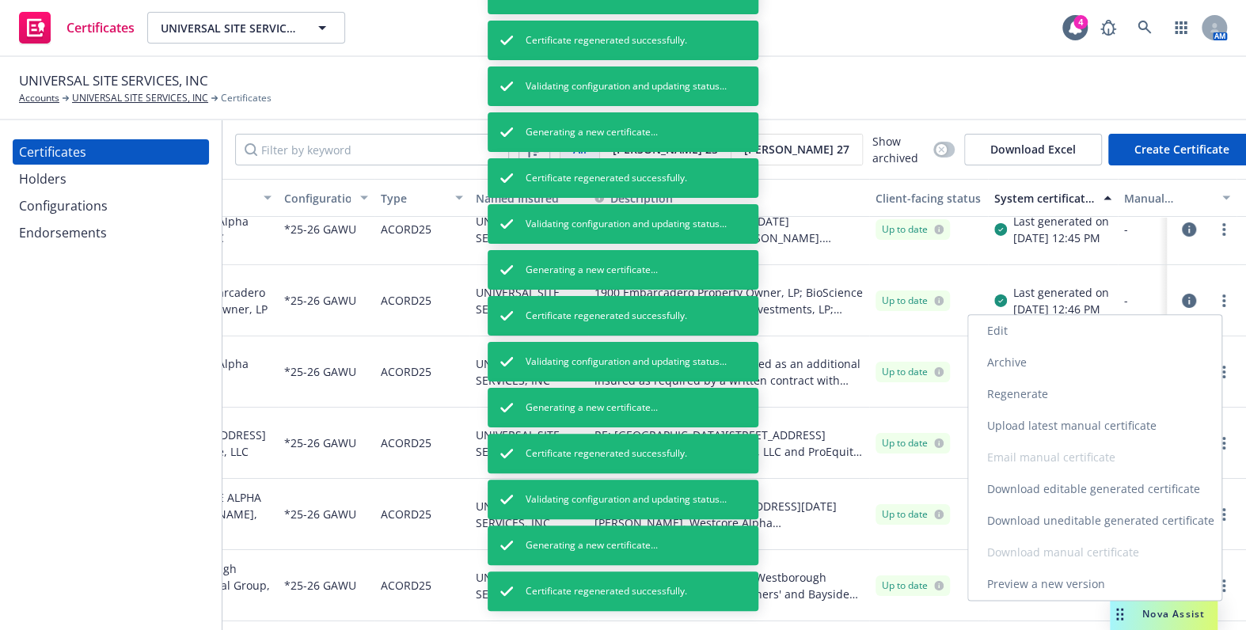
click at [1029, 397] on link "Regenerate" at bounding box center [1094, 394] width 253 height 32
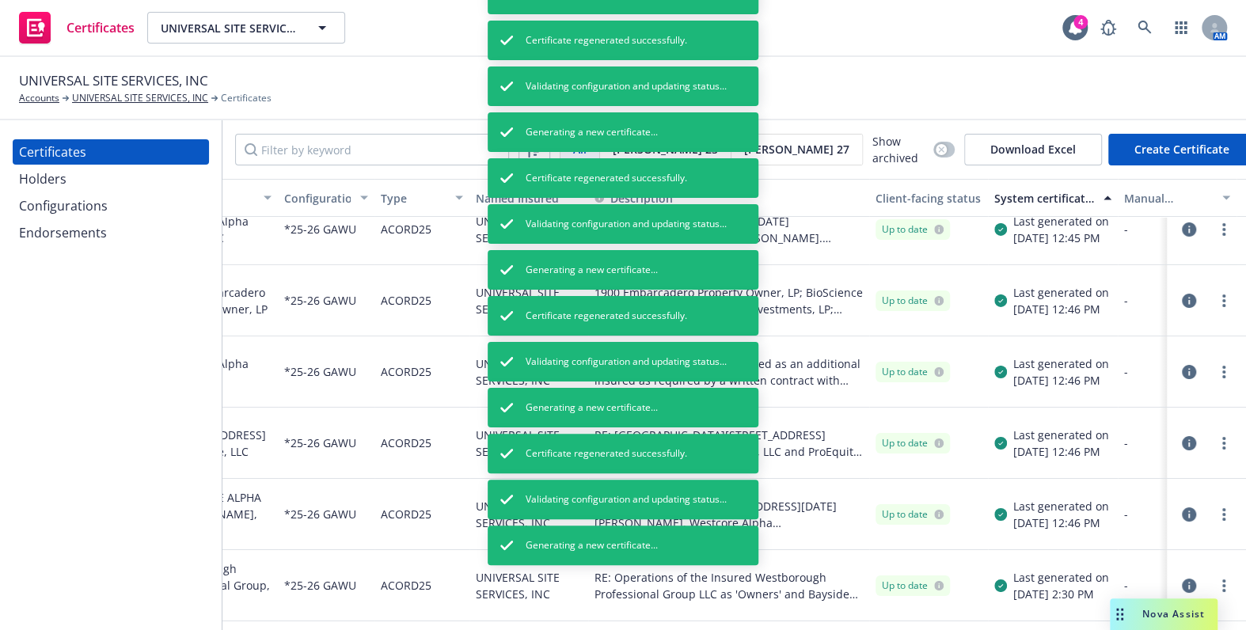
click at [1222, 229] on circle "more" at bounding box center [1223, 229] width 3 height 3
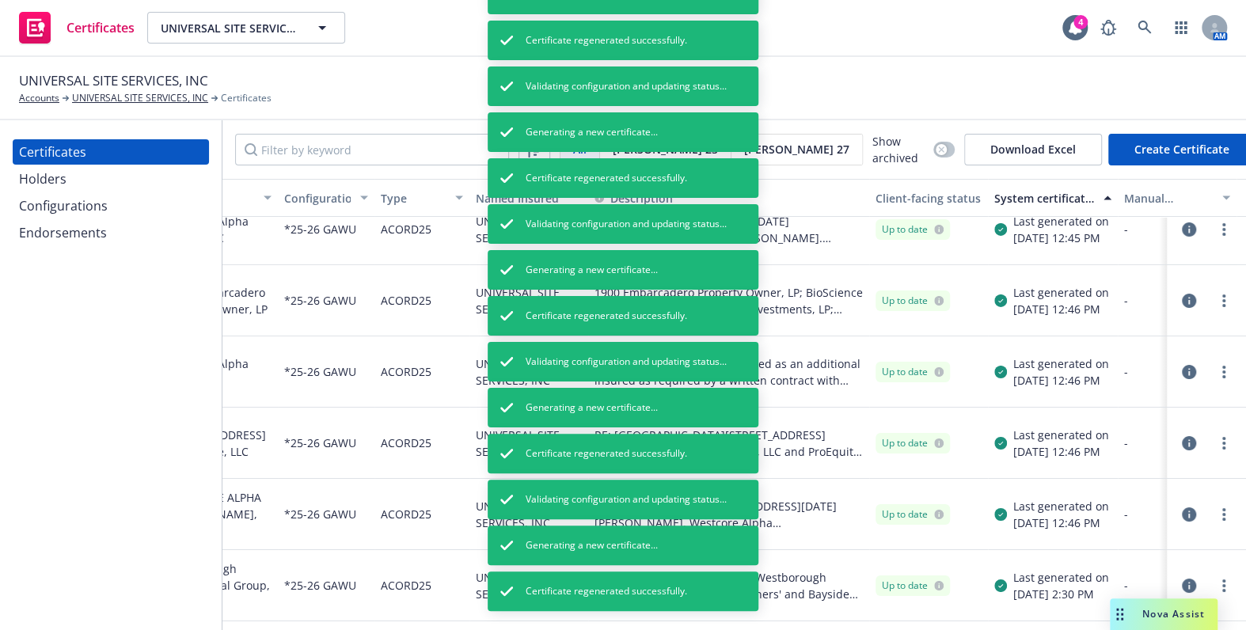
click at [1047, 328] on link "Regenerate" at bounding box center [1094, 323] width 253 height 32
click at [1214, 230] on link "more" at bounding box center [1223, 229] width 19 height 19
click at [1216, 223] on link "more" at bounding box center [1223, 229] width 19 height 19
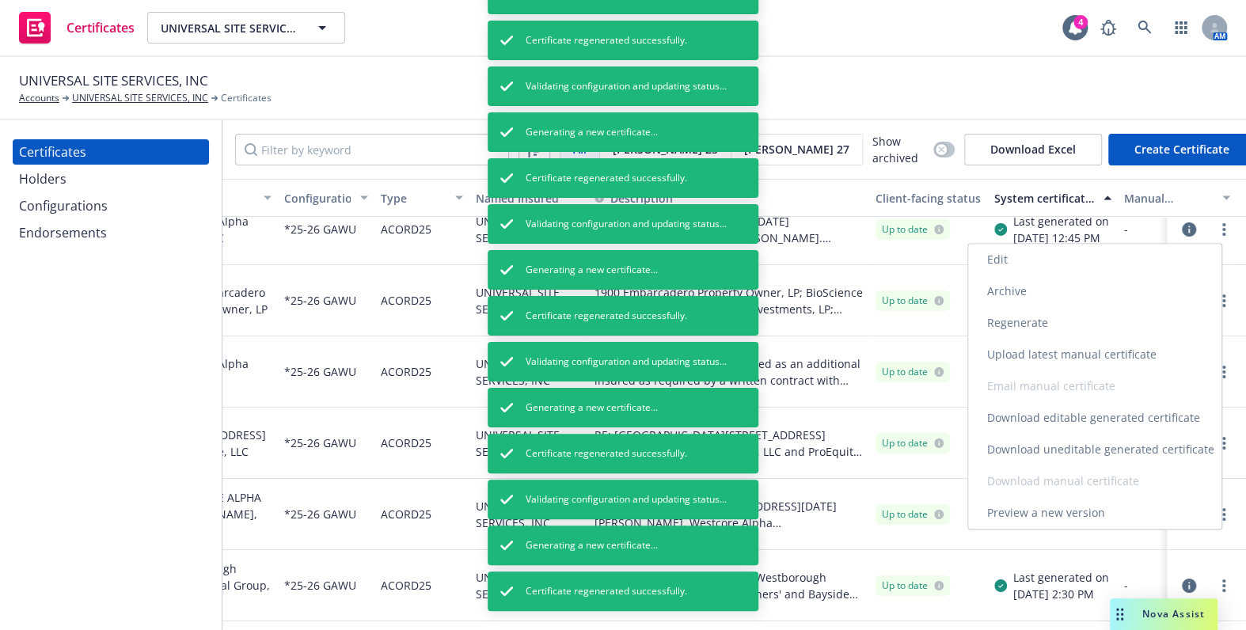
click at [1021, 317] on link "Regenerate" at bounding box center [1094, 323] width 253 height 32
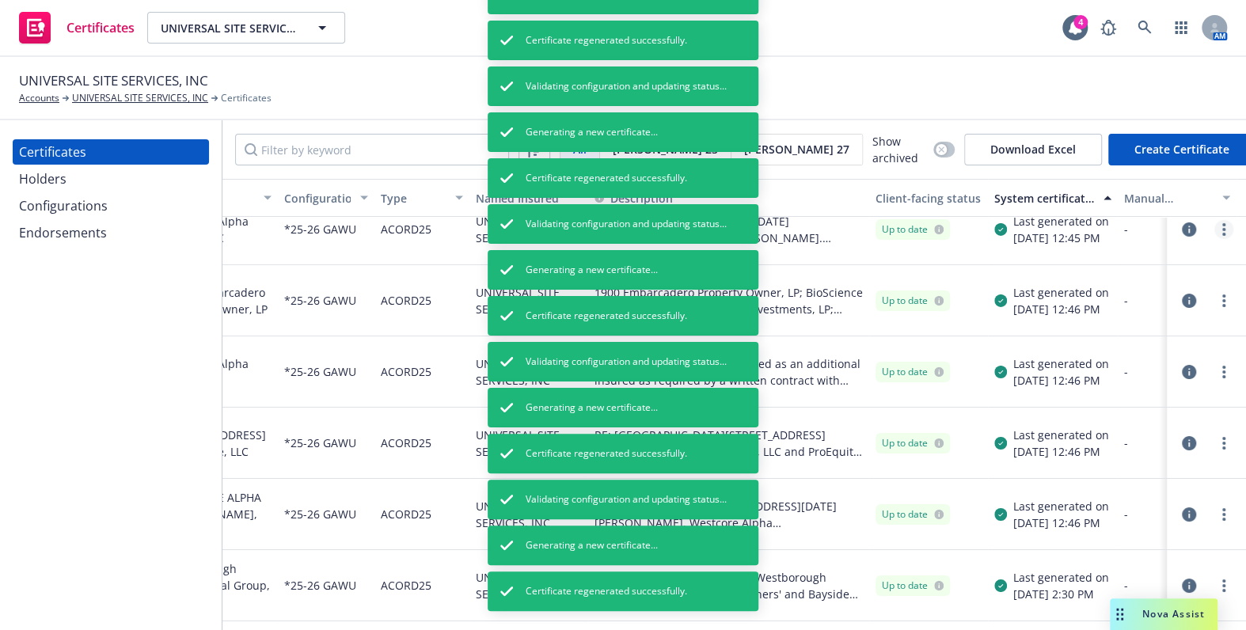
click at [1222, 229] on icon "more" at bounding box center [1223, 229] width 3 height 13
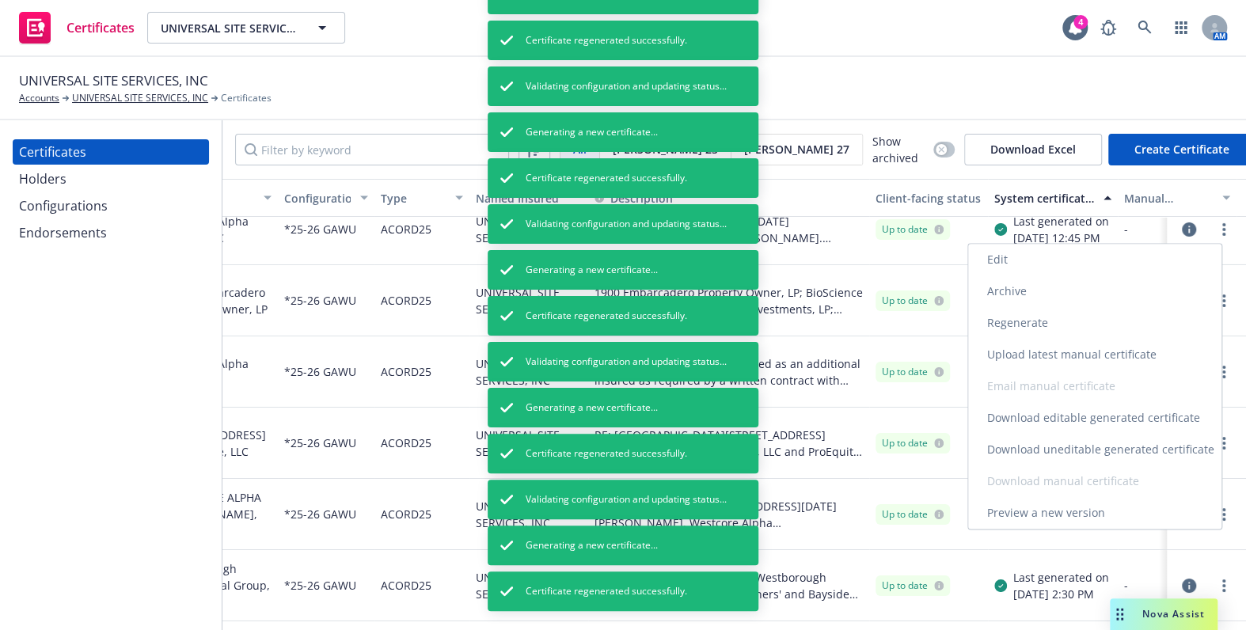
click at [1030, 322] on link "Regenerate" at bounding box center [1094, 323] width 253 height 32
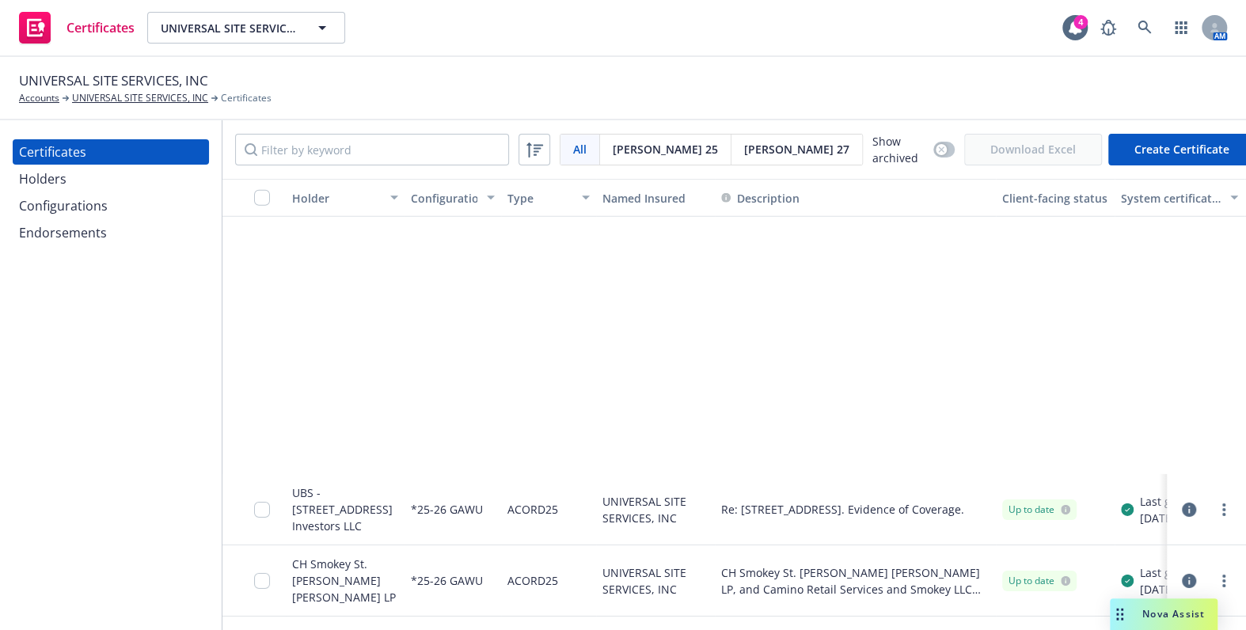
scroll to position [3158, 0]
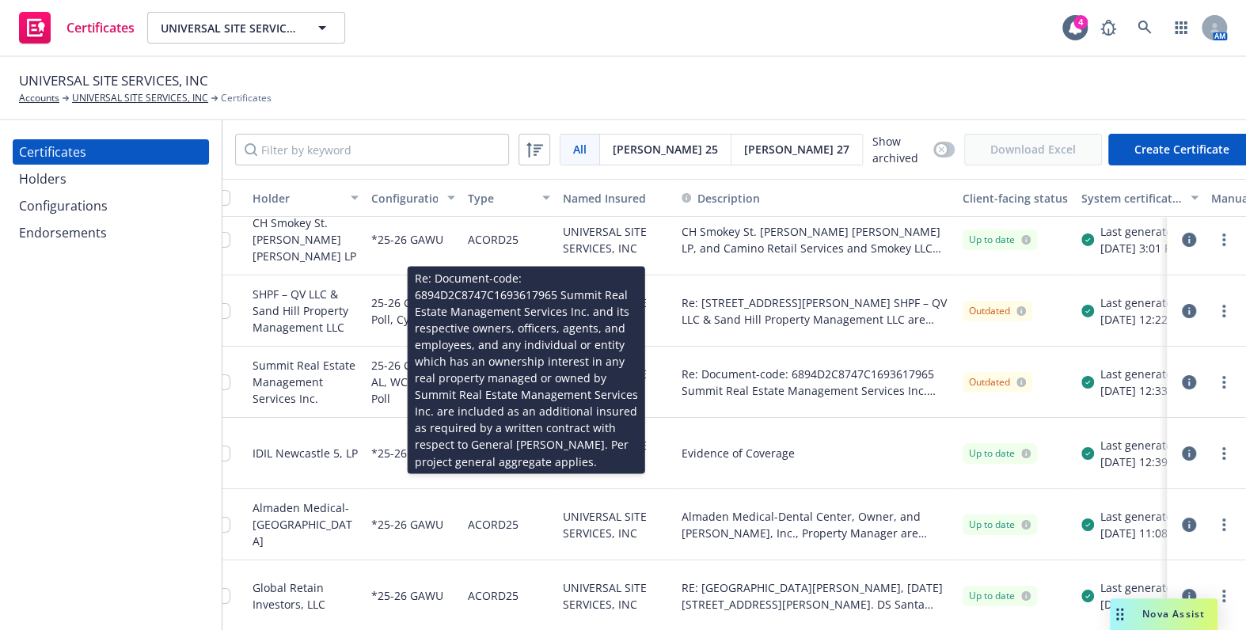
drag, startPoint x: 832, startPoint y: 382, endPoint x: 868, endPoint y: 386, distance: 36.6
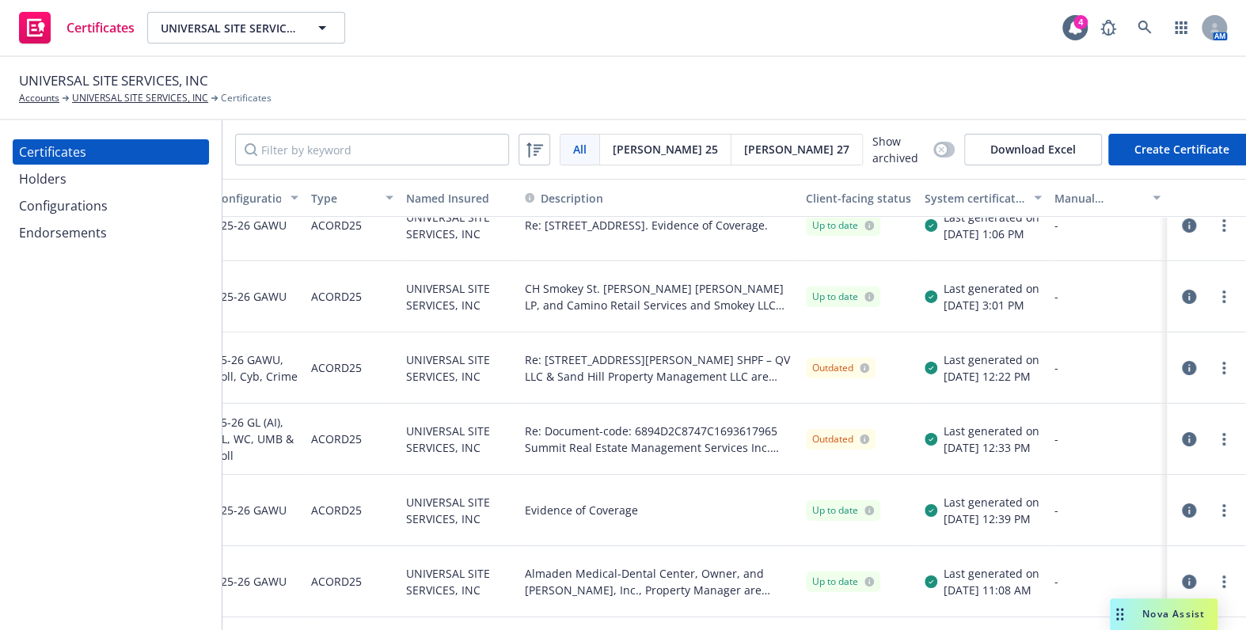
drag, startPoint x: 792, startPoint y: 291, endPoint x: 791, endPoint y: 248, distance: 42.8
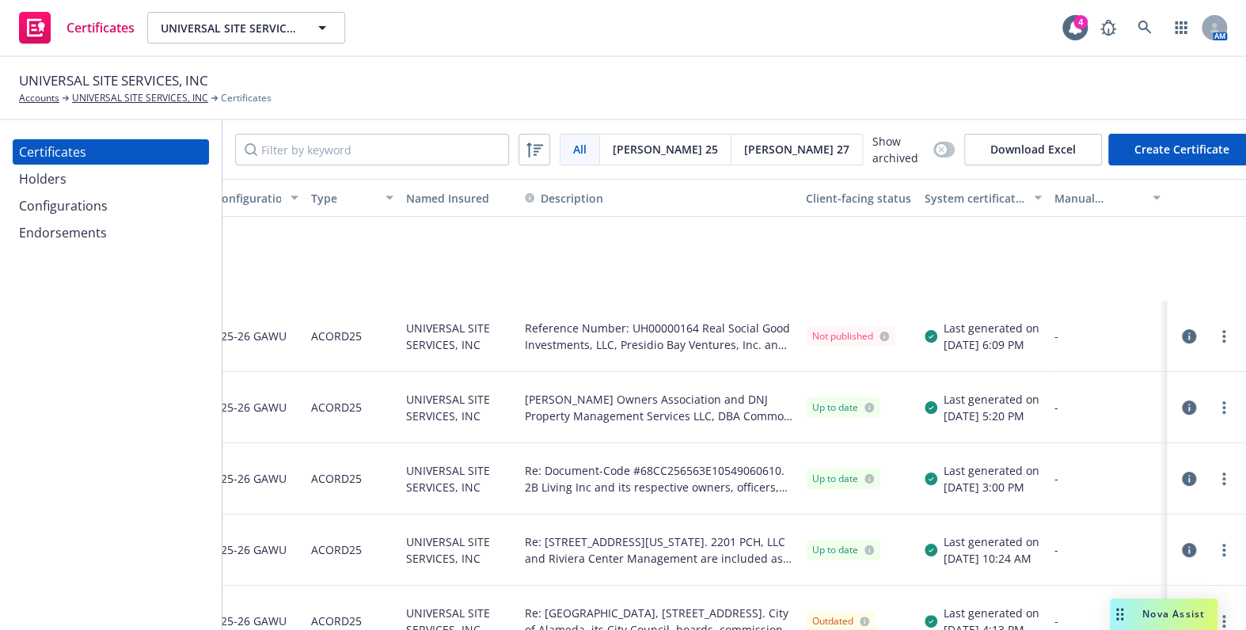
scroll to position [0, 202]
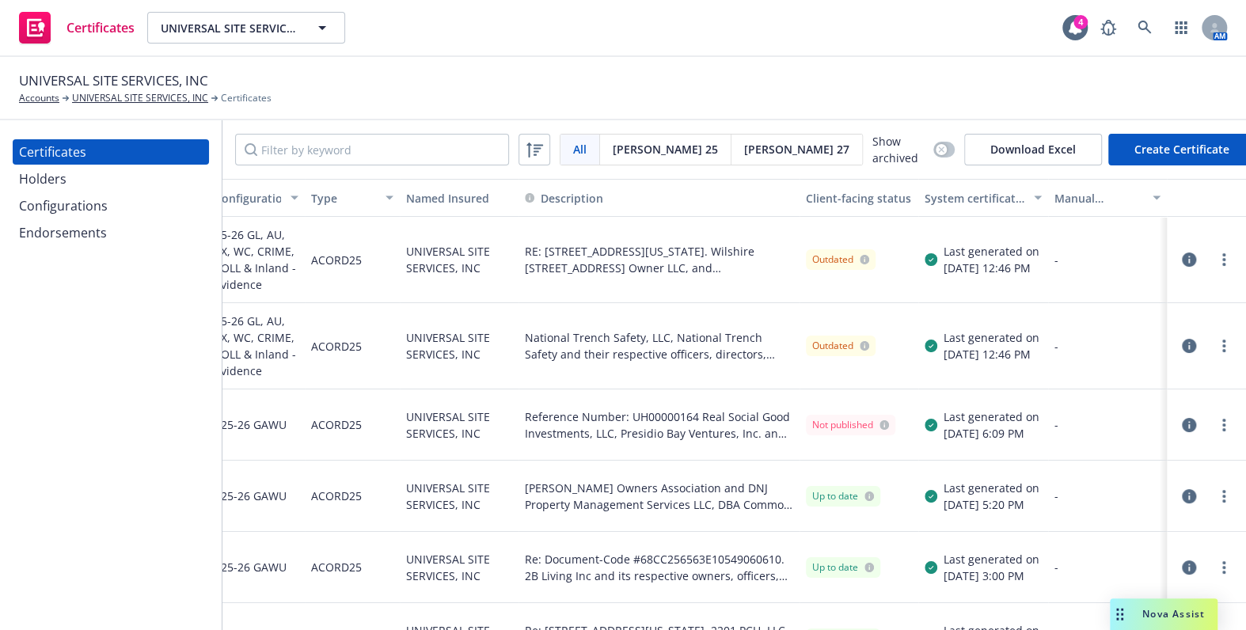
drag, startPoint x: 798, startPoint y: 367, endPoint x: 918, endPoint y: 216, distance: 192.1
click at [940, 190] on div "System certificate last generated" at bounding box center [975, 198] width 100 height 17
click at [964, 197] on div "System certificate last generated" at bounding box center [975, 198] width 100 height 17
click at [969, 198] on div "System certificate last generated" at bounding box center [975, 198] width 100 height 17
click at [969, 200] on div "System certificate last generated" at bounding box center [975, 198] width 100 height 17
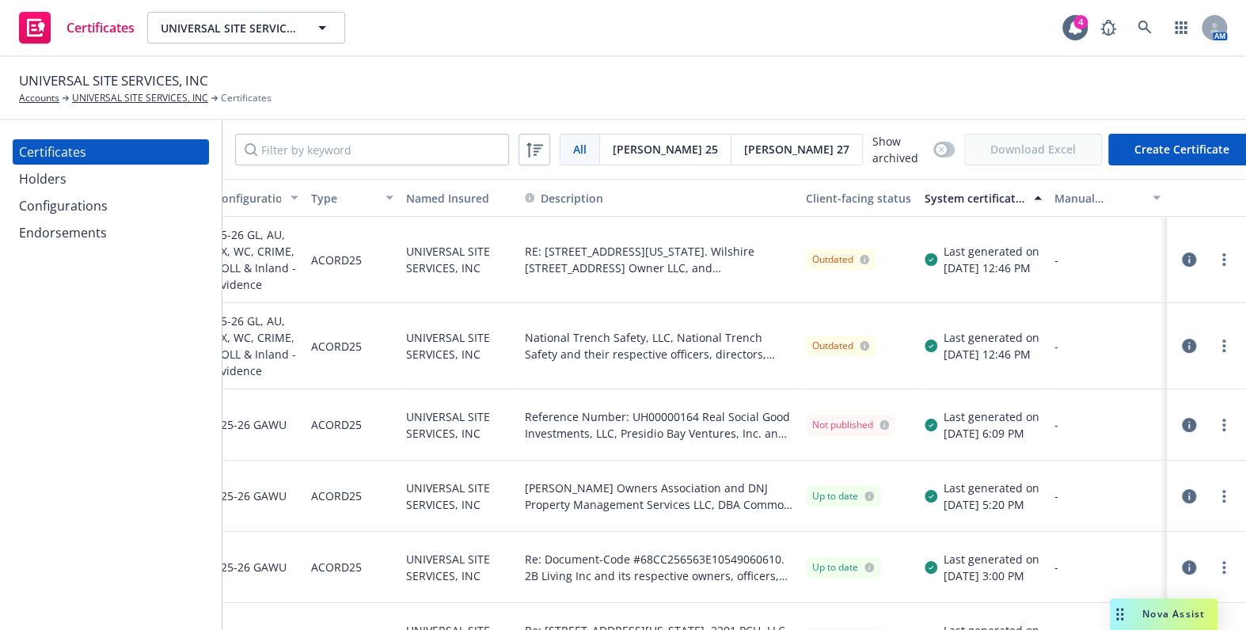
drag, startPoint x: 967, startPoint y: 197, endPoint x: 957, endPoint y: 197, distance: 9.5
click at [966, 197] on div "System certificate last generated" at bounding box center [975, 198] width 100 height 17
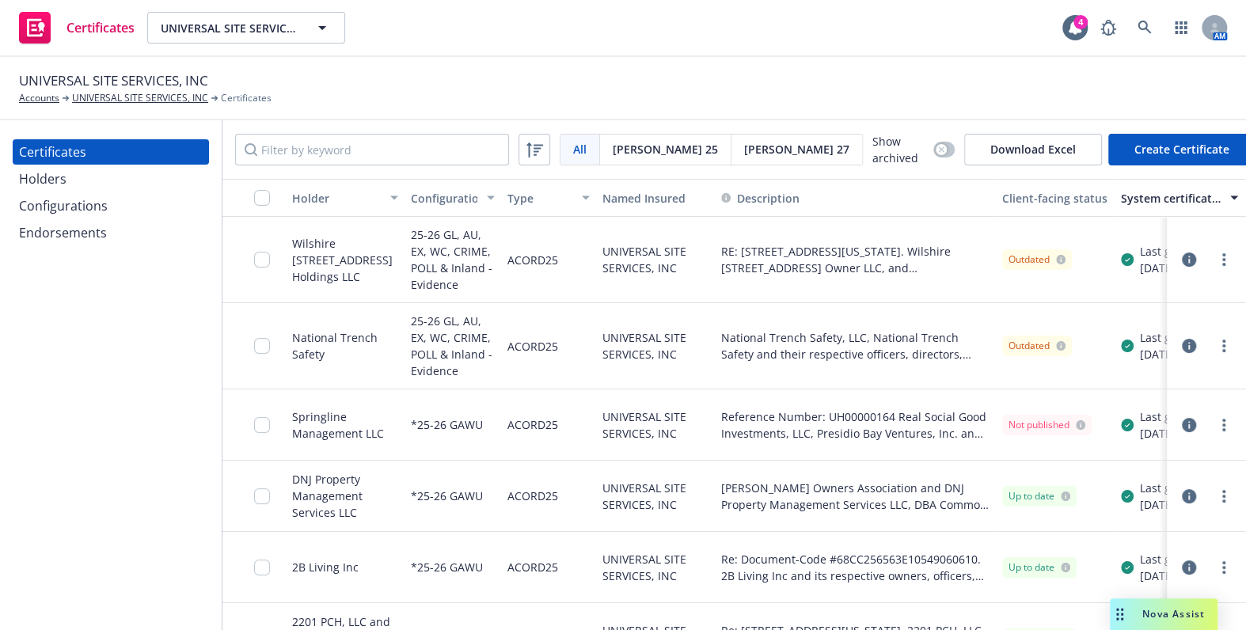
drag, startPoint x: 786, startPoint y: 337, endPoint x: 323, endPoint y: 245, distance: 472.2
click at [259, 190] on input "checkbox" at bounding box center [262, 198] width 16 height 16
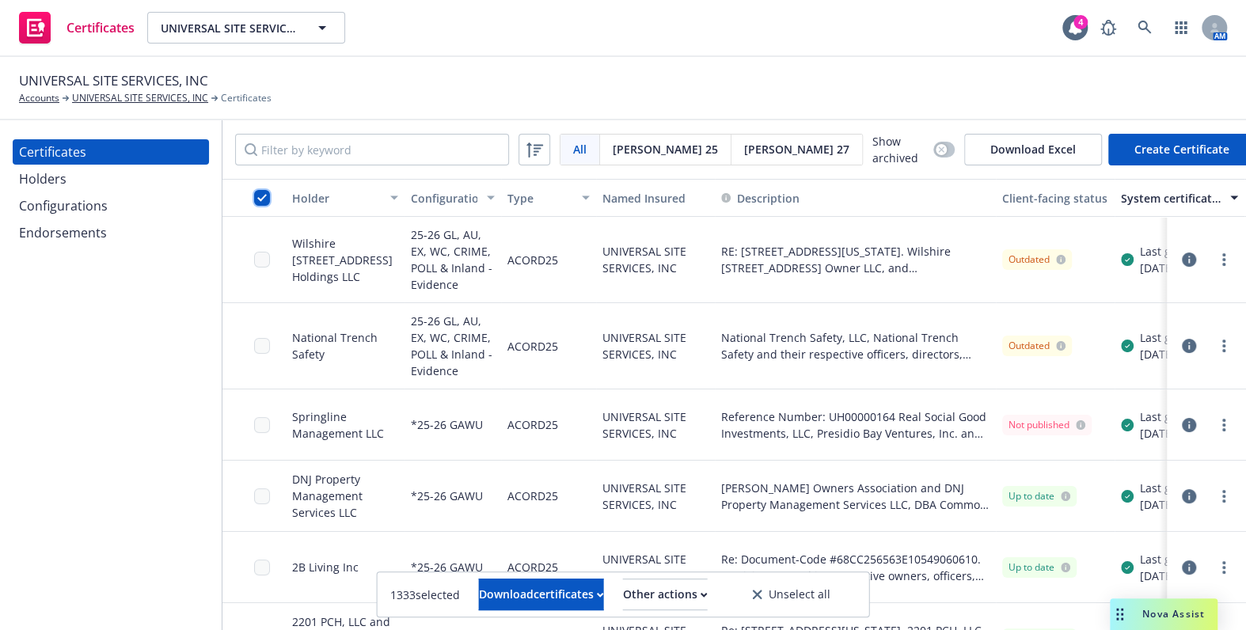
click at [259, 196] on input "checkbox" at bounding box center [262, 198] width 16 height 16
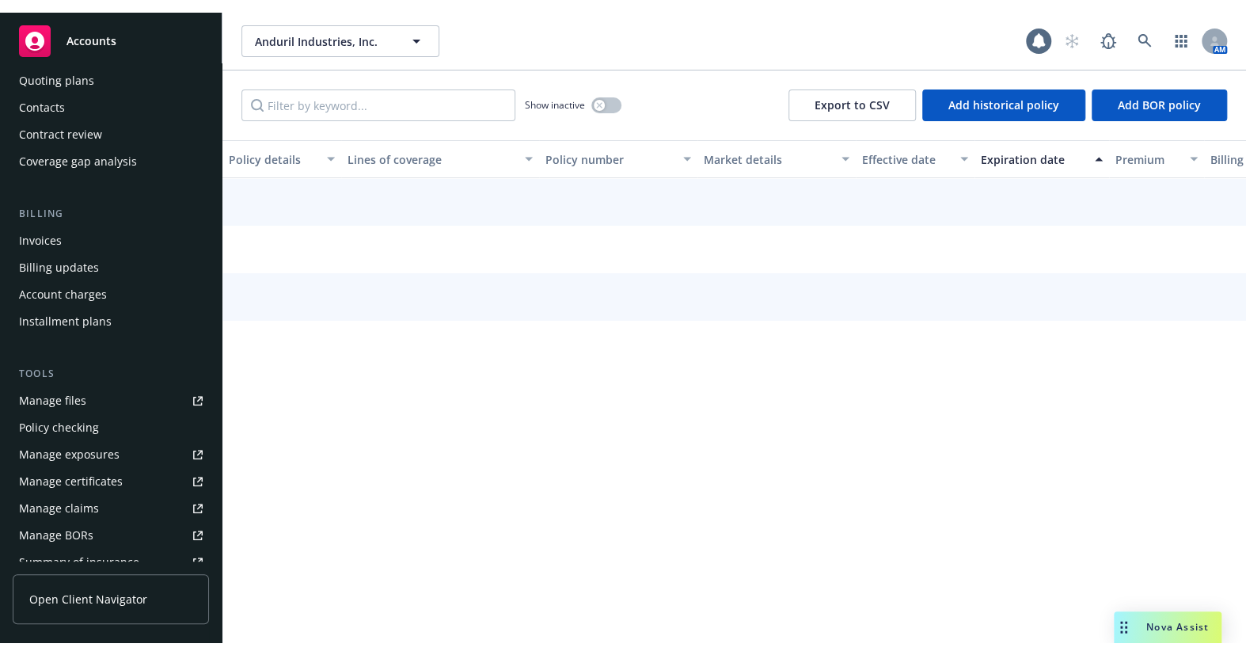
scroll to position [359, 0]
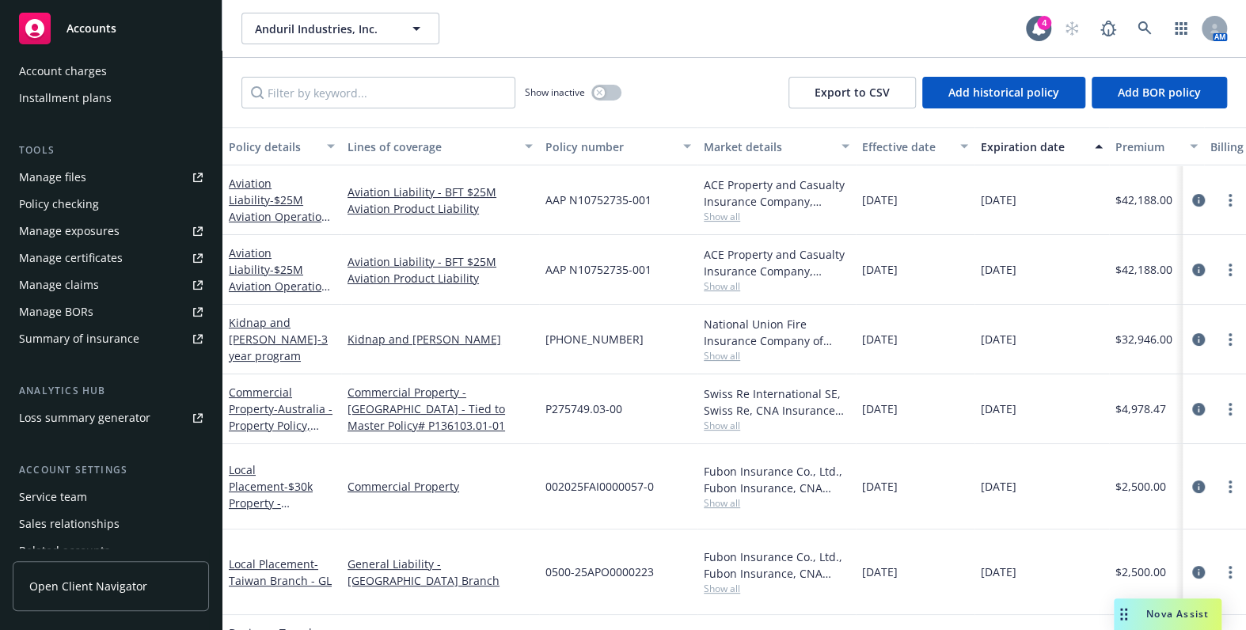
click at [88, 254] on div "Manage certificates" at bounding box center [71, 257] width 104 height 25
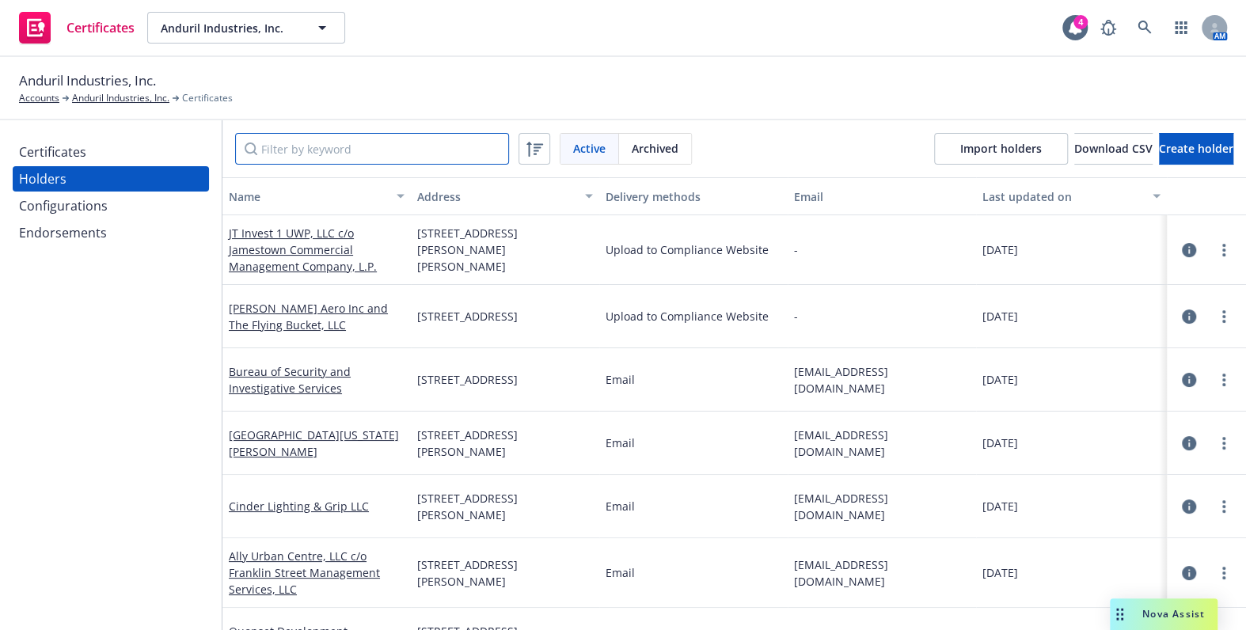
click at [385, 143] on input "Filter by keyword" at bounding box center [372, 149] width 274 height 32
paste input "ManTech Advanced Systems International, LLC."
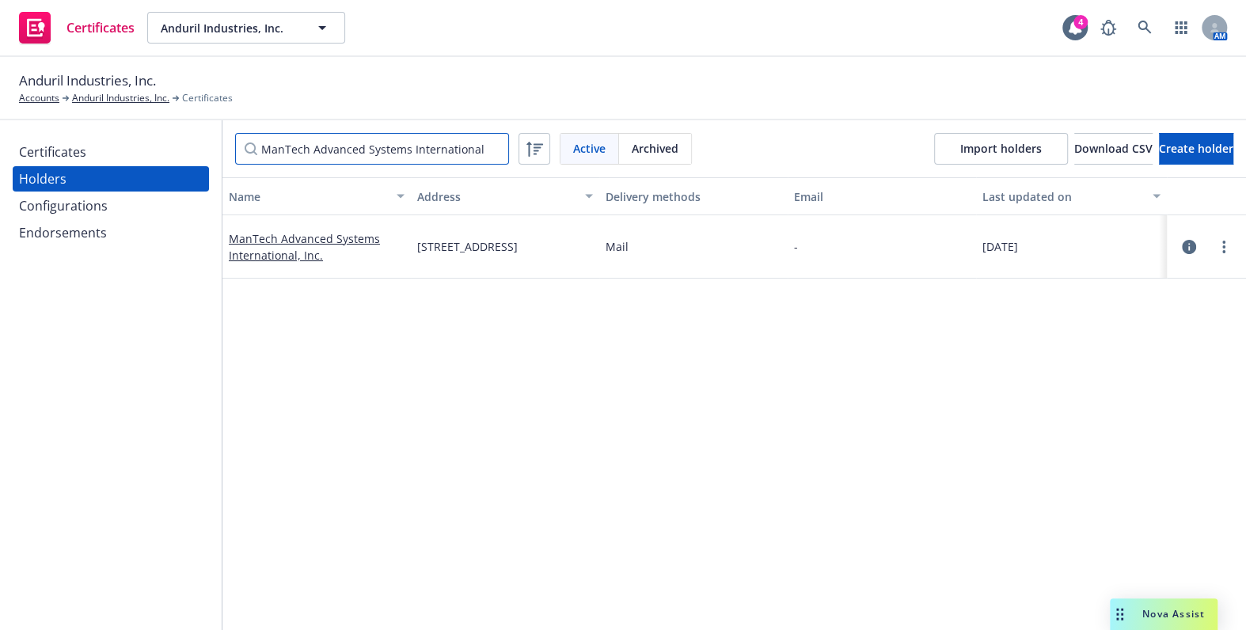
type input "ManTech Advanced Systems International"
click at [1214, 242] on link "more" at bounding box center [1223, 247] width 19 height 19
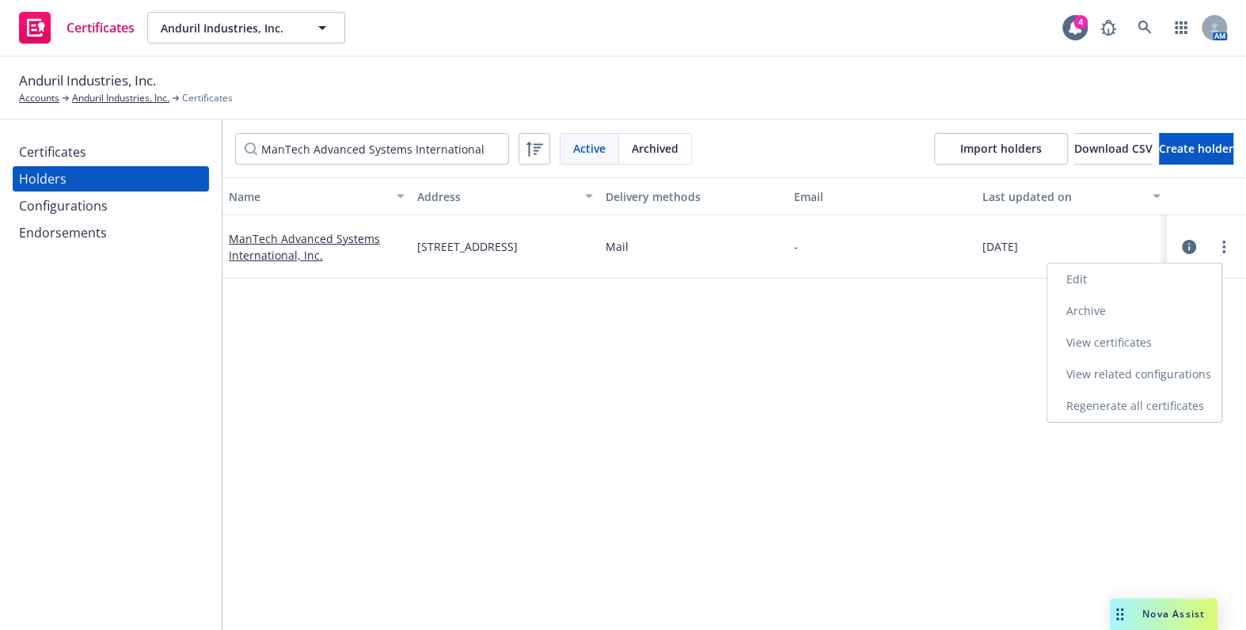
click at [1061, 276] on link "Edit" at bounding box center [1134, 280] width 174 height 32
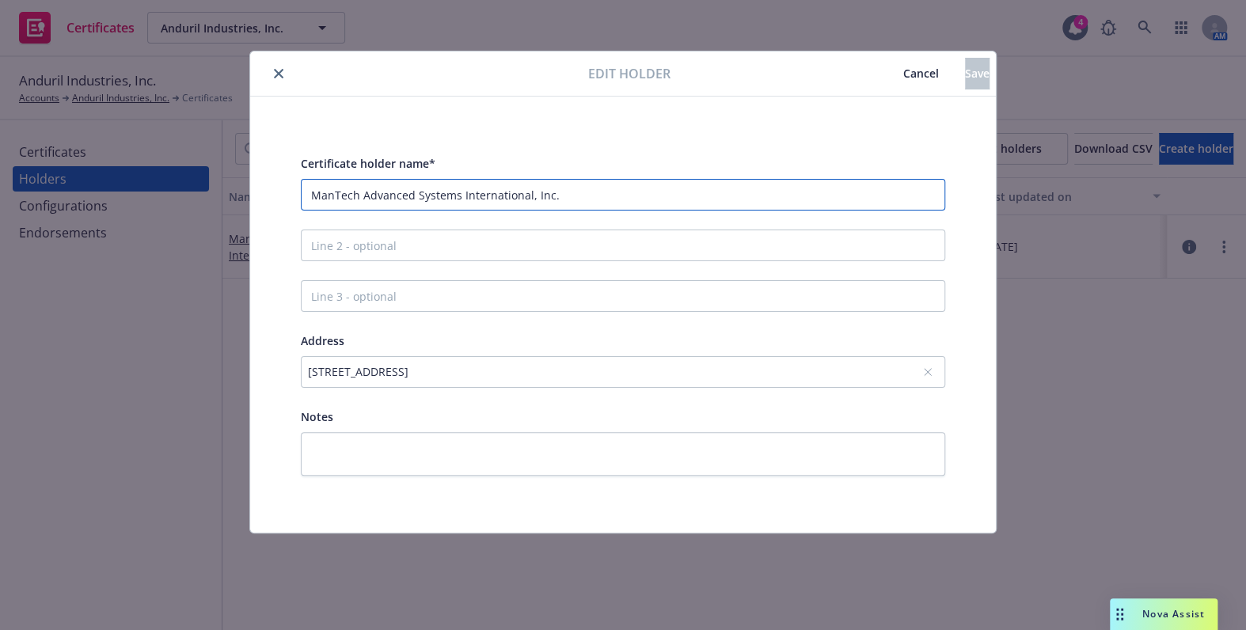
drag, startPoint x: 468, startPoint y: 175, endPoint x: 51, endPoint y: 158, distance: 417.6
click at [211, 160] on div "Edit holder Cancel Save Certificate holder name* ManTech Advanced Systems Inter…" at bounding box center [623, 315] width 1246 height 630
paste input "LLC"
type input "ManTech Advanced Systems International, LLC."
click at [257, 66] on div "Edit holder Cancel Save" at bounding box center [623, 73] width 746 height 45
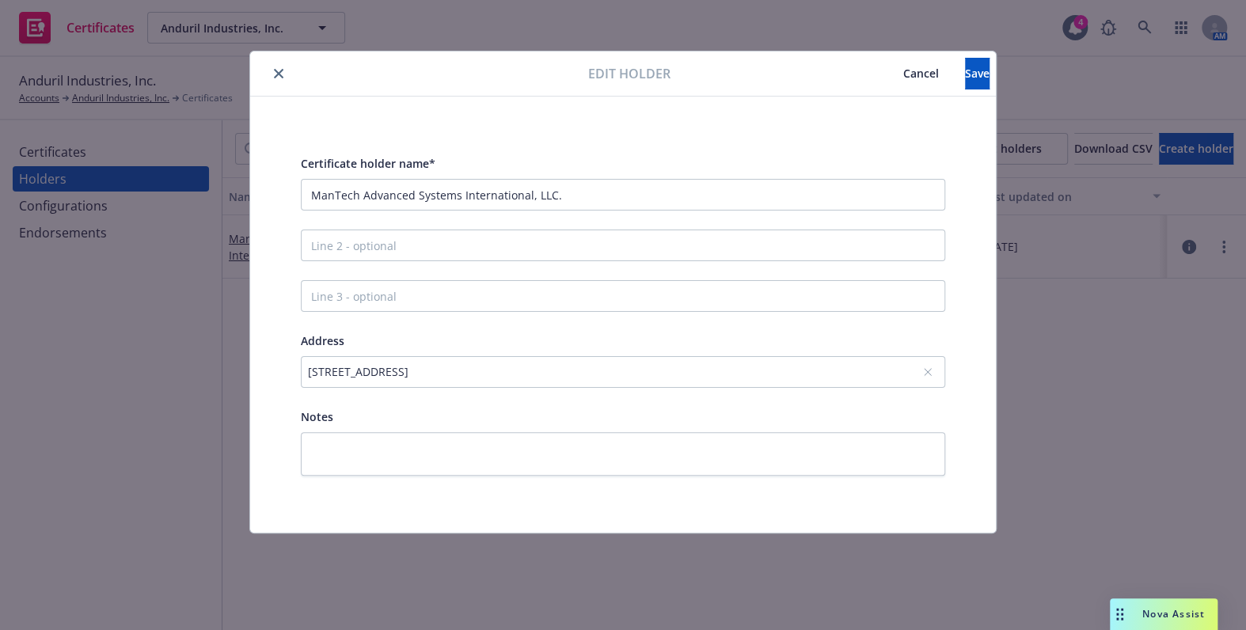
click at [276, 70] on icon "close" at bounding box center [279, 74] width 10 height 10
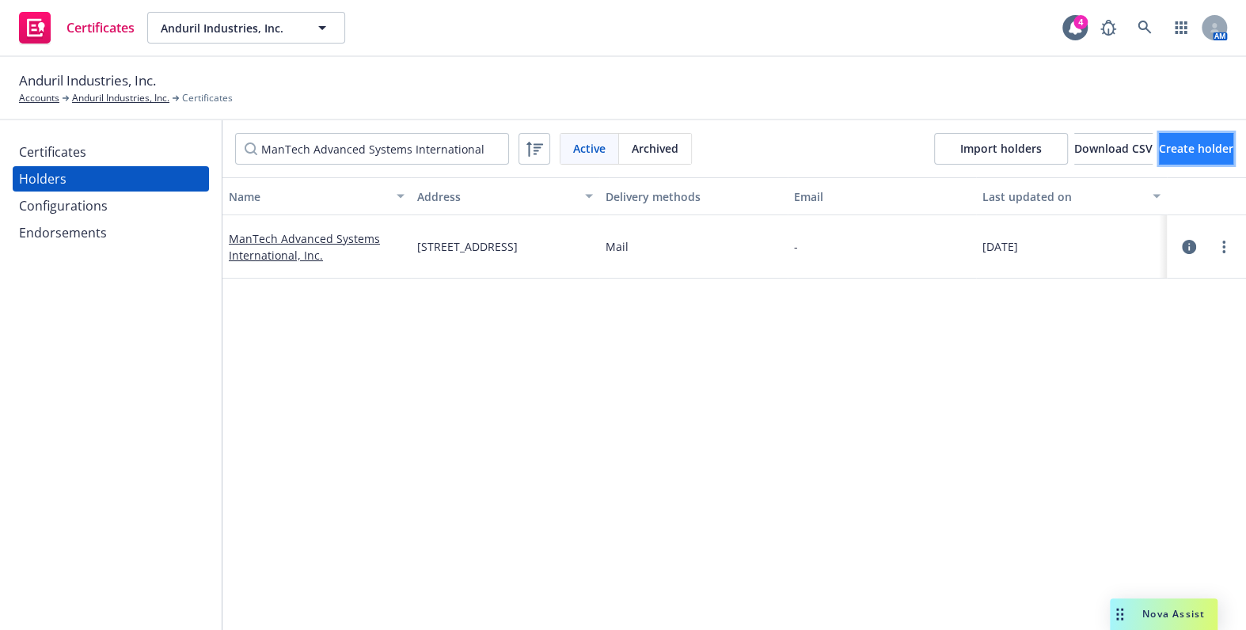
click at [1169, 143] on span "Create holder" at bounding box center [1196, 148] width 74 height 15
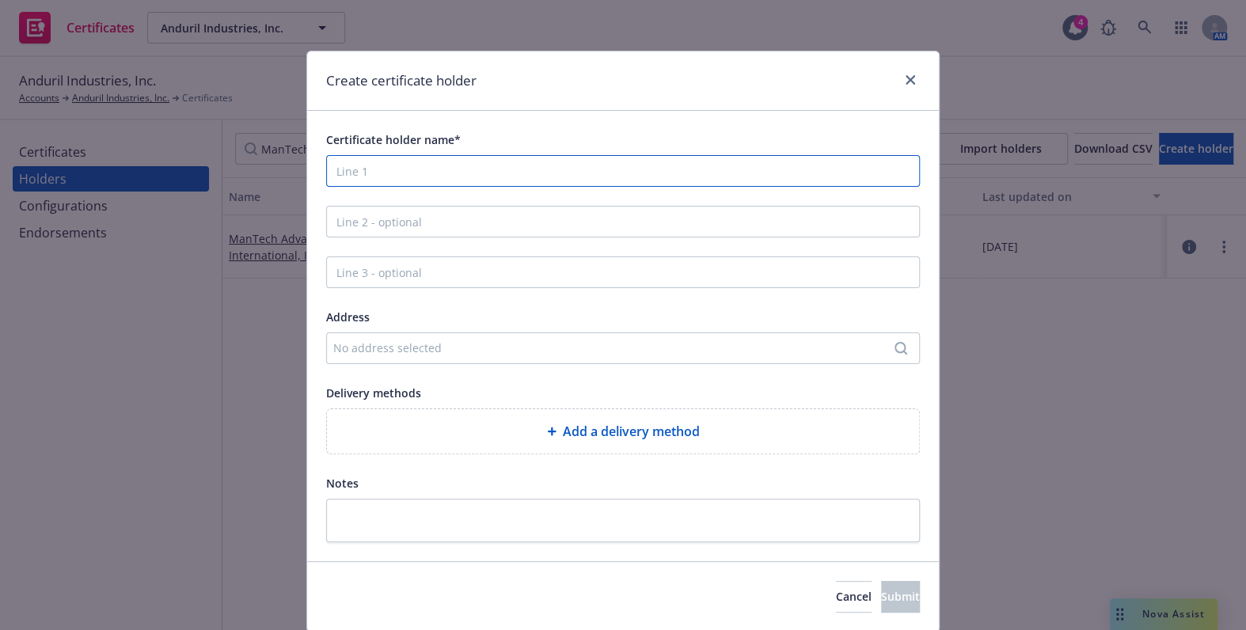
click at [407, 172] on input "Certificate holder name*" at bounding box center [623, 171] width 594 height 32
paste input "ManTech Advanced Systems International, LLC."
type input "ManTech Advanced Systems International, LLC."
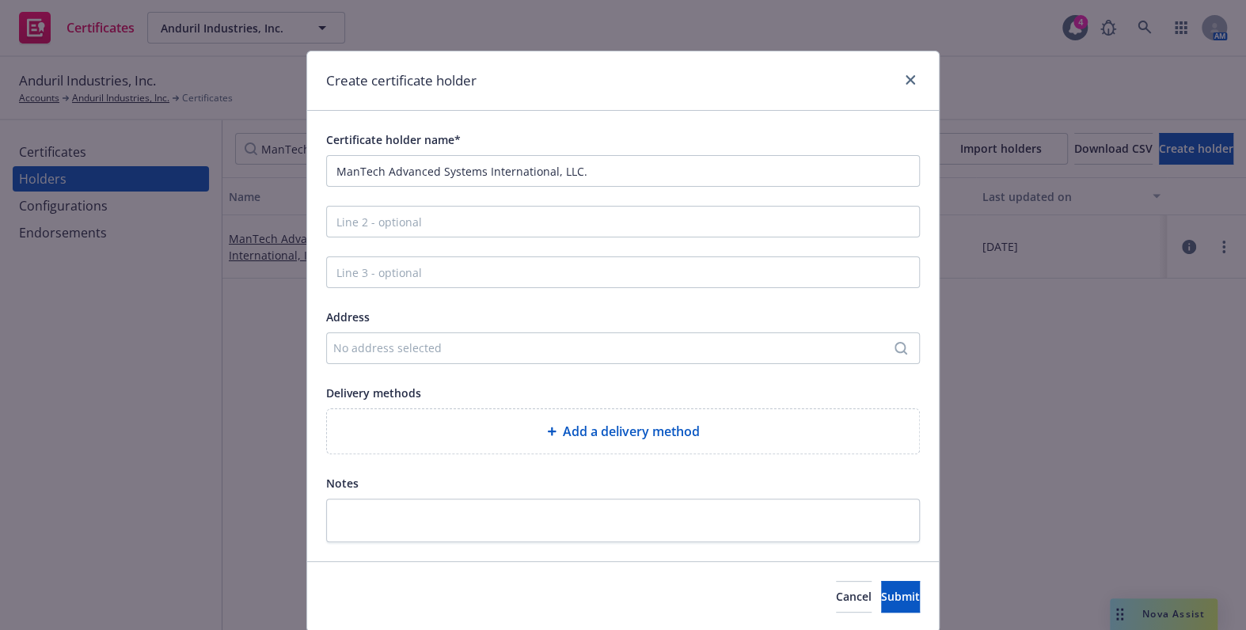
click at [414, 343] on div "No address selected" at bounding box center [615, 348] width 564 height 17
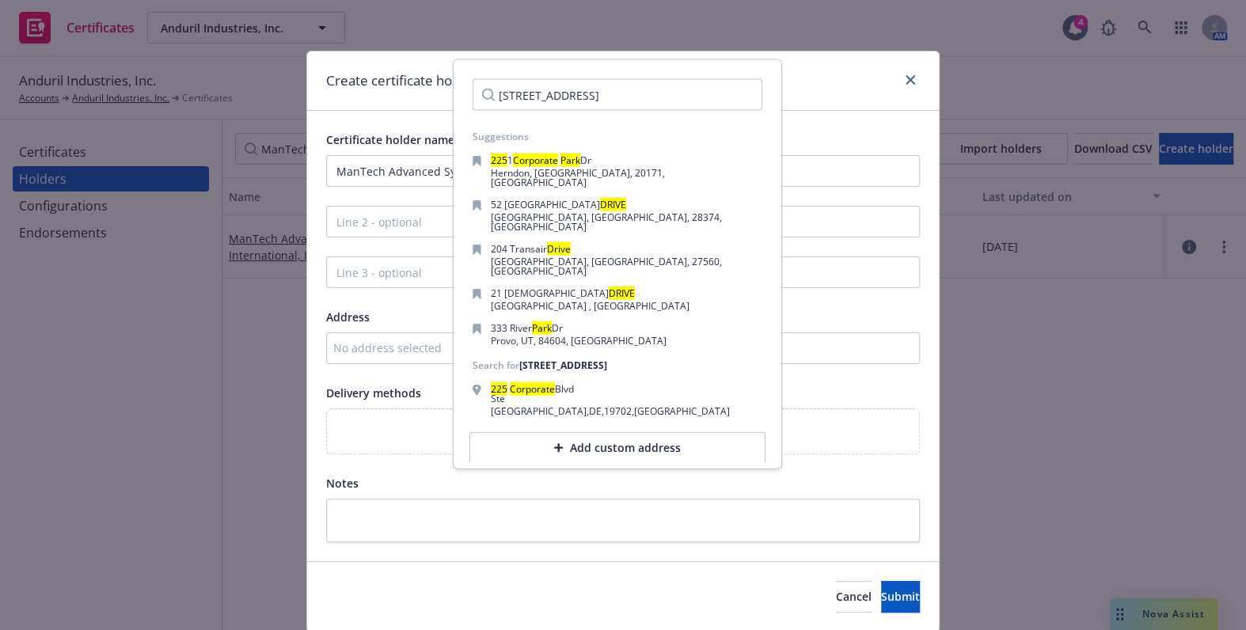
type input "[STREET_ADDRESS]"
click at [836, 596] on span "Cancel" at bounding box center [854, 596] width 36 height 15
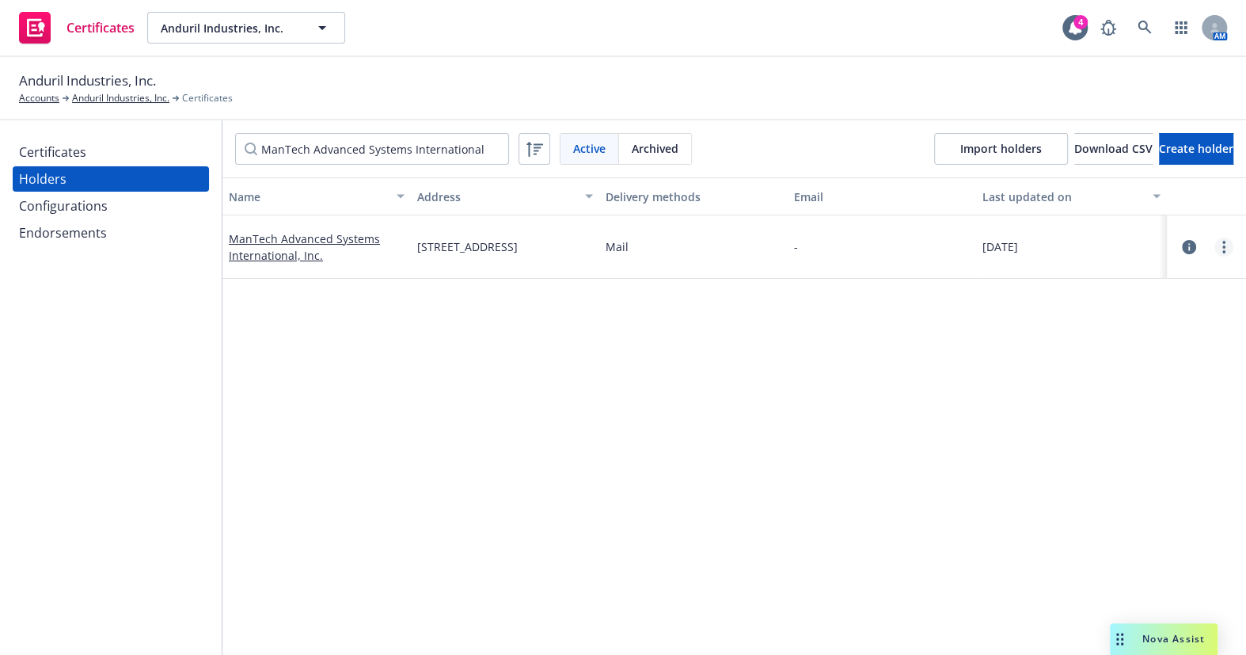
click at [1214, 241] on link "more" at bounding box center [1223, 247] width 19 height 19
click at [1222, 245] on circle "more" at bounding box center [1223, 246] width 3 height 3
click at [1087, 339] on link "View certificates" at bounding box center [1134, 343] width 174 height 32
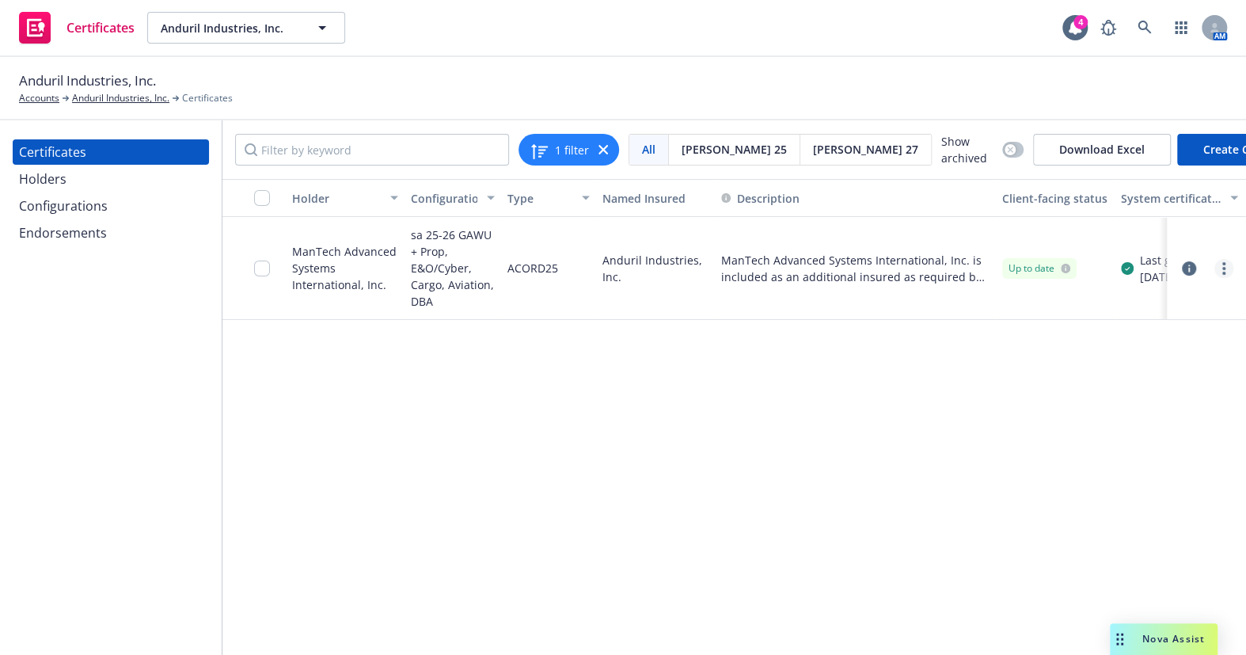
click at [1217, 266] on link "more" at bounding box center [1223, 268] width 19 height 19
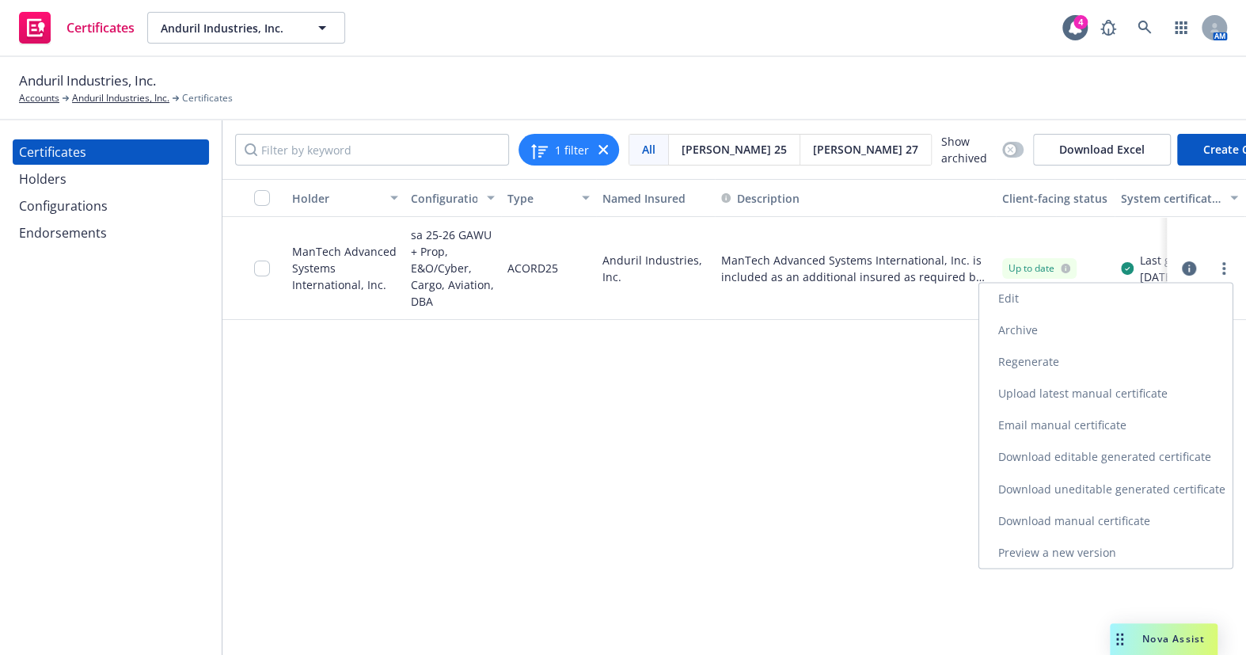
click at [1013, 302] on link "Edit" at bounding box center [1105, 299] width 253 height 32
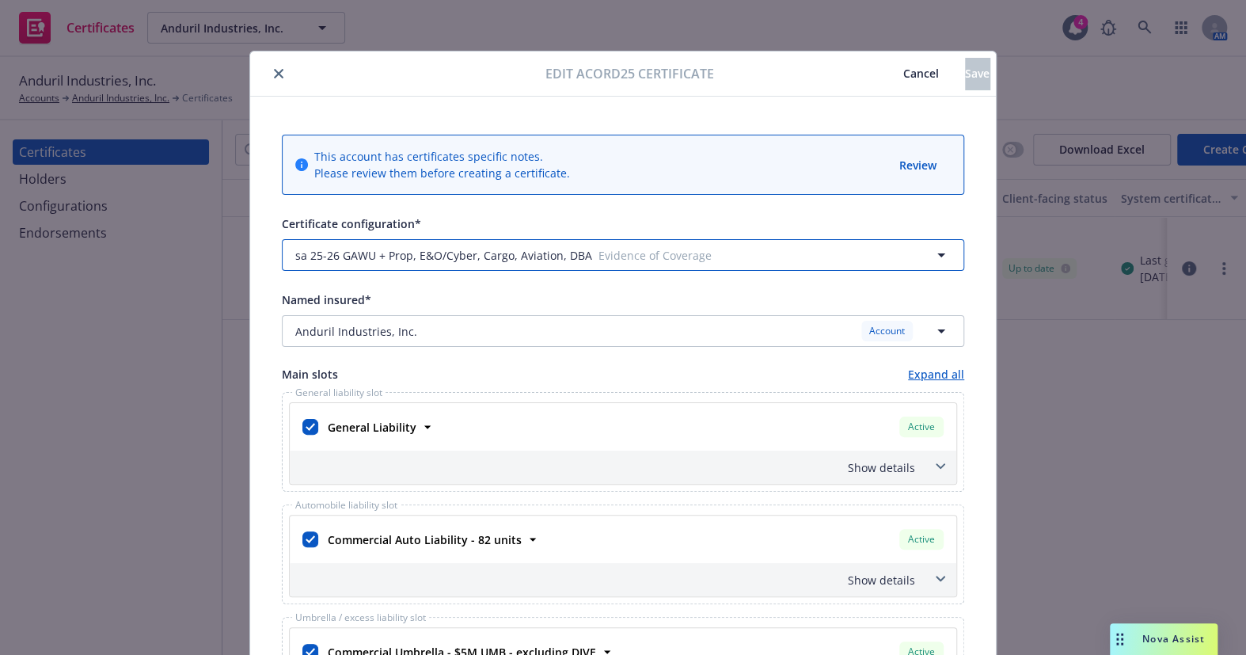
click at [392, 257] on span "sa 25-26 GAWU + Prop, E&O/Cyber, Cargo, Aviation, DBA" at bounding box center [443, 255] width 297 height 17
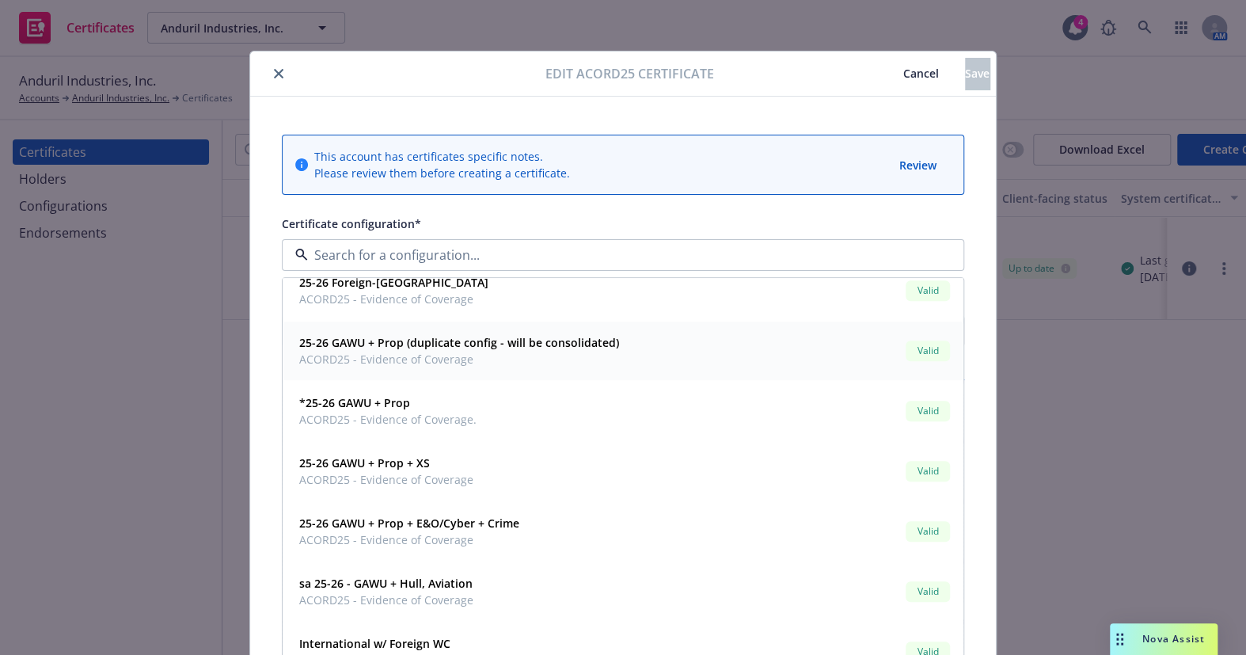
scroll to position [431, 0]
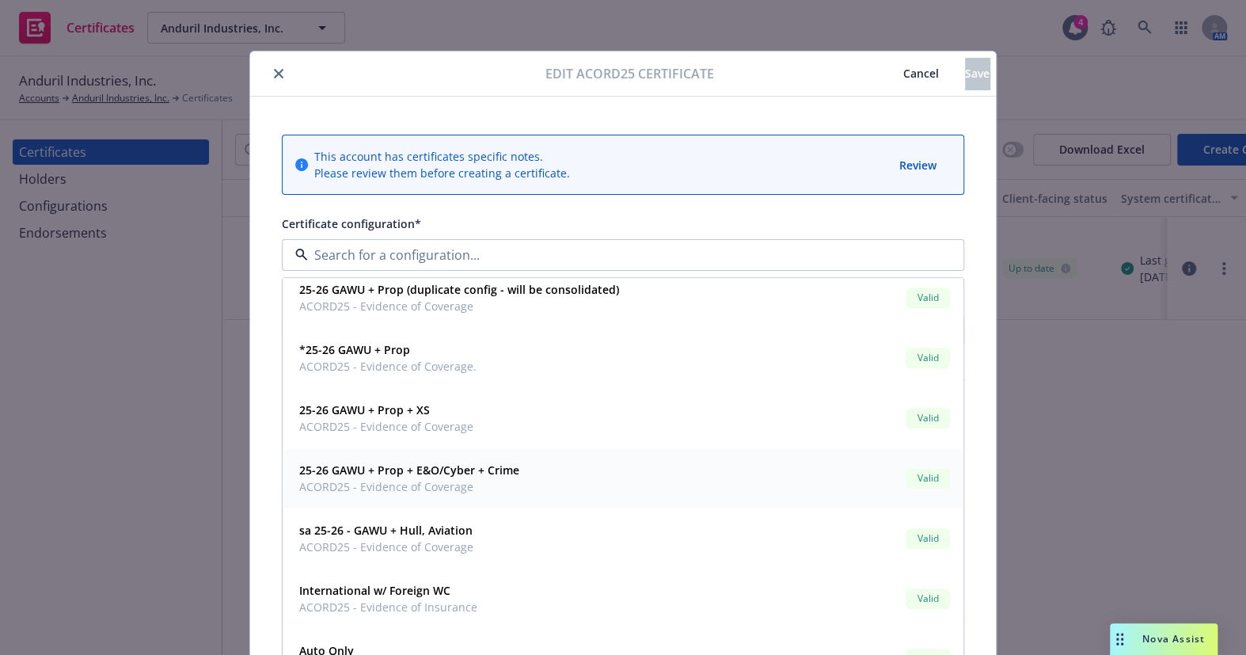
click at [511, 478] on span "ACORD25 - Evidence of Coverage" at bounding box center [409, 486] width 220 height 17
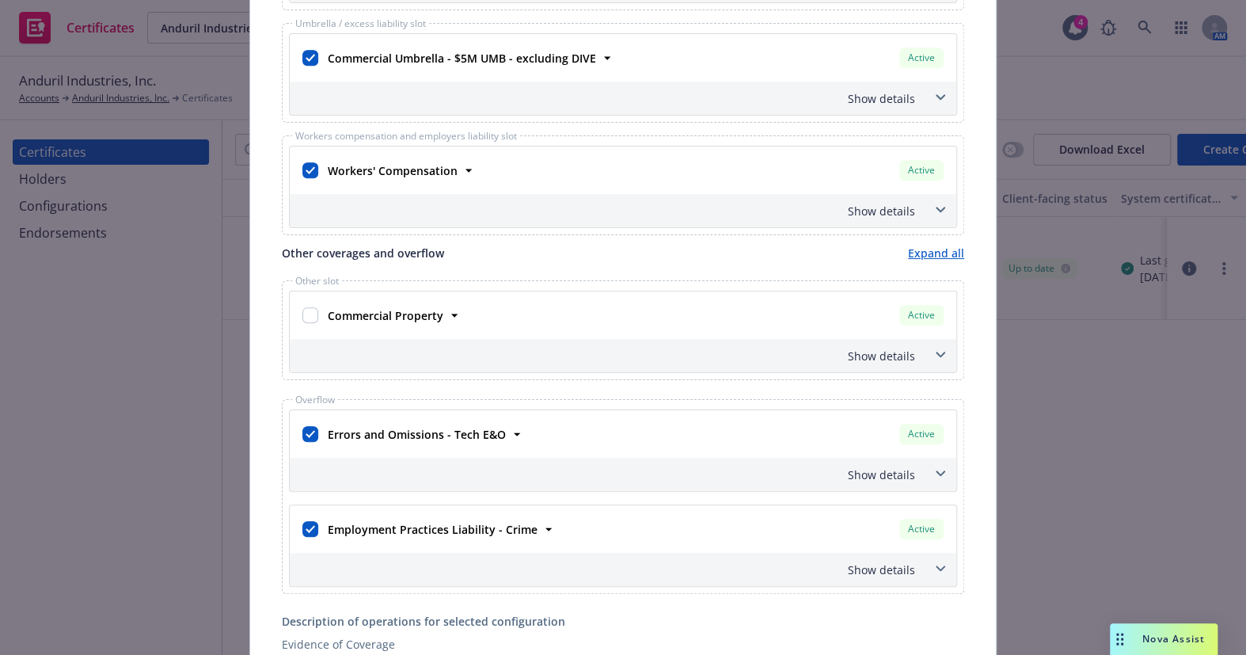
scroll to position [720, 0]
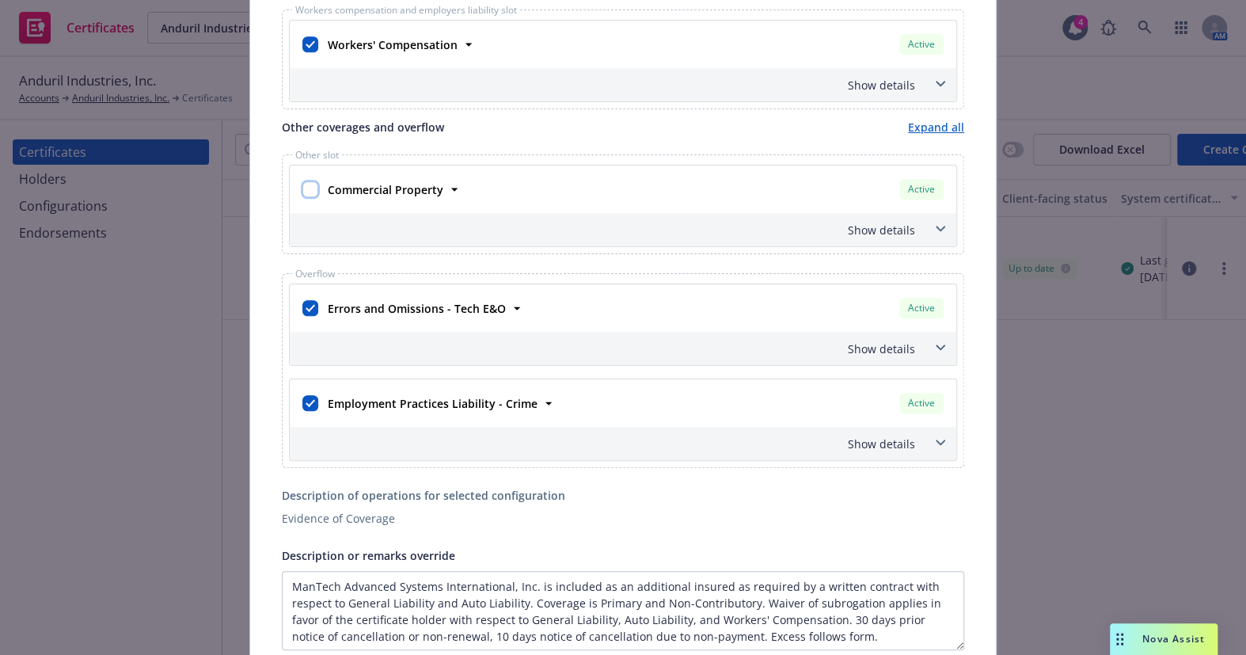
click at [302, 185] on input "checkbox" at bounding box center [310, 189] width 16 height 16
checkbox input "true"
click at [307, 399] on input "checkbox" at bounding box center [310, 403] width 16 height 16
checkbox input "false"
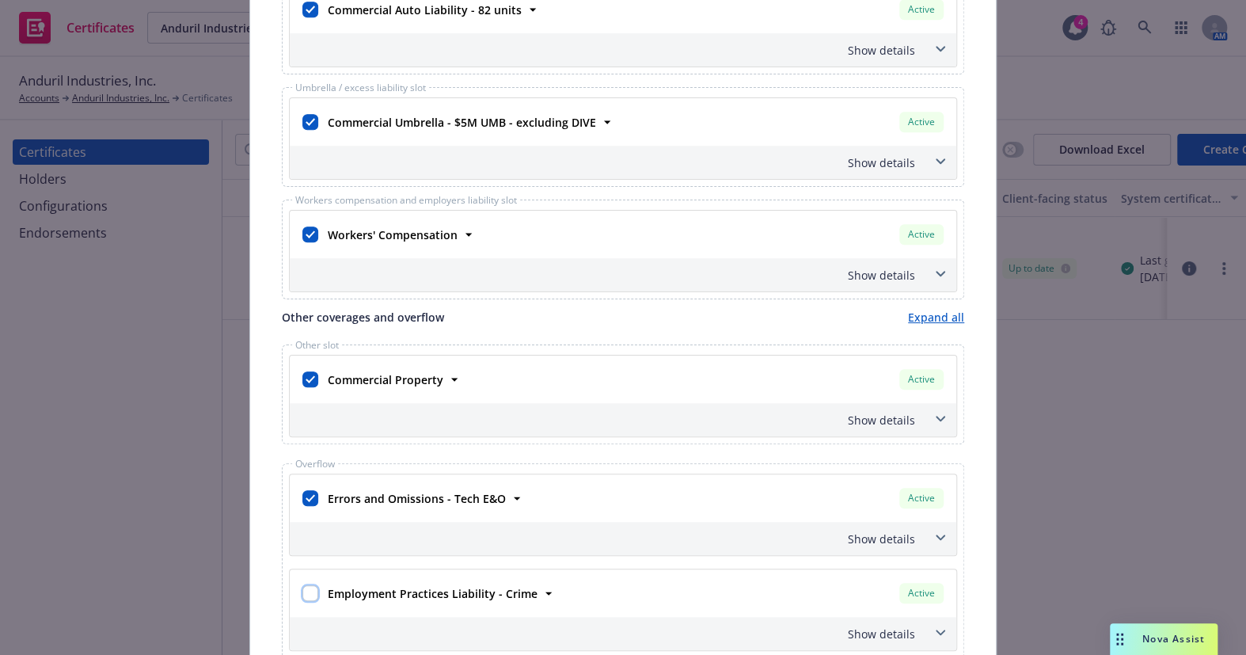
scroll to position [500, 0]
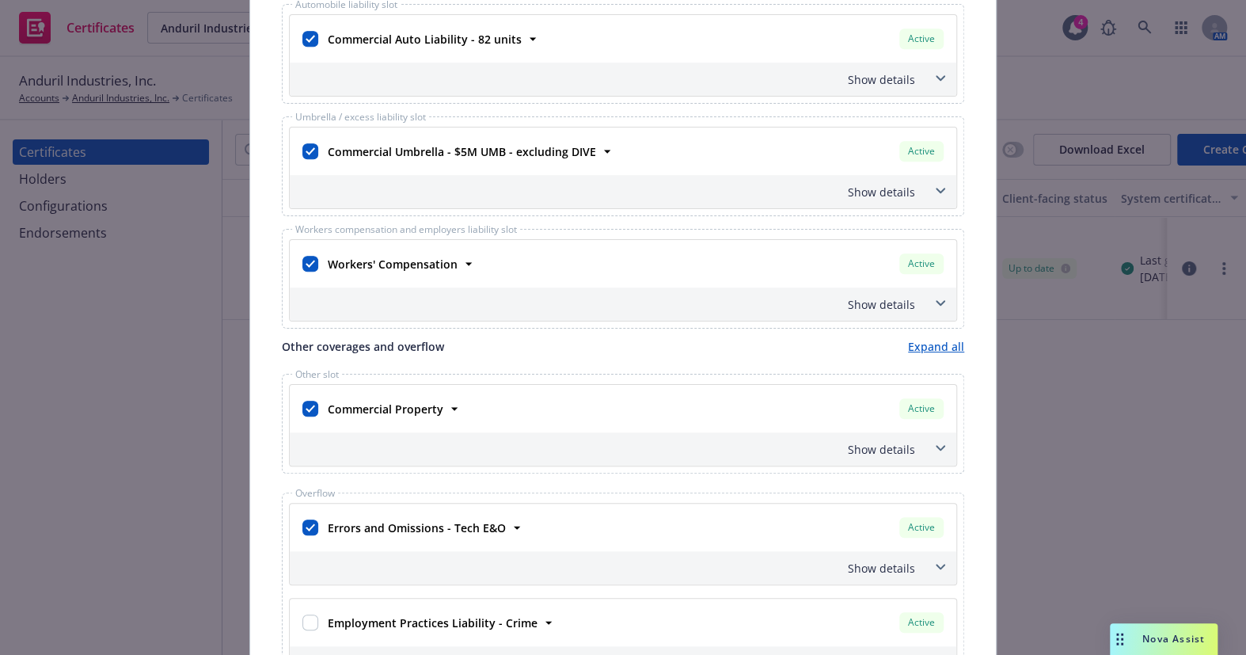
click at [871, 186] on div "Show details" at bounding box center [604, 192] width 622 height 17
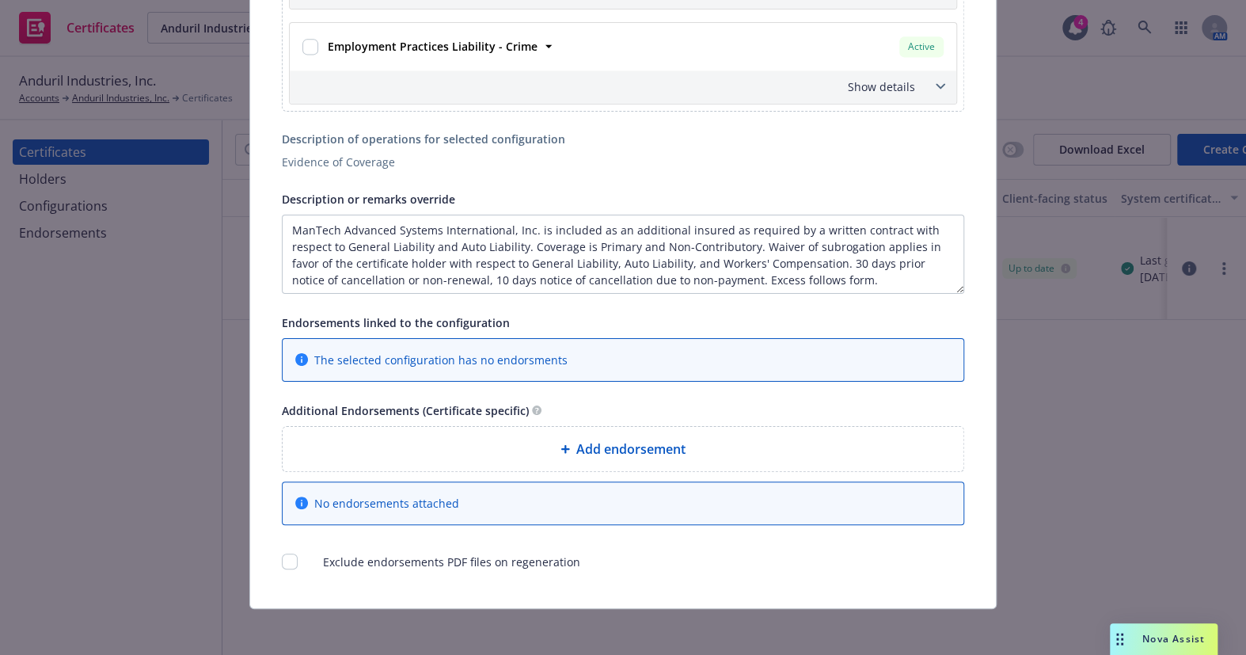
scroll to position [1, 0]
click at [582, 444] on span "Add endorsement" at bounding box center [630, 448] width 109 height 19
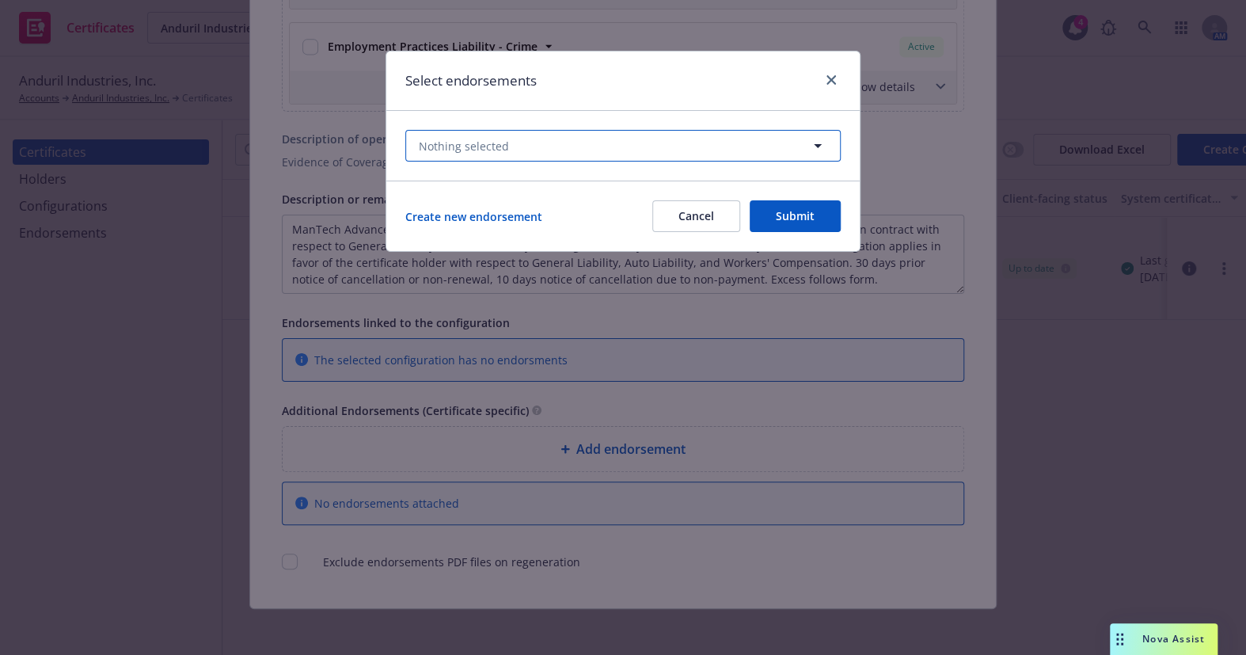
click at [559, 142] on button "Nothing selected" at bounding box center [622, 146] width 435 height 32
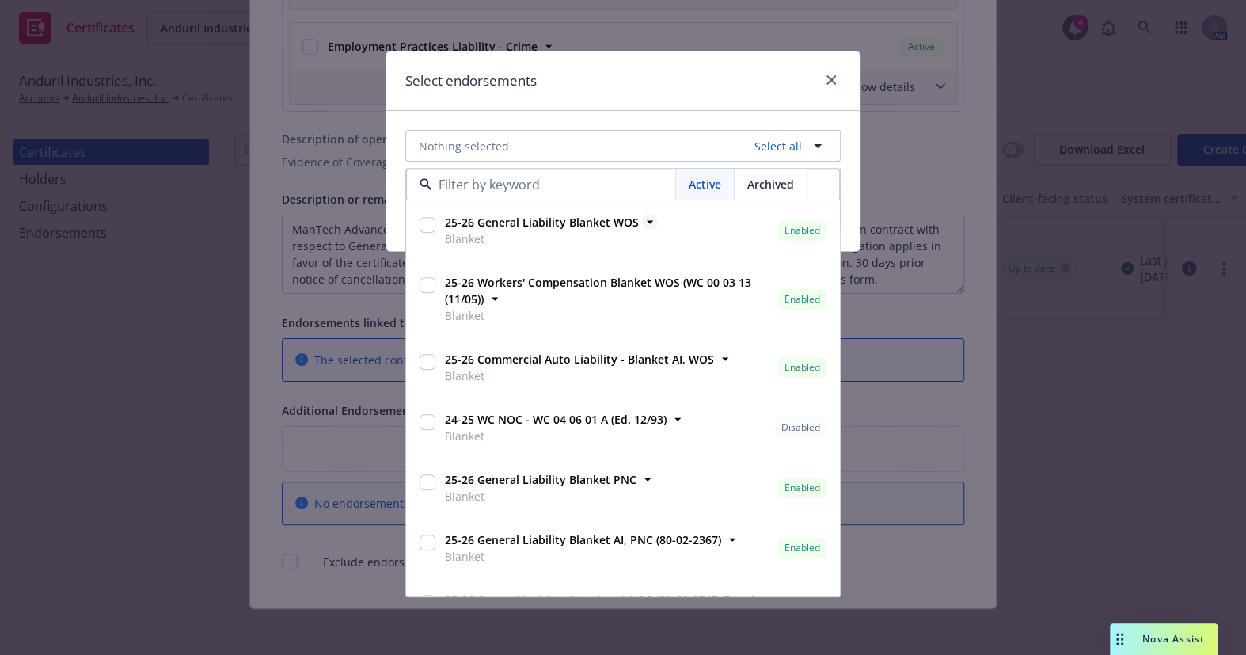
click at [608, 220] on strong "25-26 General Liability Blanket WOS" at bounding box center [542, 222] width 194 height 15
checkbox input "true"
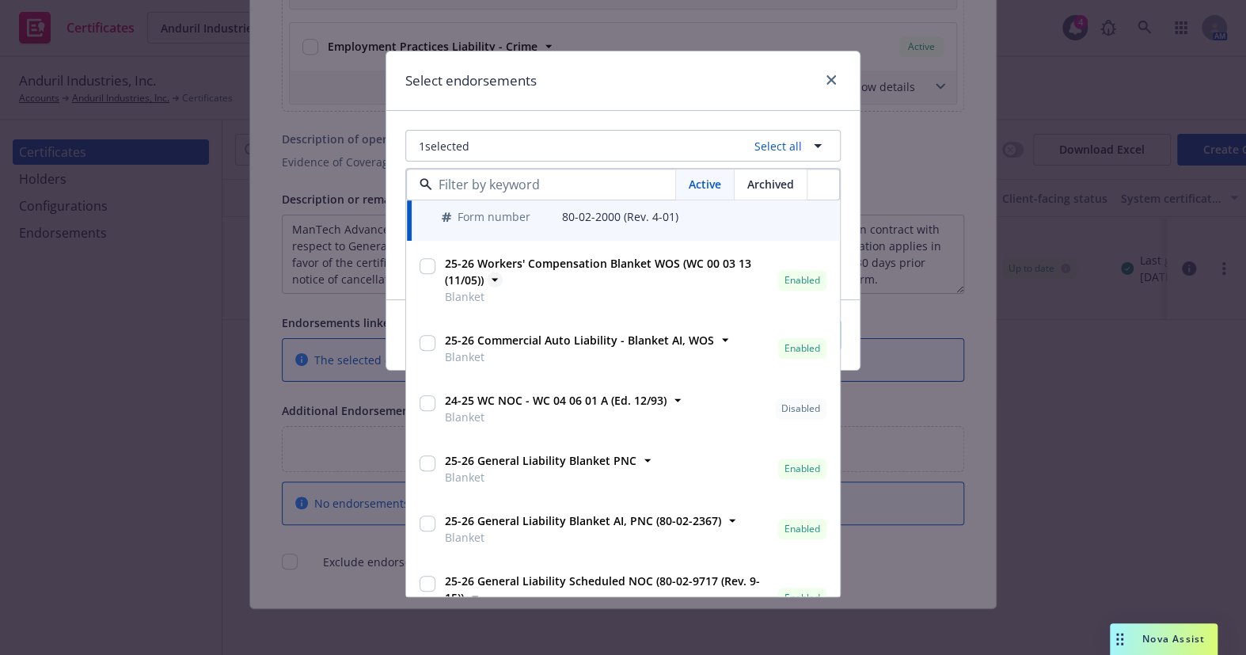
click at [634, 263] on strong "25-26 Workers' Compensation Blanket WOS (WC 00 03 13 (11/05))" at bounding box center [598, 273] width 306 height 32
checkbox input "true"
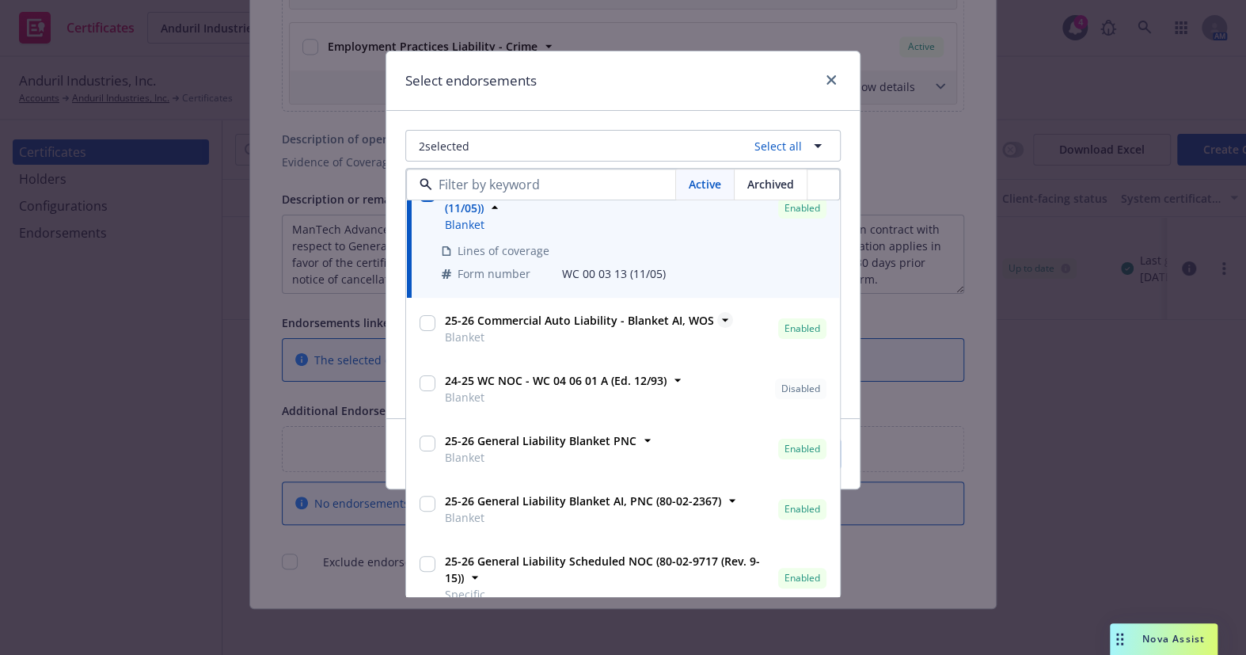
click at [655, 314] on strong "25-26 Commercial Auto Liability - Blanket AI, WOS" at bounding box center [579, 321] width 269 height 15
checkbox input "true"
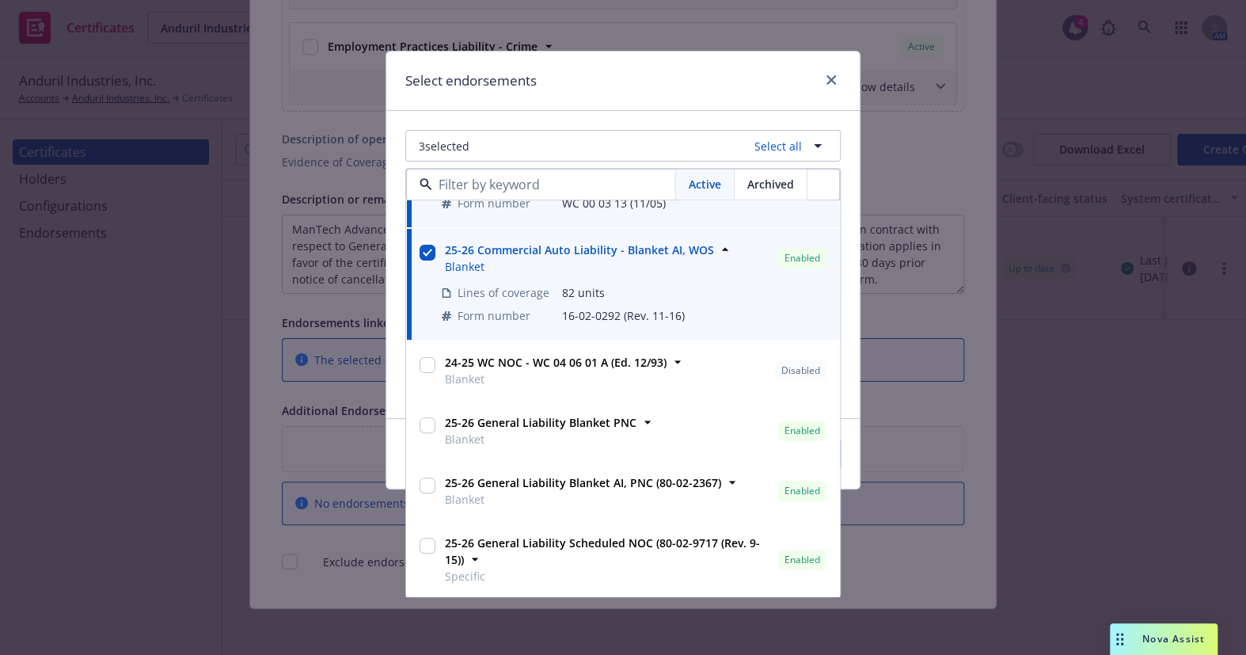
scroll to position [215, 0]
click at [593, 369] on span "24-25 WC NOC - WC 04 06 01 A (Ed. 12/93)" at bounding box center [556, 362] width 222 height 17
checkbox input "true"
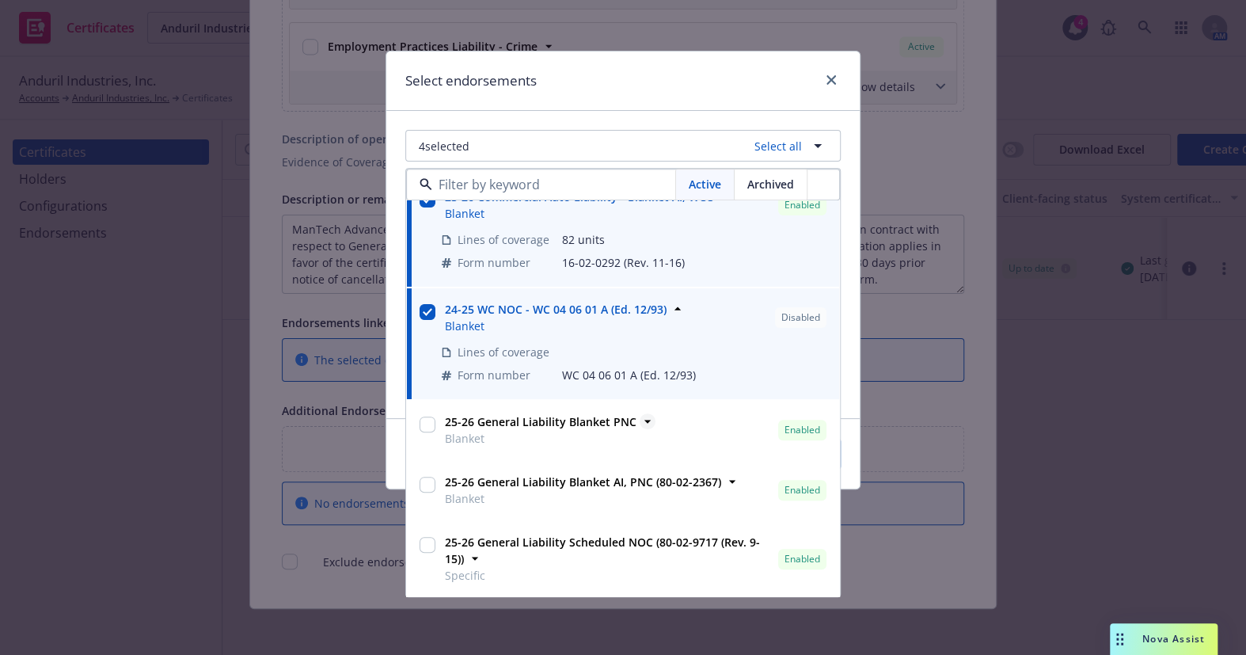
click at [602, 422] on strong "25-26 General Liability Blanket PNC" at bounding box center [541, 422] width 192 height 15
checkbox input "true"
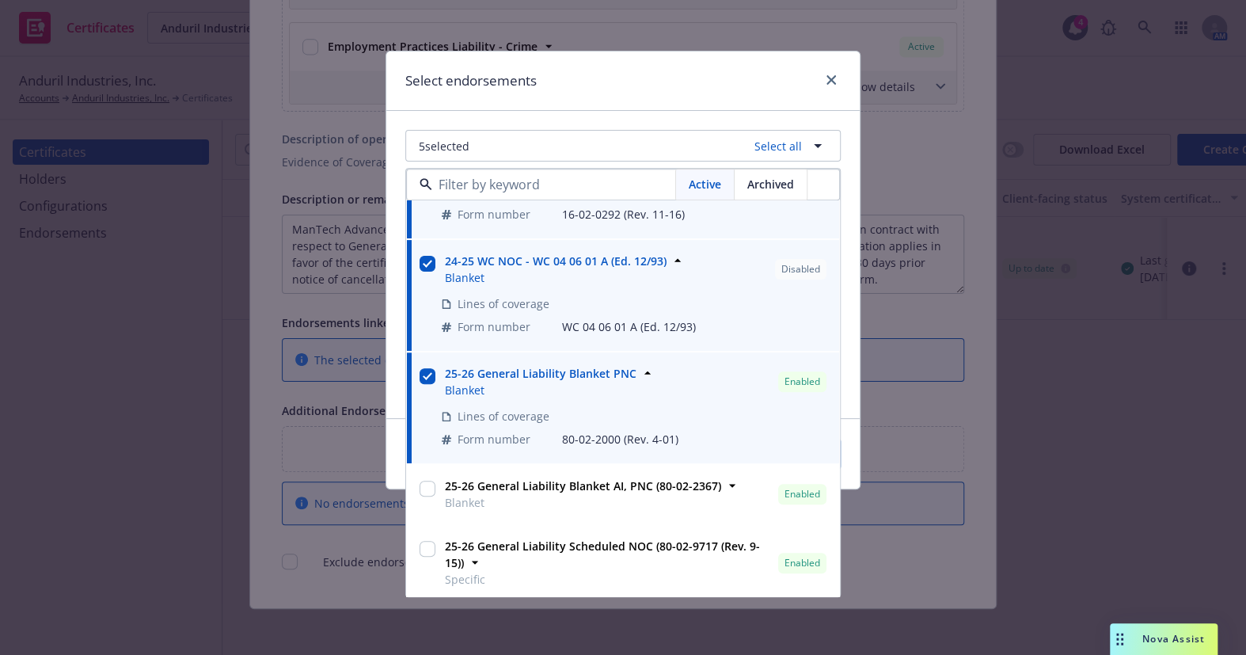
scroll to position [319, 0]
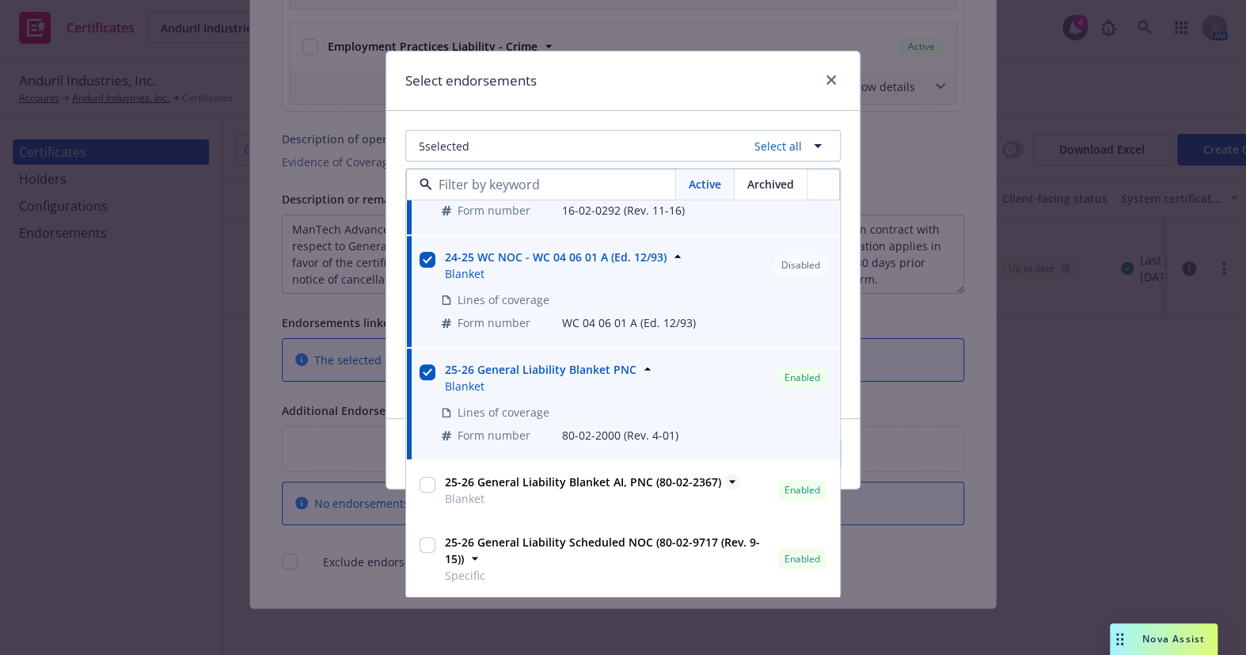
click at [620, 477] on strong "25-26 General Liability Blanket AI, PNC (80-02-2367)" at bounding box center [583, 482] width 276 height 15
checkbox input "true"
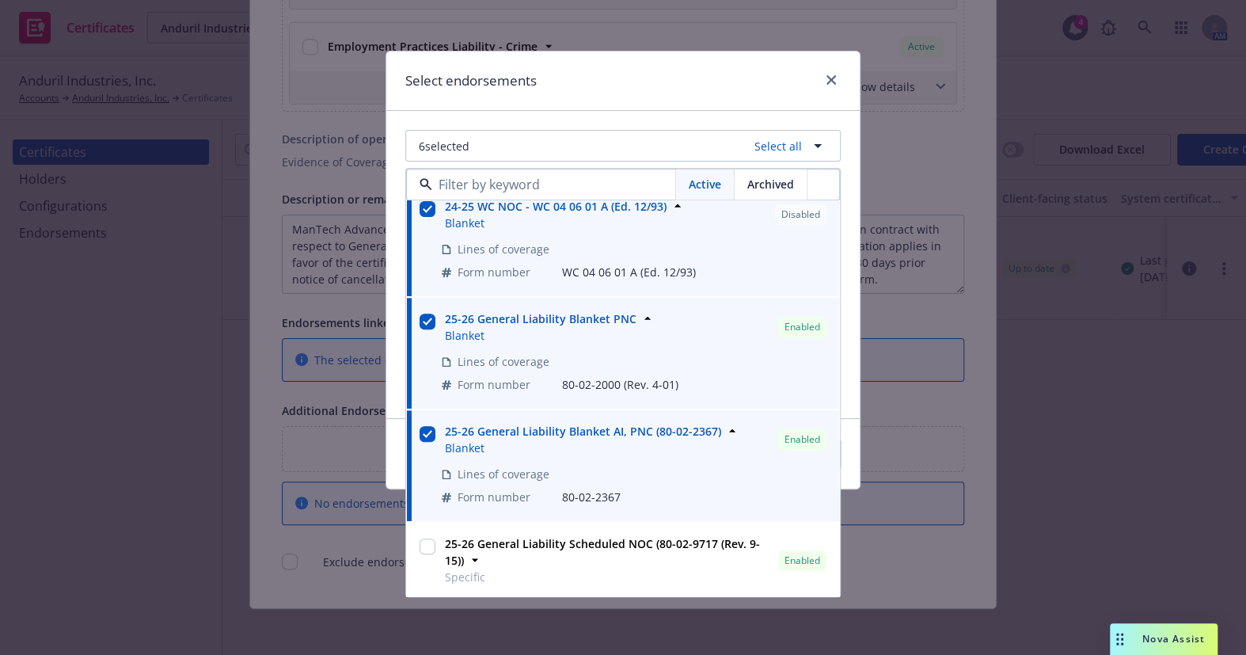
scroll to position [371, 0]
click at [720, 99] on div "Select endorsements" at bounding box center [622, 80] width 473 height 59
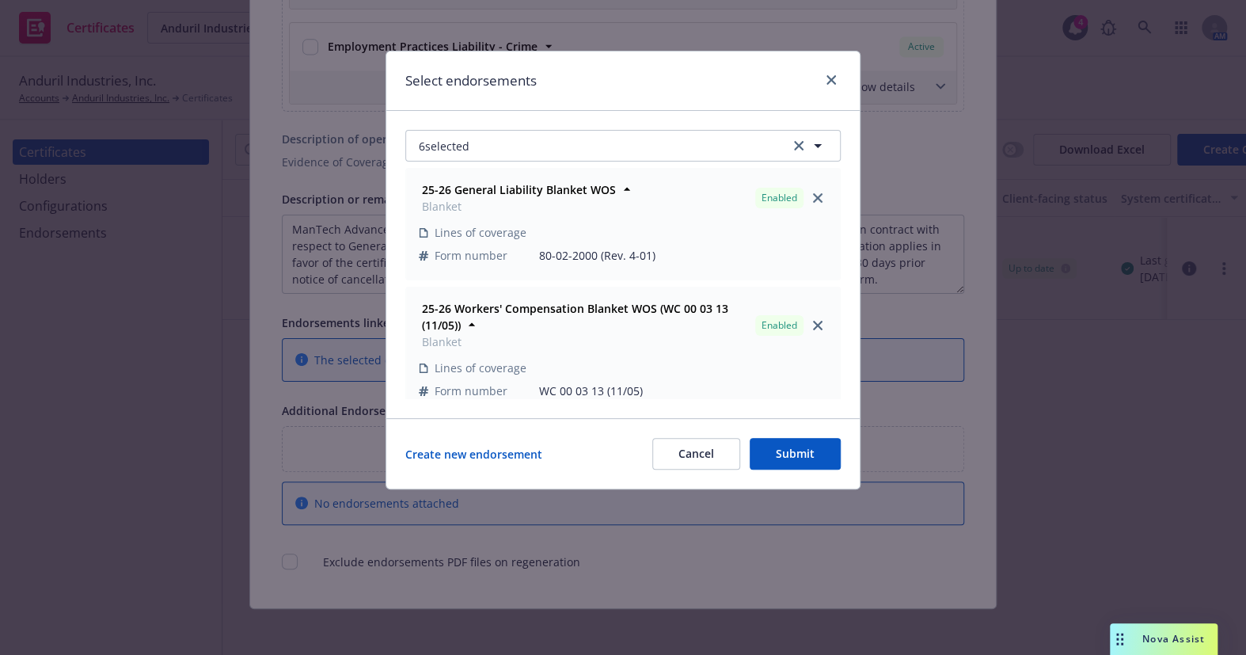
click at [784, 450] on button "Submit" at bounding box center [795, 454] width 91 height 32
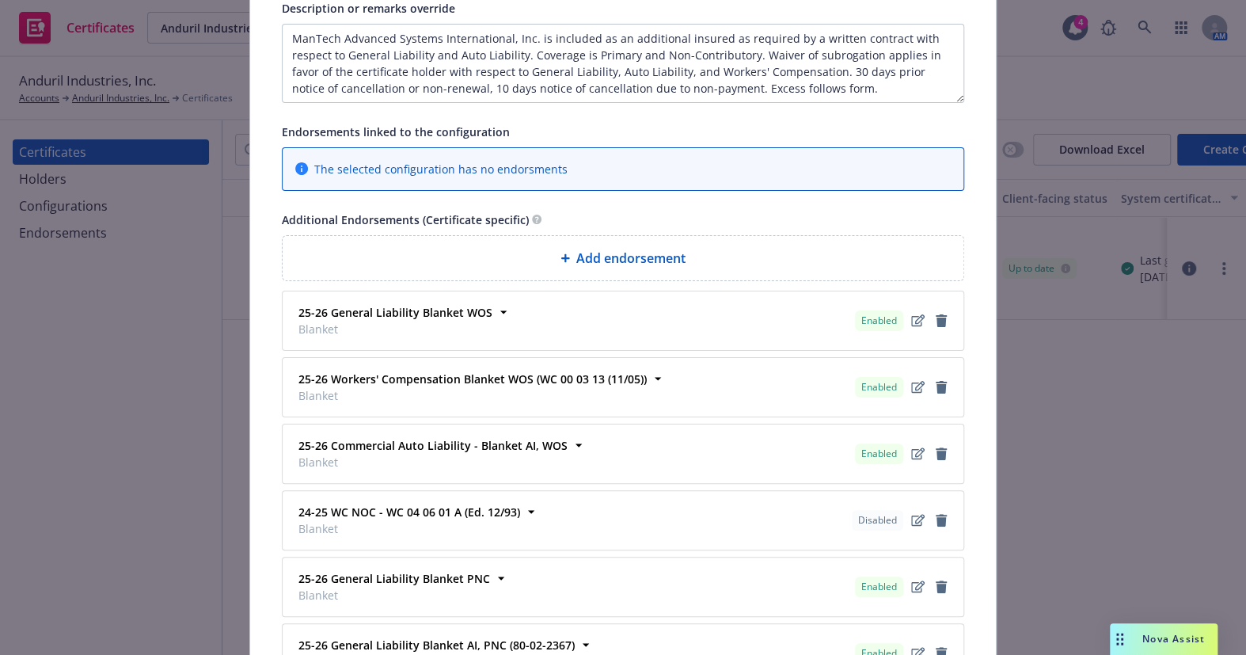
scroll to position [1587, 0]
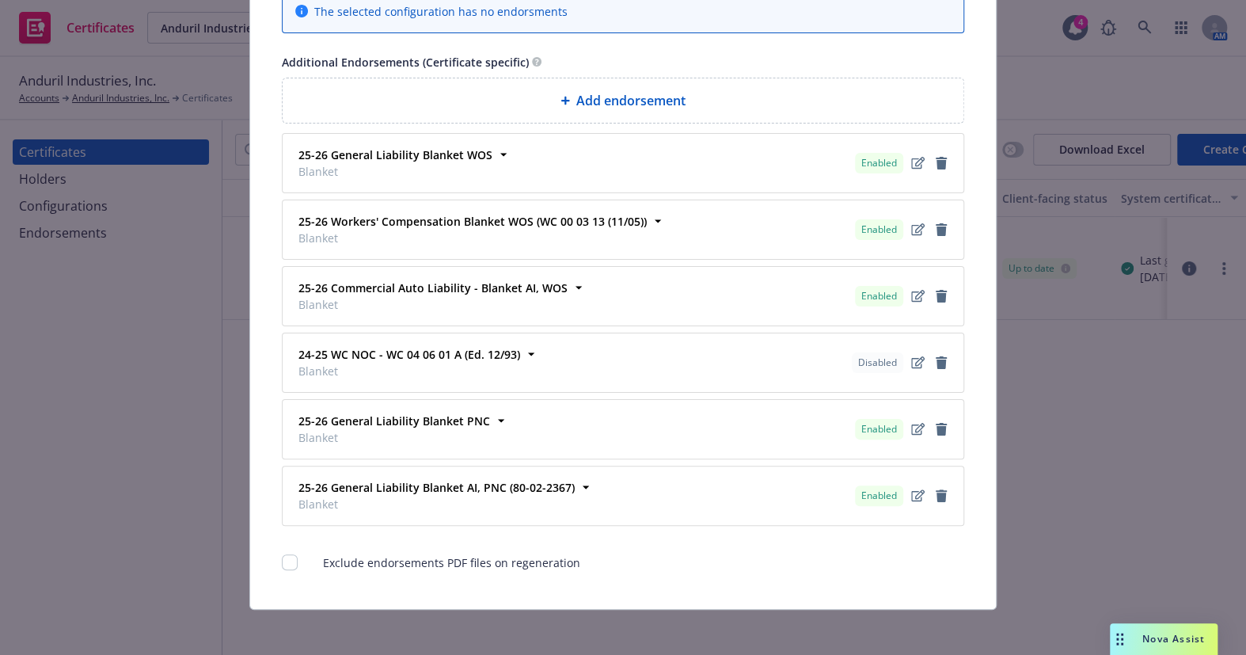
checkbox input "true"
click at [936, 361] on icon "remove" at bounding box center [941, 362] width 11 height 13
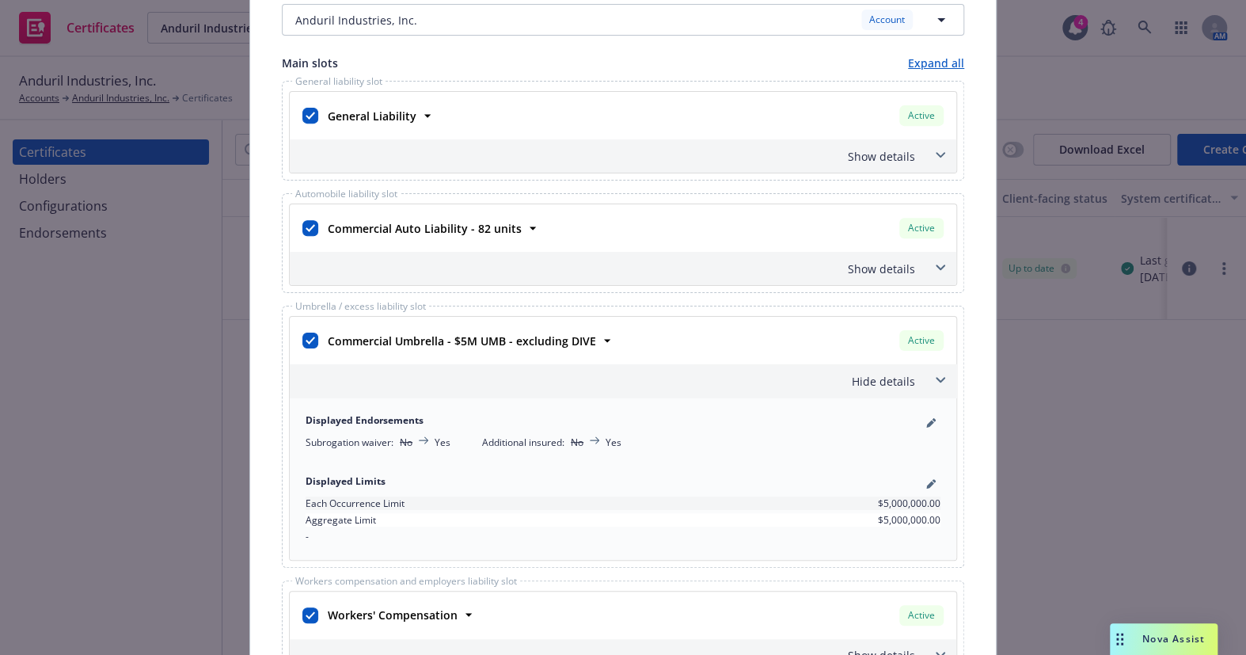
scroll to position [297, 0]
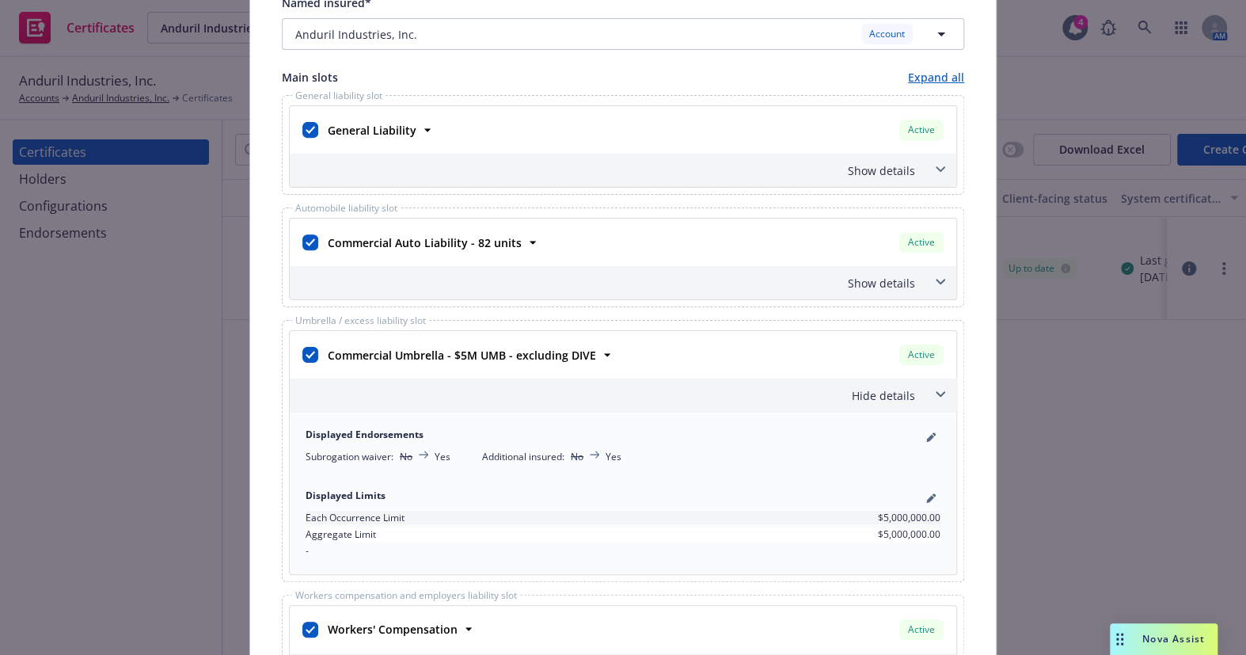
click at [880, 172] on div "Show details" at bounding box center [604, 170] width 622 height 17
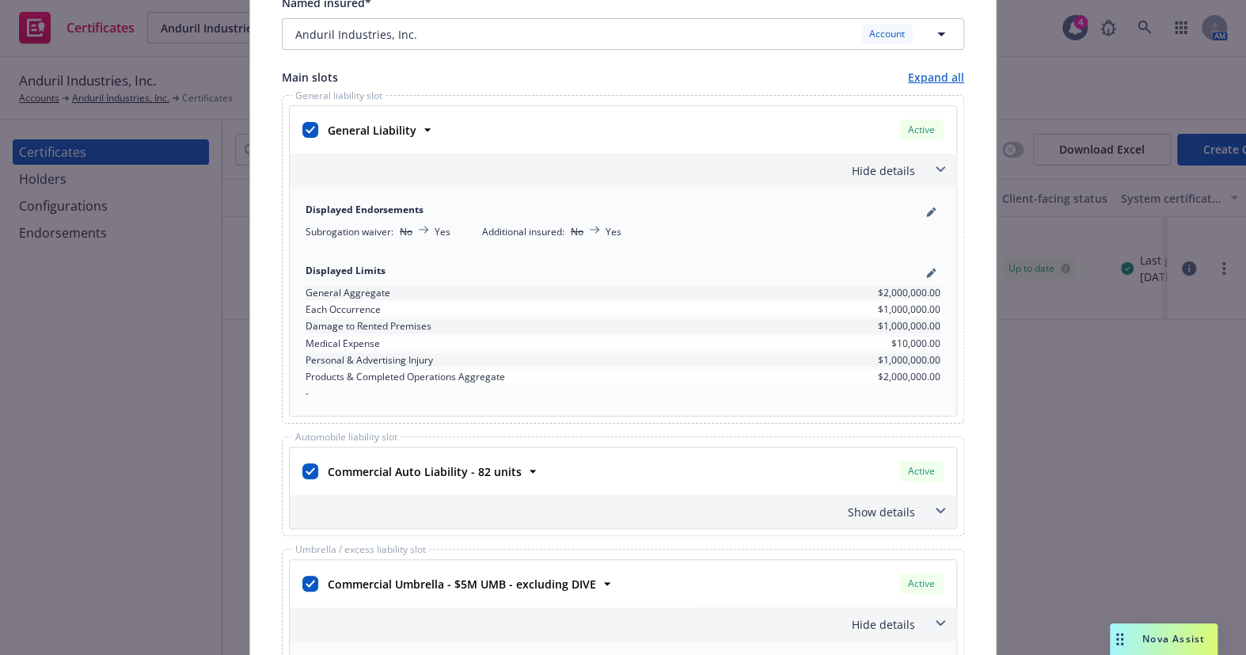
click at [882, 171] on div "Hide details" at bounding box center [604, 170] width 622 height 17
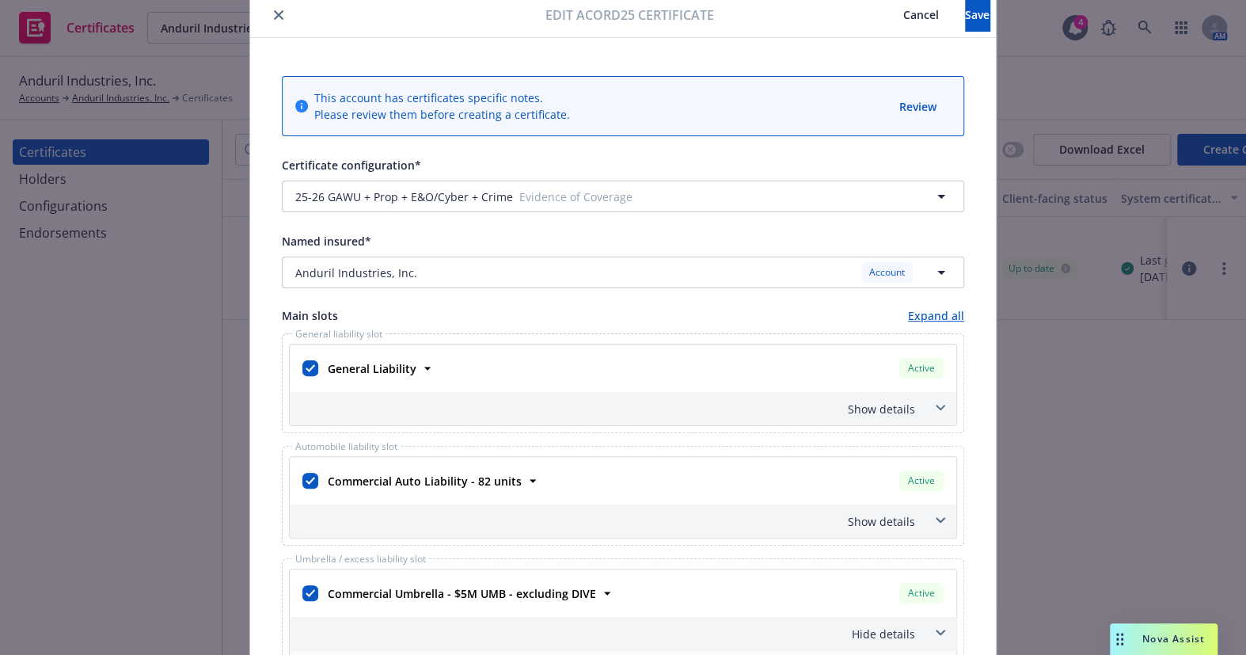
scroll to position [0, 0]
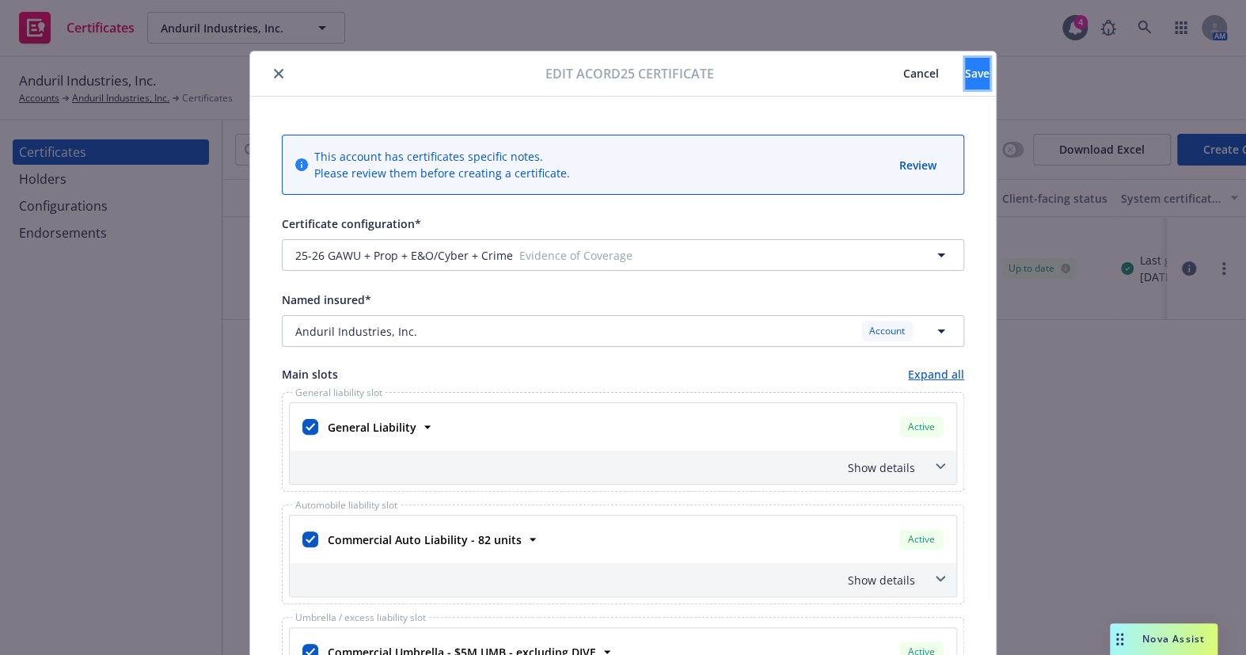
click at [965, 80] on button "Save" at bounding box center [977, 74] width 25 height 32
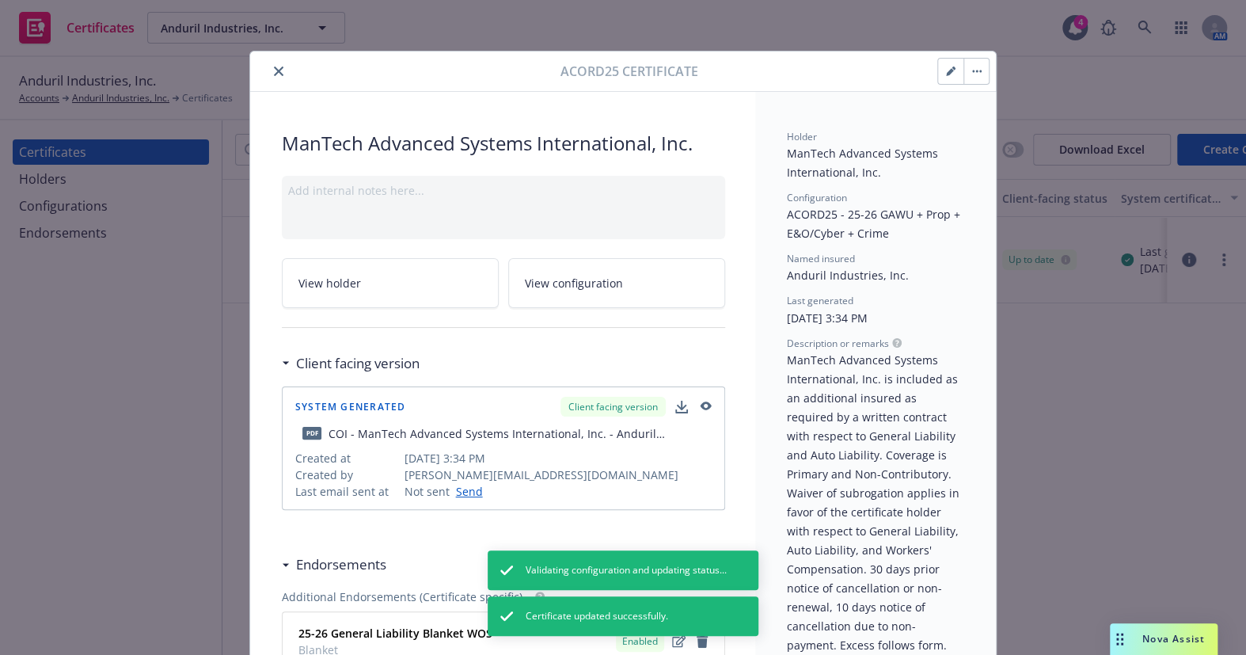
click at [269, 67] on button "close" at bounding box center [278, 71] width 19 height 19
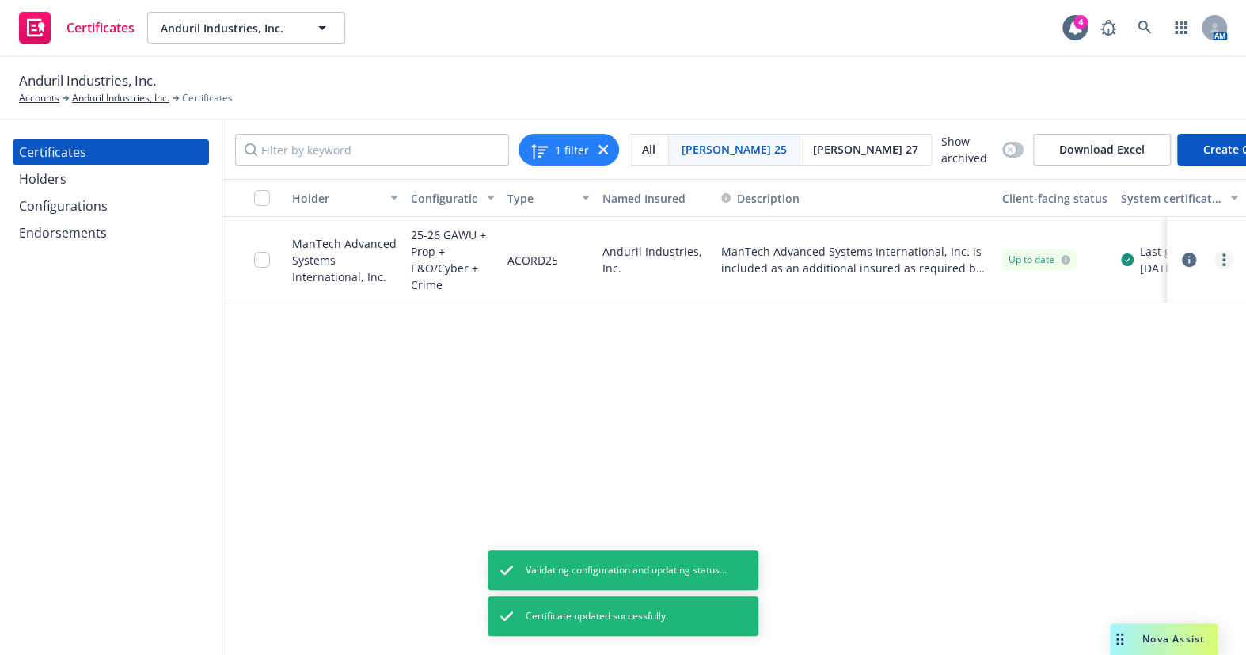
click at [1230, 264] on div at bounding box center [1223, 259] width 19 height 19
click at [1226, 257] on link "more" at bounding box center [1223, 259] width 19 height 19
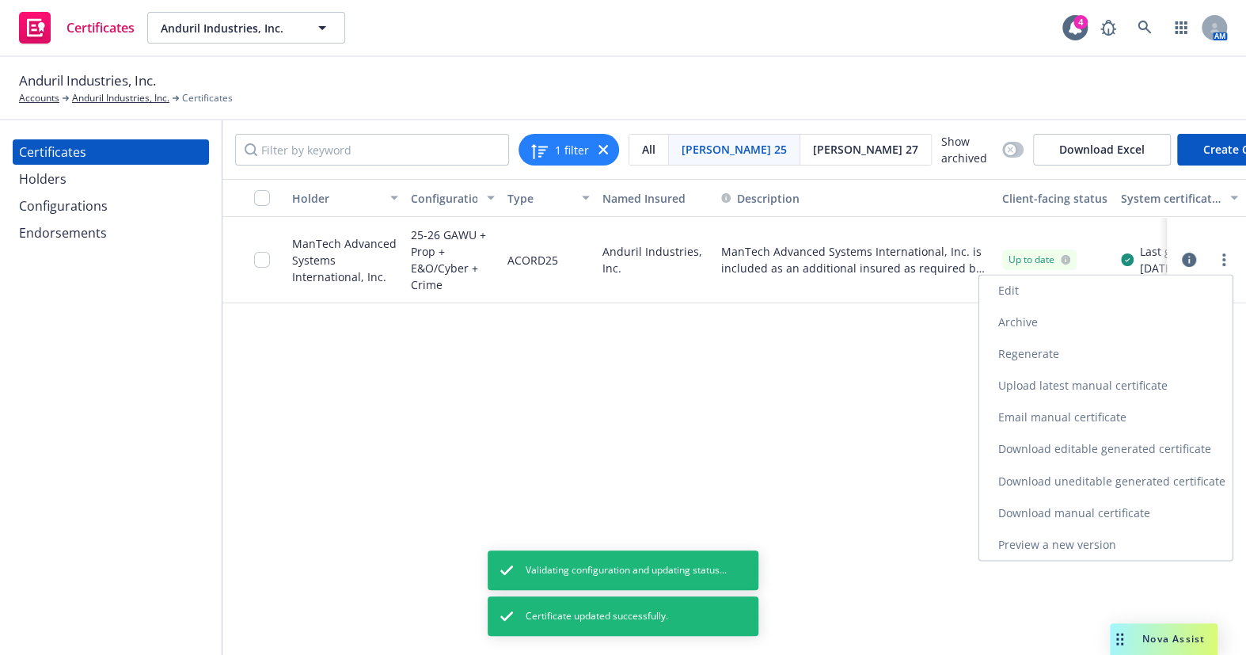
click at [1047, 351] on link "Regenerate" at bounding box center [1105, 354] width 253 height 32
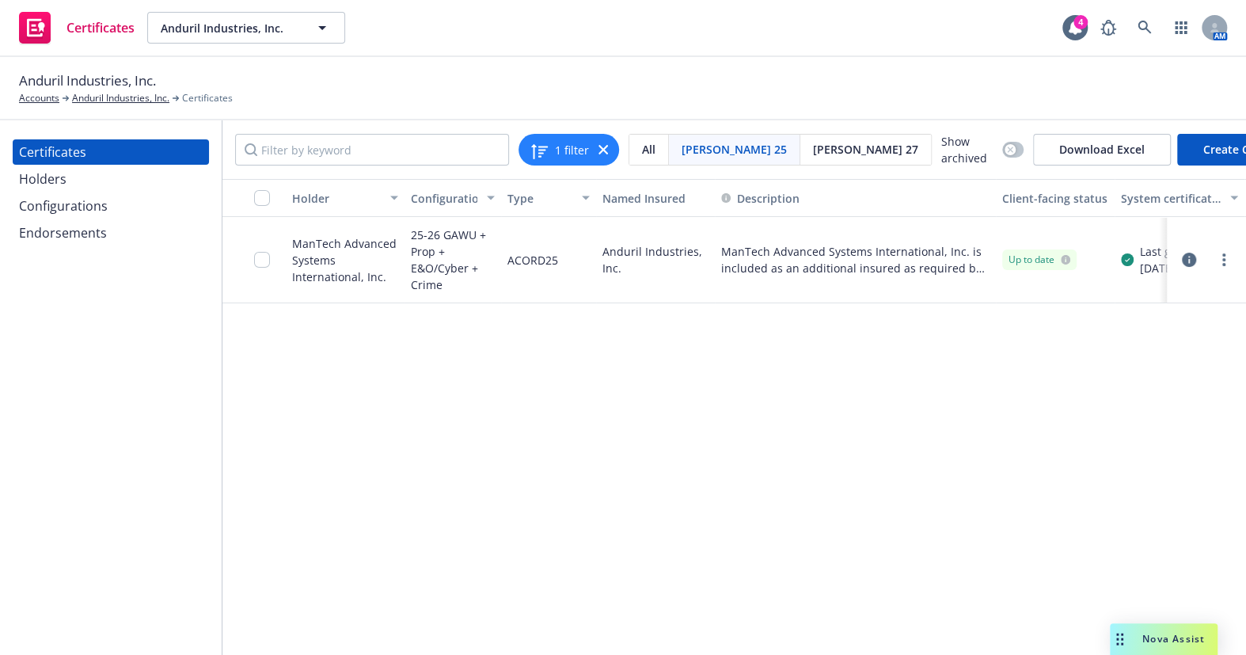
click at [1191, 253] on icon "button" at bounding box center [1189, 260] width 14 height 14
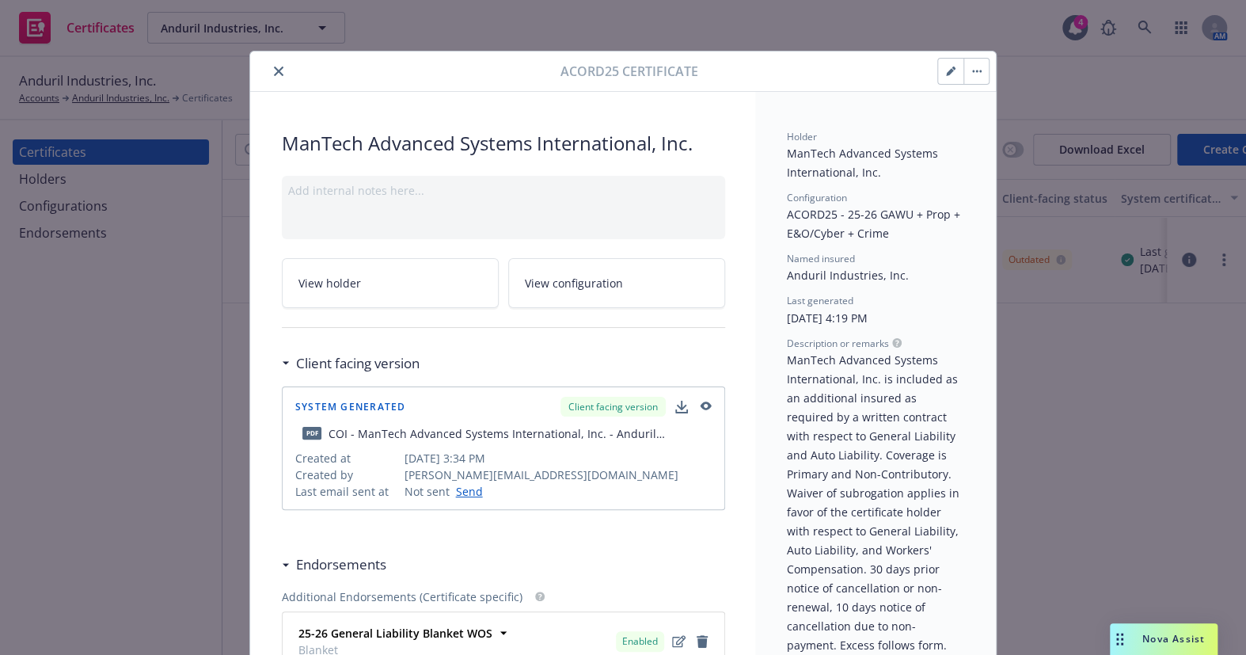
click at [276, 76] on button "close" at bounding box center [278, 71] width 19 height 19
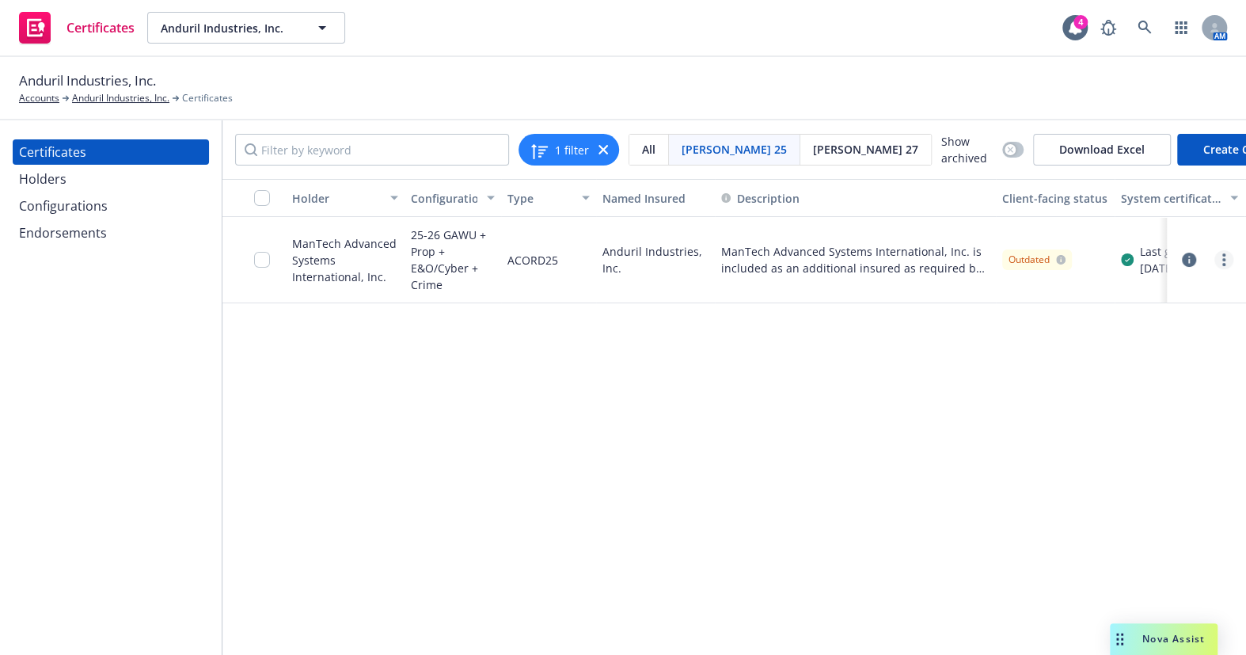
click at [1226, 256] on link "more" at bounding box center [1223, 259] width 19 height 19
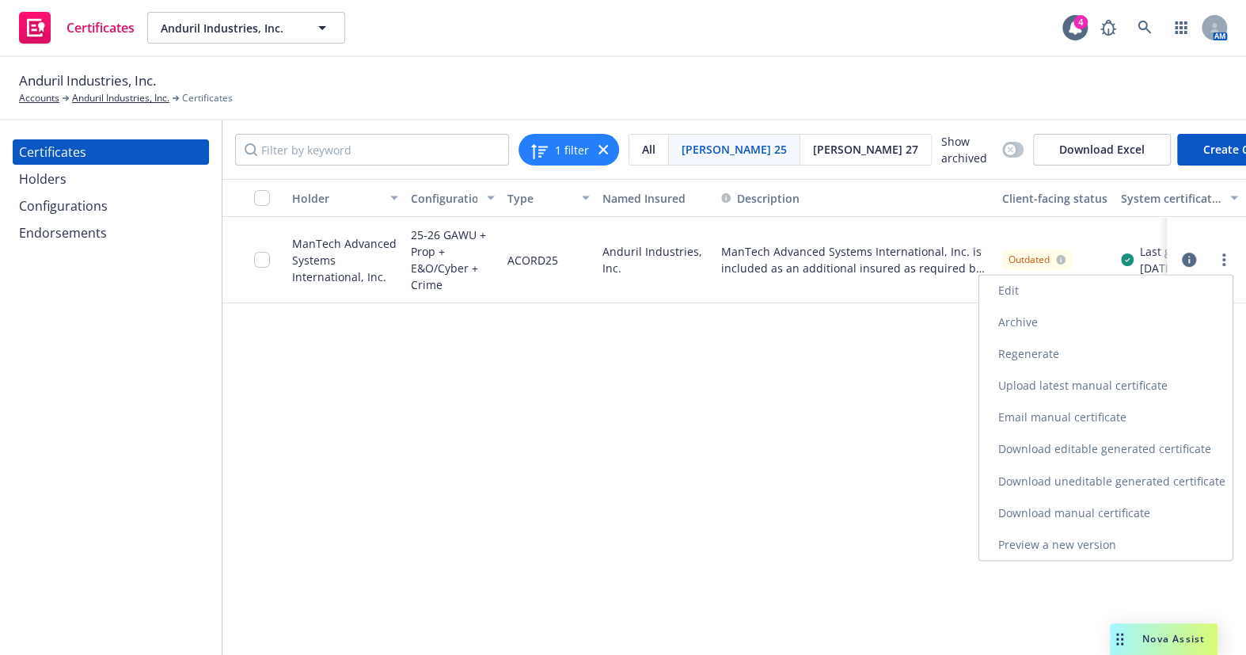
click at [1046, 473] on link "Download uneditable generated certificate" at bounding box center [1105, 481] width 253 height 32
